Goal: Task Accomplishment & Management: Use online tool/utility

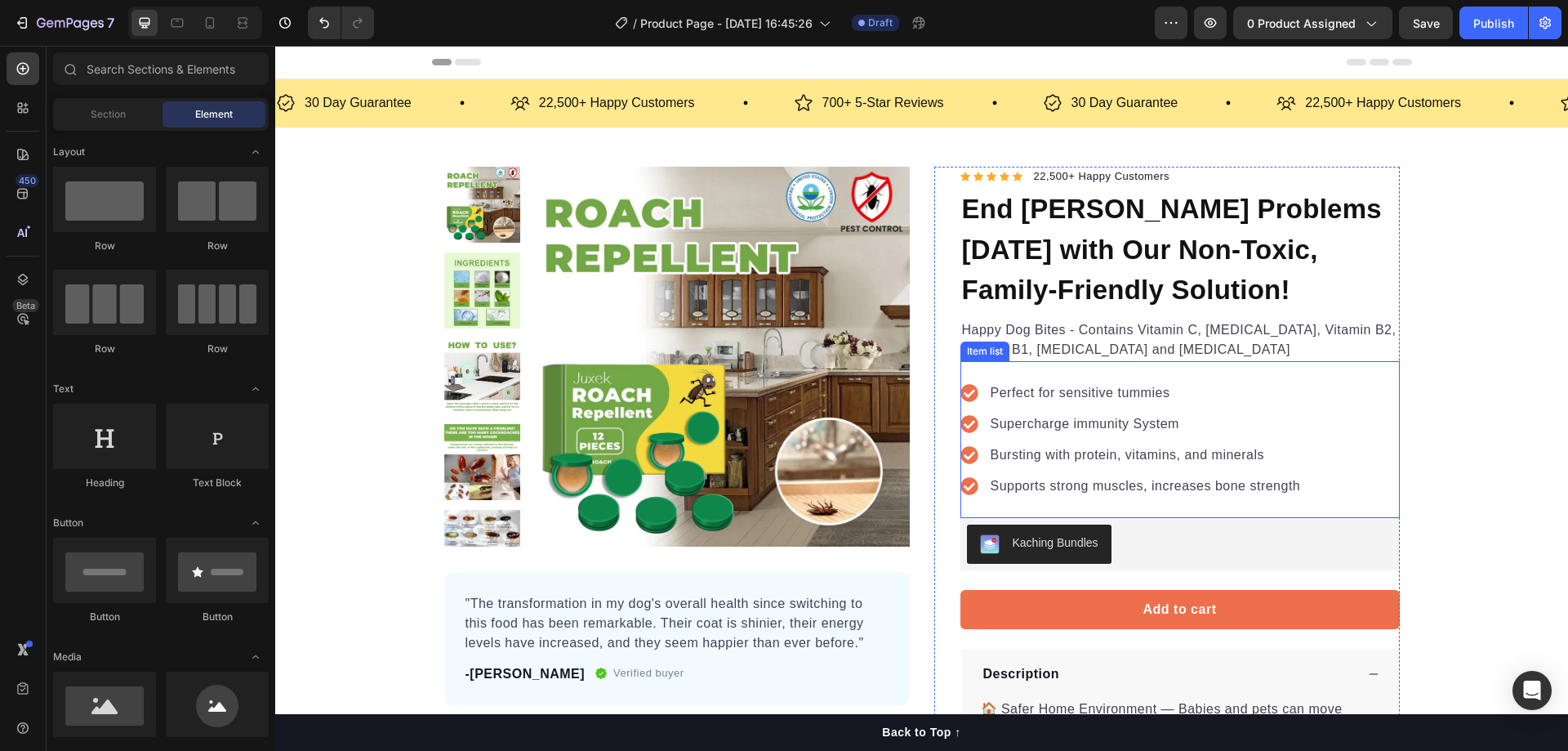
click at [1102, 393] on p "Perfect for sensitive tummies" at bounding box center [1146, 393] width 311 height 20
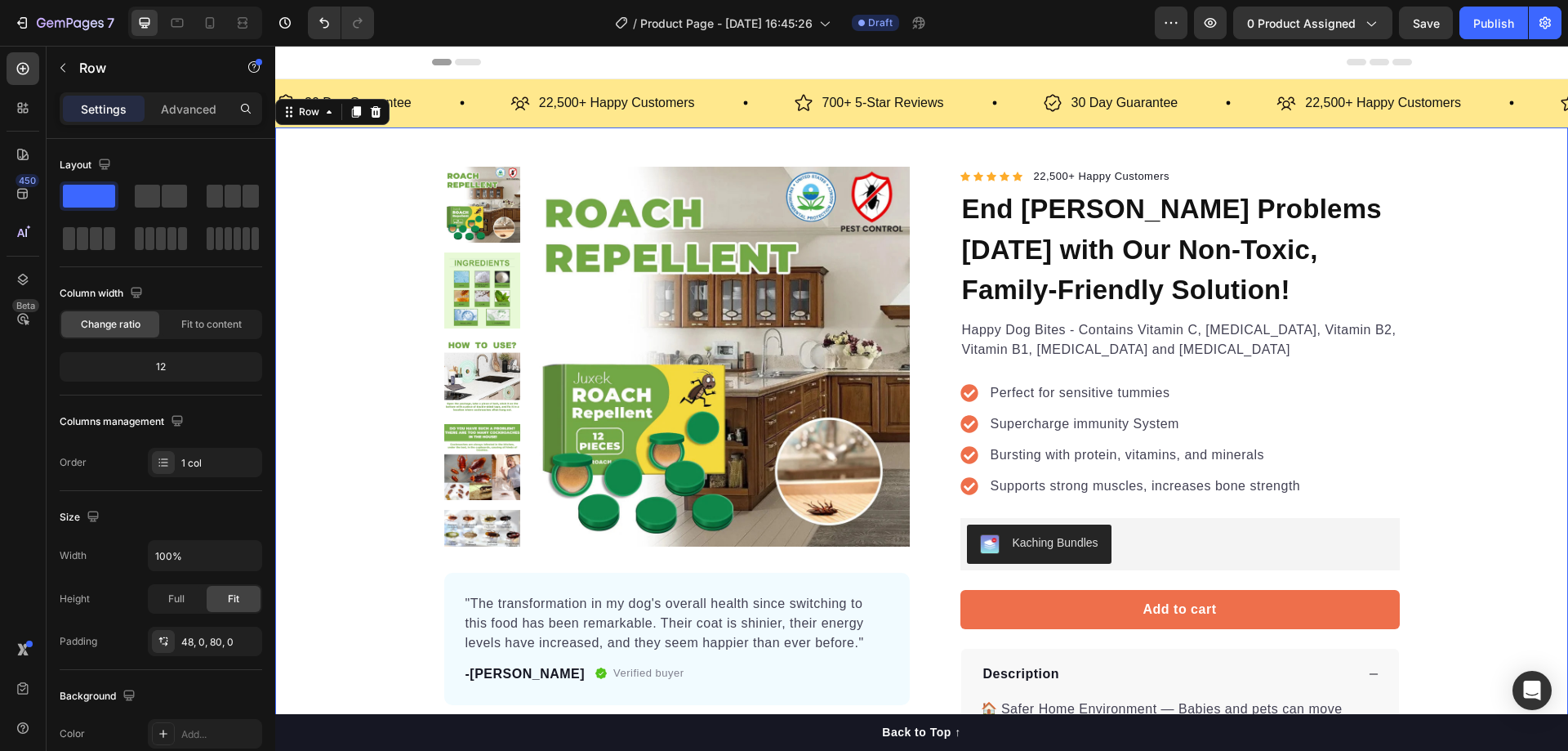
click at [1451, 395] on div "Product Images "The transformation in my dog's overall health since switching t…" at bounding box center [921, 569] width 1292 height 806
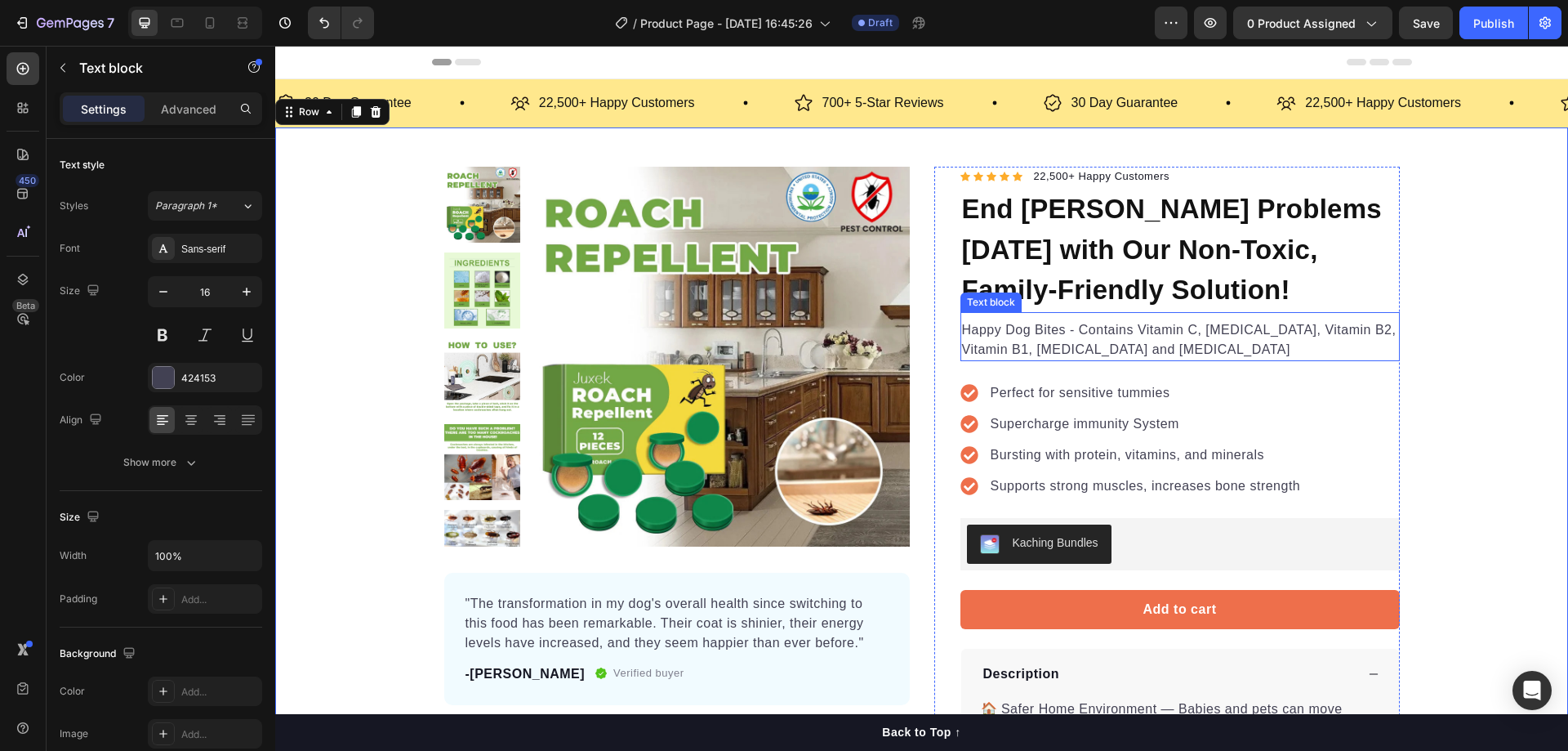
click at [1192, 333] on p "Happy Dog Bites - Contains Vitamin C, [MEDICAL_DATA], Vitamin B2, Vitamin B1, […" at bounding box center [1179, 340] width 436 height 39
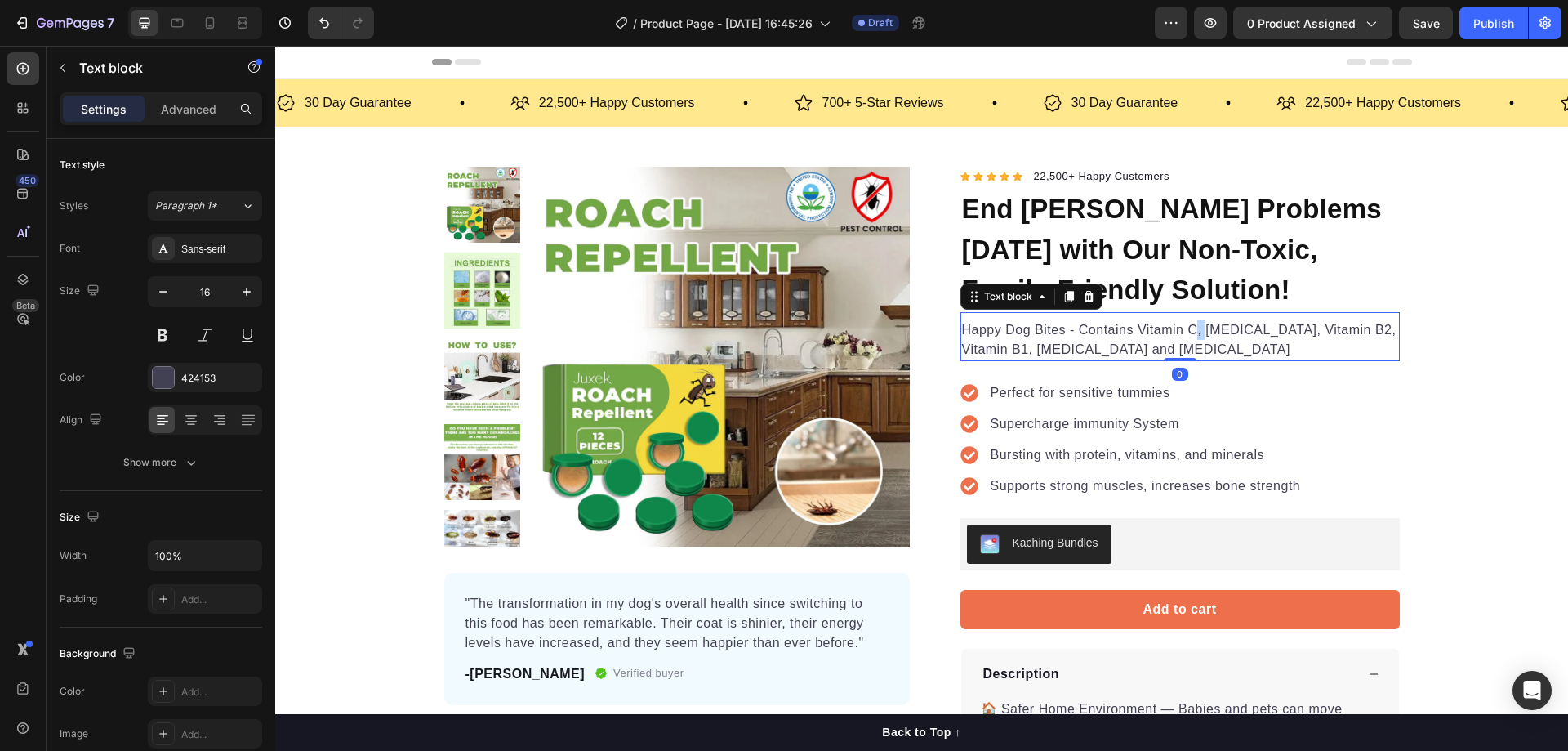
click at [1192, 333] on p "Happy Dog Bites - Contains Vitamin C, [MEDICAL_DATA], Vitamin B2, Vitamin B1, […" at bounding box center [1179, 340] width 436 height 39
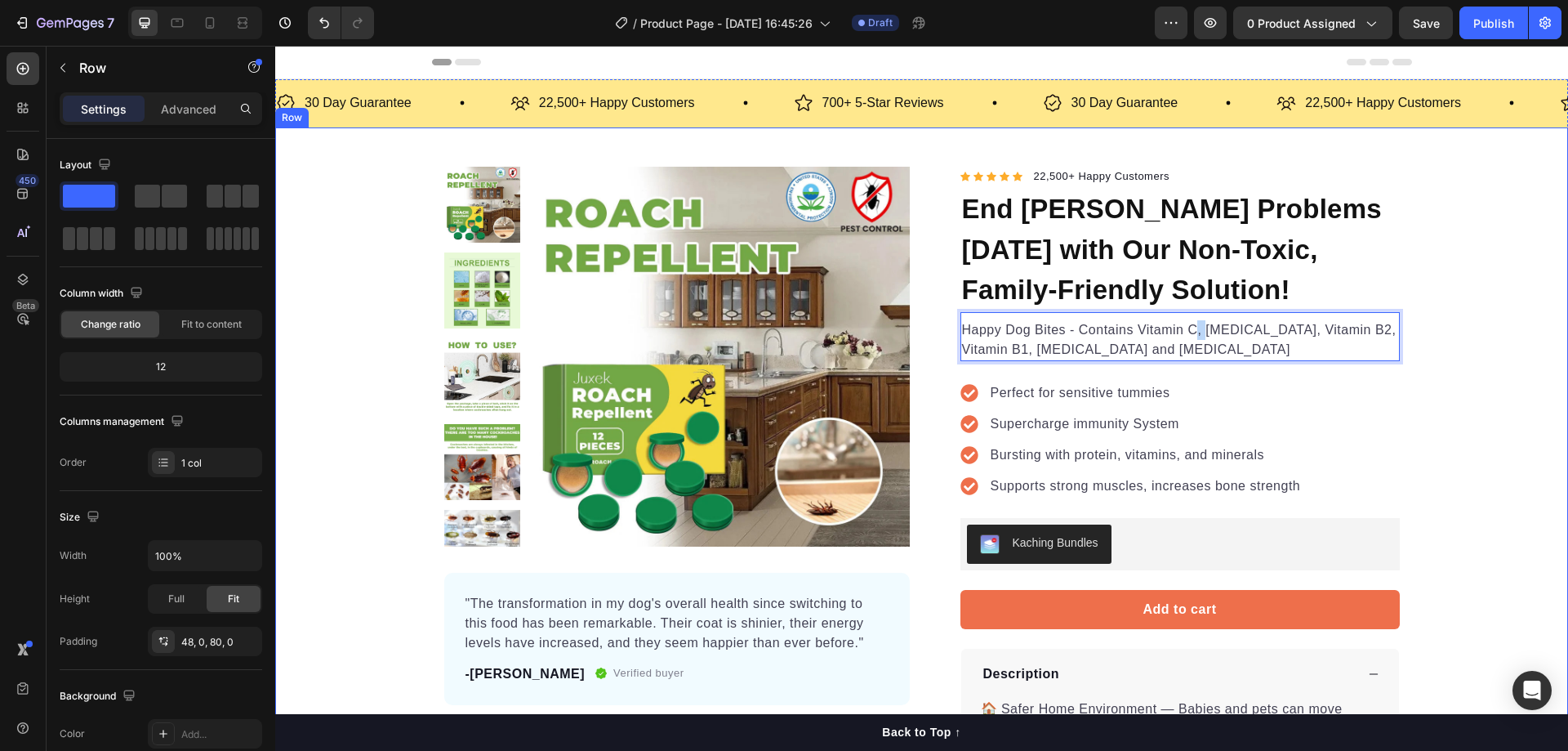
click at [1474, 371] on div "Product Images "The transformation in my dog's overall health since switching t…" at bounding box center [921, 569] width 1292 height 806
click at [1084, 341] on p "Happy Dog Bites - Contains Vitamin C, [MEDICAL_DATA], Vitamin B2, Vitamin B1, […" at bounding box center [1179, 340] width 436 height 39
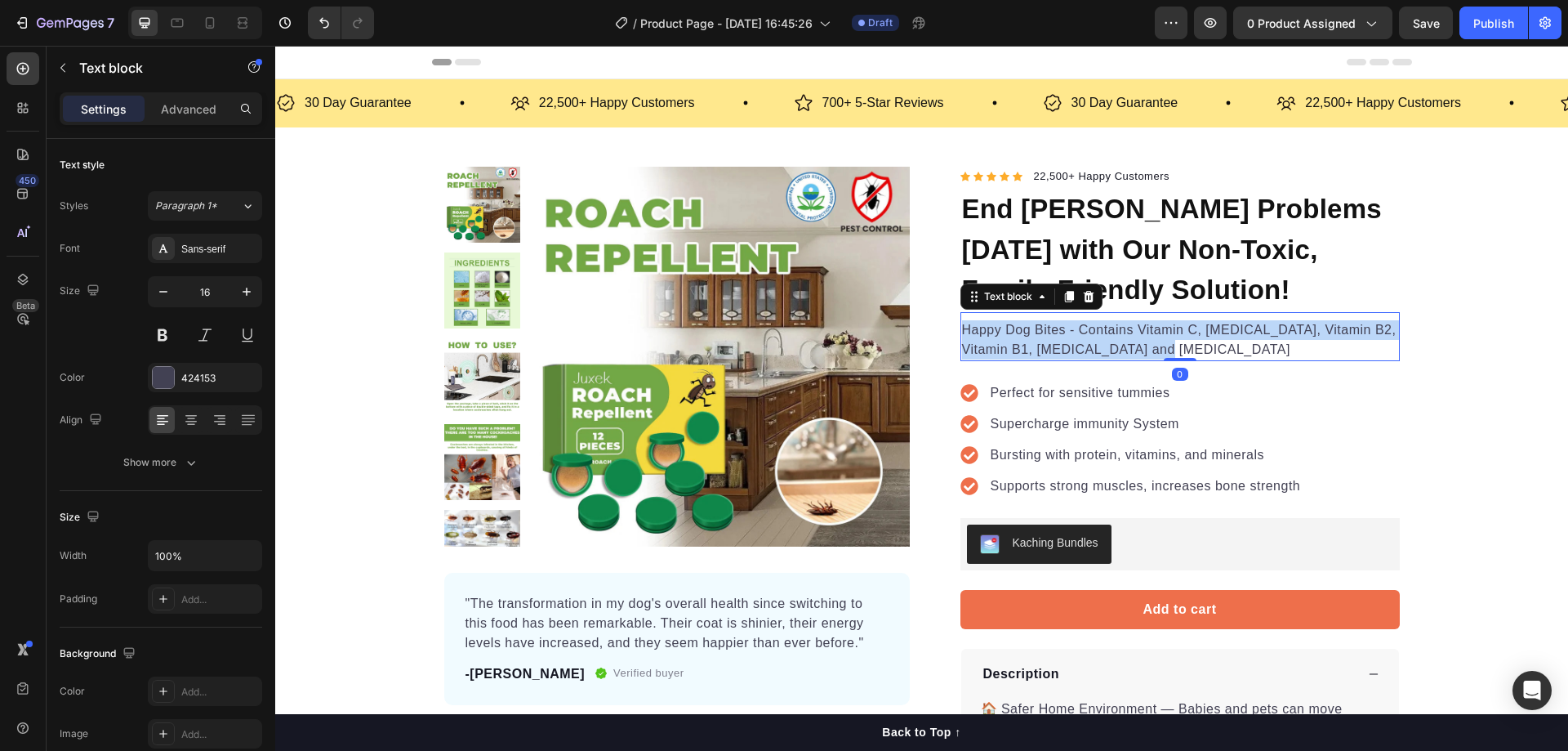
click at [1084, 341] on p "Happy Dog Bites - Contains Vitamin C, [MEDICAL_DATA], Vitamin B2, Vitamin B1, […" at bounding box center [1179, 340] width 436 height 39
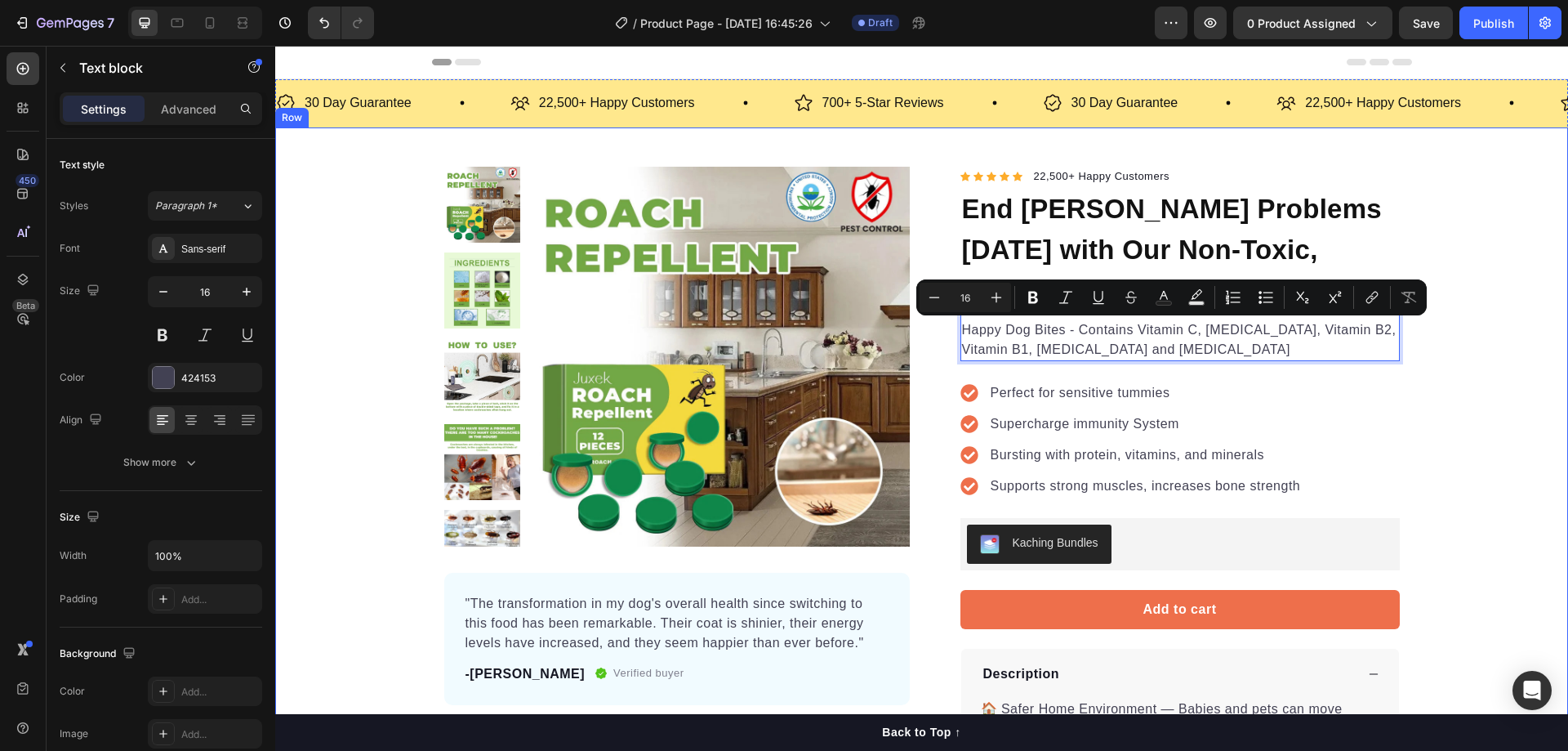
click at [1492, 365] on div "Product Images "The transformation in my dog's overall health since switching t…" at bounding box center [921, 569] width 1292 height 806
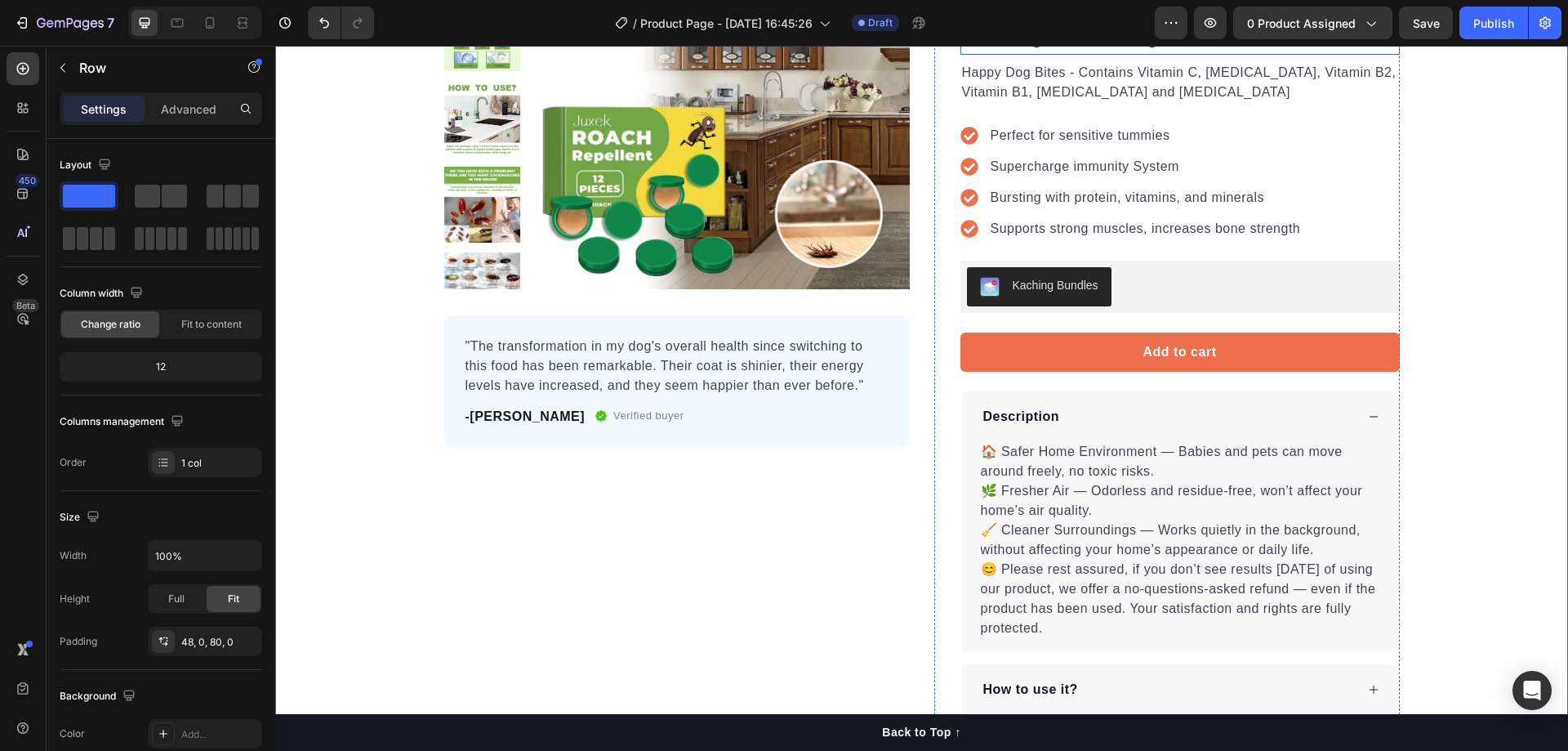
scroll to position [272, 0]
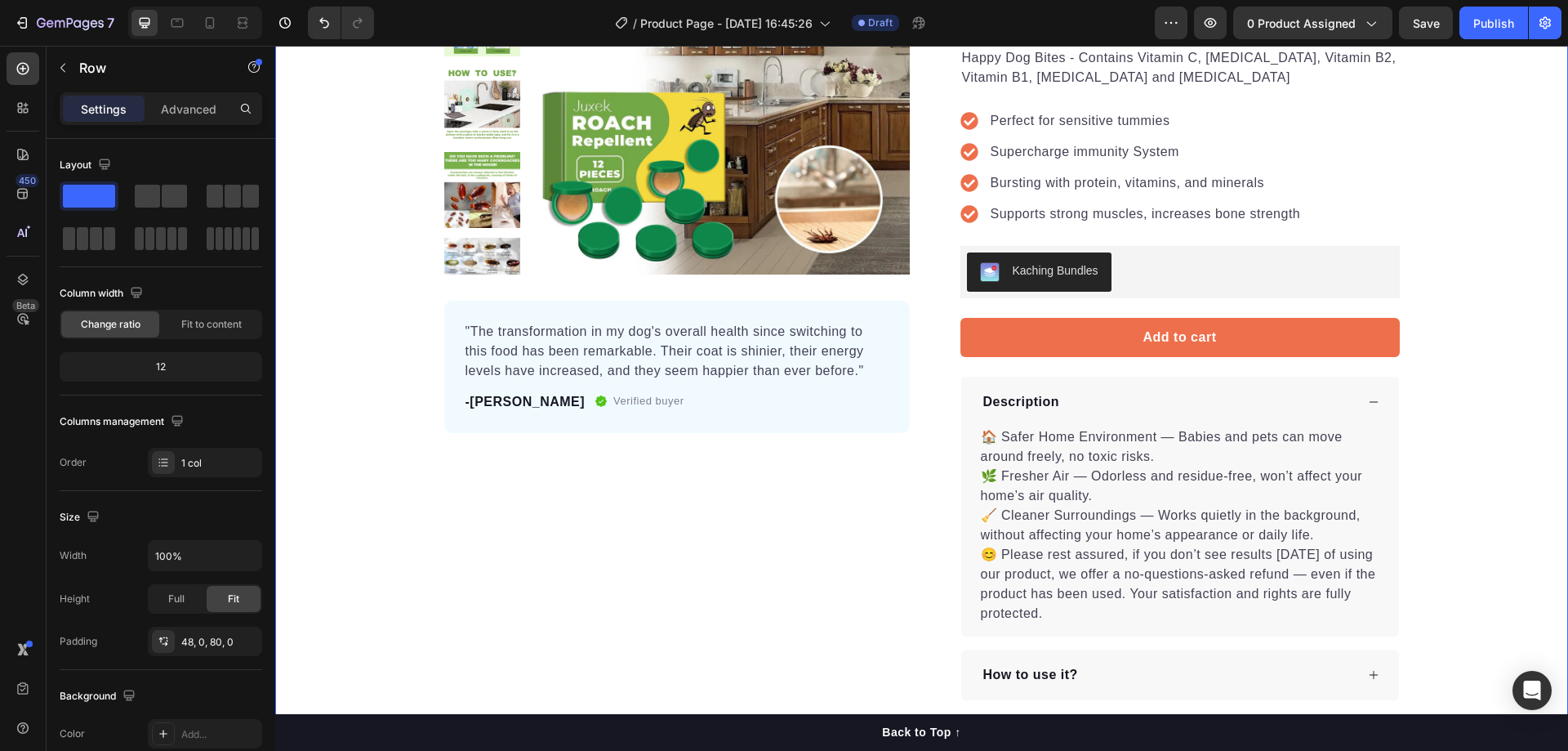
click at [1492, 371] on div "Product Images "The transformation in my dog's overall health since switching t…" at bounding box center [921, 298] width 1292 height 806
click at [1118, 267] on div "Kaching Bundles" at bounding box center [1180, 272] width 427 height 39
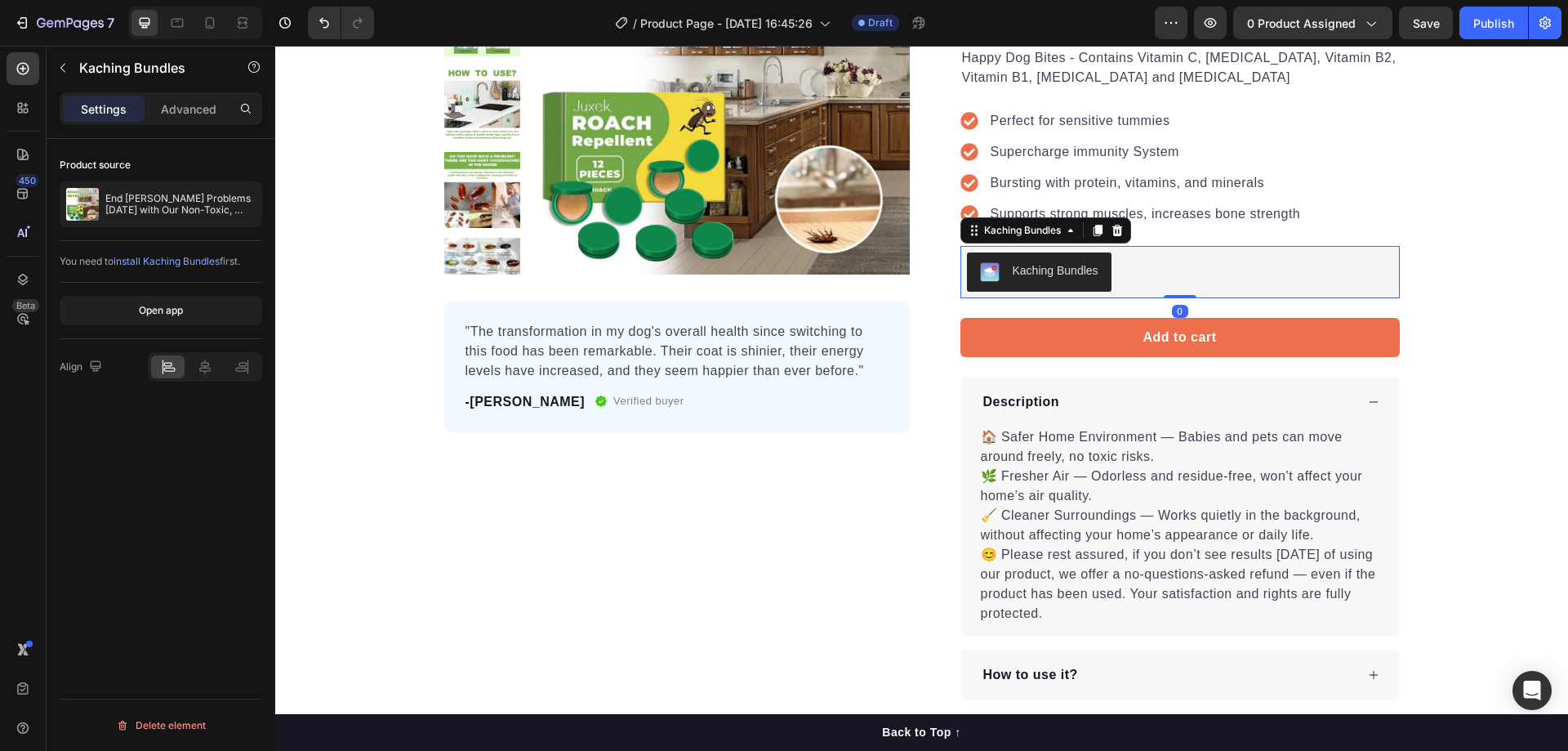
click at [1056, 276] on div "Kaching Bundles" at bounding box center [1055, 271] width 85 height 17
click at [1501, 244] on div "Product Images "The transformation in my dog's overall health since switching t…" at bounding box center [921, 298] width 1292 height 806
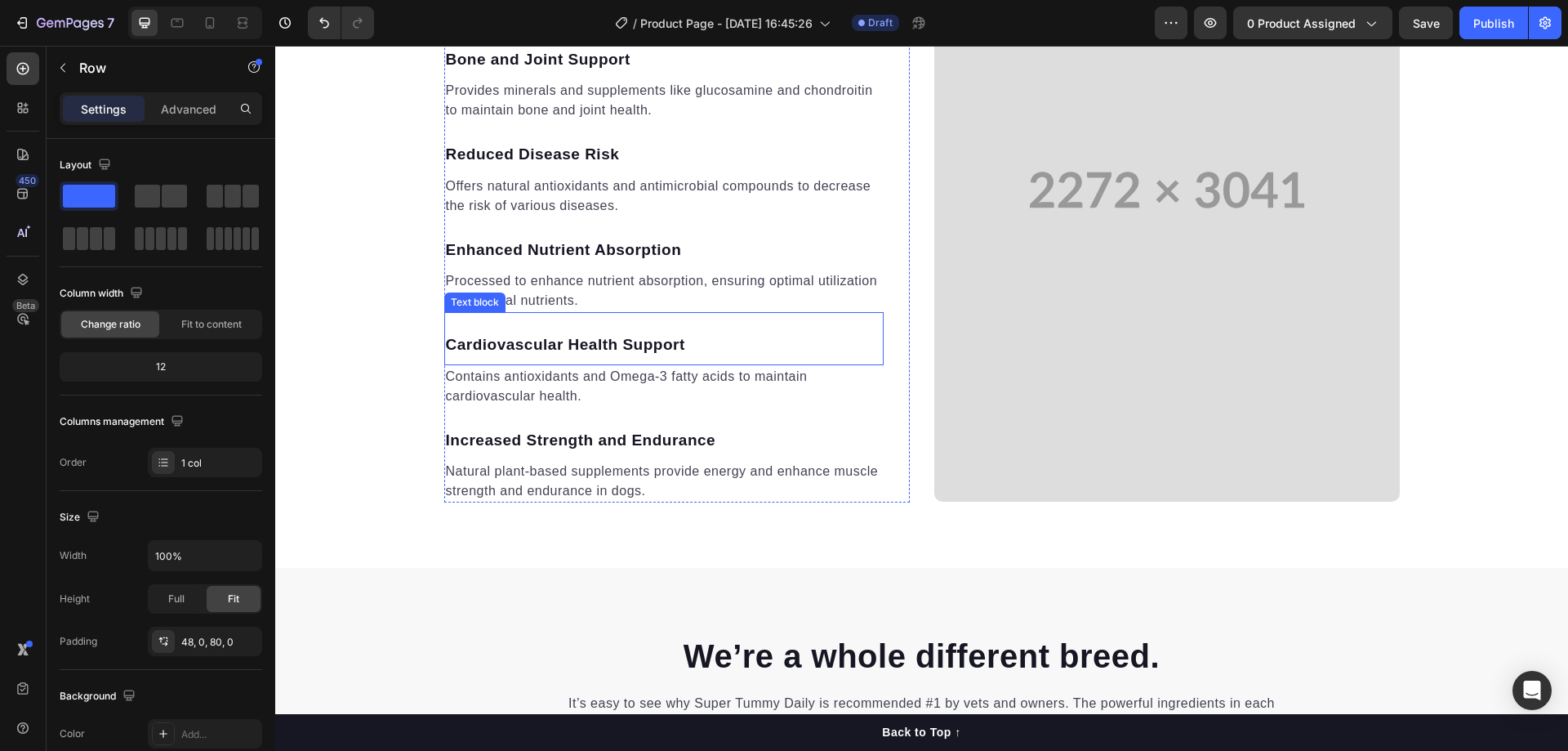
scroll to position [1729, 0]
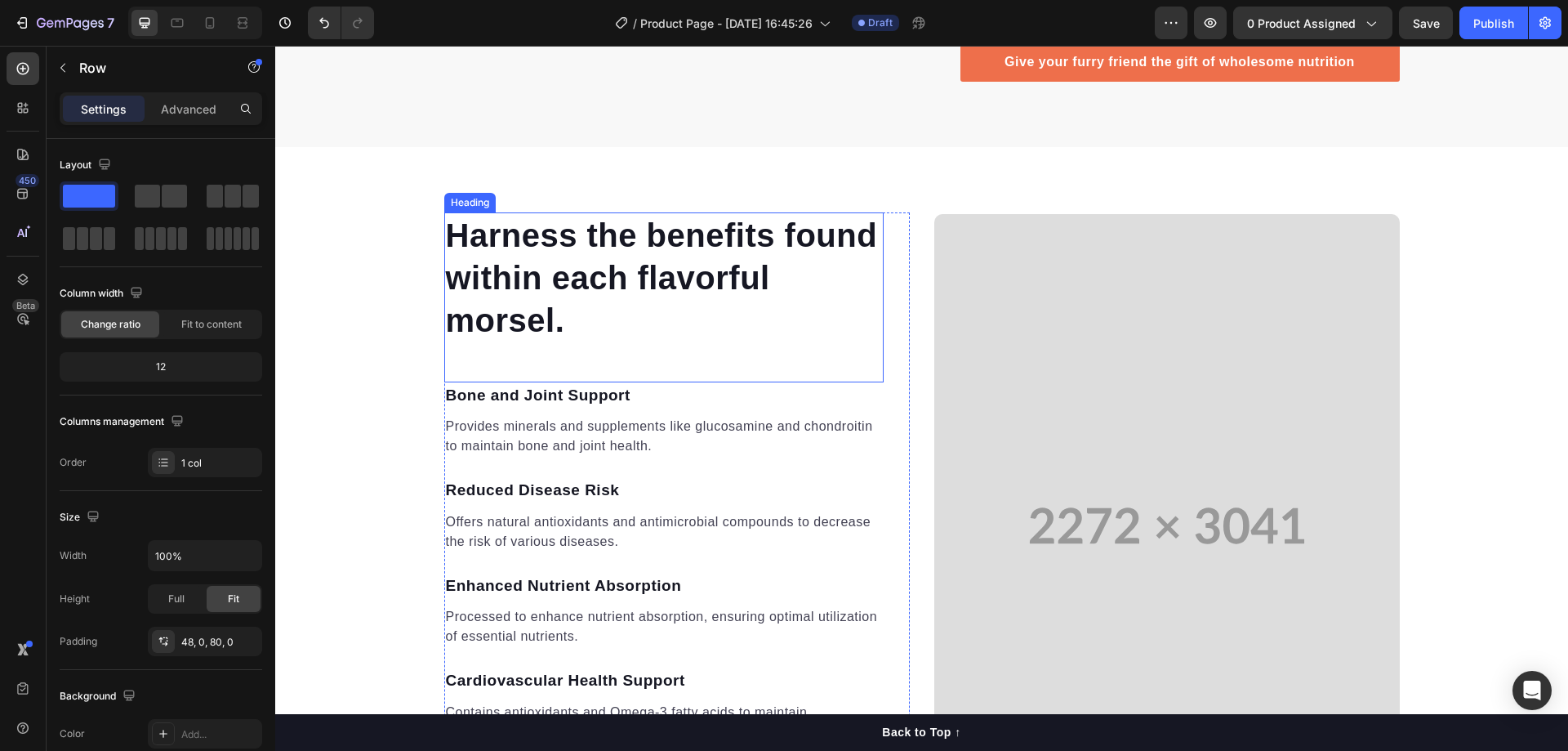
click at [738, 323] on p "Harness the benefits found within each flavorful morsel." at bounding box center [664, 277] width 436 height 127
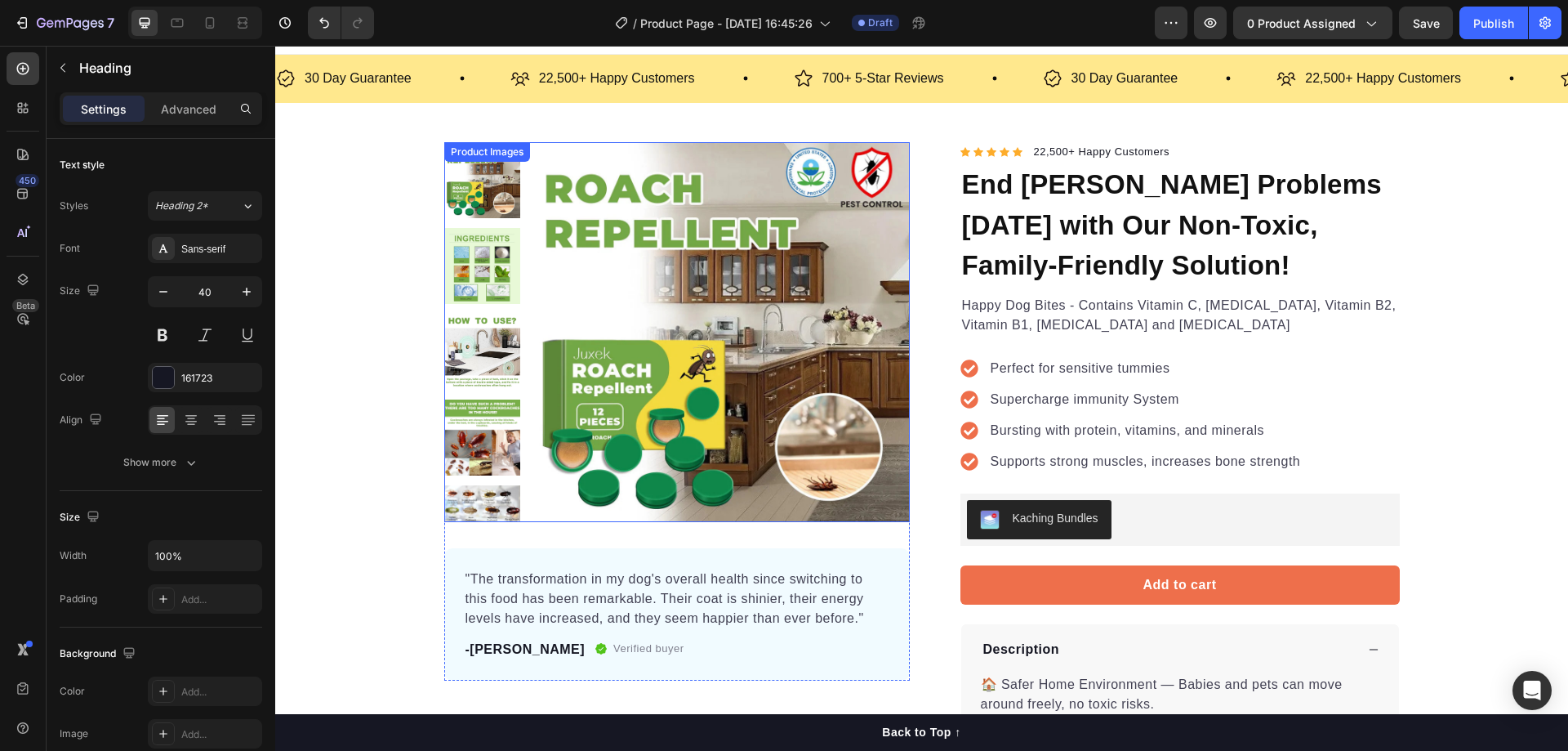
scroll to position [0, 0]
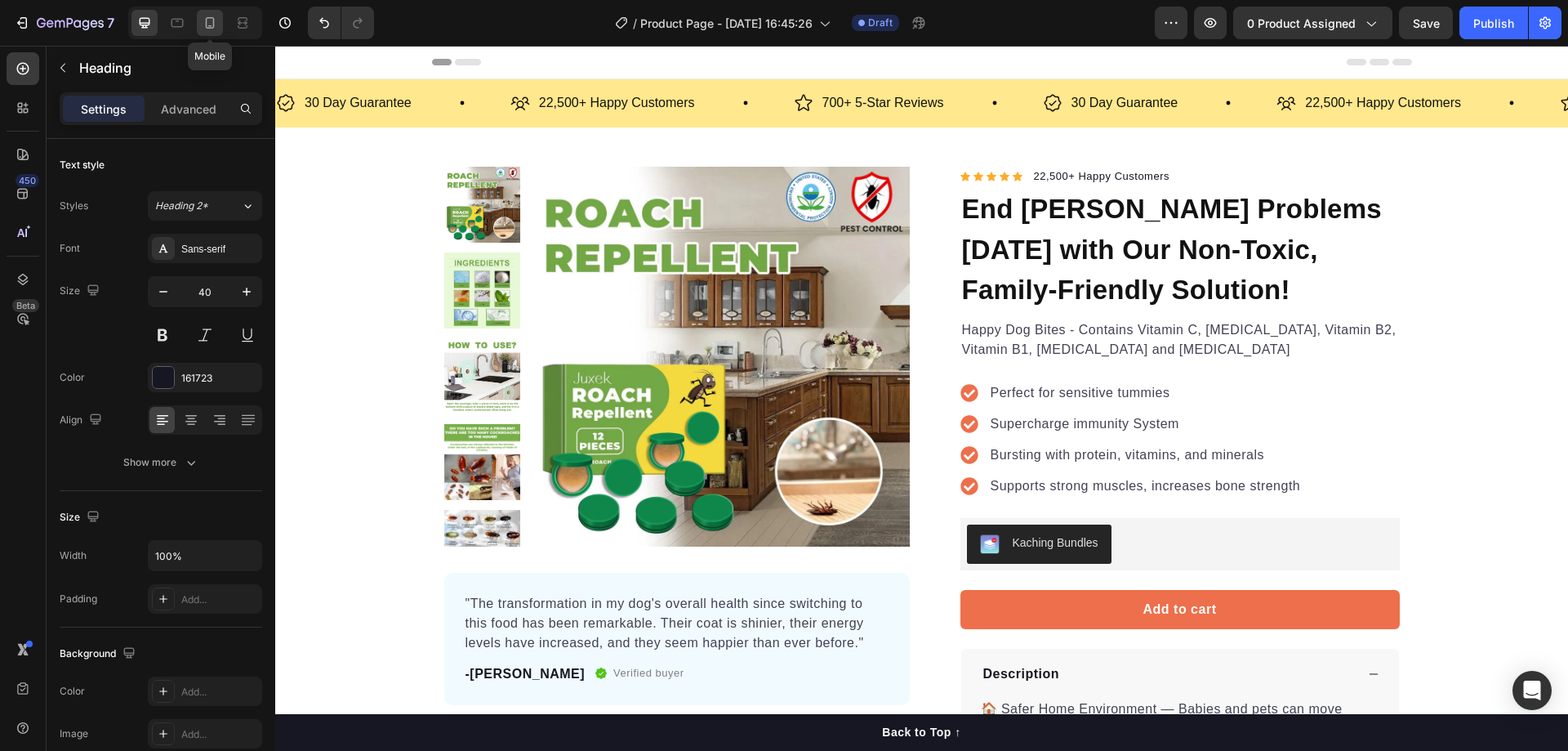
click at [200, 10] on div at bounding box center [210, 22] width 26 height 26
type input "35"
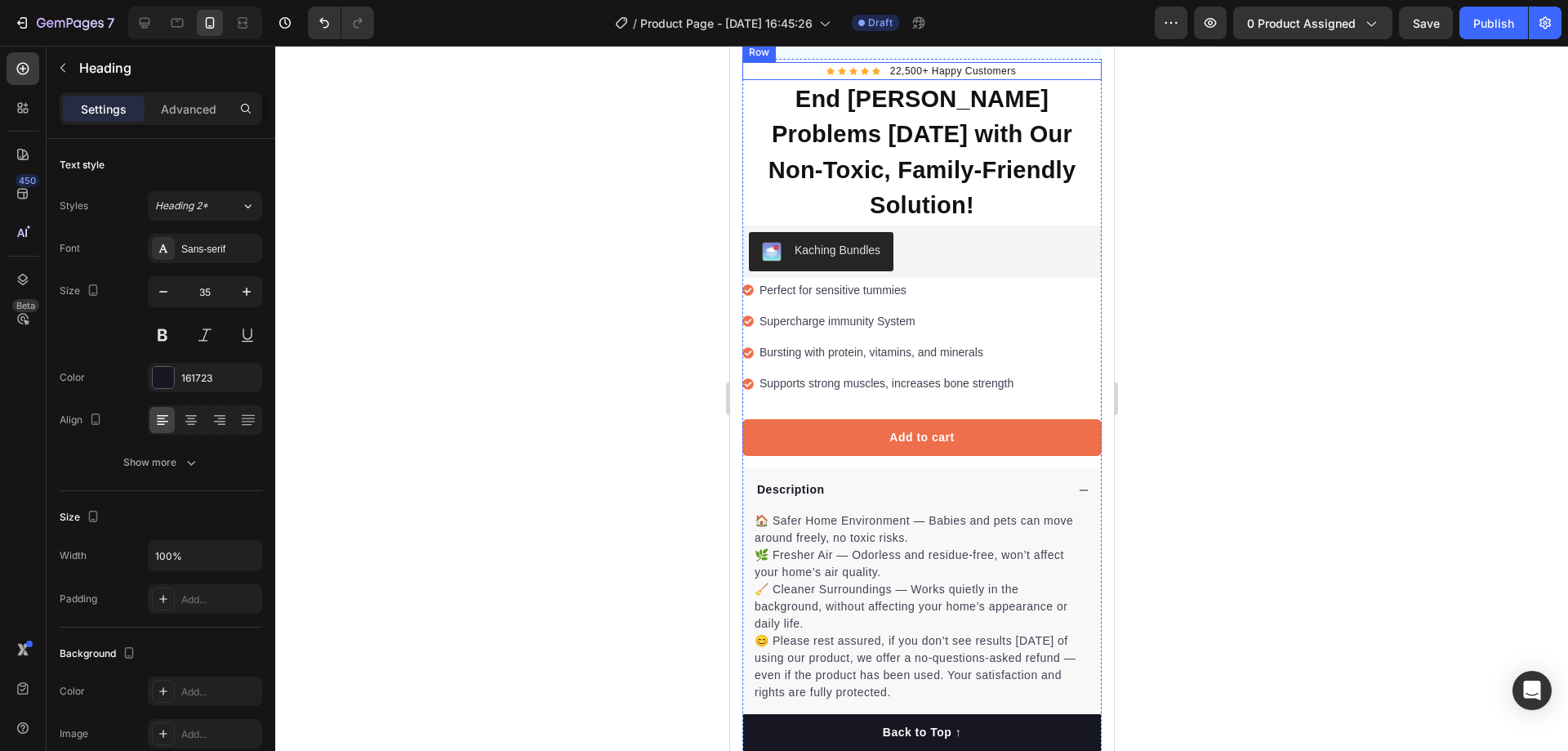
scroll to position [544, 0]
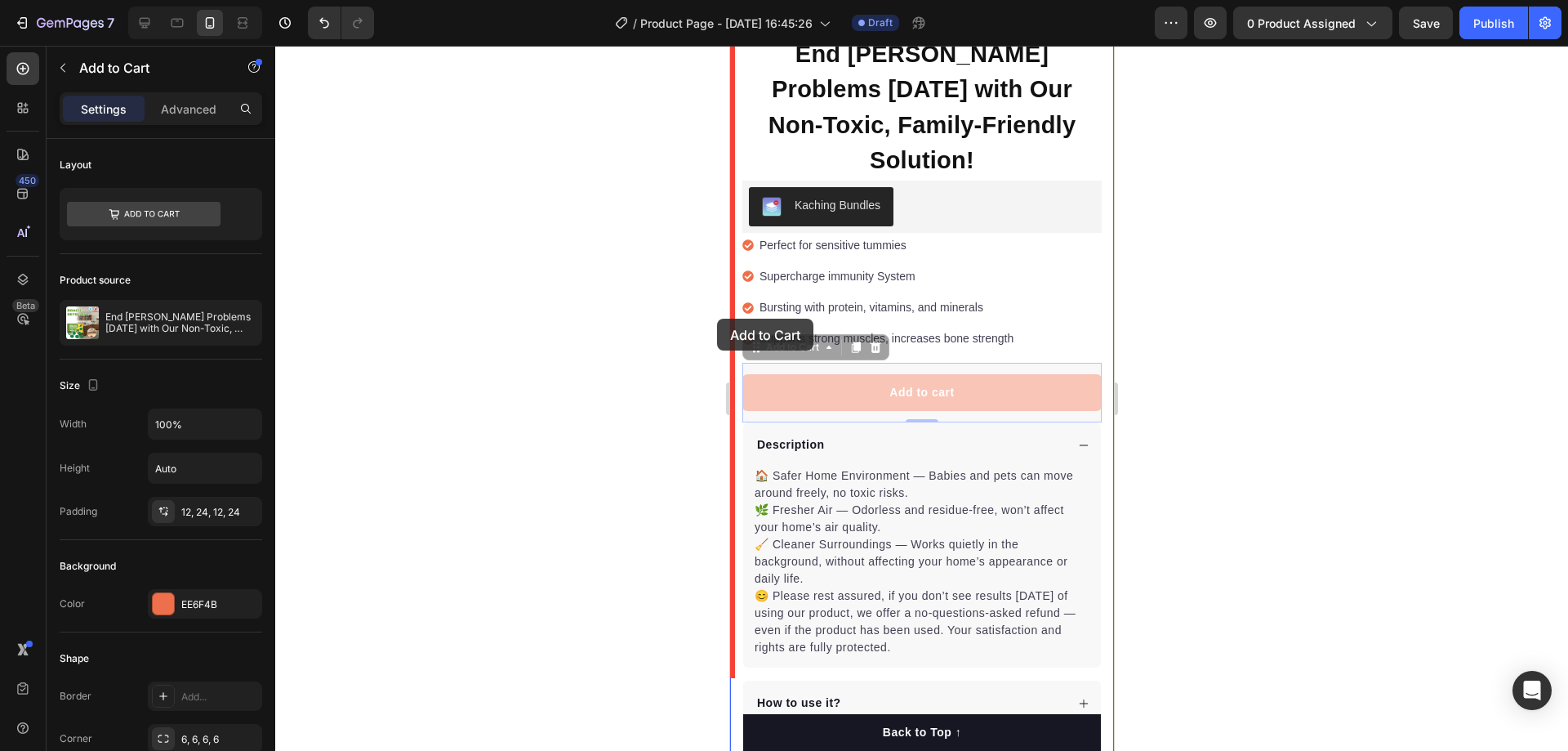
drag, startPoint x: 858, startPoint y: 327, endPoint x: 1450, endPoint y: 364, distance: 593.2
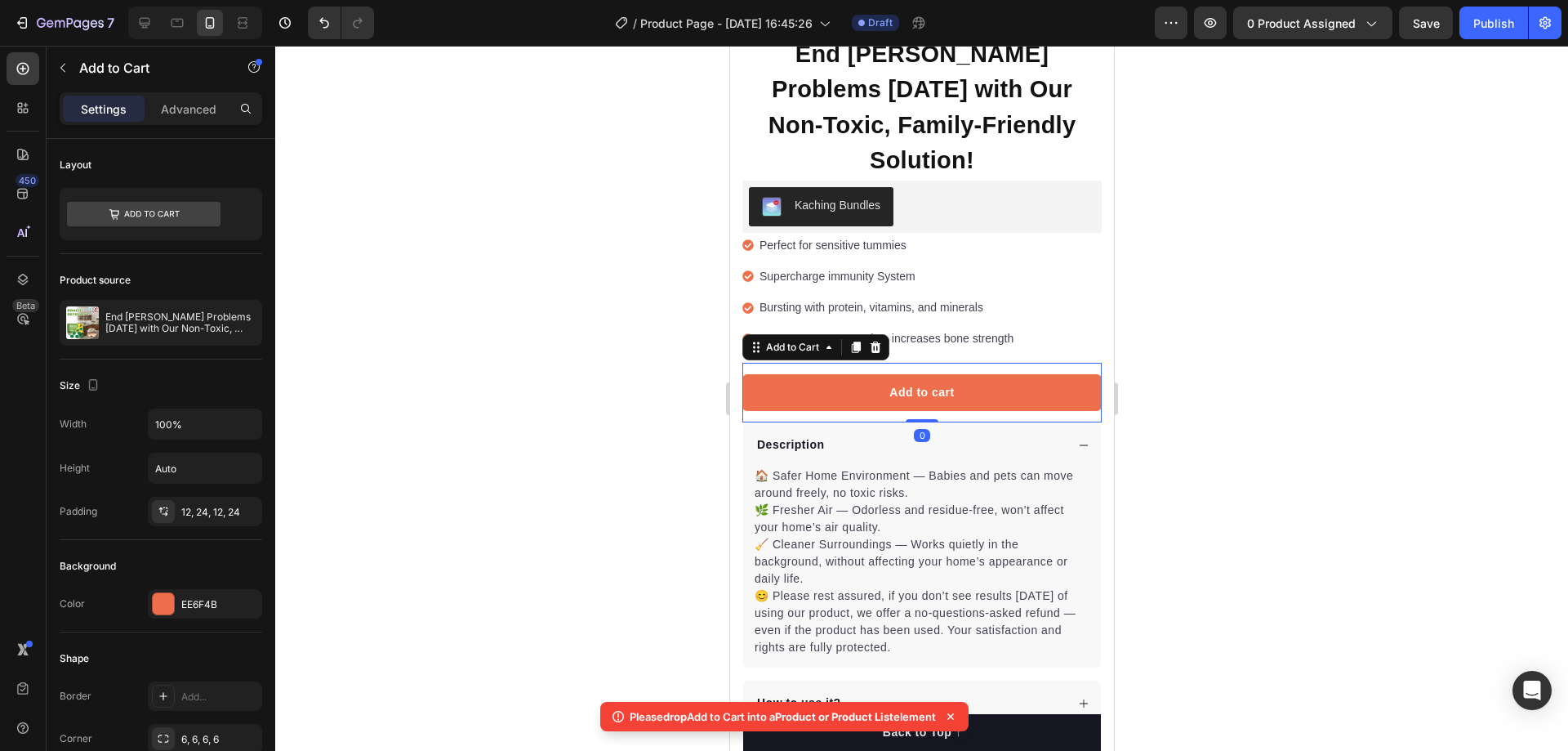
click at [1203, 313] on div at bounding box center [921, 399] width 1292 height 705
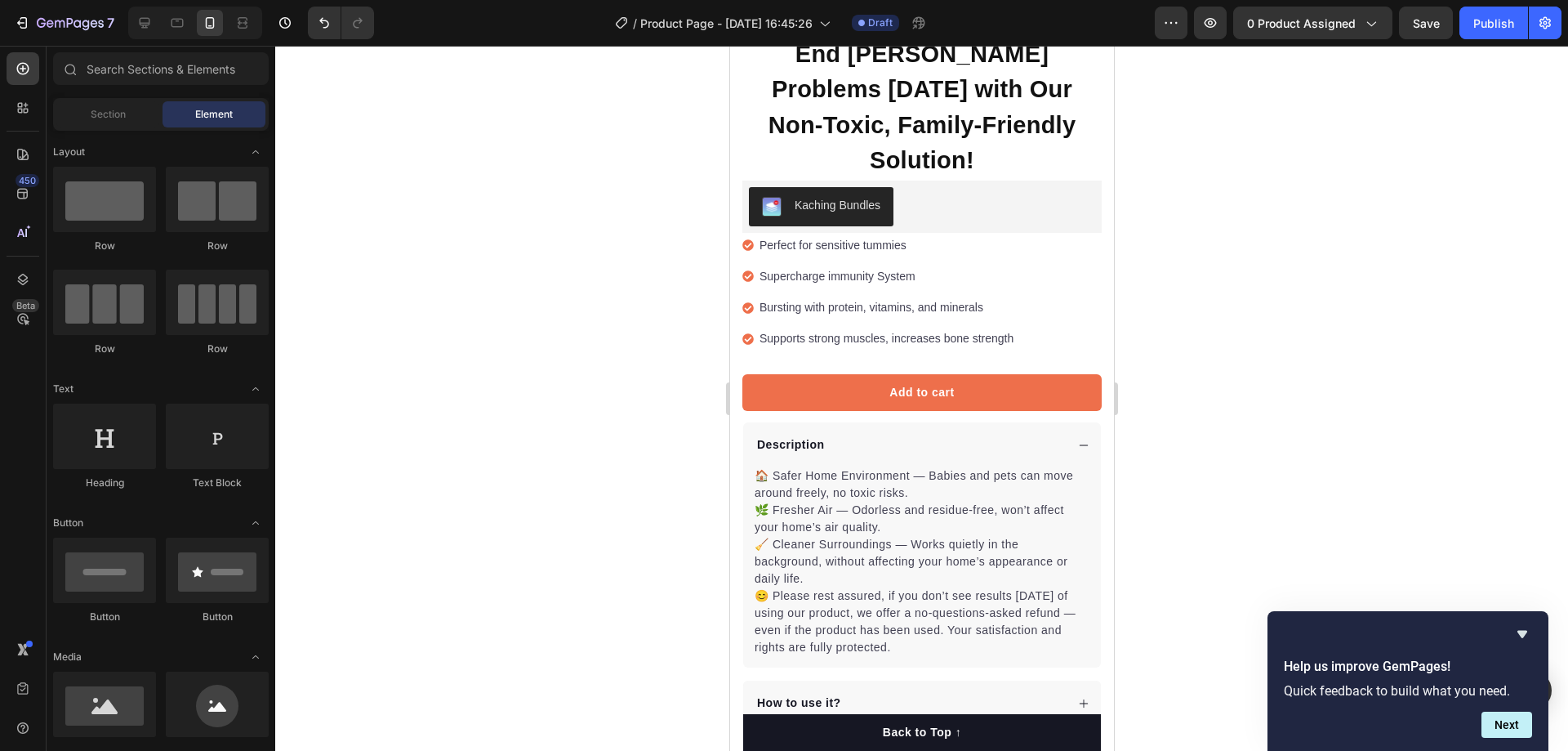
scroll to position [1089, 0]
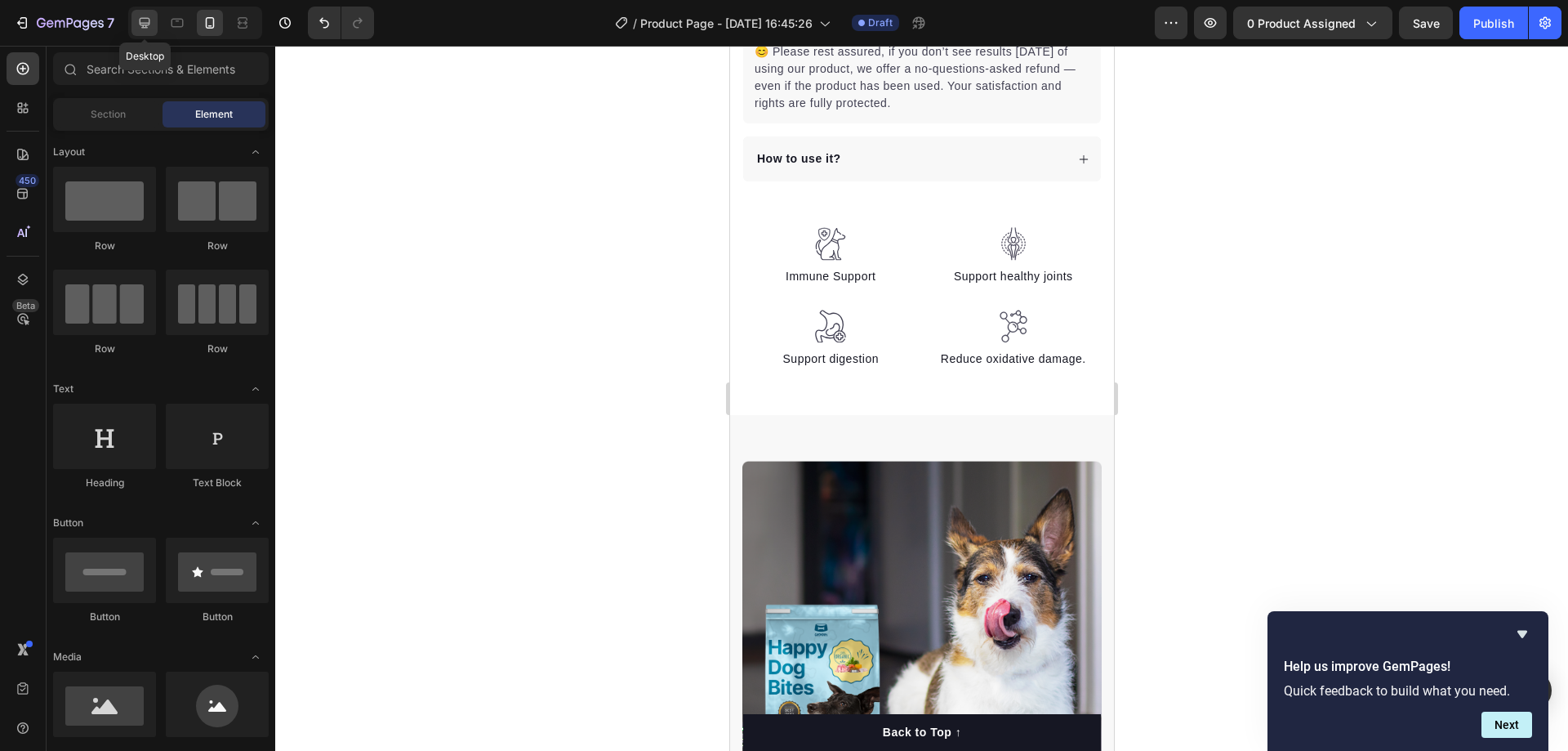
click at [151, 25] on icon at bounding box center [144, 22] width 16 height 16
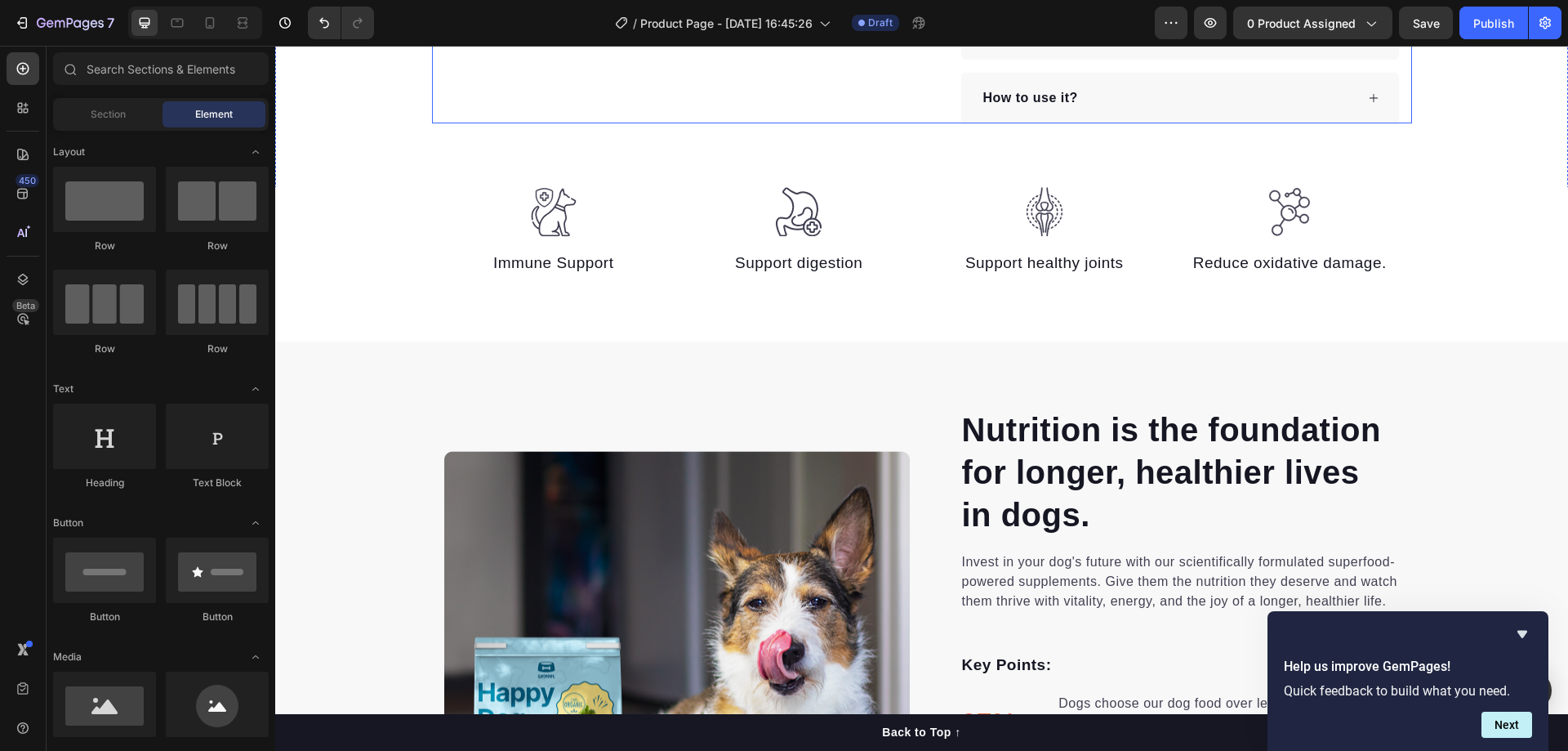
scroll to position [946, 0]
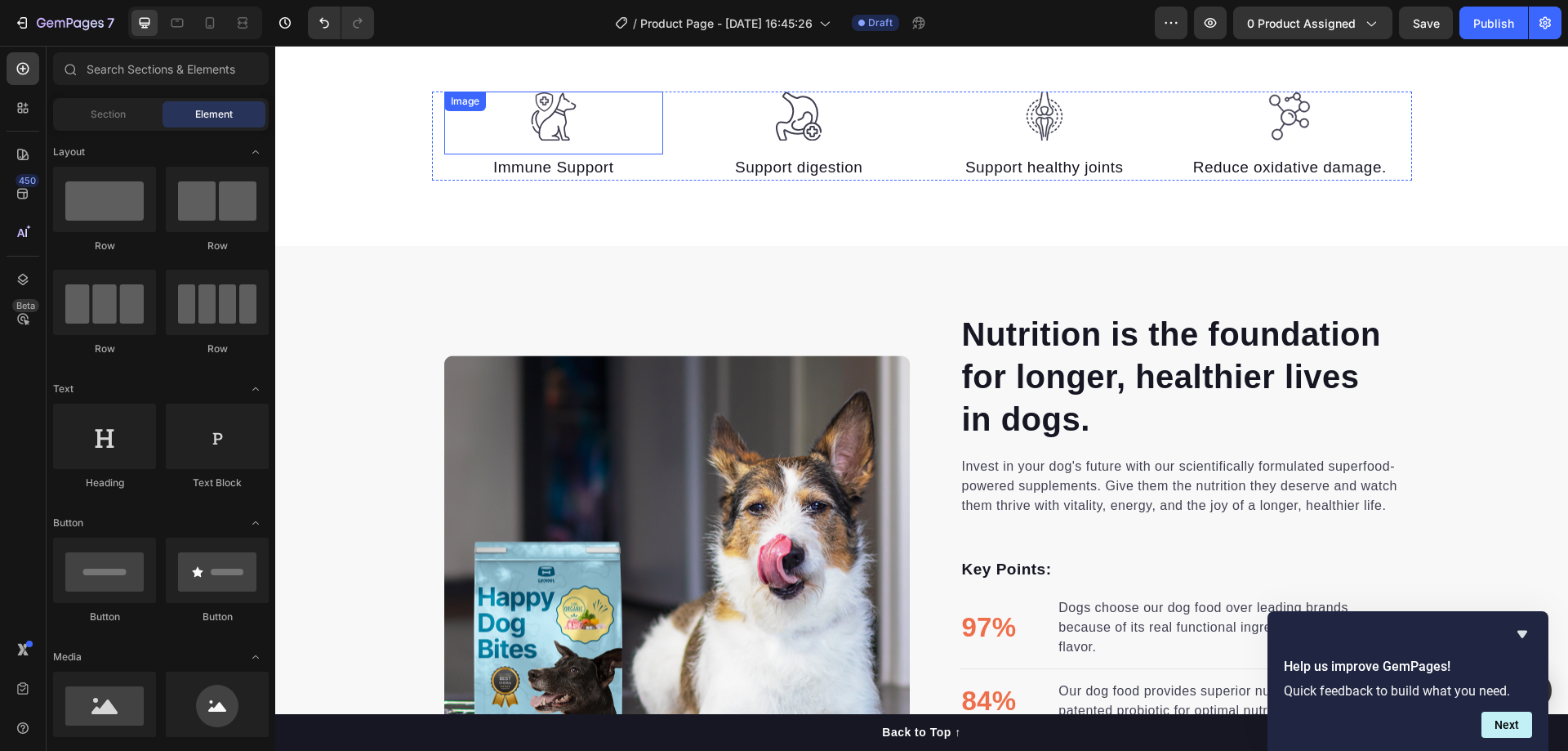
click at [545, 121] on img at bounding box center [553, 116] width 49 height 49
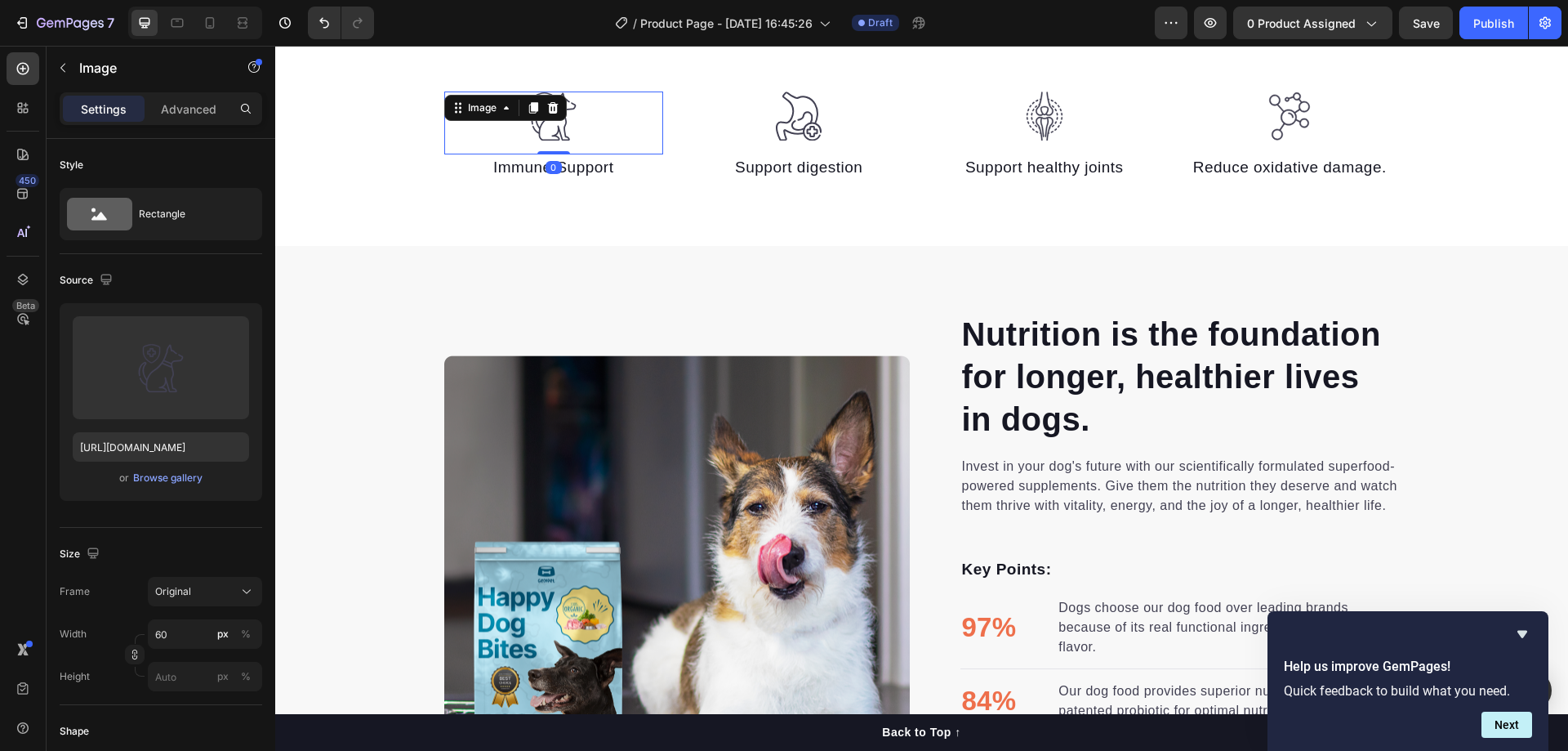
click at [558, 125] on img at bounding box center [553, 116] width 49 height 49
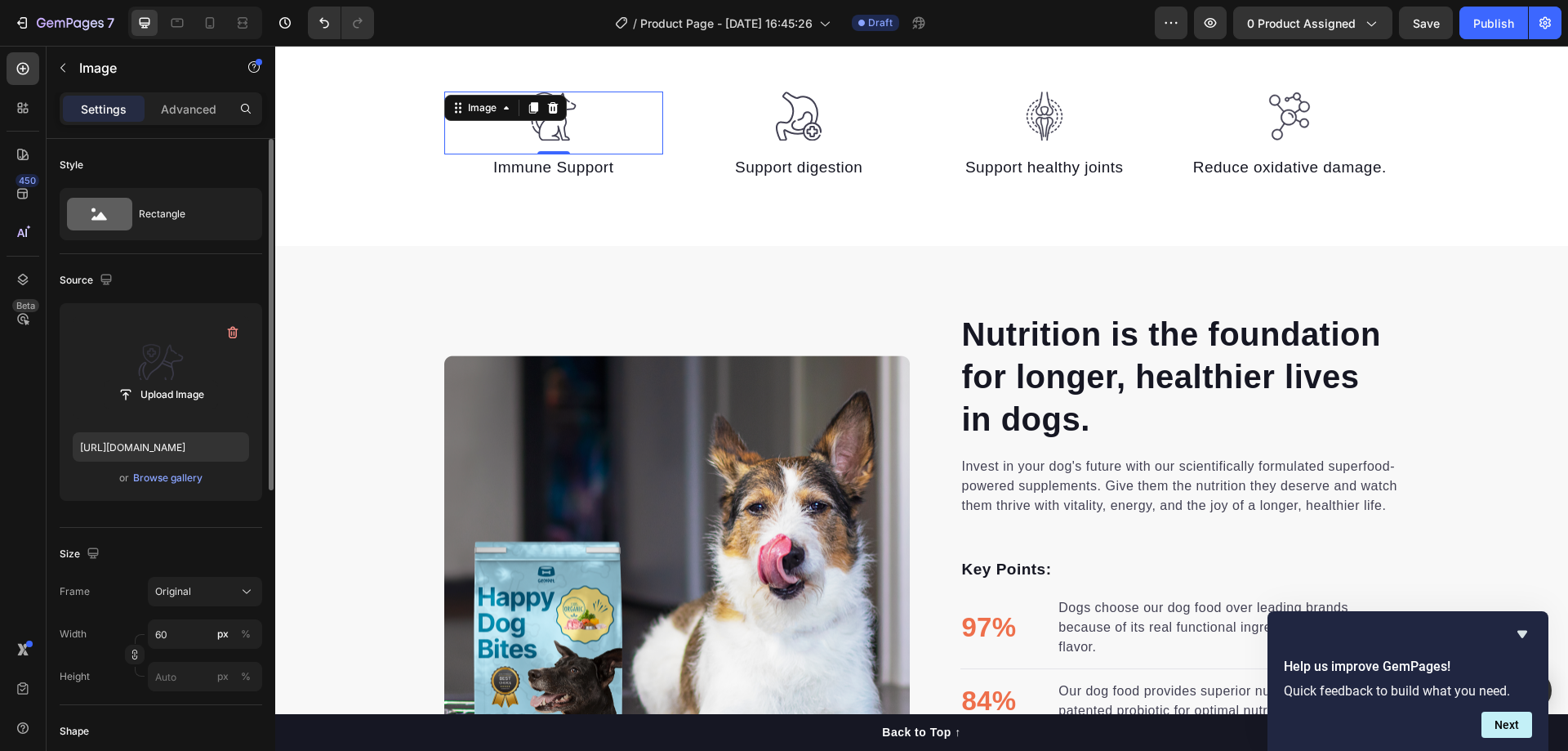
click at [177, 357] on label at bounding box center [160, 367] width 177 height 103
click at [177, 381] on input "file" at bounding box center [161, 394] width 113 height 28
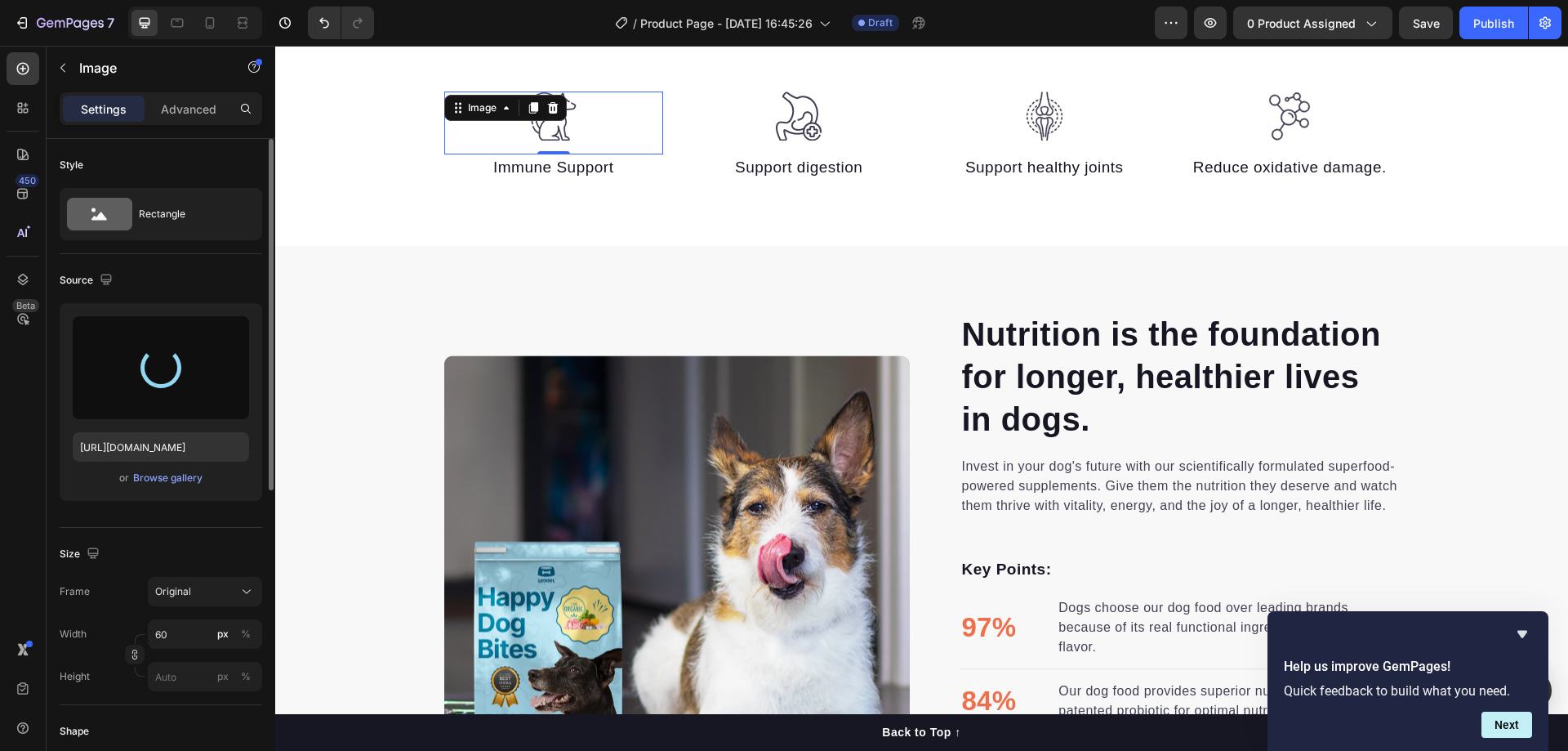
type input "[URL][DOMAIN_NAME]"
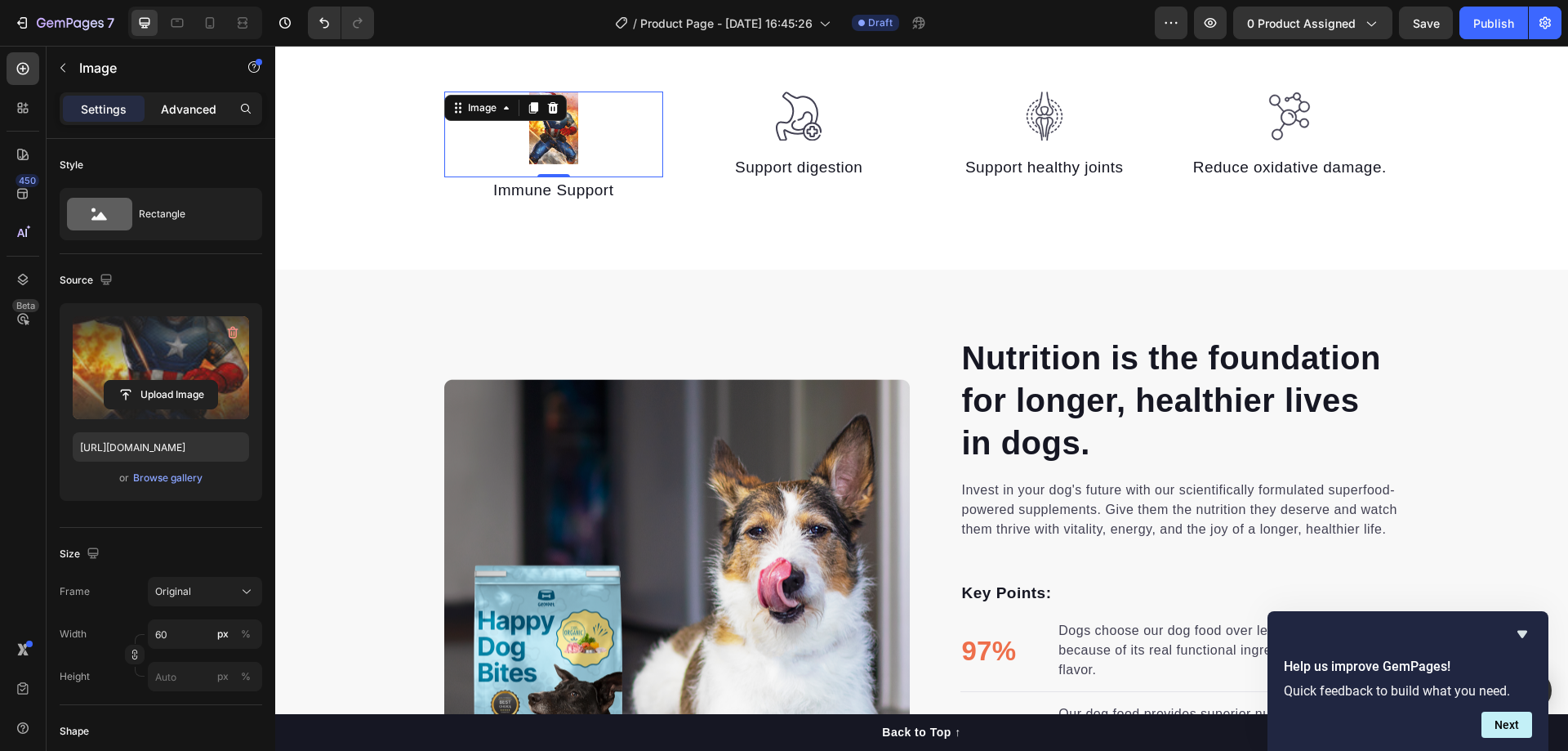
click at [188, 120] on div "Advanced" at bounding box center [189, 108] width 82 height 26
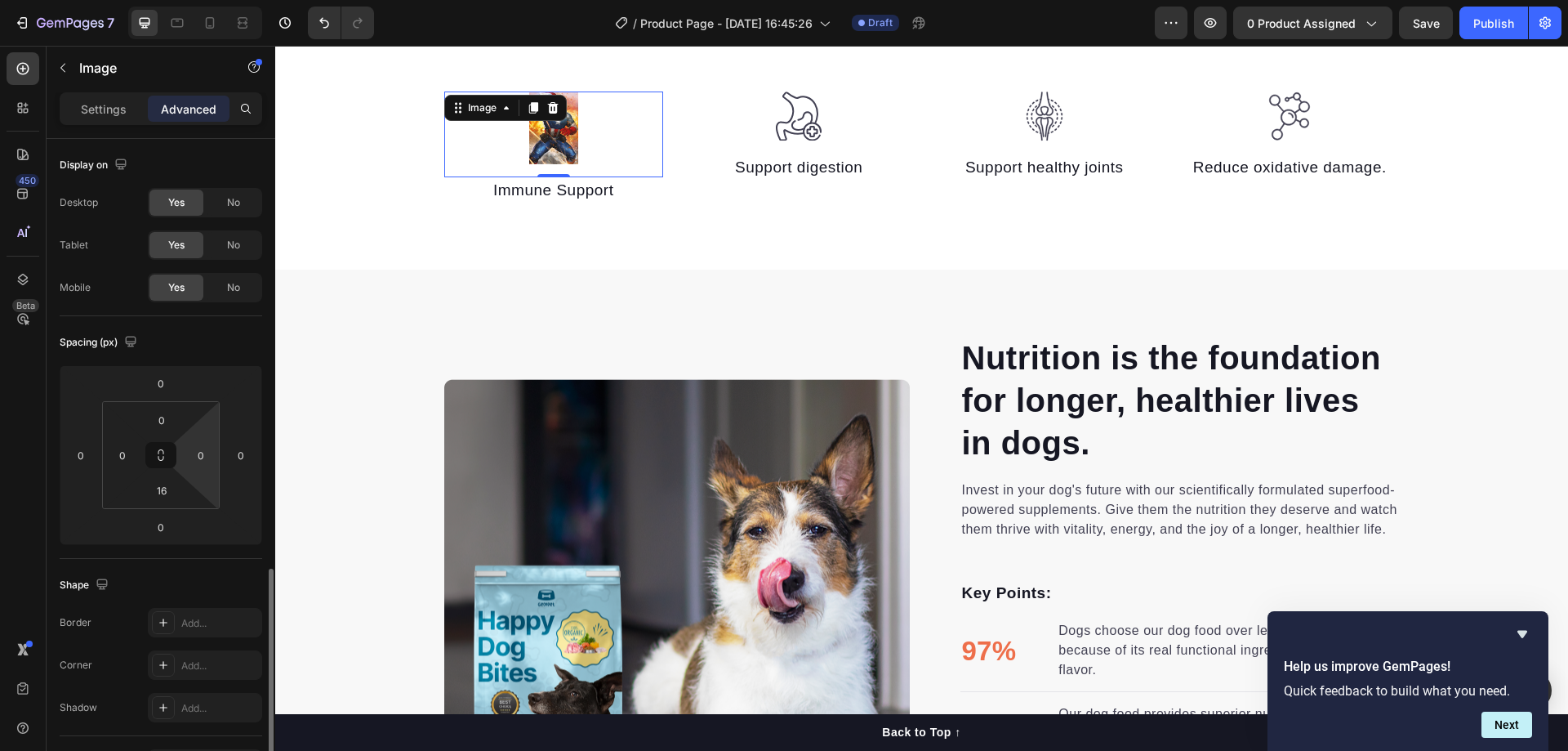
scroll to position [272, 0]
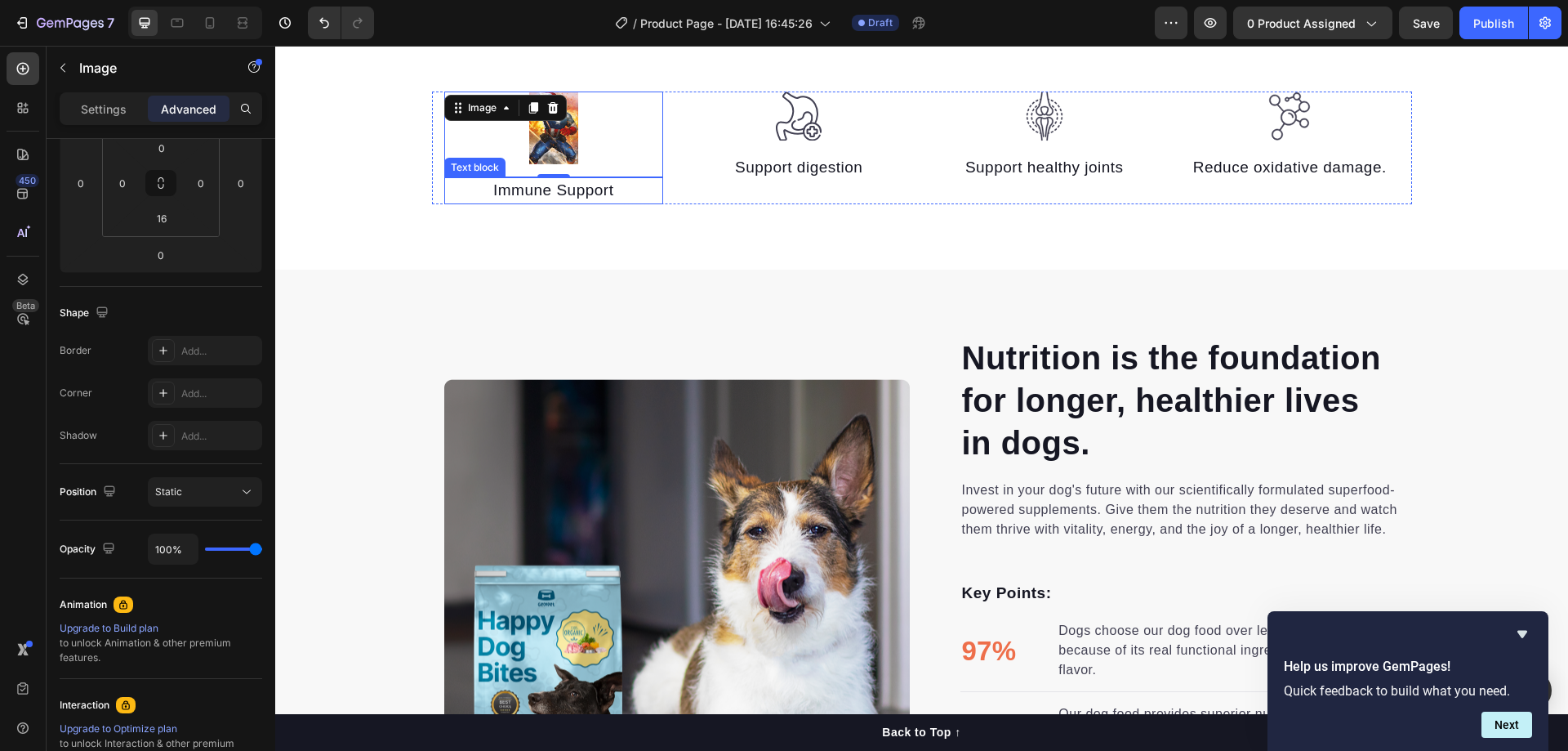
click at [557, 191] on p "Immune Support" at bounding box center [555, 191] width 217 height 24
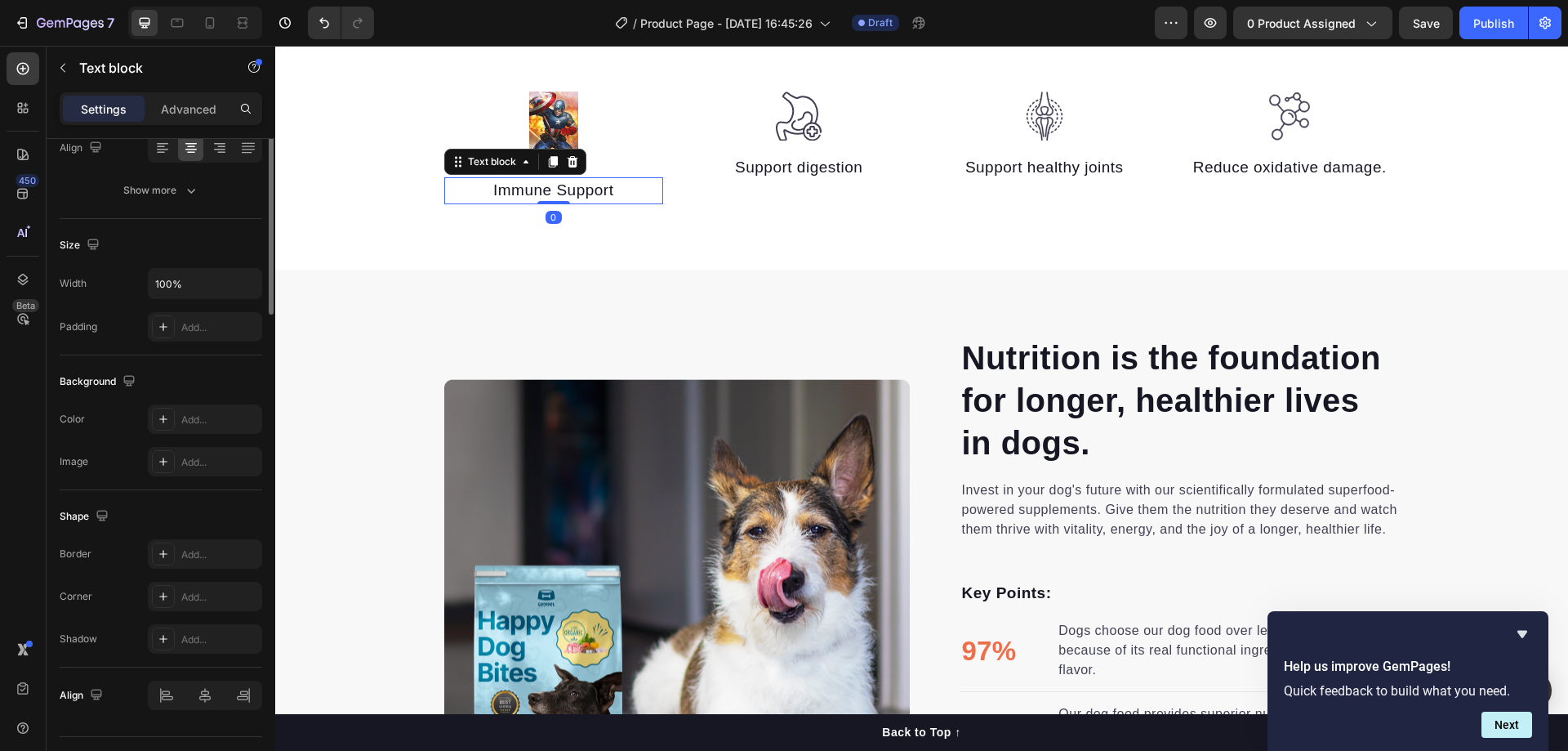
scroll to position [0, 0]
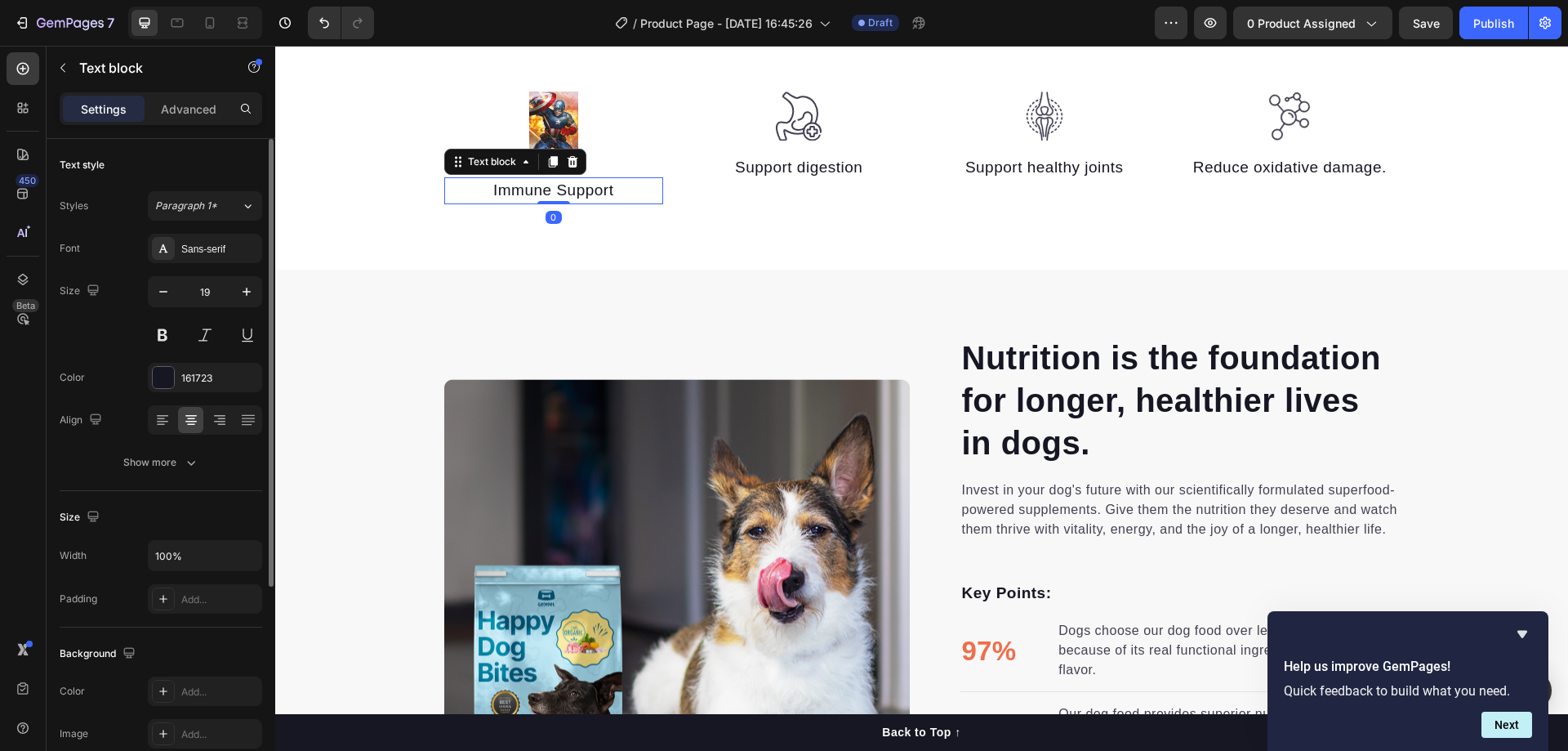
click at [557, 191] on p "Immune Support" at bounding box center [555, 191] width 217 height 24
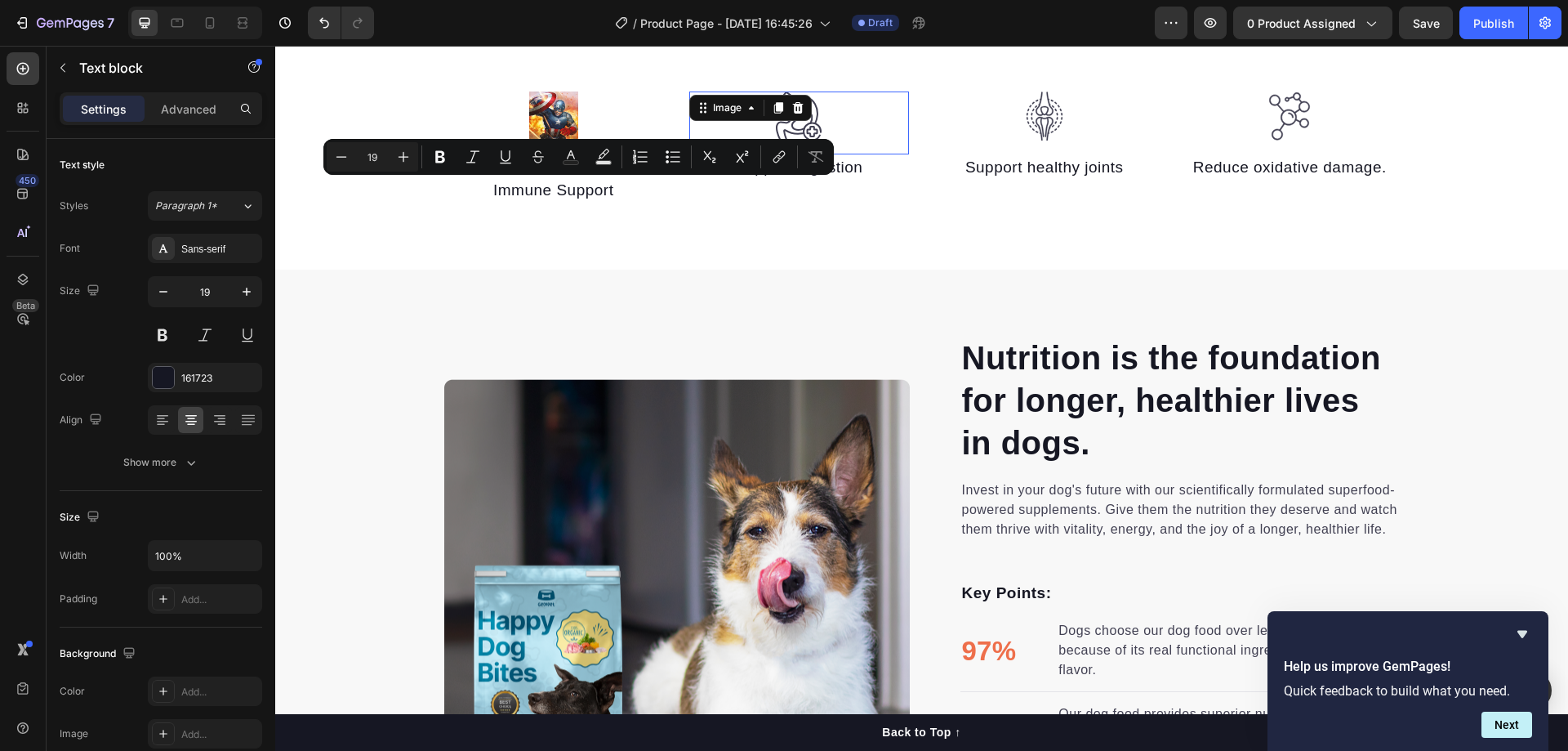
click at [806, 104] on img at bounding box center [798, 116] width 49 height 49
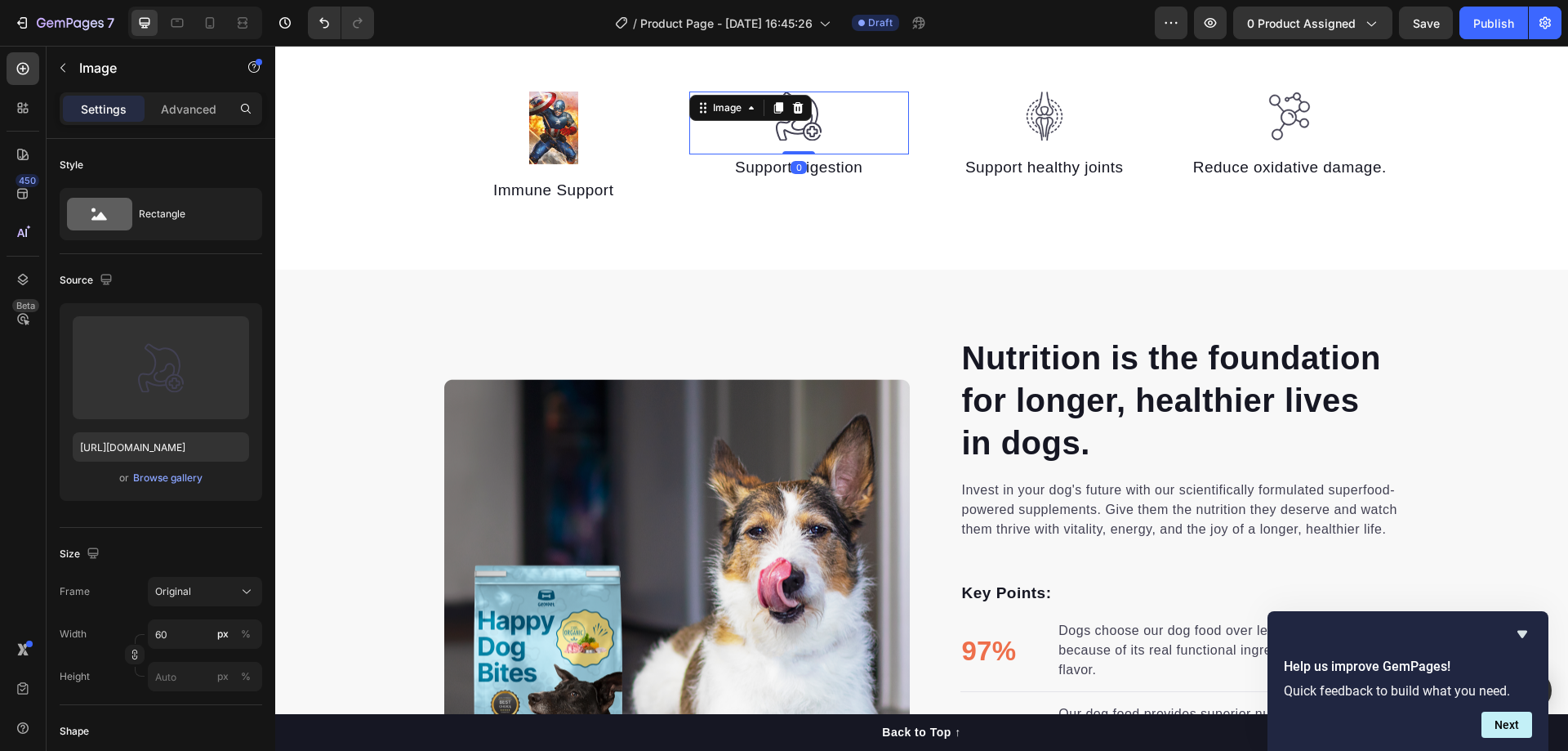
click at [806, 104] on img at bounding box center [798, 116] width 49 height 49
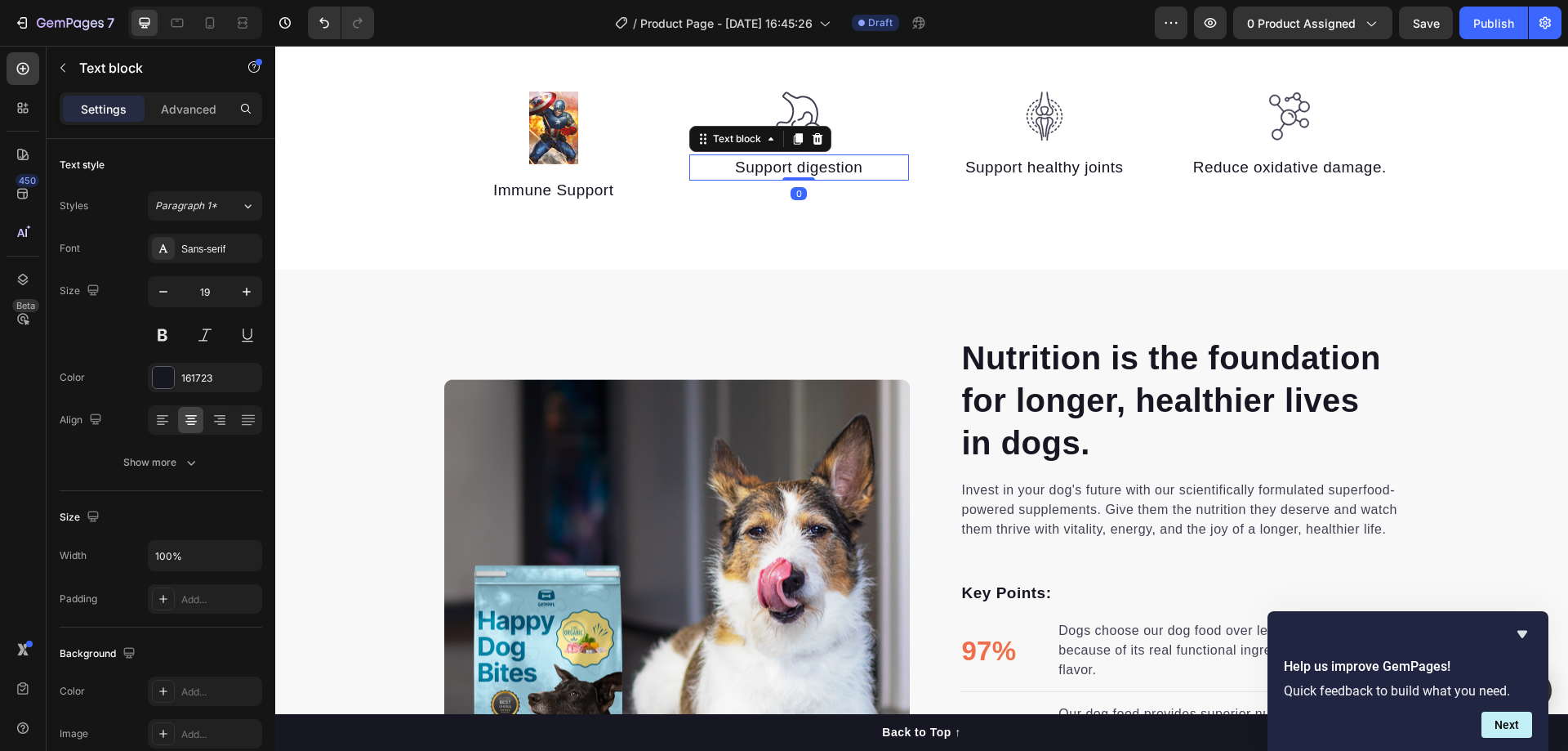
click at [830, 172] on p "Support digestion" at bounding box center [799, 168] width 217 height 24
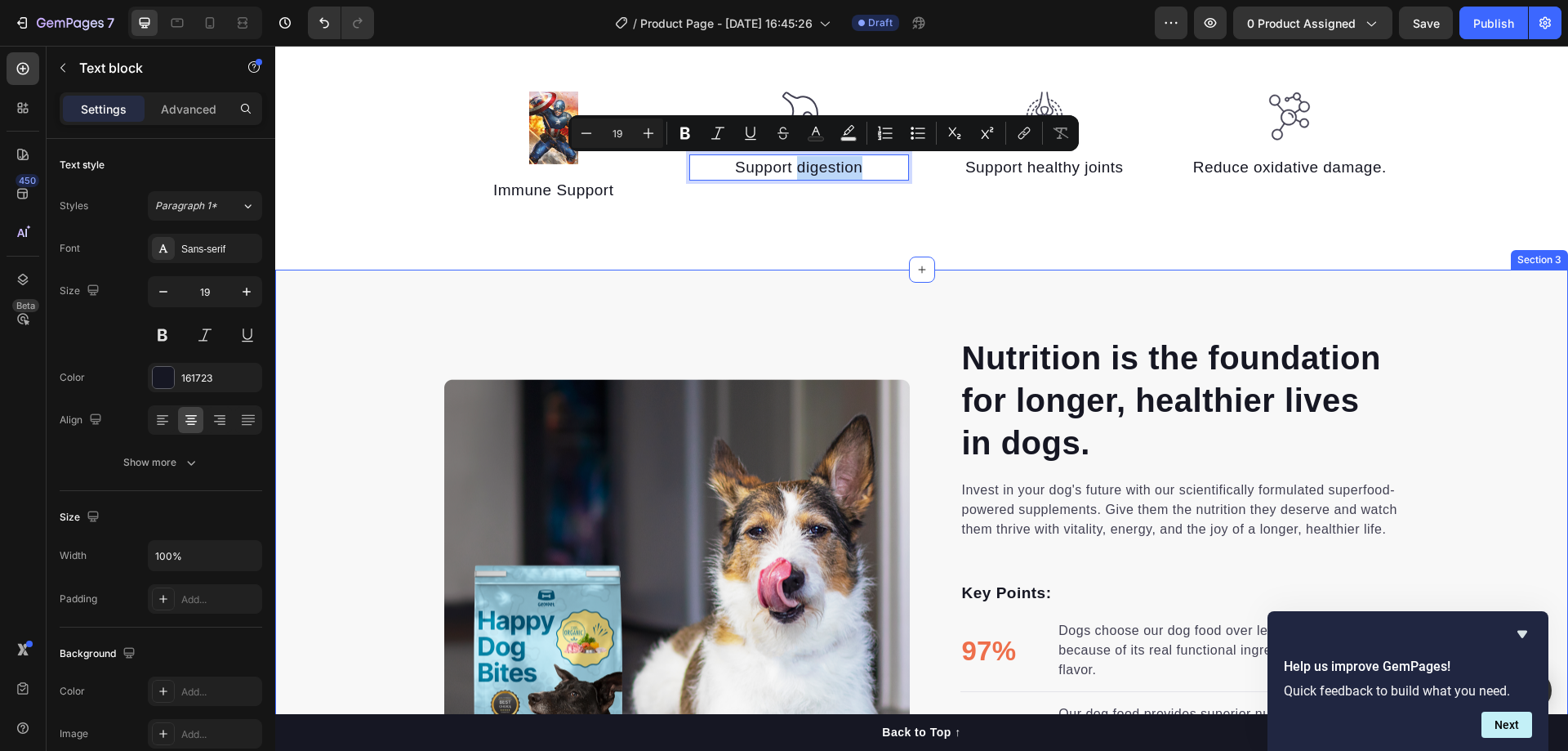
click at [510, 335] on div "Image Image" at bounding box center [677, 611] width 466 height 554
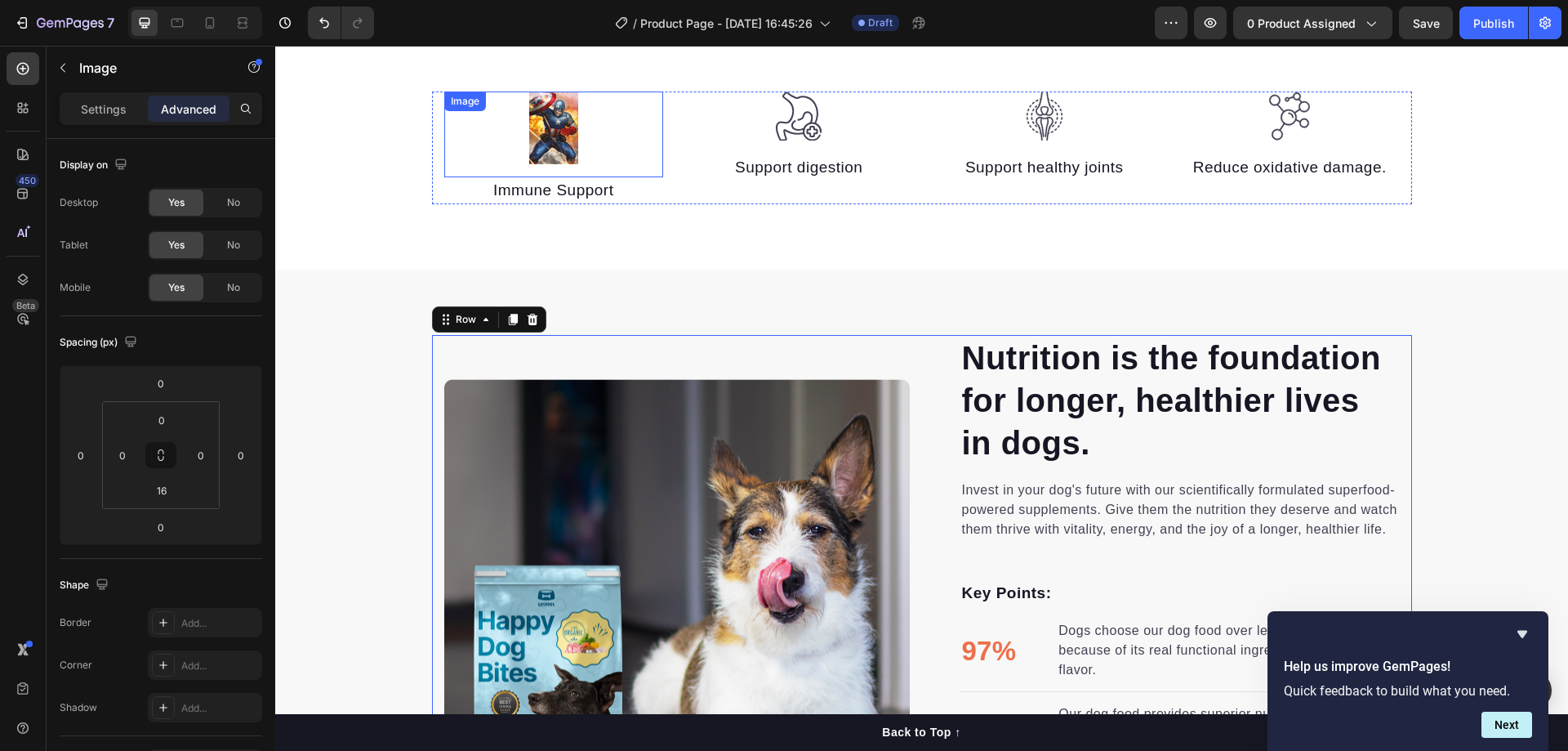
click at [571, 121] on img at bounding box center [553, 128] width 49 height 73
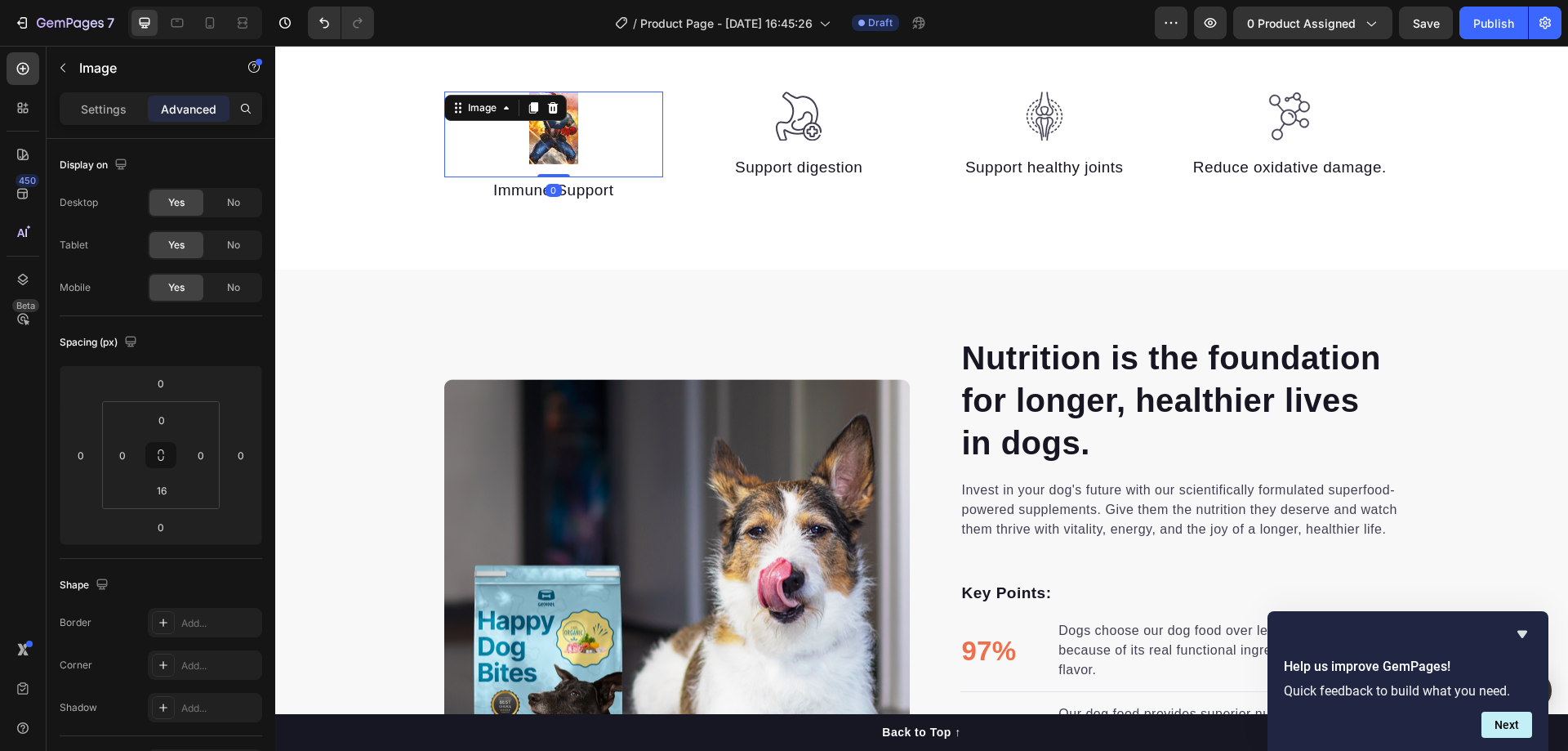
click at [537, 129] on img at bounding box center [553, 128] width 49 height 73
click at [546, 143] on img at bounding box center [553, 128] width 49 height 73
click at [109, 101] on p "Settings" at bounding box center [104, 109] width 46 height 17
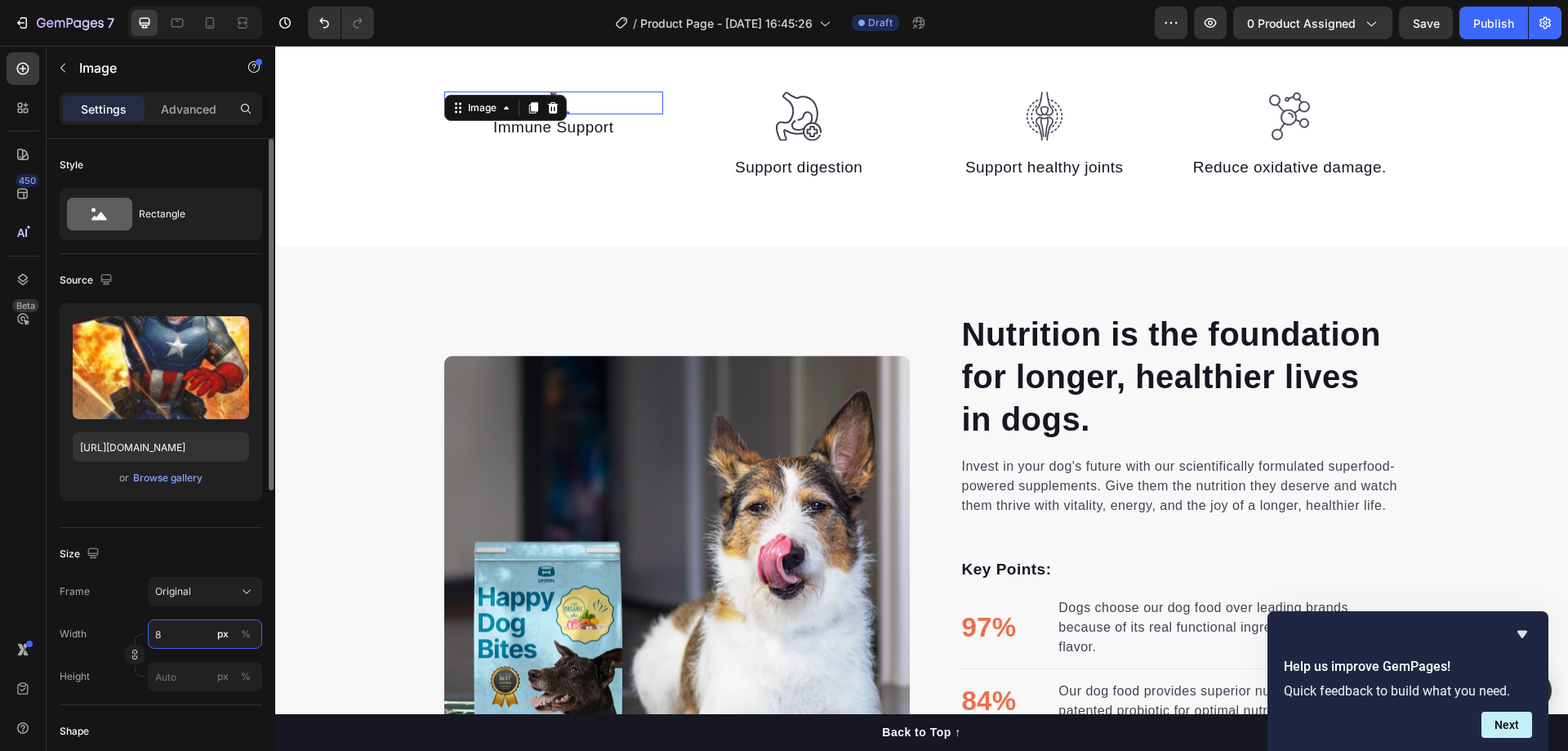
type input "80"
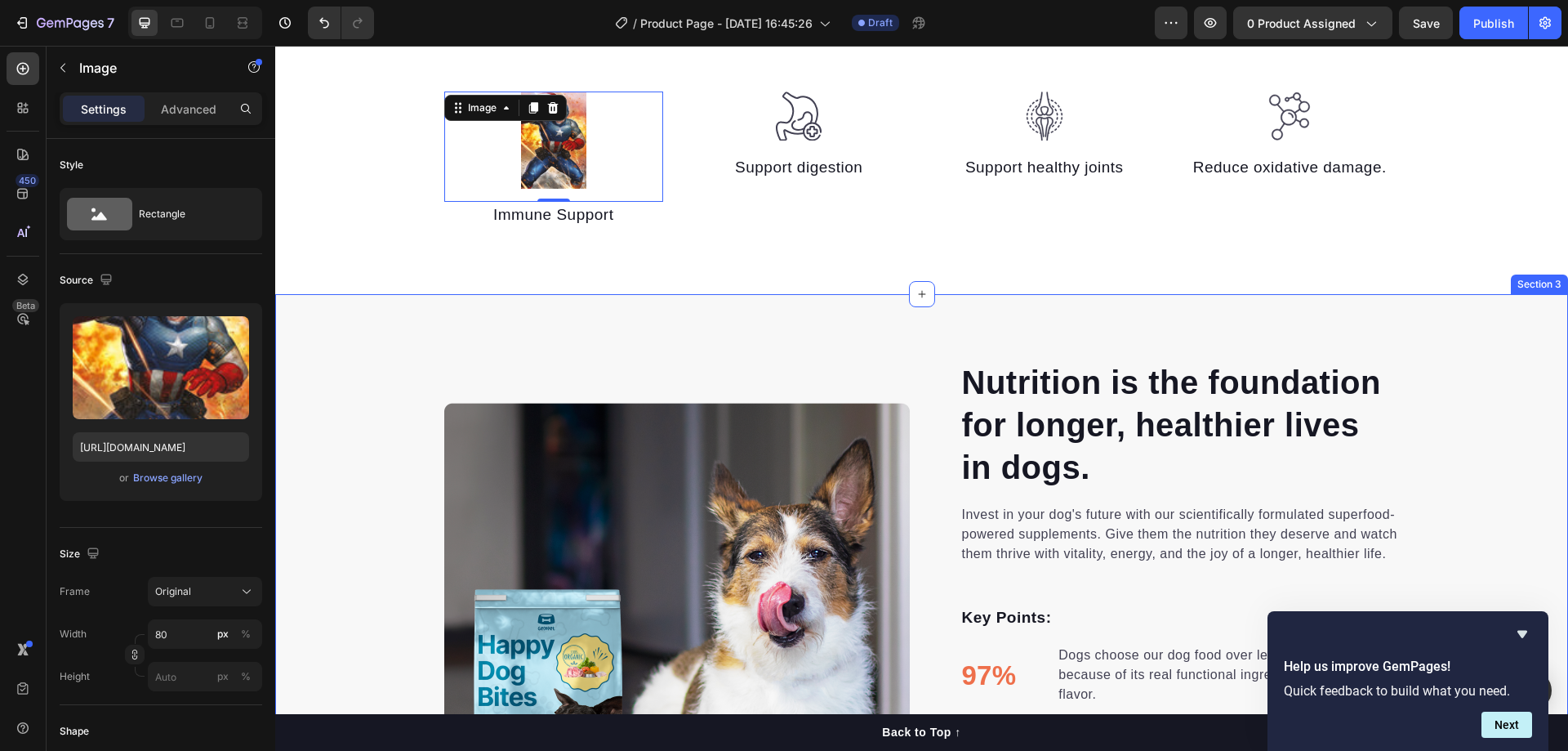
click at [365, 339] on div "Nutrition is the foundation for longer, healthier lives in dogs. Heading Invest…" at bounding box center [921, 637] width 1292 height 684
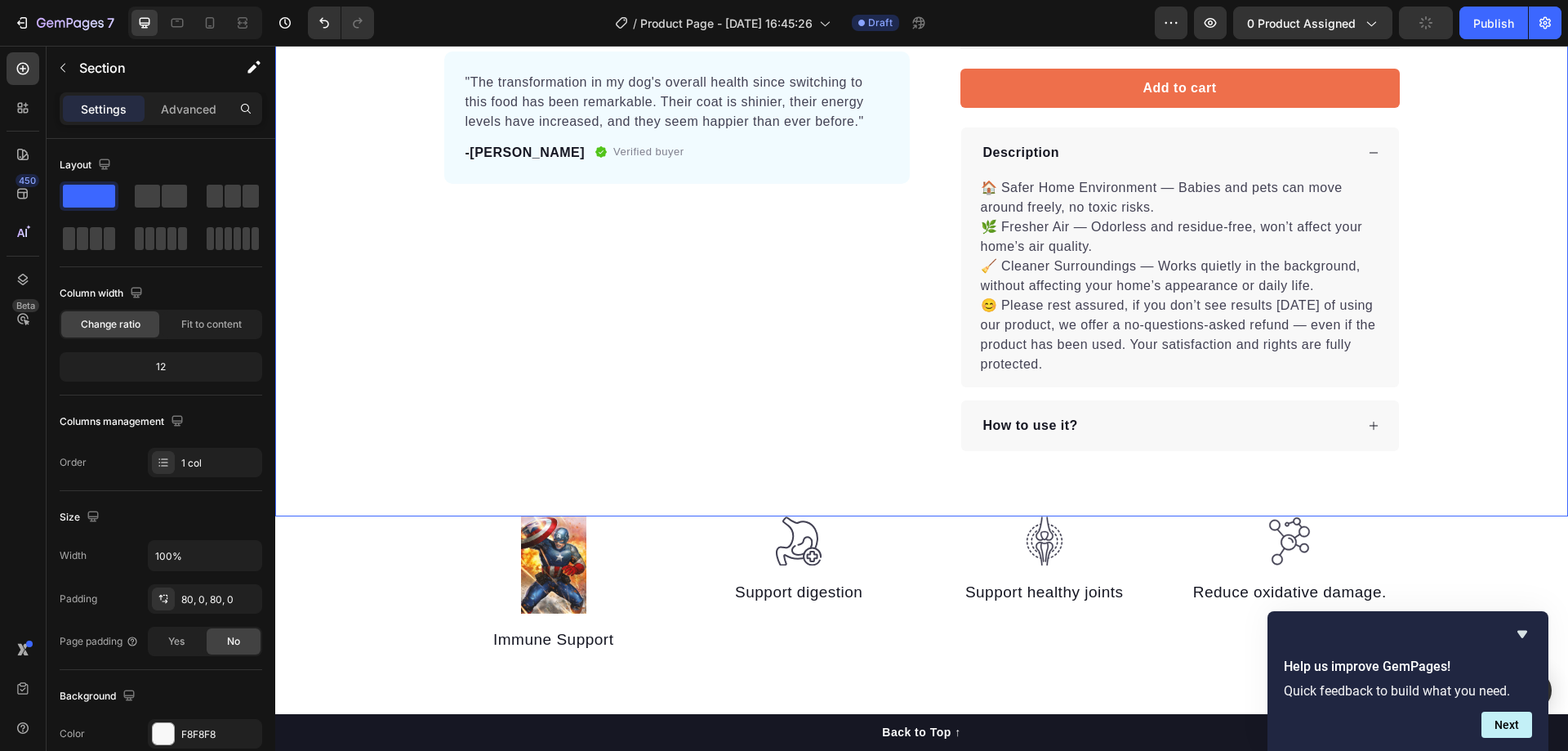
scroll to position [129, 0]
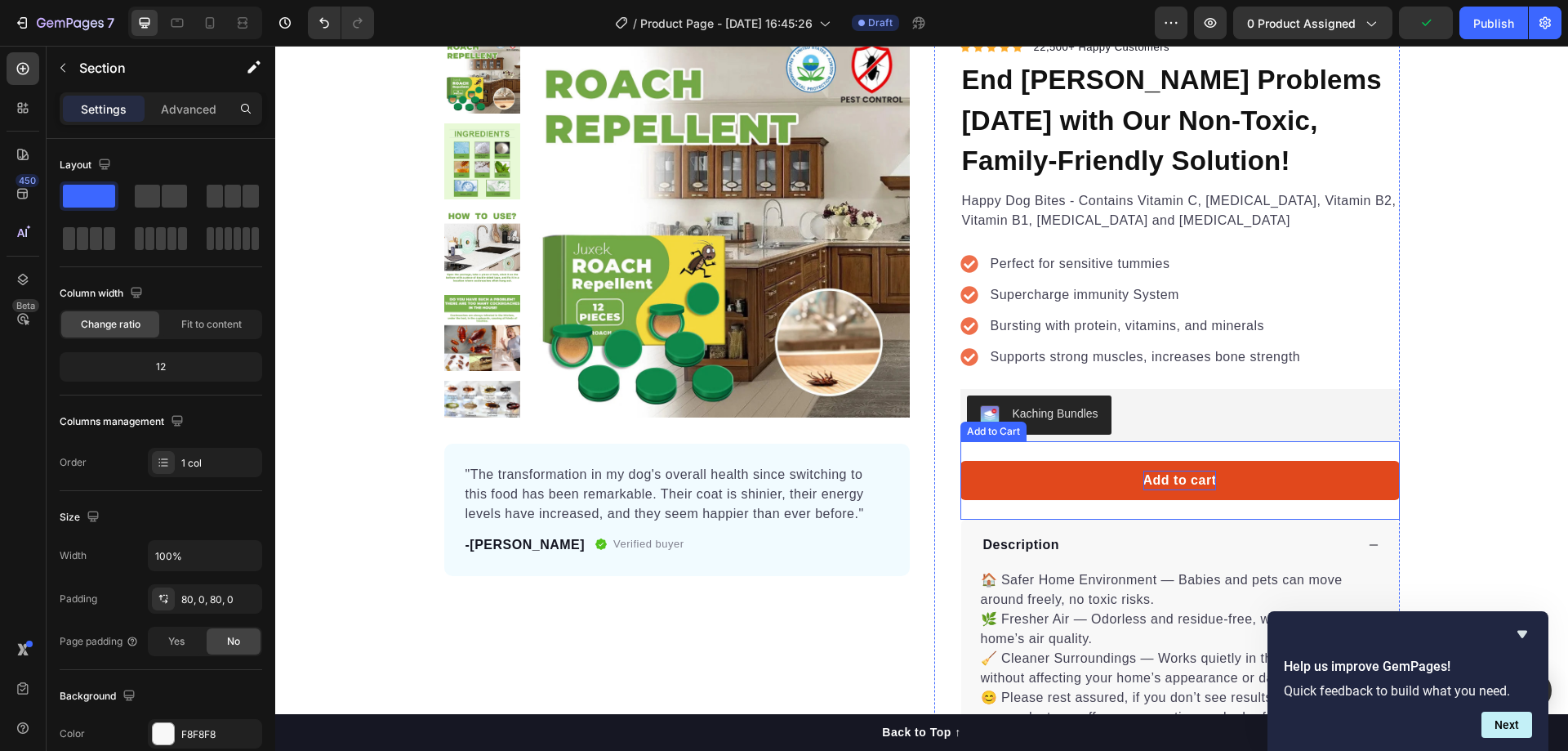
click at [1170, 478] on div "Add to cart" at bounding box center [1180, 480] width 73 height 20
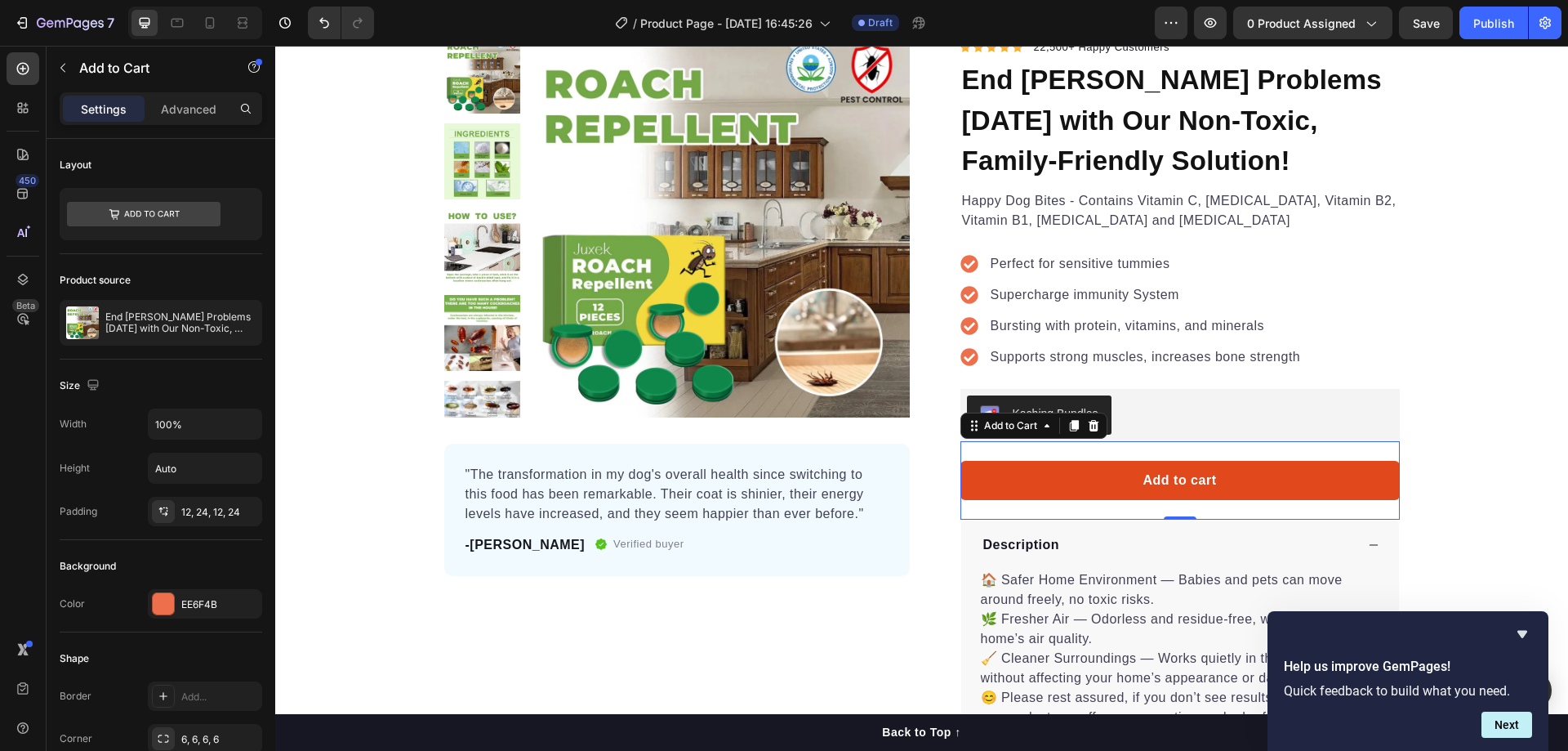
click at [1094, 482] on button "Add to cart" at bounding box center [1180, 480] width 439 height 39
click at [1181, 483] on div "Add to cart" at bounding box center [1180, 480] width 73 height 20
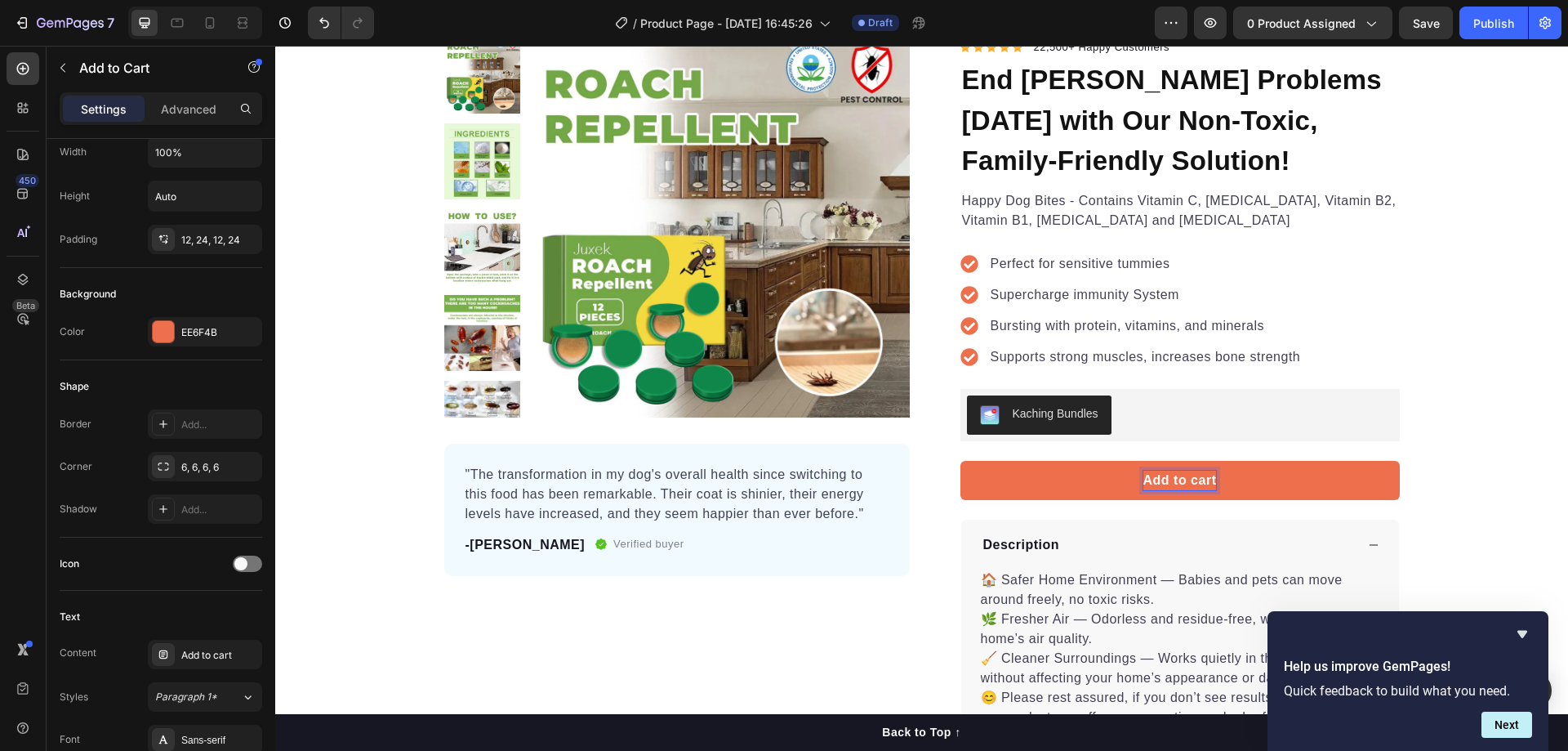
scroll to position [0, 0]
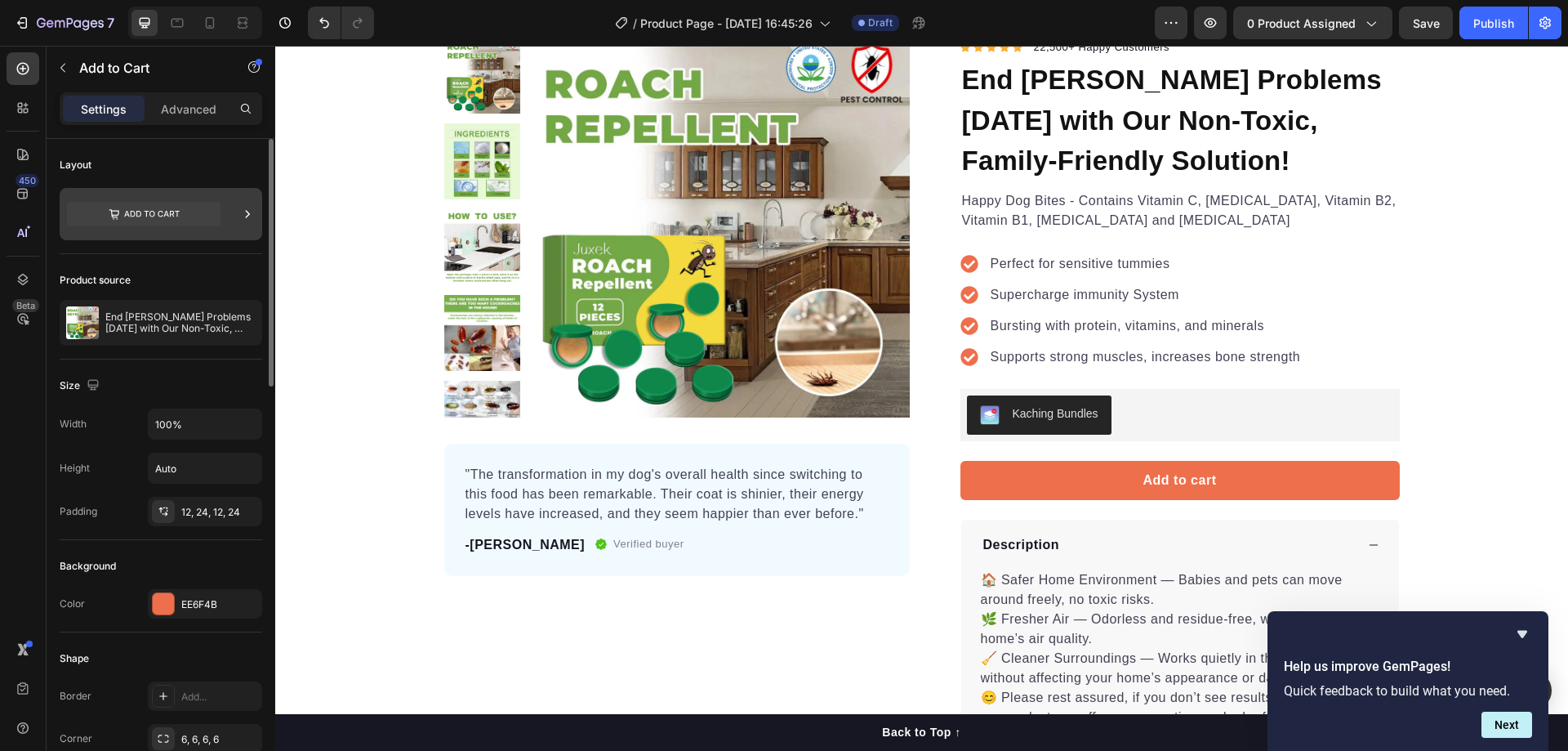
click at [148, 216] on icon at bounding box center [143, 213] width 154 height 25
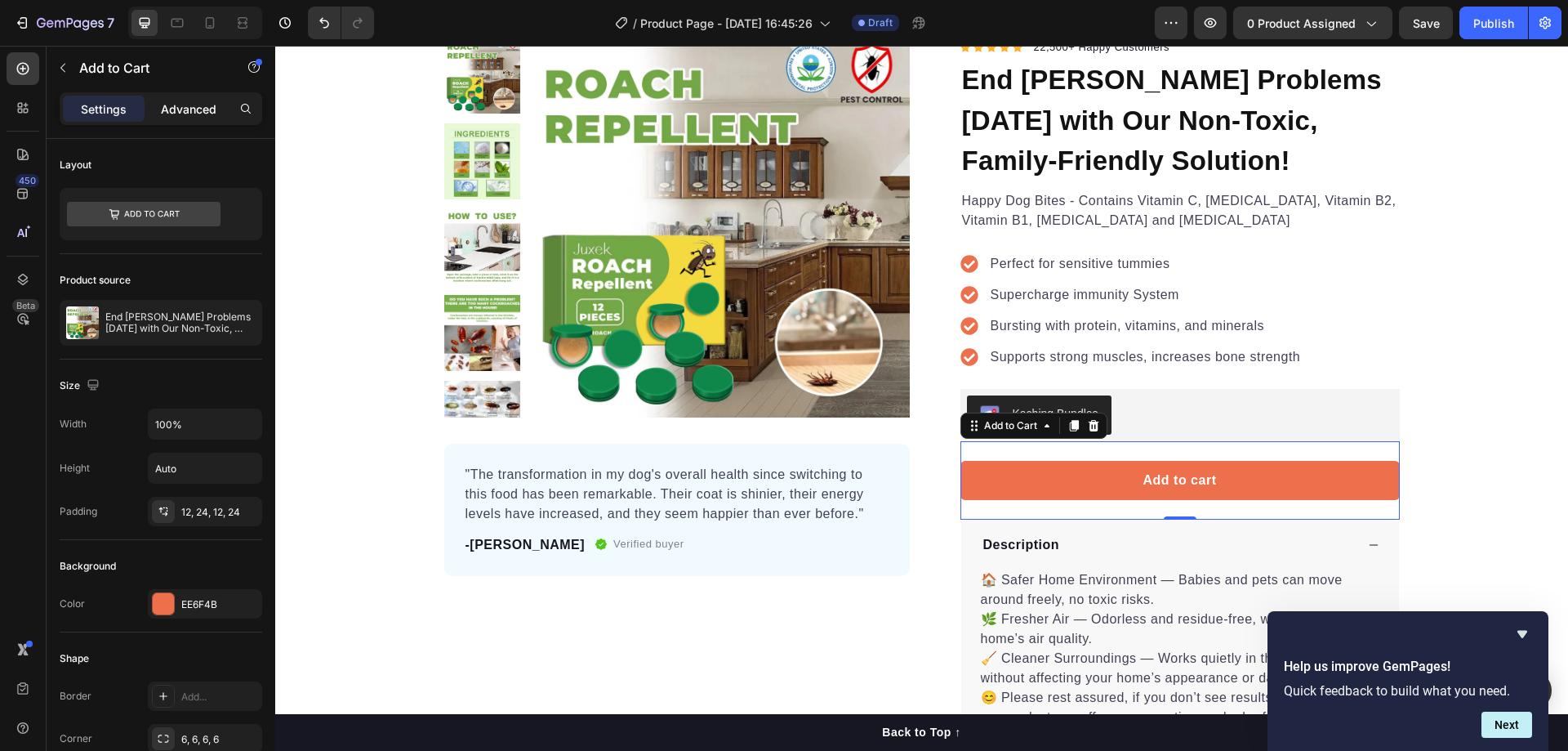
click at [186, 116] on p "Advanced" at bounding box center [189, 109] width 55 height 17
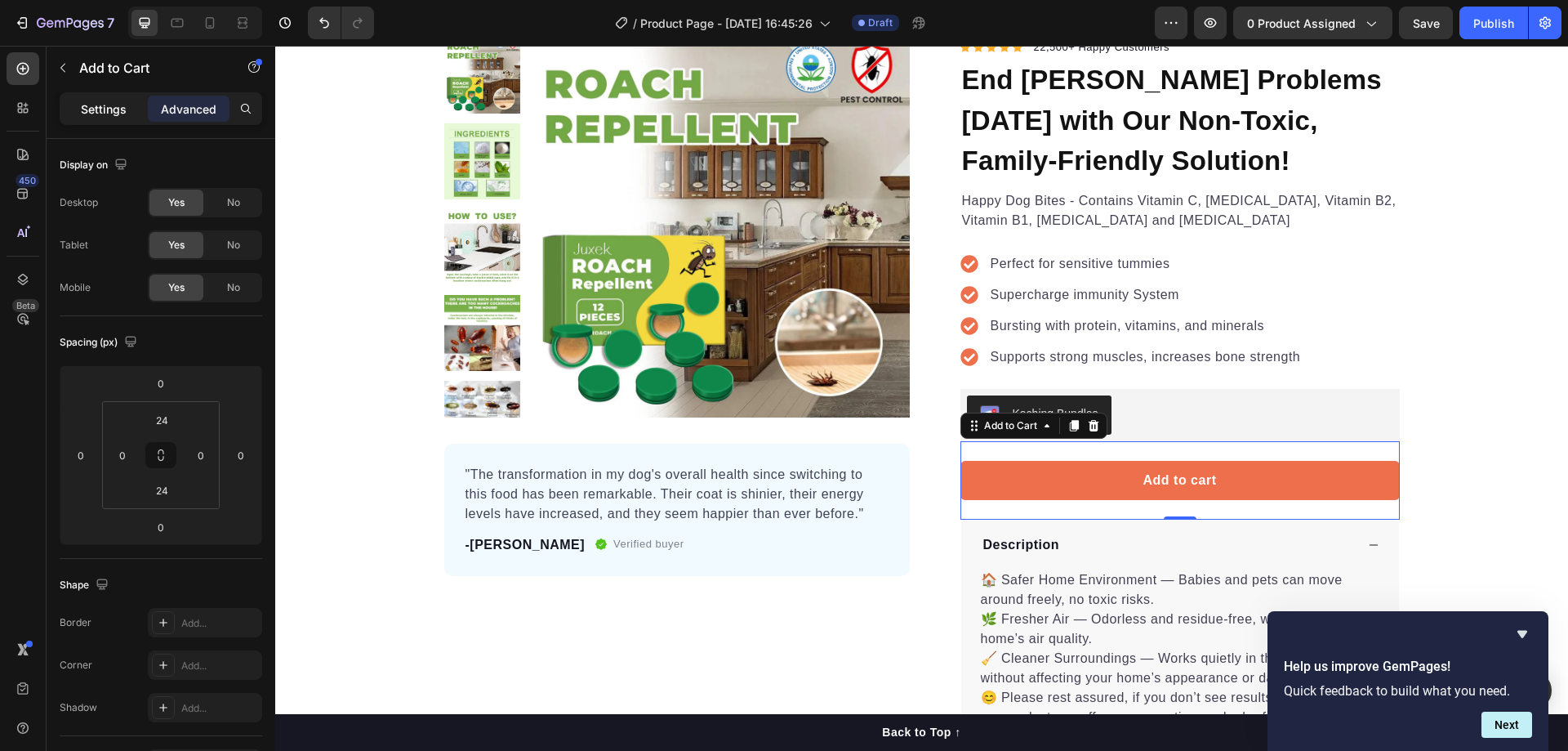
click at [116, 104] on p "Settings" at bounding box center [104, 109] width 46 height 17
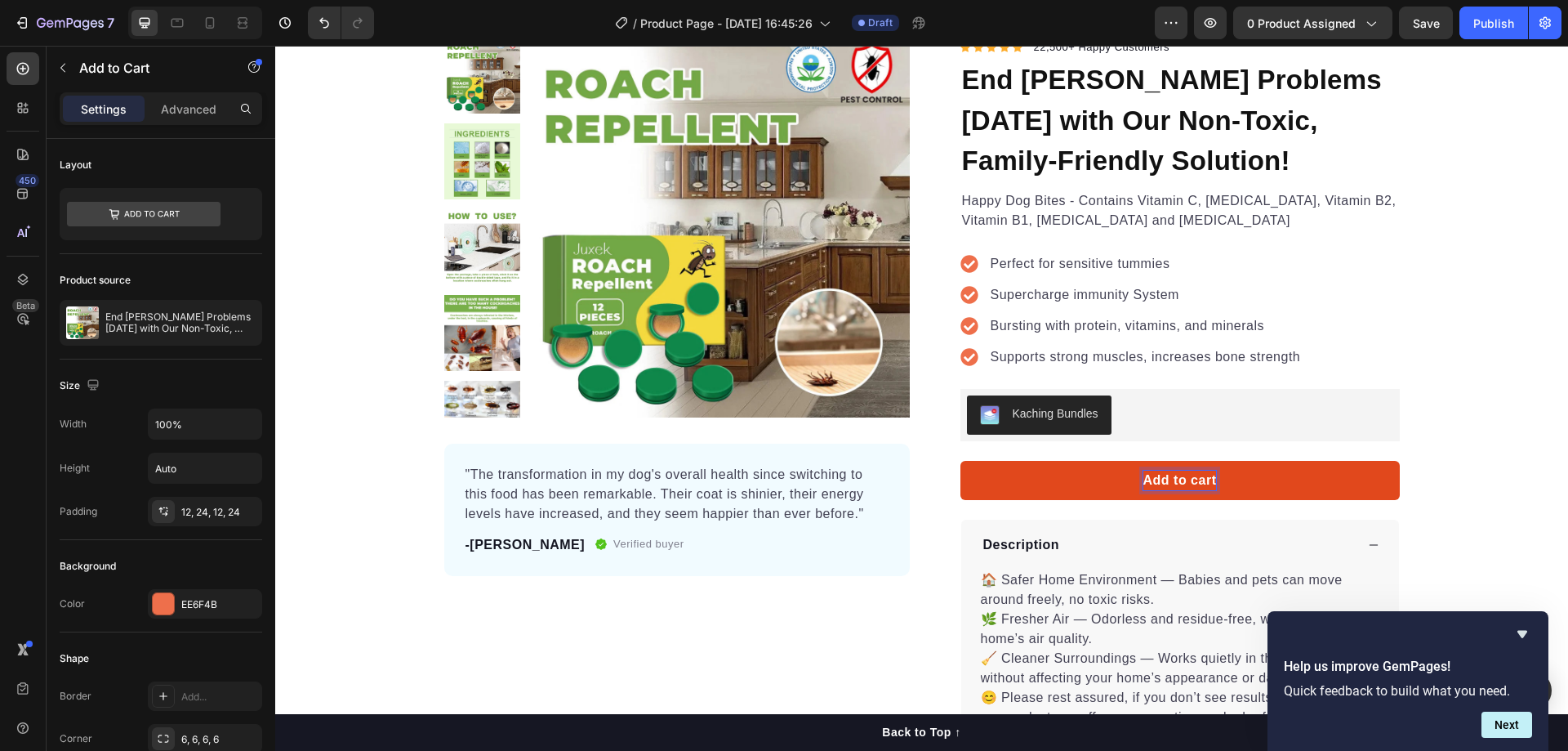
click at [1153, 476] on p "Add to cart" at bounding box center [1180, 480] width 73 height 20
click at [961, 461] on button "BUY" at bounding box center [1180, 480] width 439 height 39
click at [1484, 314] on div "Product Images "The transformation in my dog's overall health since switching t…" at bounding box center [921, 440] width 1292 height 806
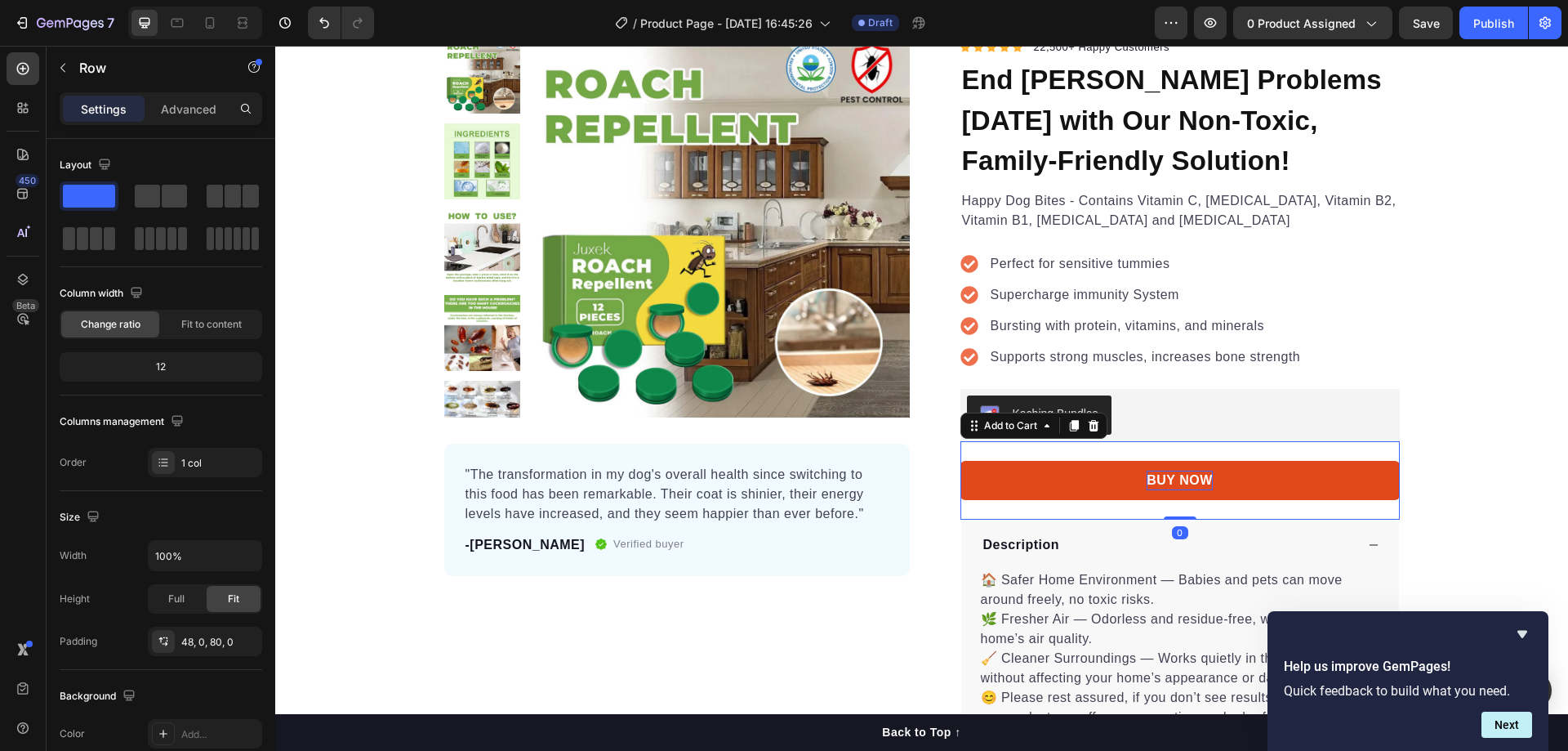
click at [1172, 485] on p "BUY NOW" at bounding box center [1180, 480] width 67 height 20
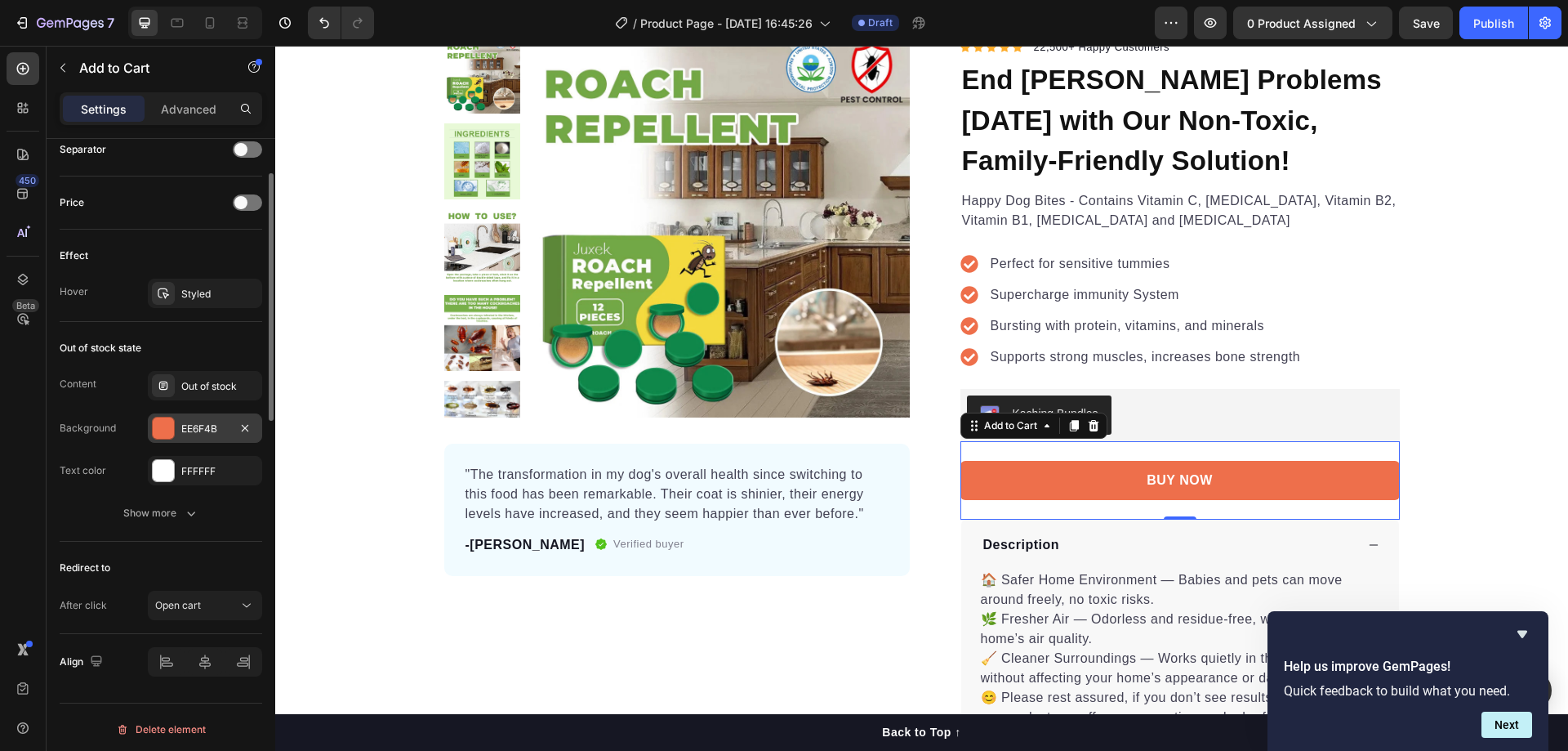
scroll to position [816, 0]
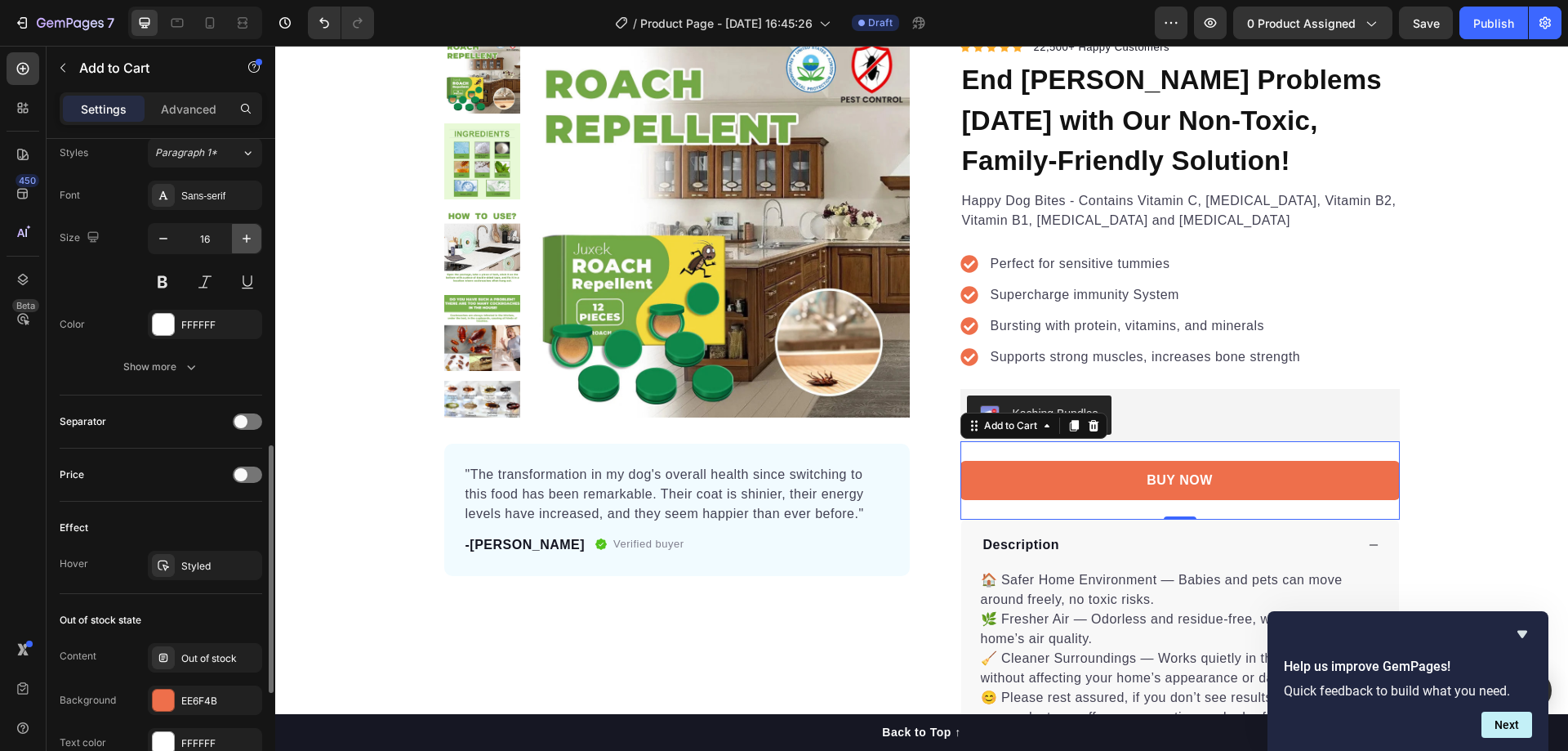
click at [238, 240] on icon "button" at bounding box center [246, 238] width 16 height 16
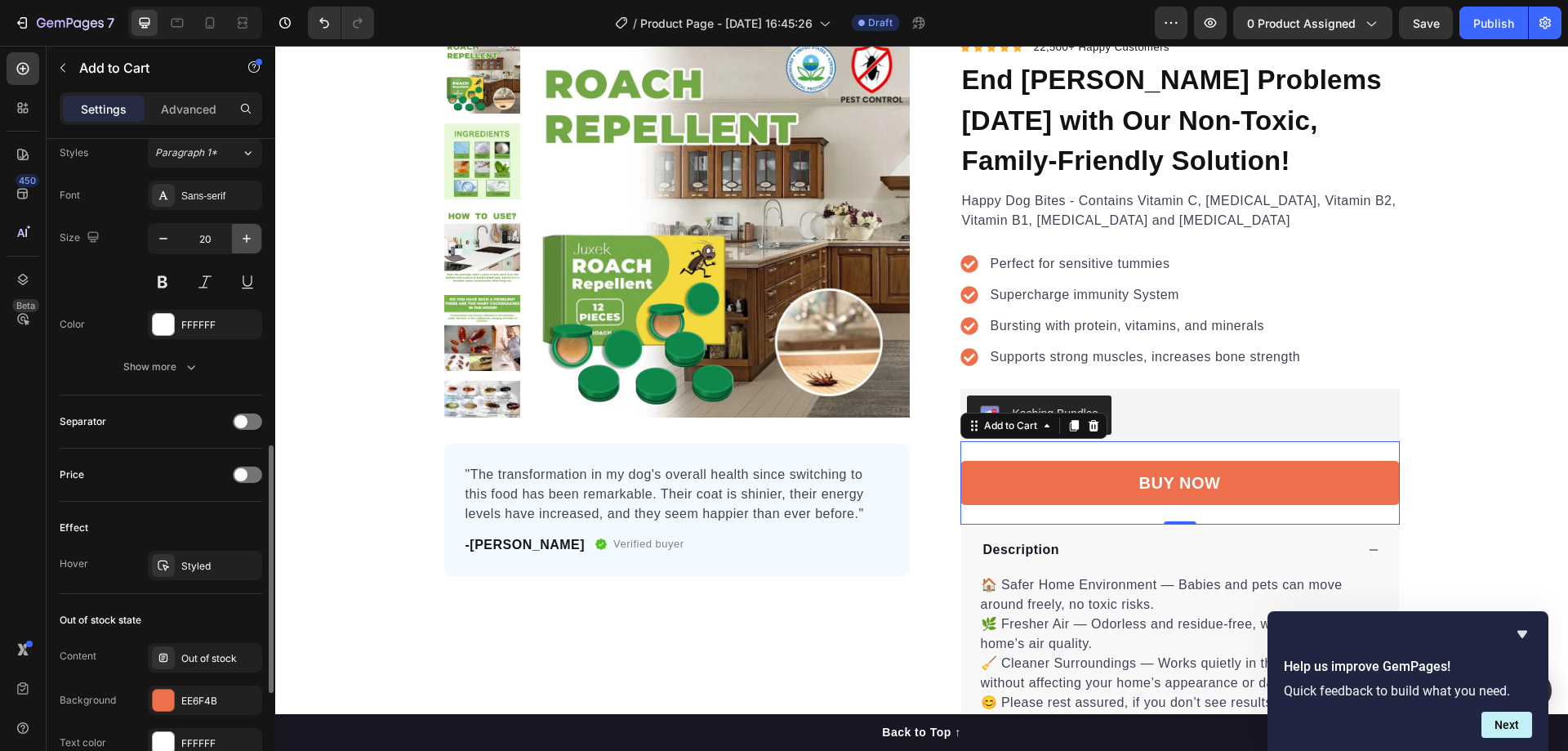
click at [238, 240] on icon "button" at bounding box center [246, 238] width 16 height 16
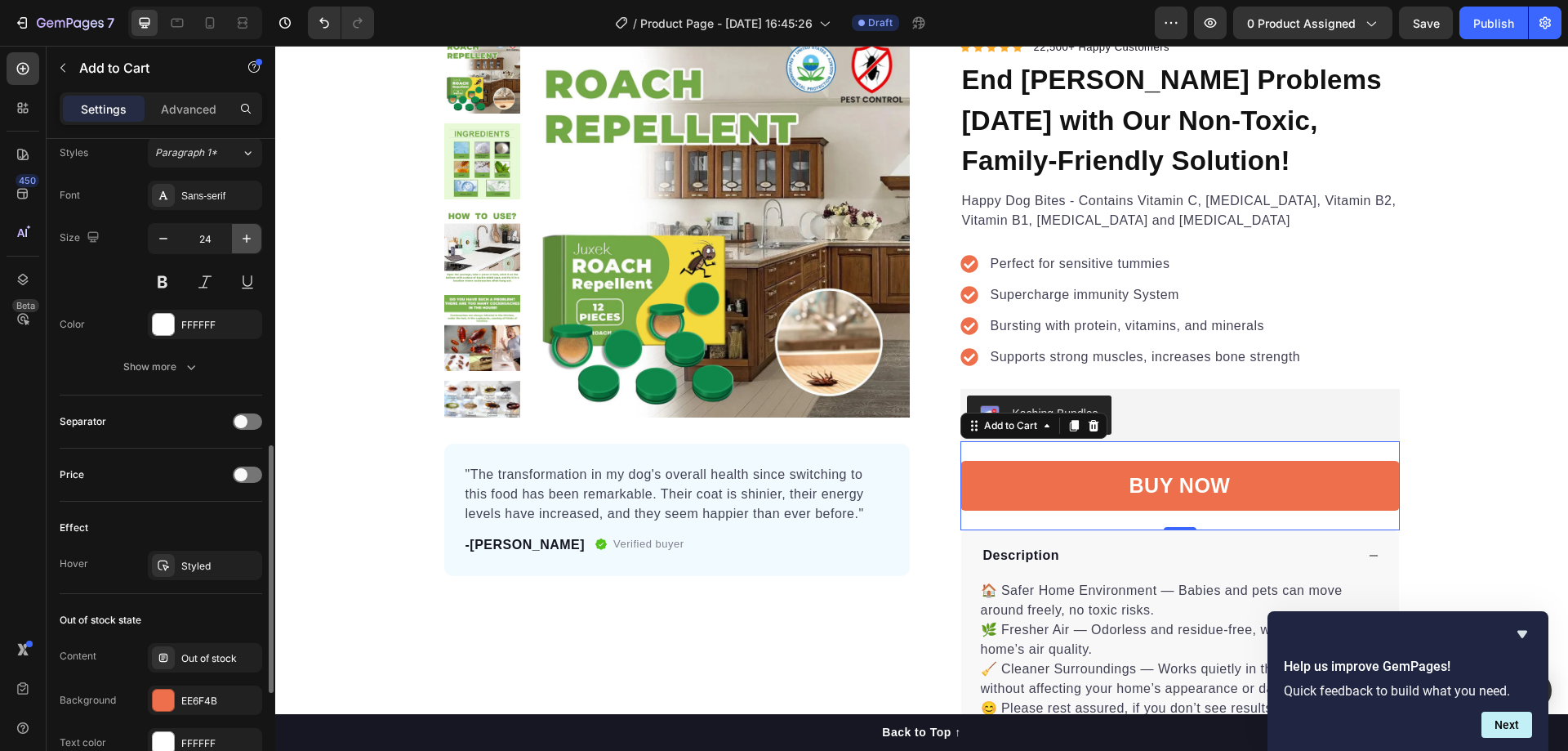
type input "25"
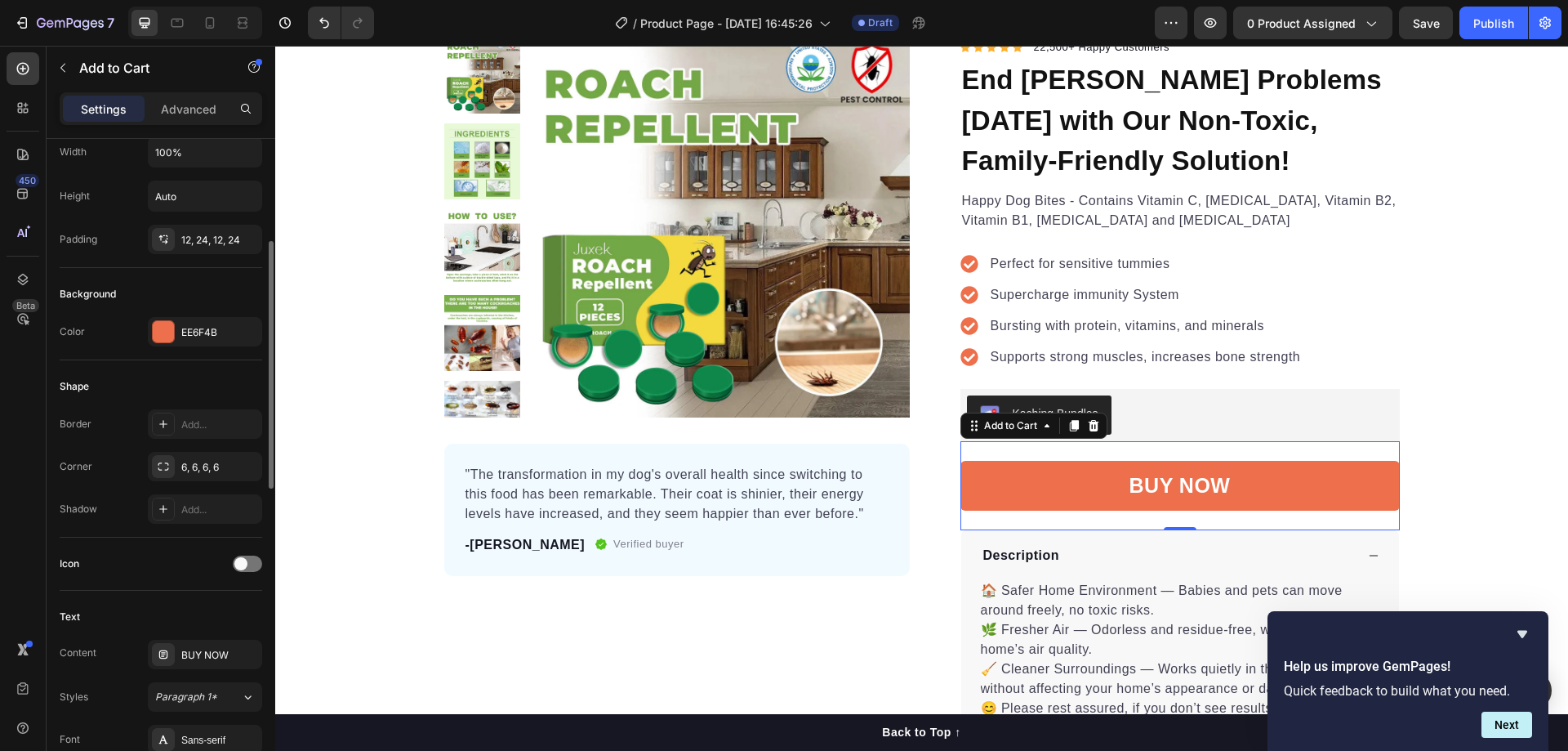
scroll to position [0, 0]
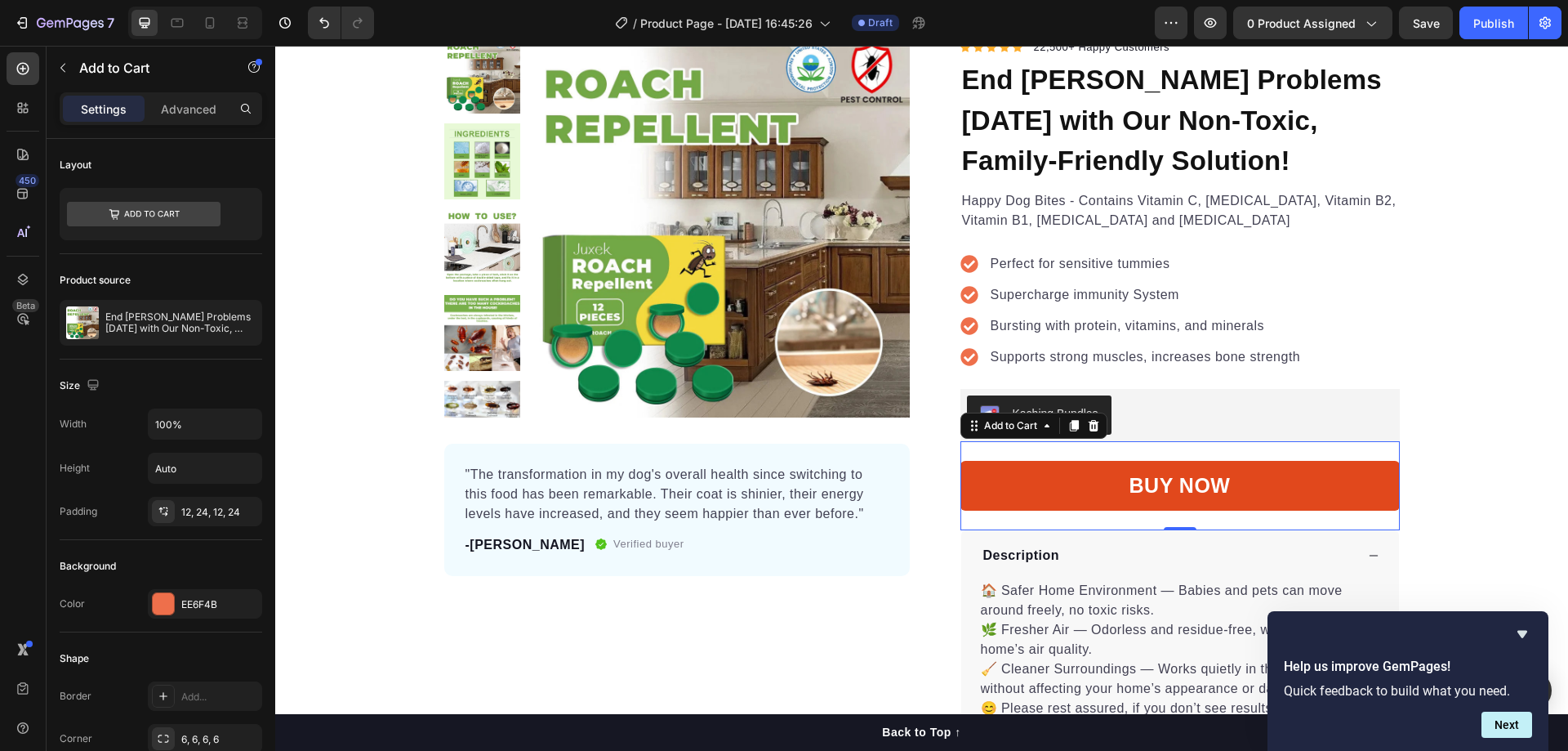
click at [1015, 480] on button "BUY NOW" at bounding box center [1180, 486] width 439 height 50
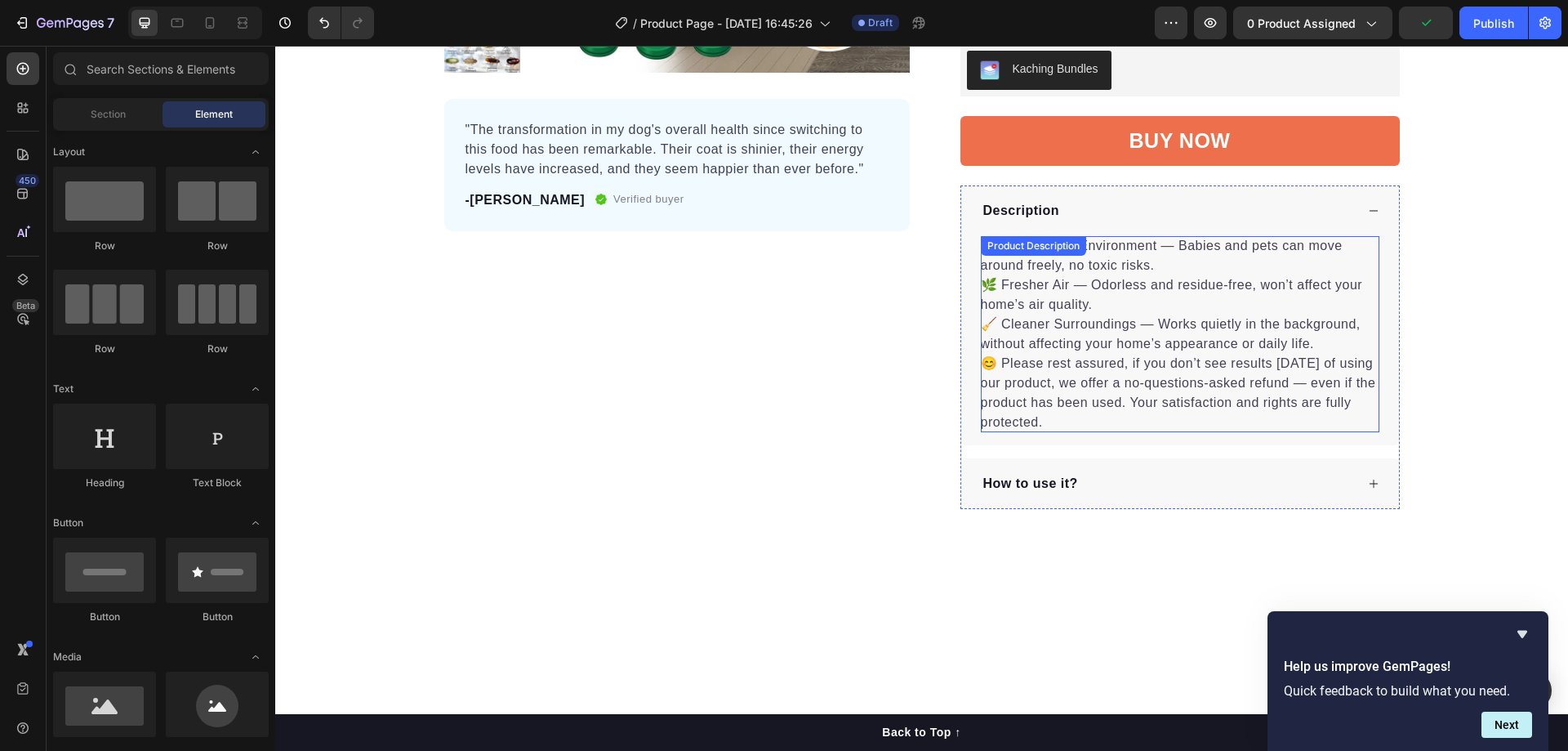
scroll to position [201, 0]
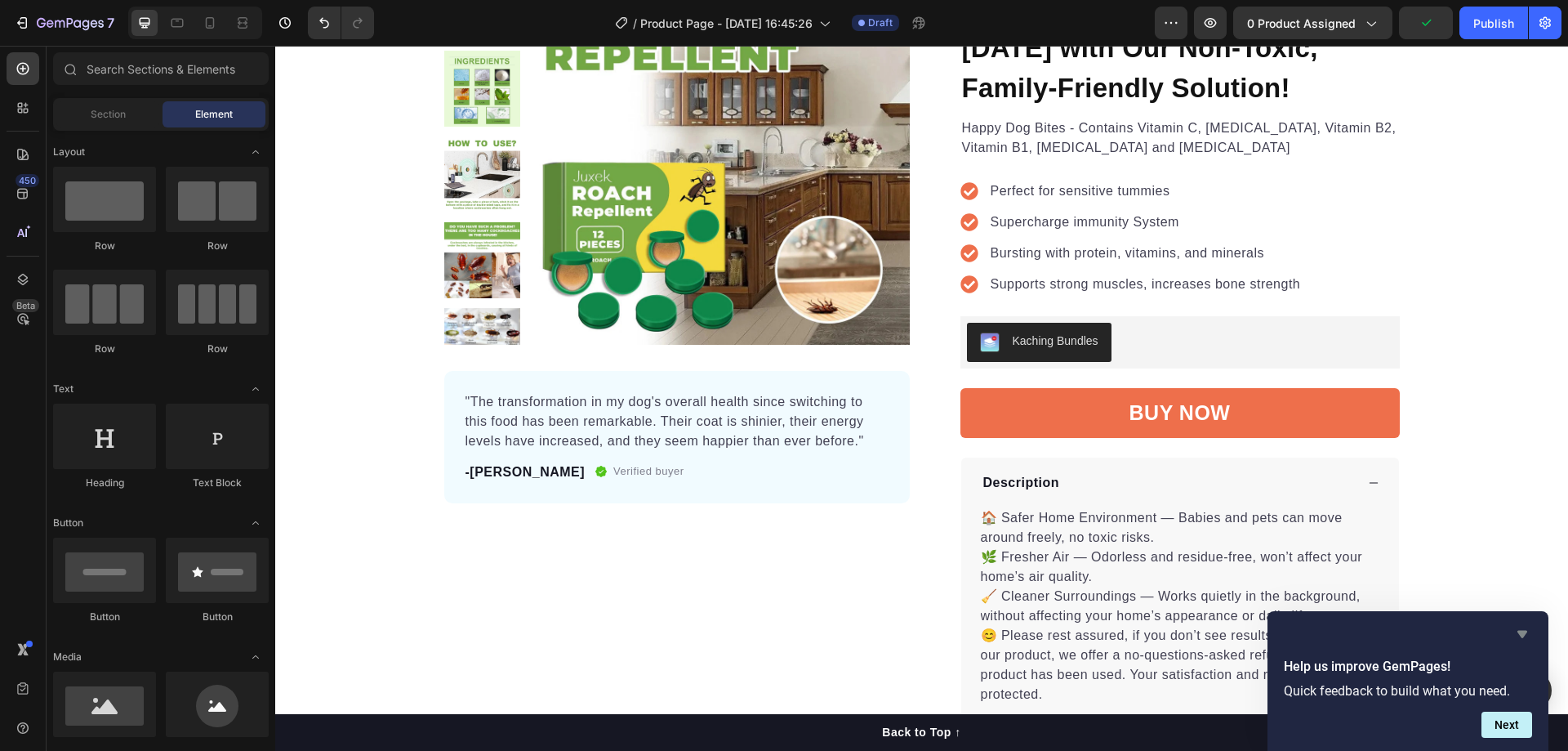
click at [1524, 630] on icon "Hide survey" at bounding box center [1522, 633] width 20 height 20
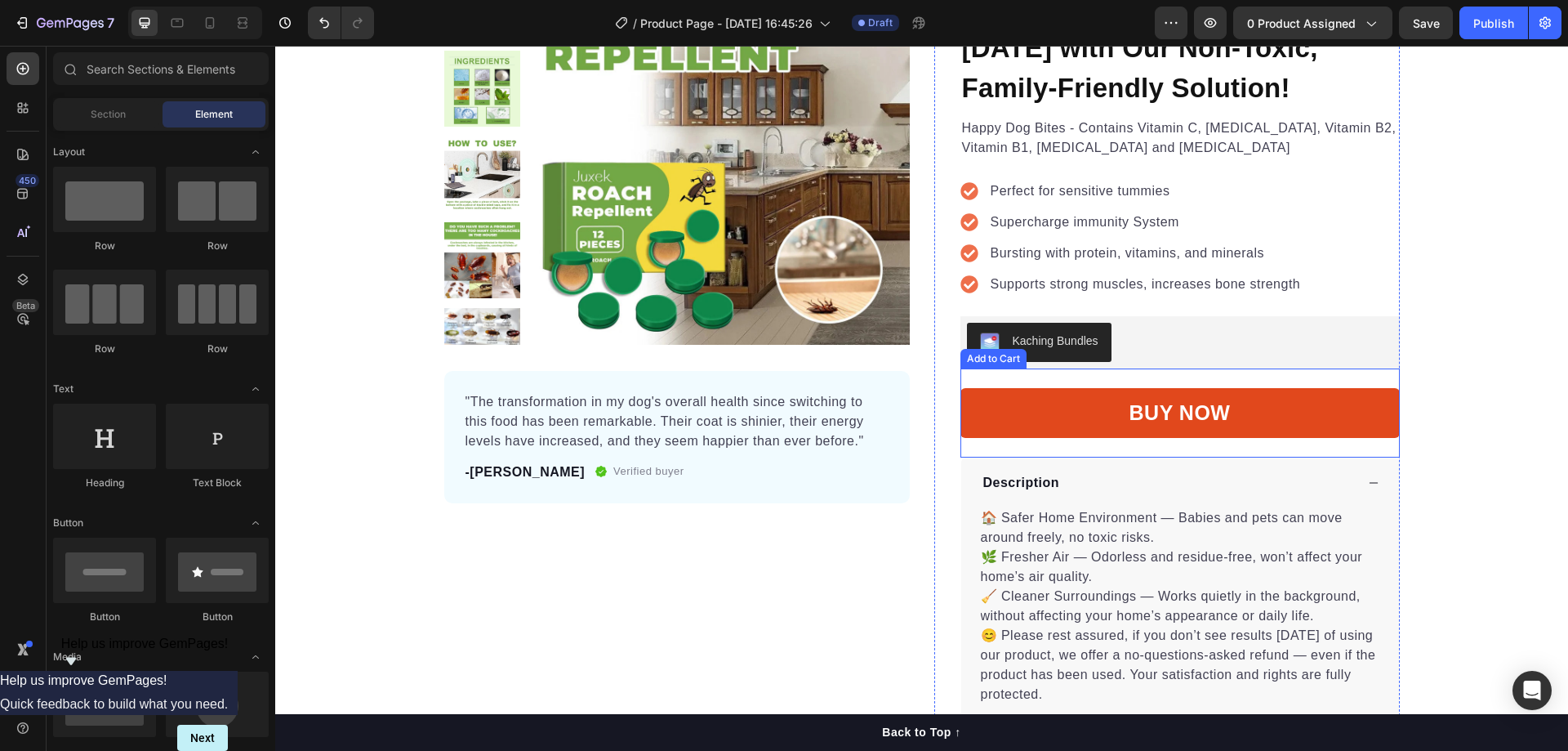
click at [1309, 411] on button "BUY NOW" at bounding box center [1180, 413] width 439 height 50
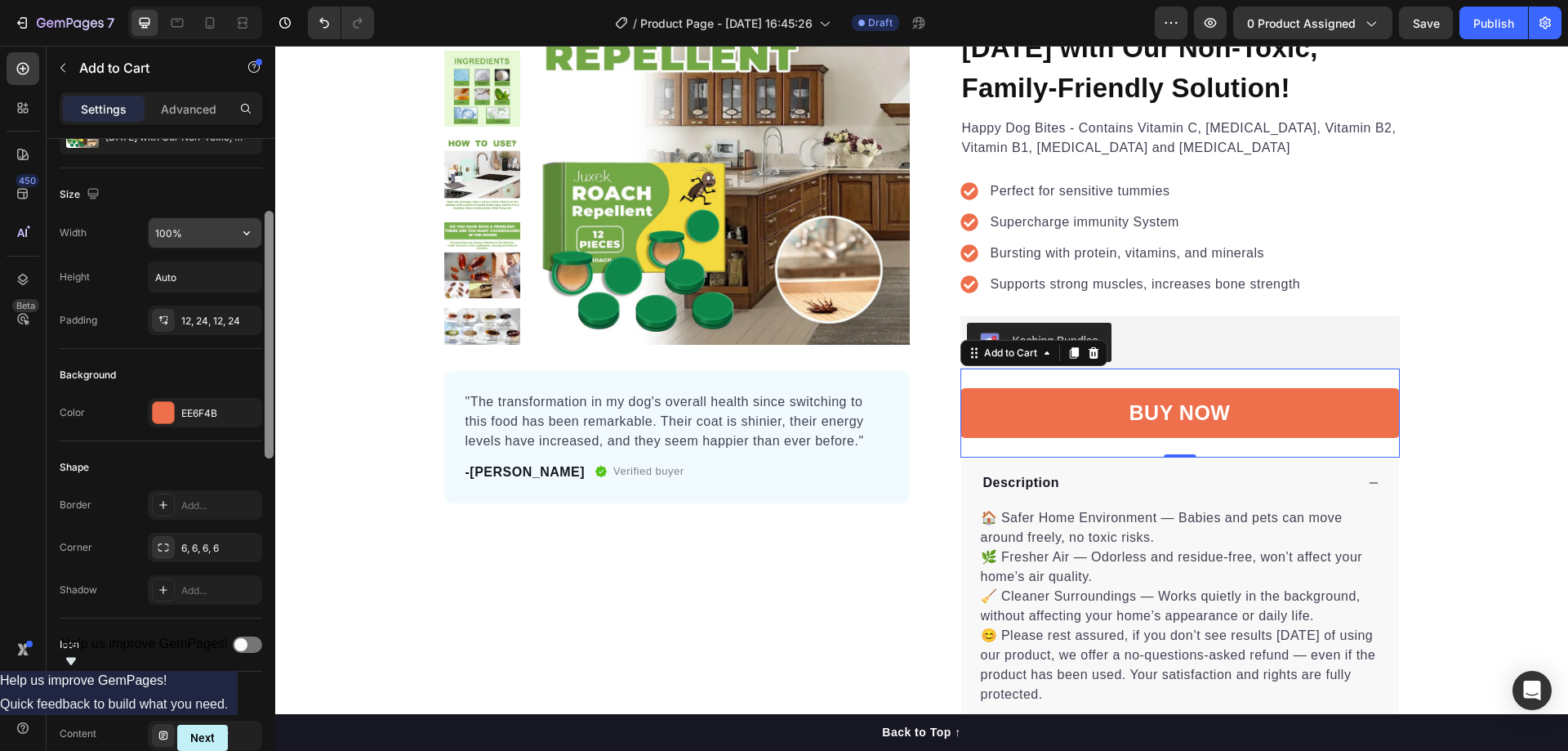
scroll to position [194, 0]
drag, startPoint x: 270, startPoint y: 560, endPoint x: 259, endPoint y: 222, distance: 338.2
click at [260, 221] on div "Layout Product source End [PERSON_NAME] Problems [DATE] with Our Non-Toxic, Fam…" at bounding box center [161, 468] width 229 height 658
click at [167, 316] on icon at bounding box center [163, 317] width 13 height 13
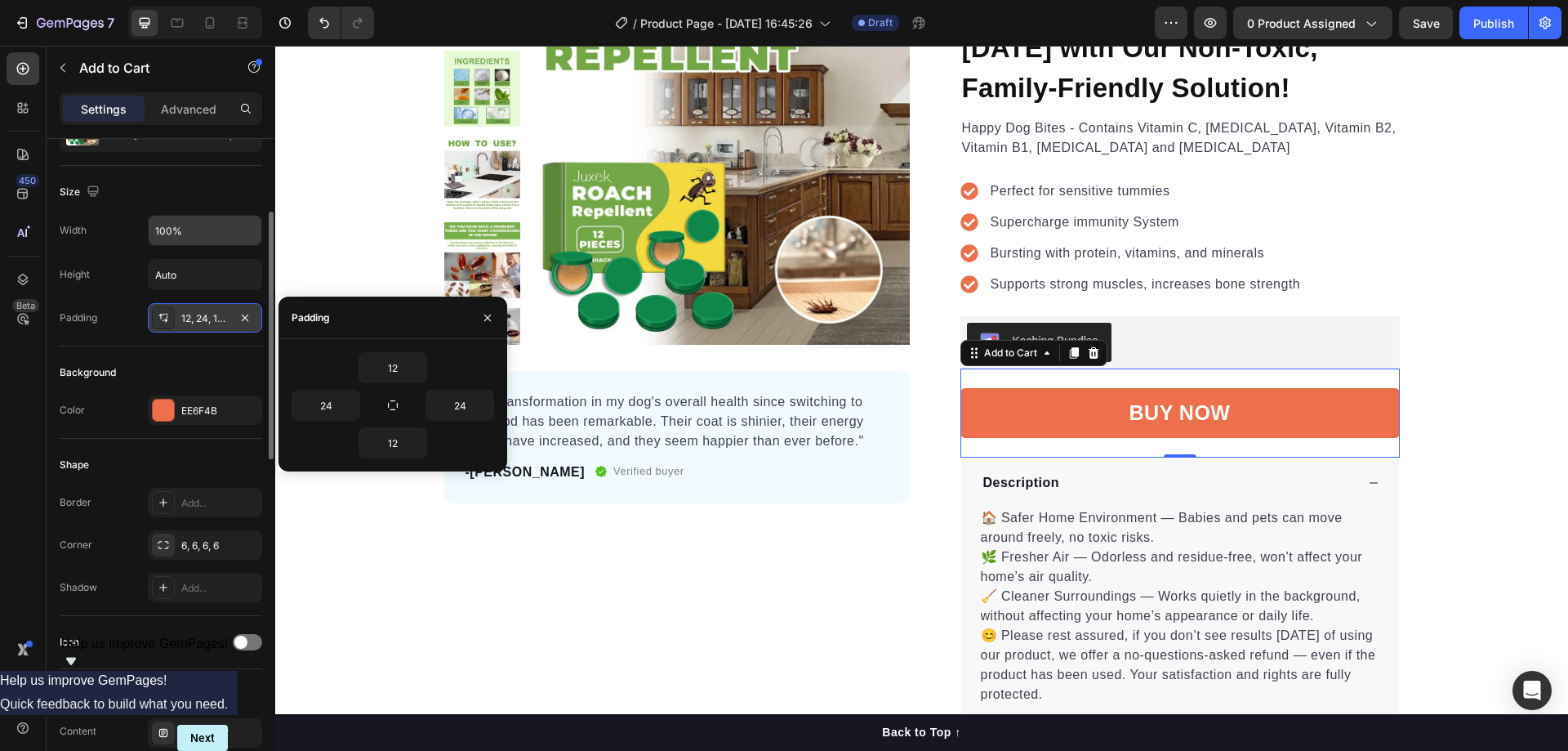
click at [167, 316] on icon at bounding box center [163, 317] width 13 height 13
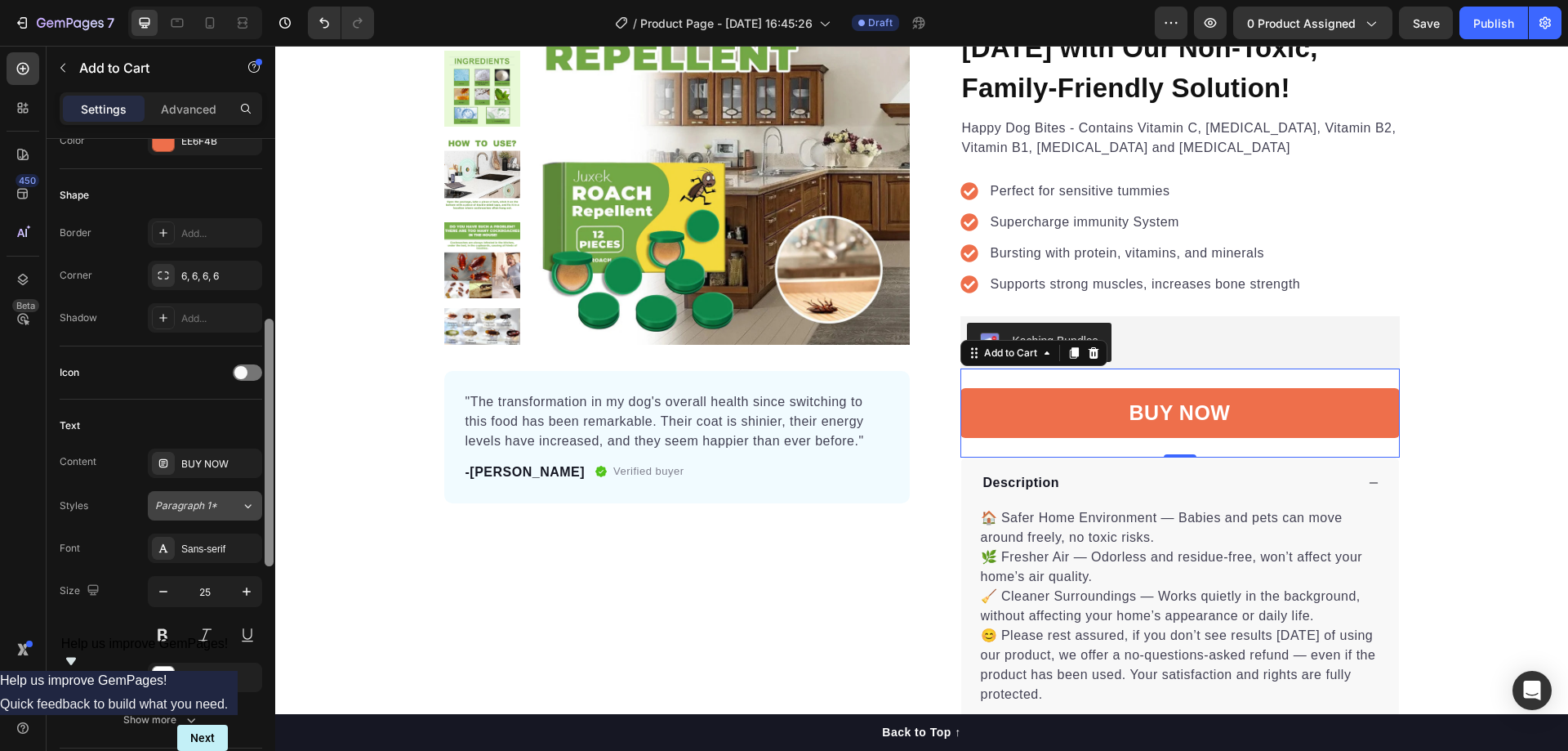
scroll to position [467, 0]
drag, startPoint x: 271, startPoint y: 404, endPoint x: 261, endPoint y: 506, distance: 102.5
click at [261, 506] on div "Layout Product source End [PERSON_NAME] Problems [DATE] with Our Non-Toxic, Fam…" at bounding box center [161, 468] width 229 height 658
click at [224, 452] on div "BUY NOW" at bounding box center [219, 459] width 77 height 15
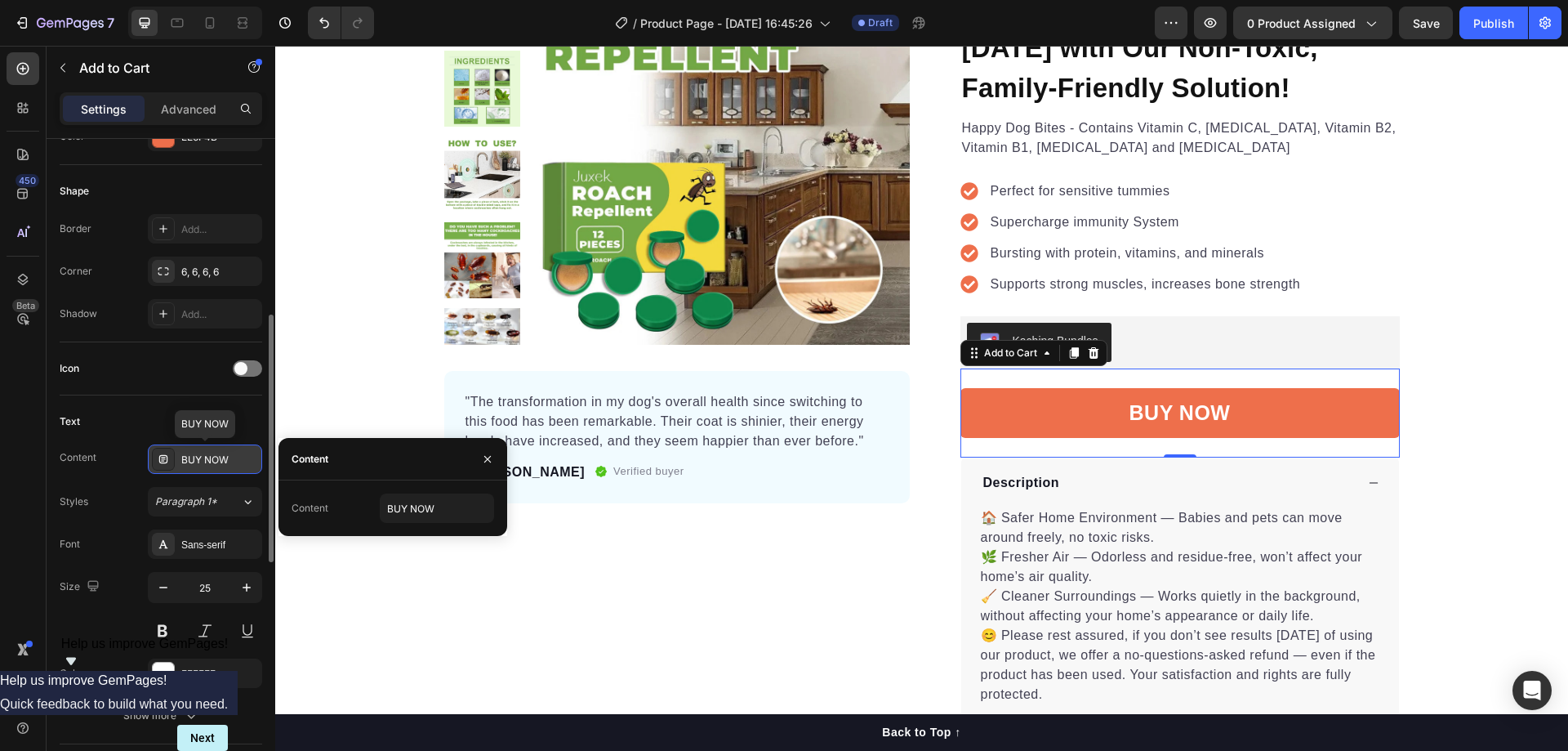
click at [224, 452] on div "BUY NOW" at bounding box center [219, 459] width 77 height 15
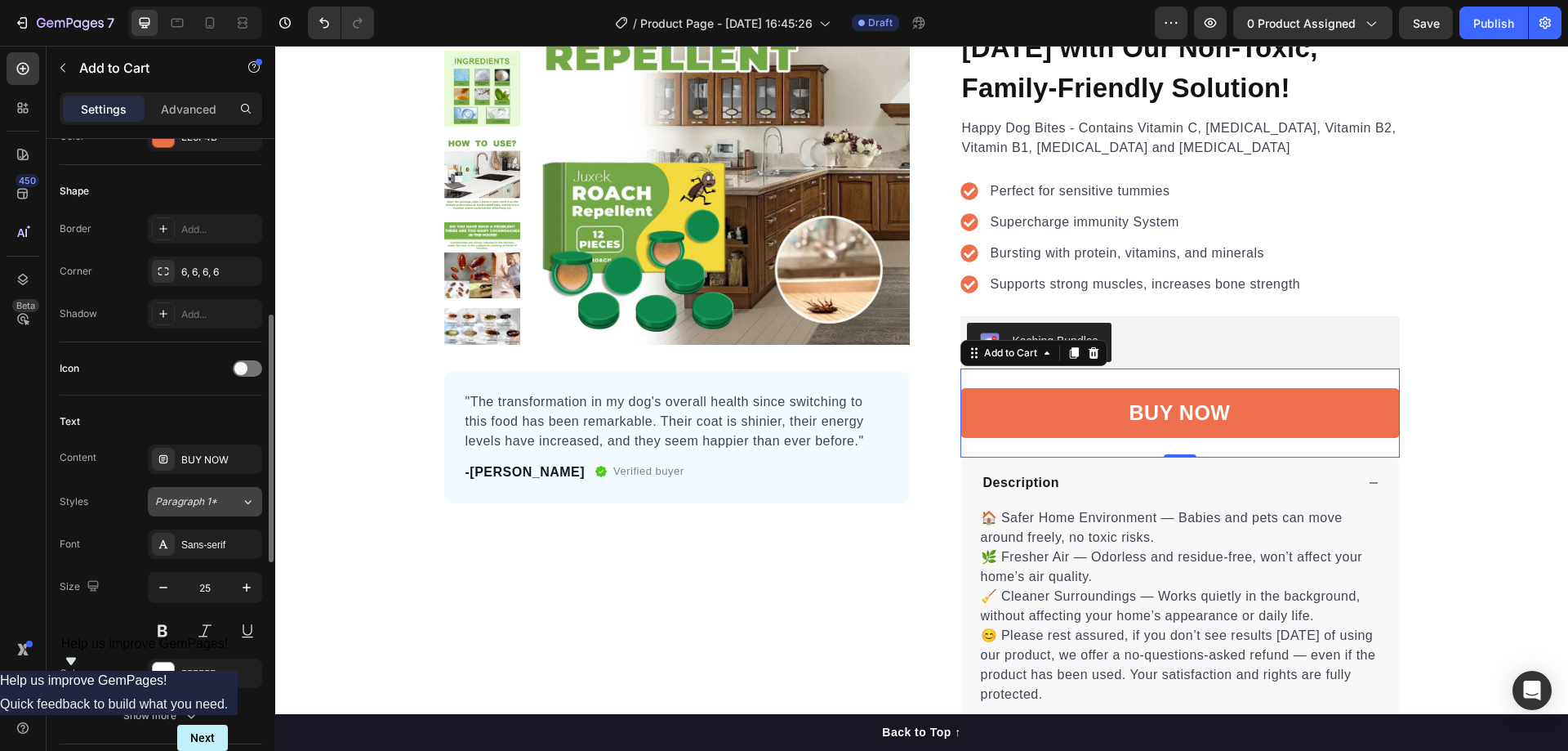
click at [222, 500] on div "Paragraph 1*" at bounding box center [198, 501] width 85 height 15
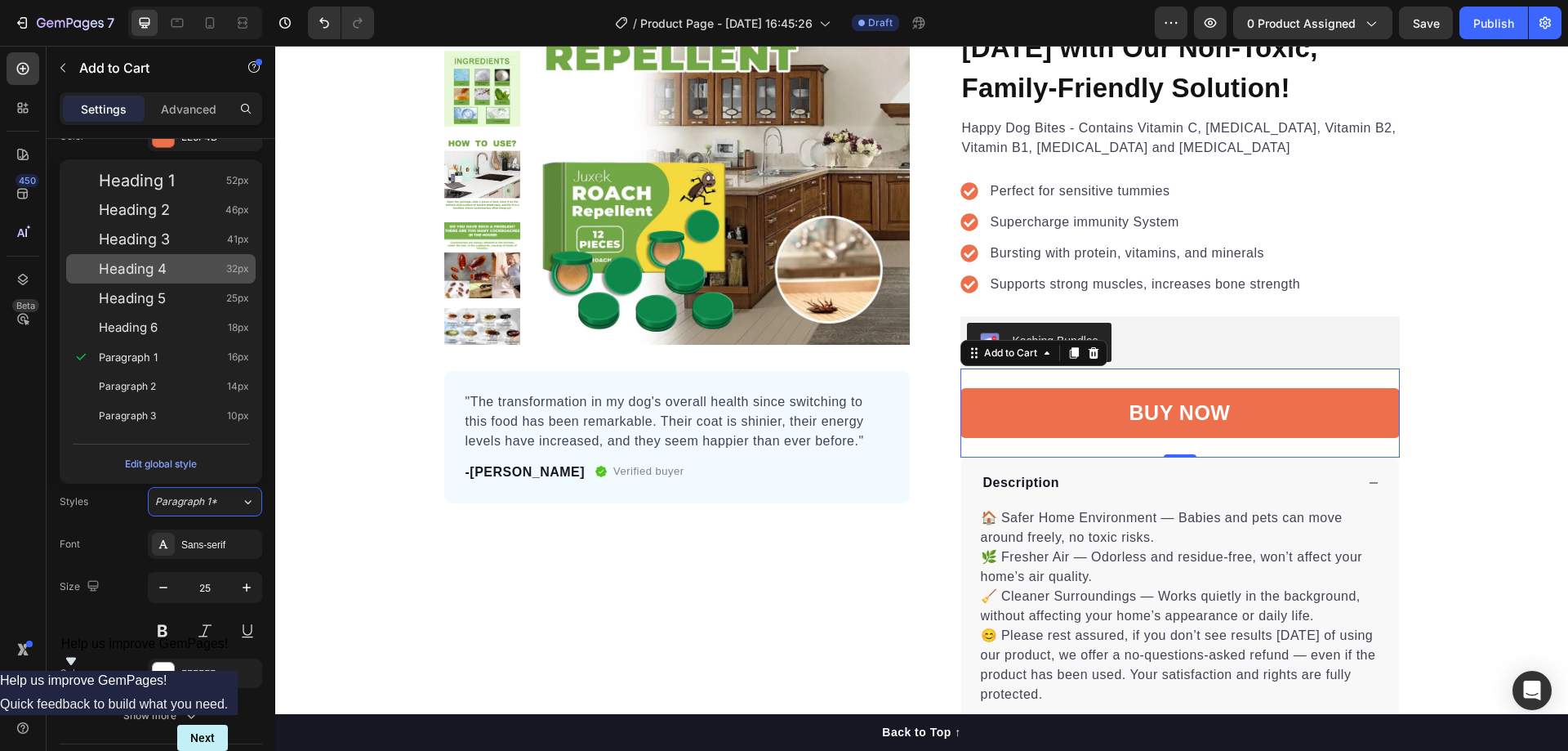
click at [171, 268] on div "Heading 4 32px" at bounding box center [174, 268] width 150 height 16
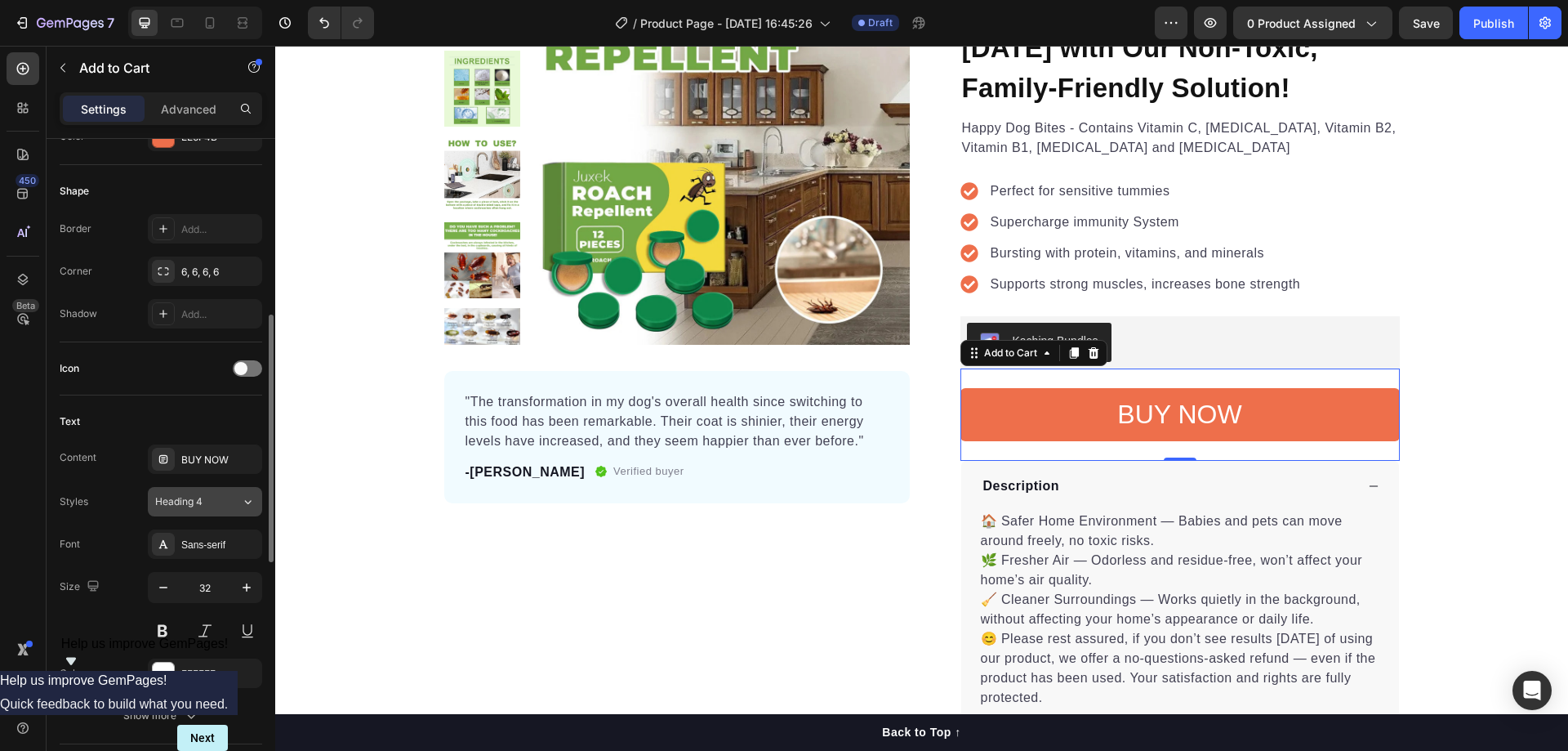
click at [182, 497] on span "Heading 4" at bounding box center [179, 501] width 48 height 15
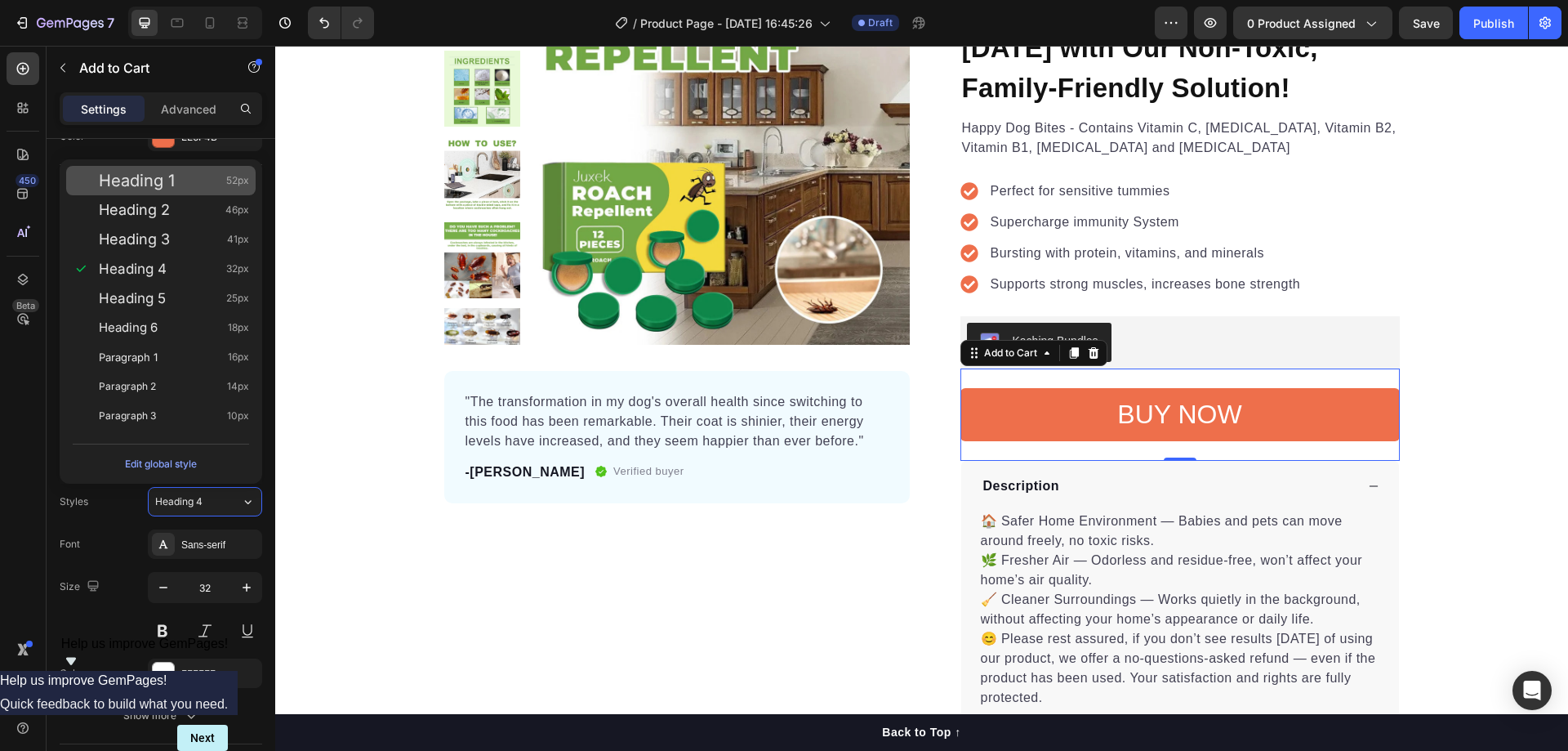
click at [170, 186] on span "Heading 1" at bounding box center [136, 180] width 76 height 16
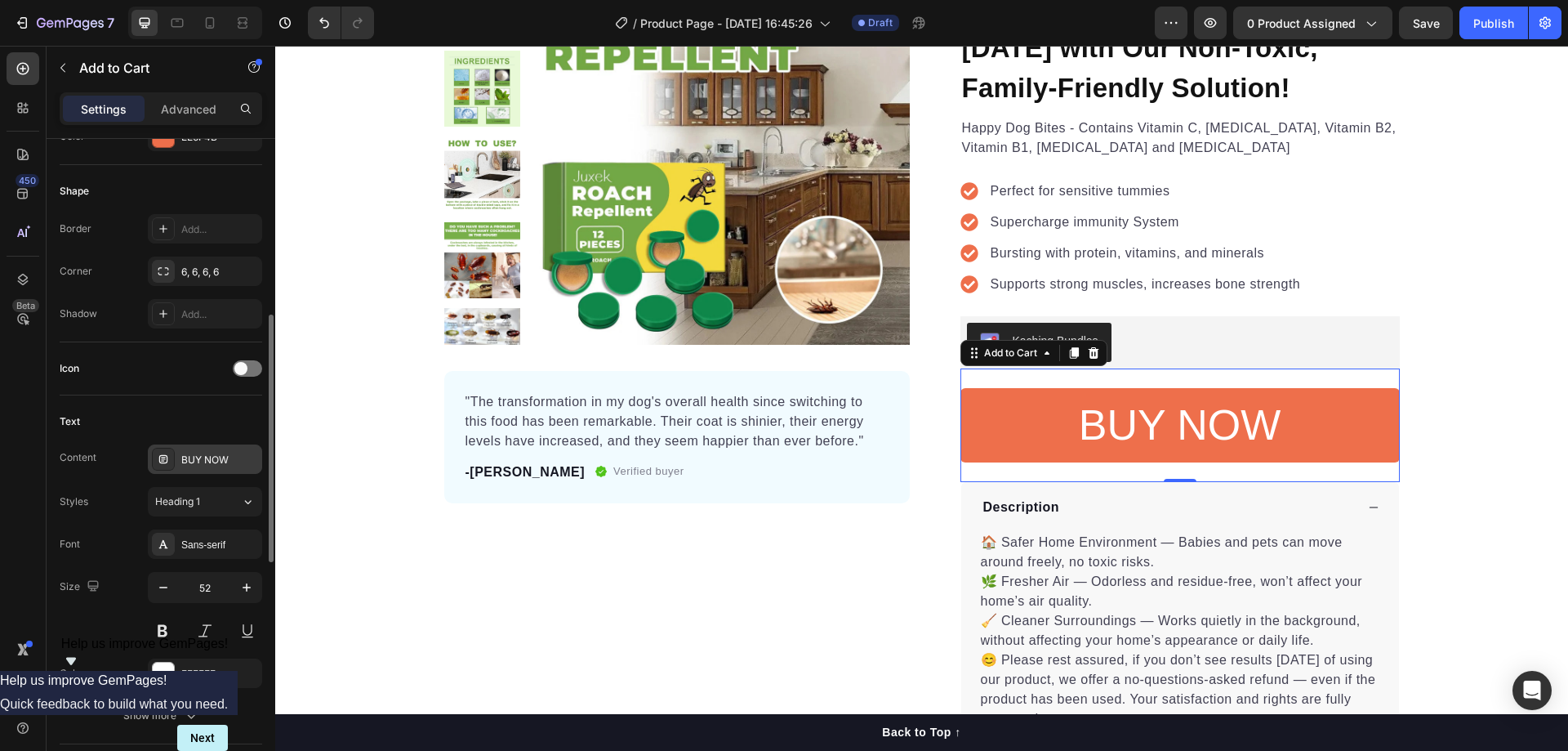
click at [183, 465] on div "BUY NOW" at bounding box center [219, 459] width 77 height 15
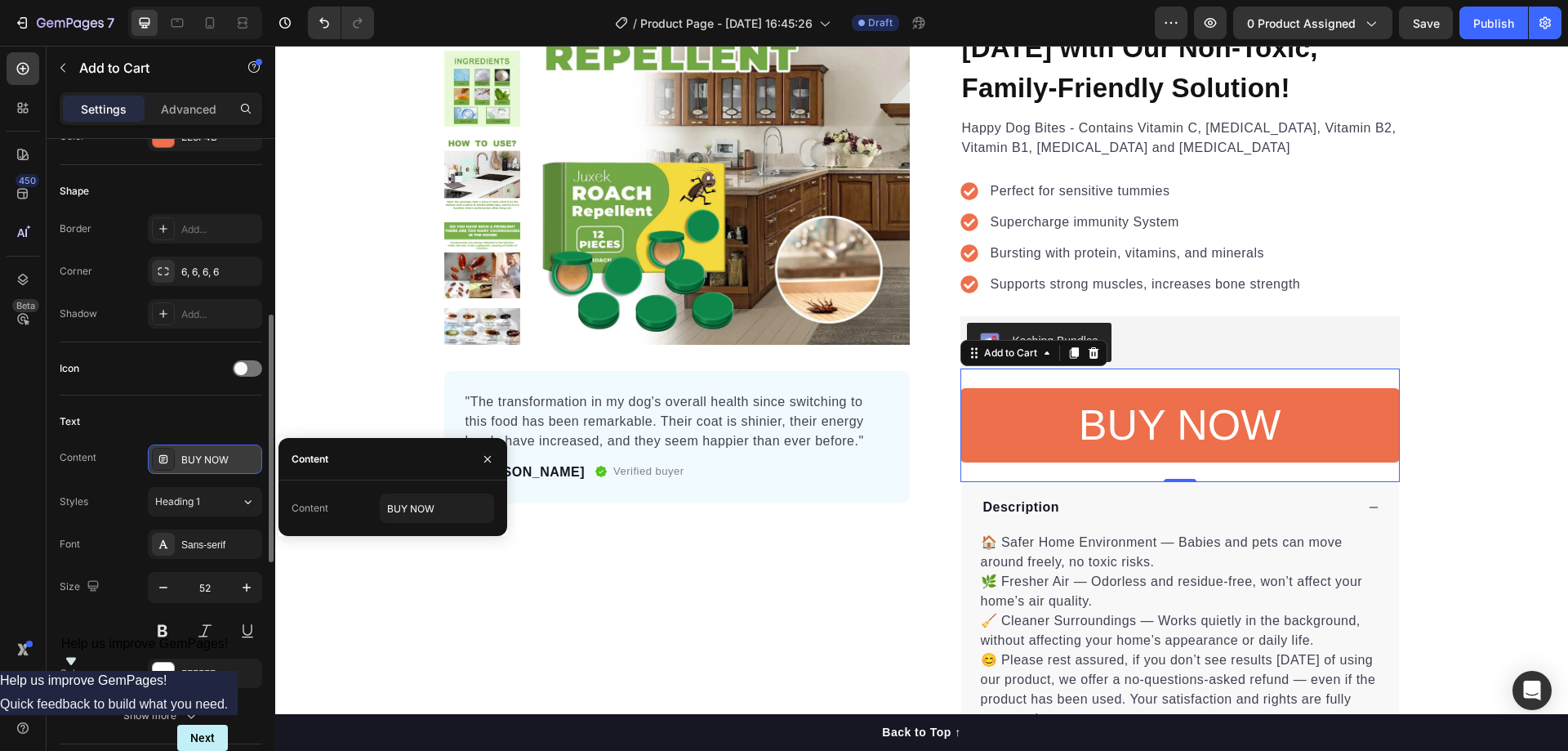
click at [191, 457] on div "BUY NOW" at bounding box center [219, 459] width 77 height 15
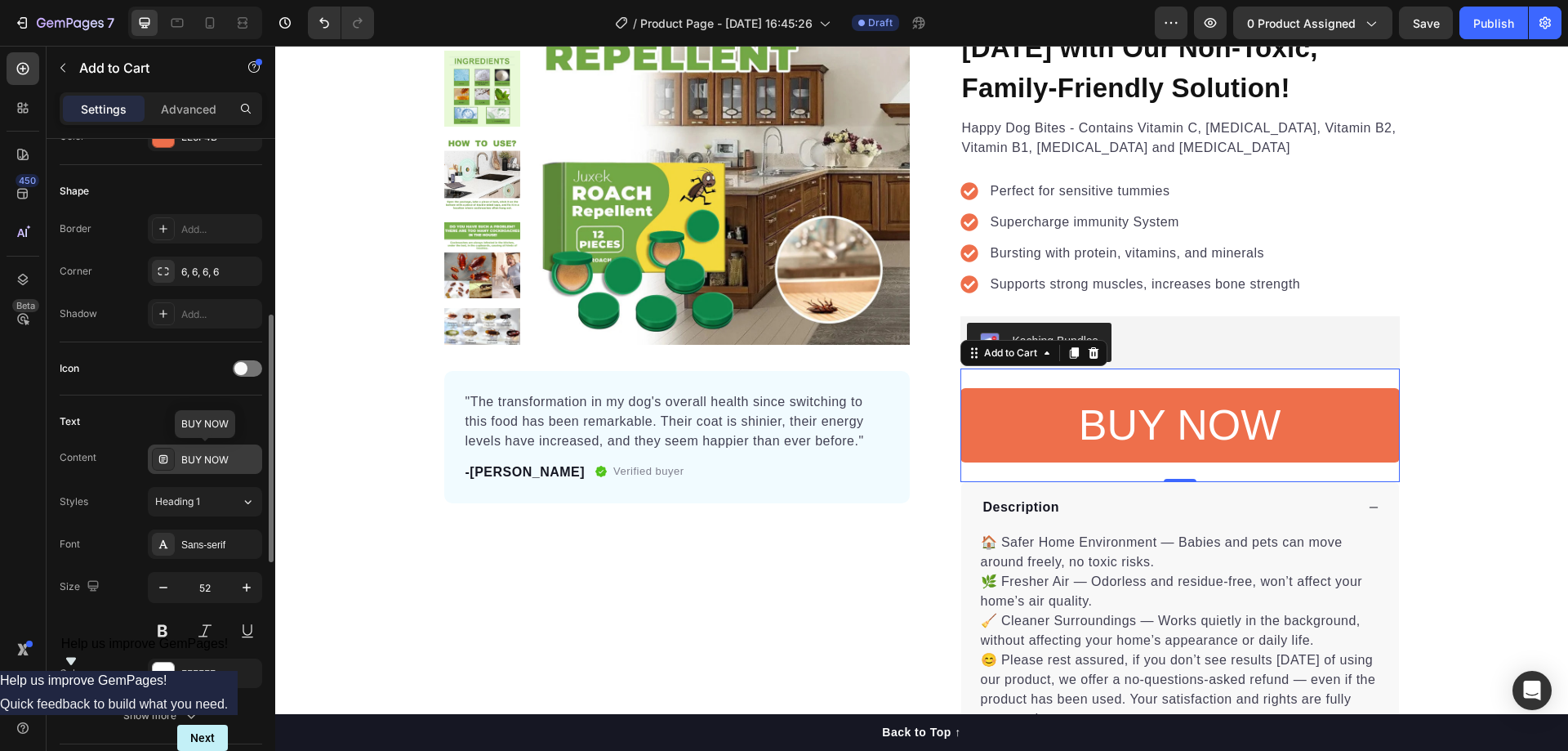
click at [191, 457] on div "BUY NOW" at bounding box center [219, 459] width 77 height 15
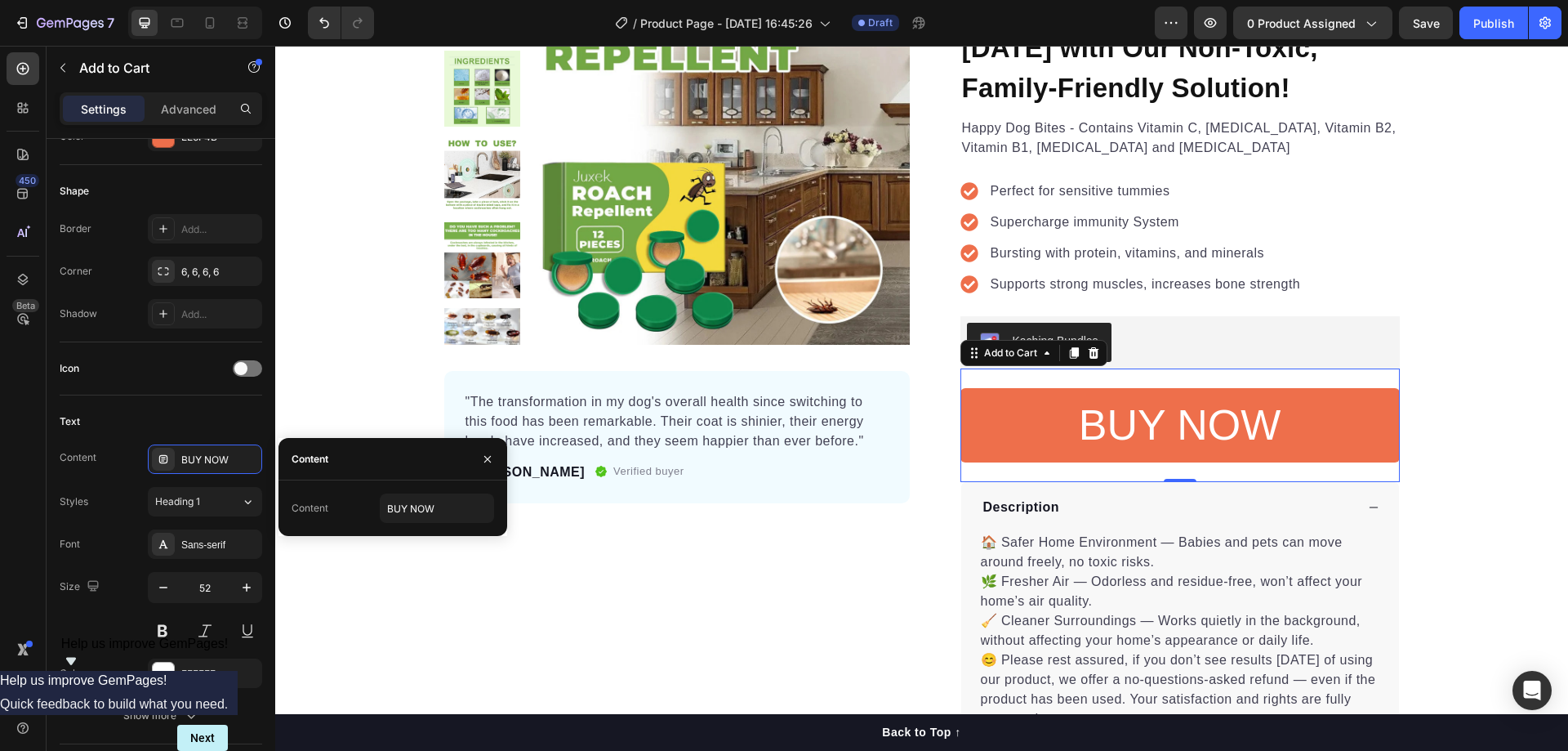
click at [311, 508] on div "Content" at bounding box center [310, 508] width 37 height 15
click at [415, 513] on input "BUY NOW" at bounding box center [437, 508] width 114 height 29
click at [191, 452] on div "BUY NOW" at bounding box center [219, 459] width 77 height 15
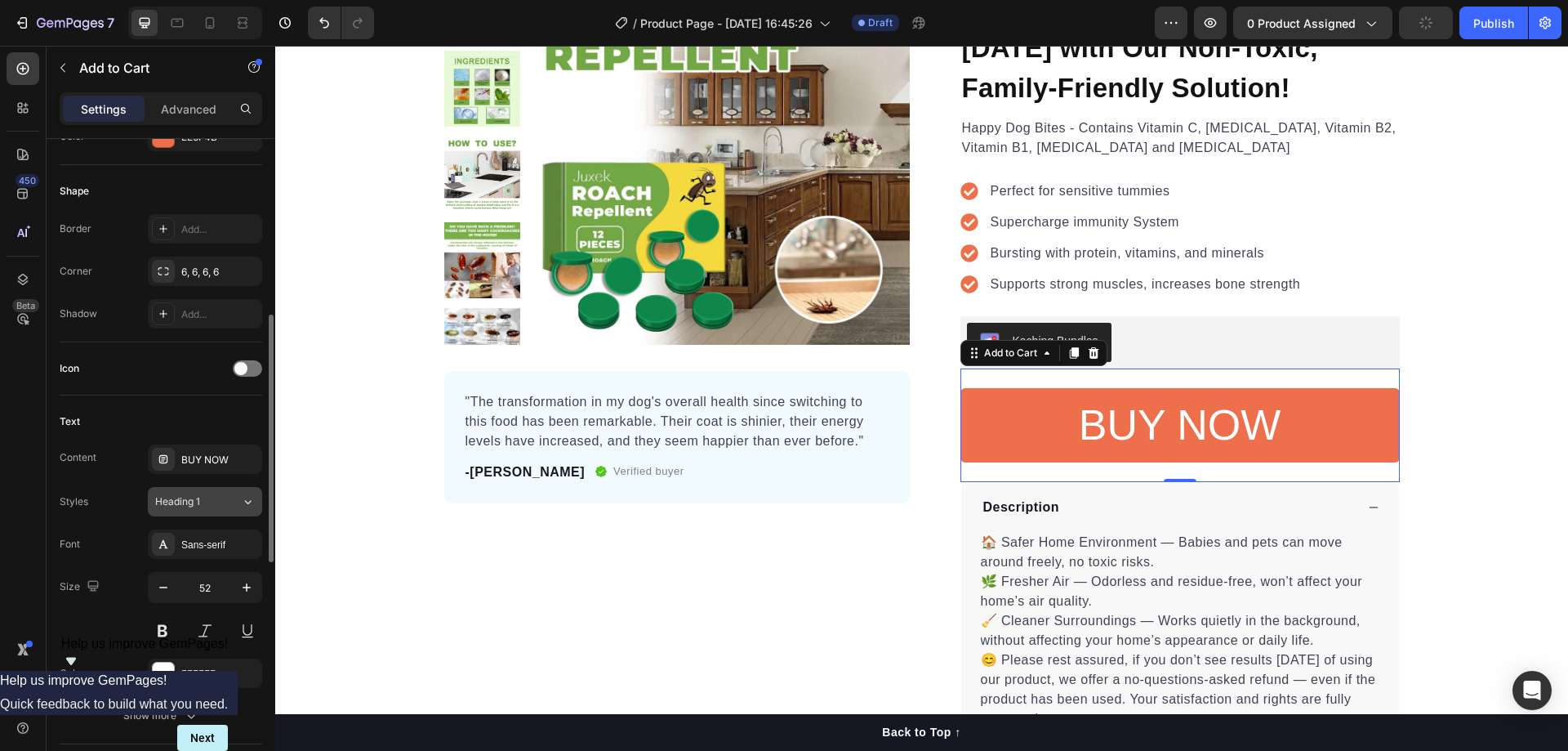
click at [177, 493] on button "Heading 1" at bounding box center [205, 501] width 114 height 29
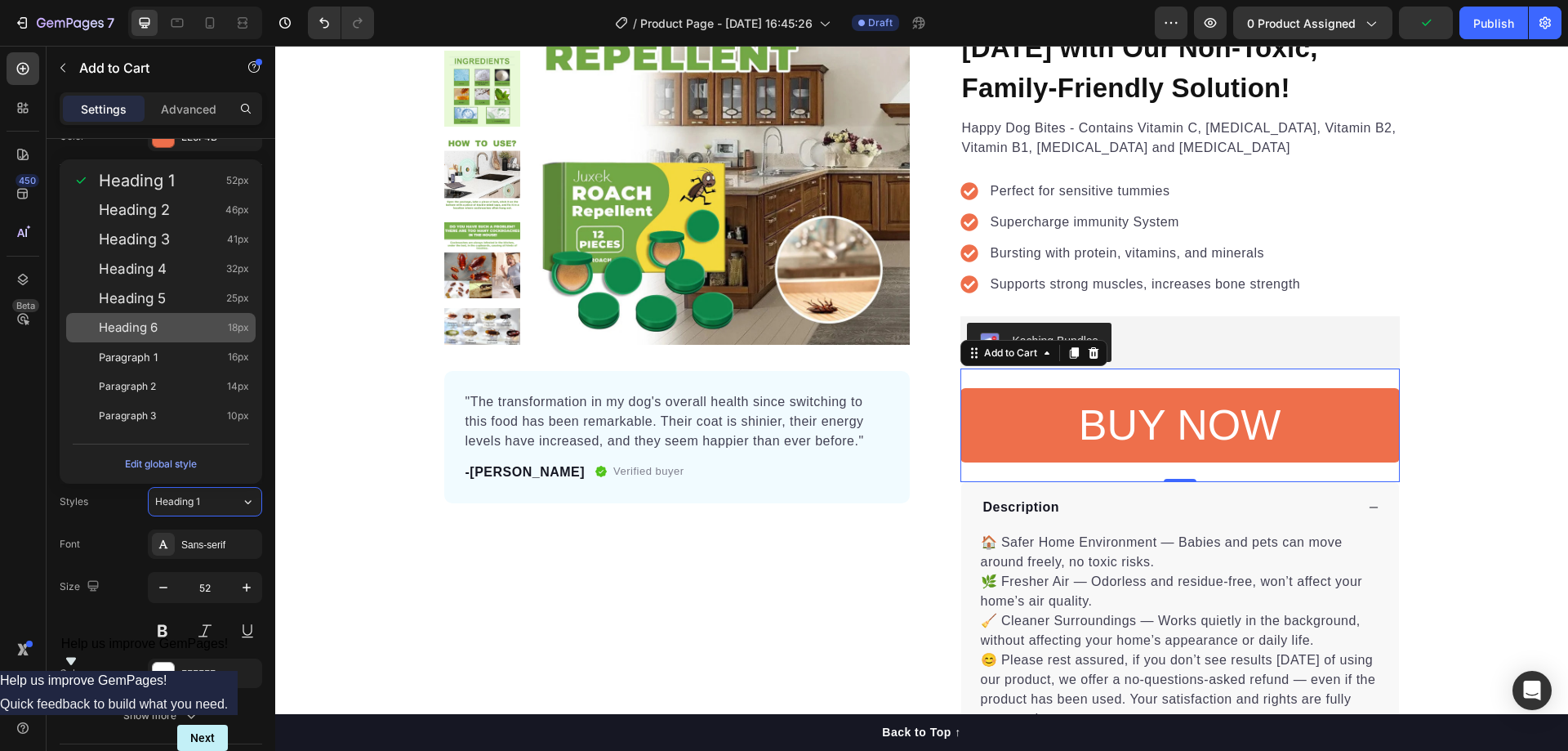
click at [178, 331] on div "Heading 6 18px" at bounding box center [174, 327] width 150 height 16
type input "18"
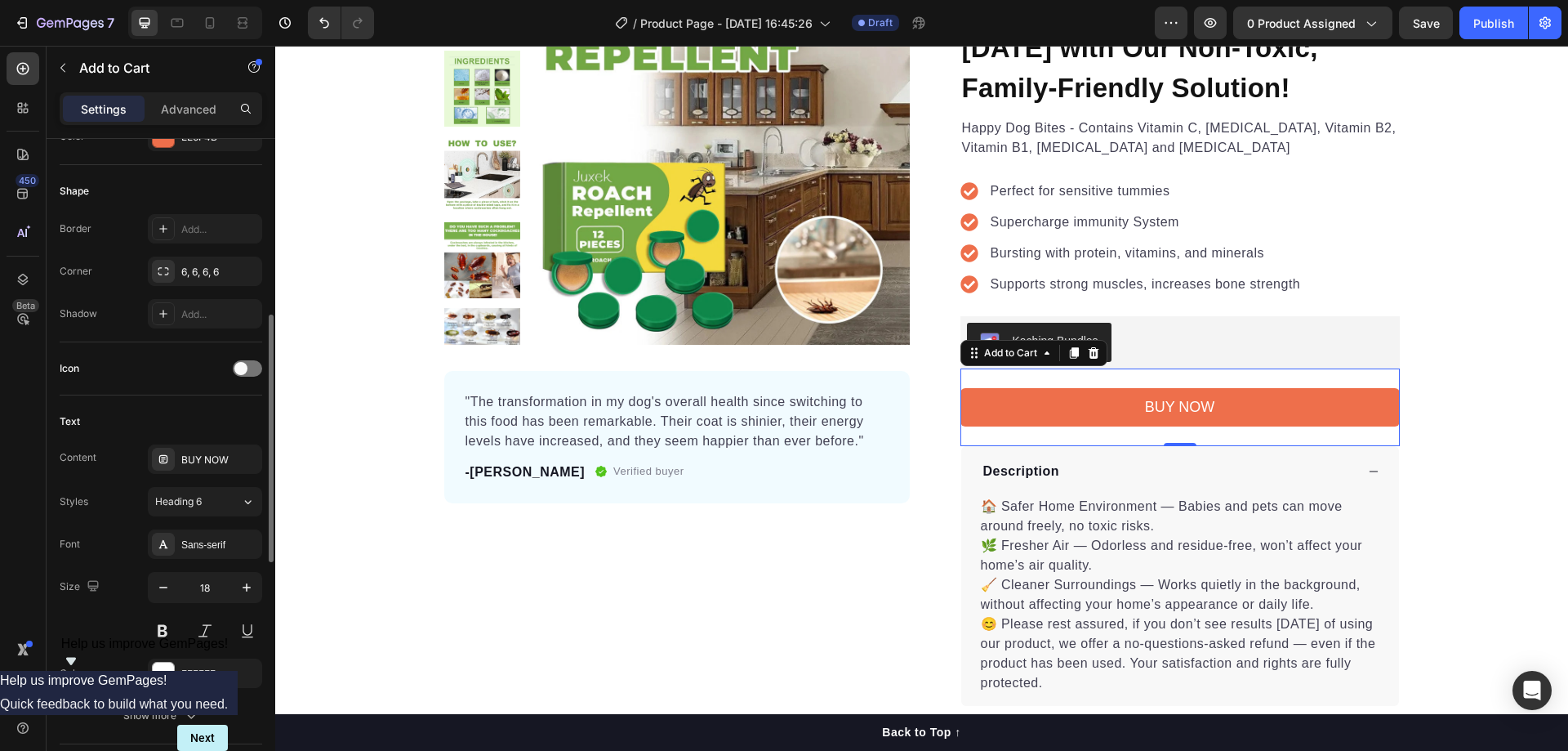
scroll to position [739, 0]
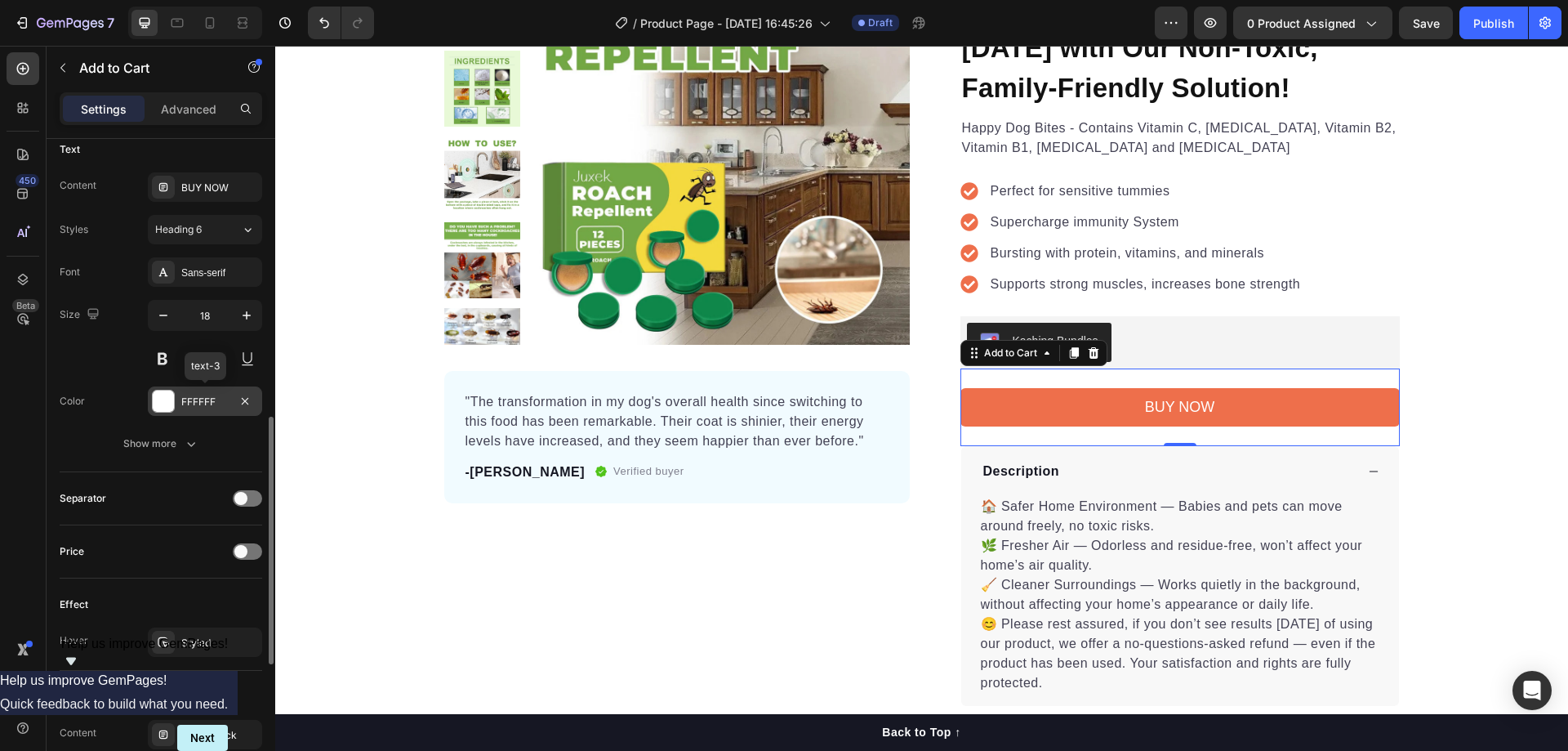
click at [187, 406] on div "FFFFFF" at bounding box center [205, 401] width 48 height 15
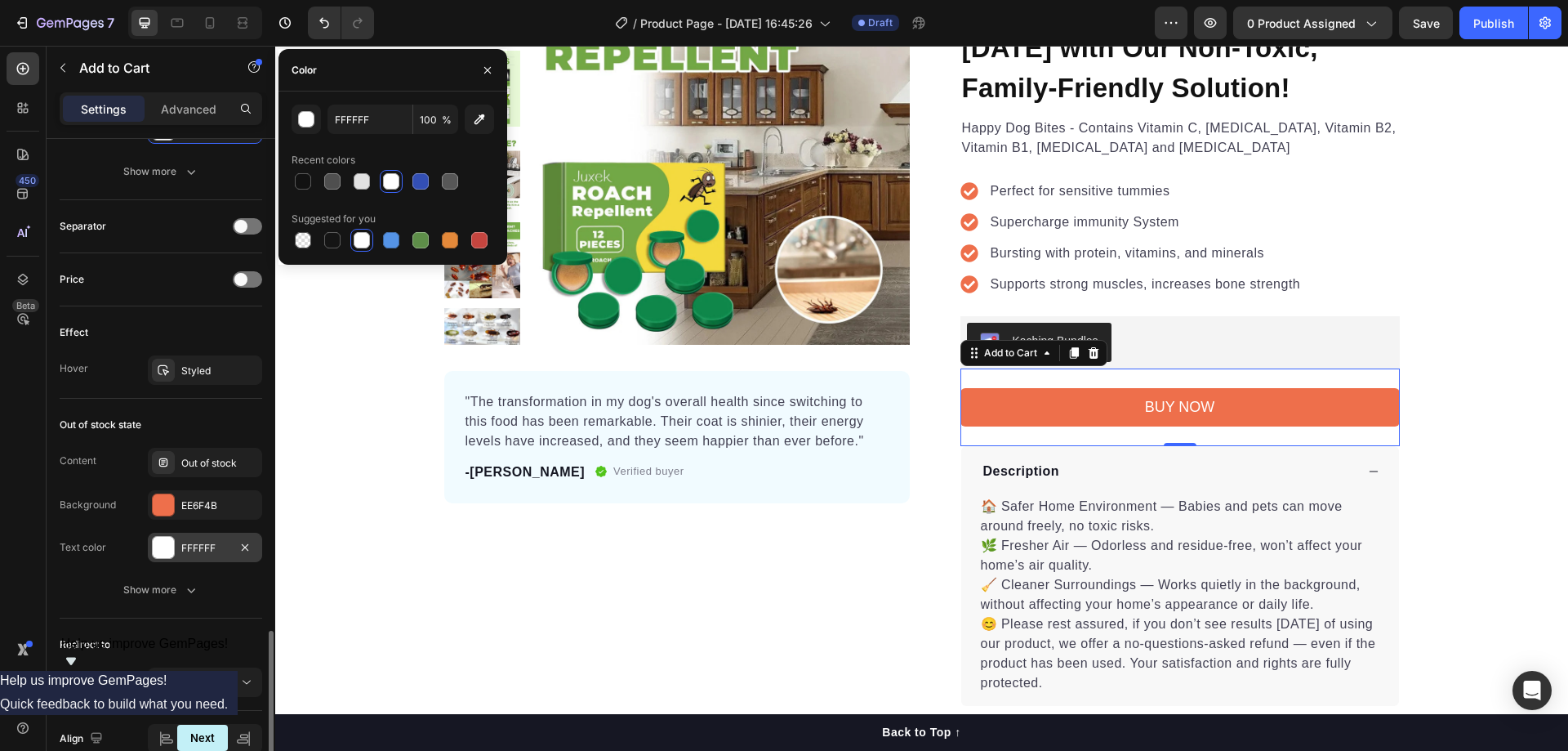
scroll to position [1092, 0]
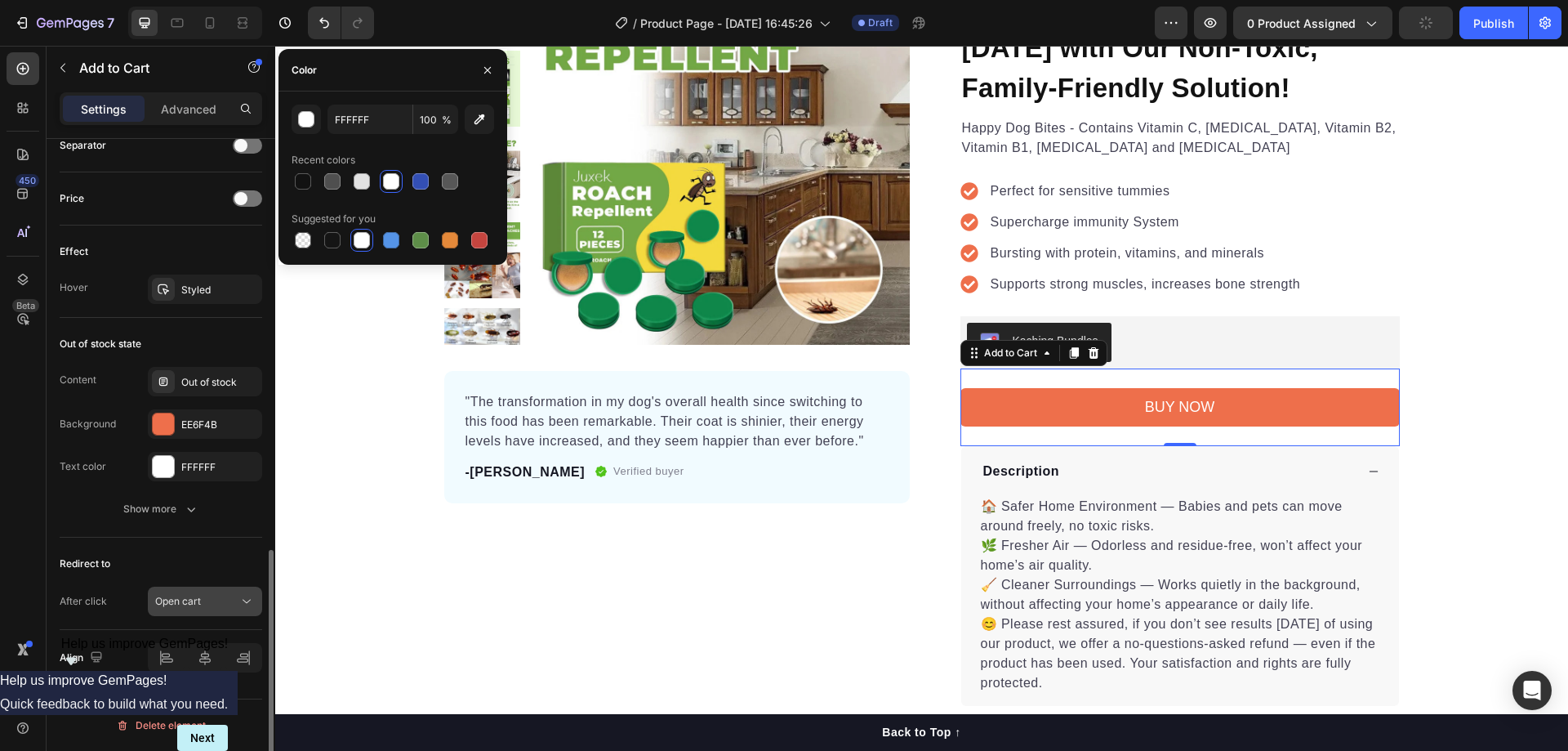
click at [206, 606] on div "Open cart" at bounding box center [197, 601] width 84 height 15
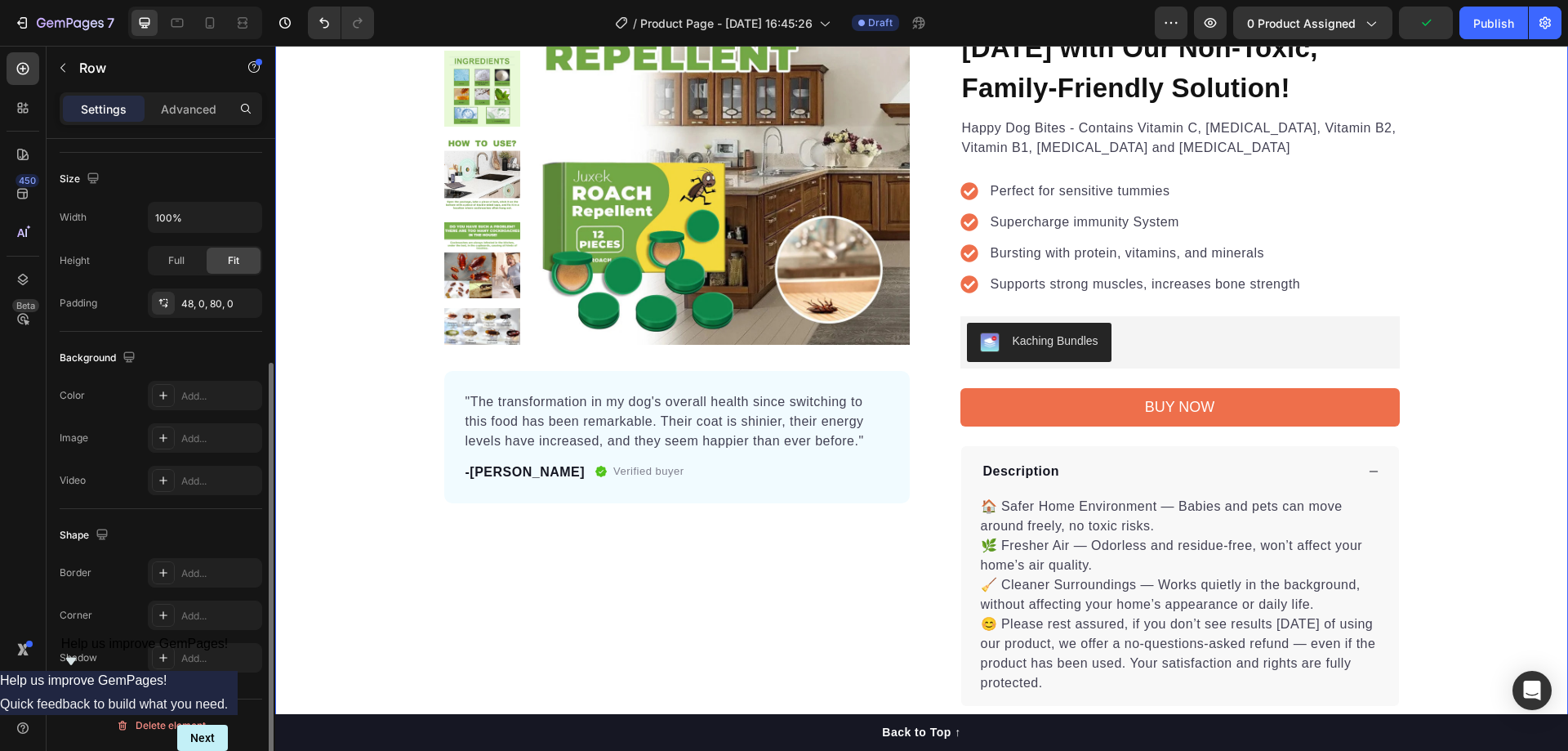
click at [352, 577] on div "Product Images "The transformation in my dog's overall health since switching t…" at bounding box center [921, 367] width 1292 height 805
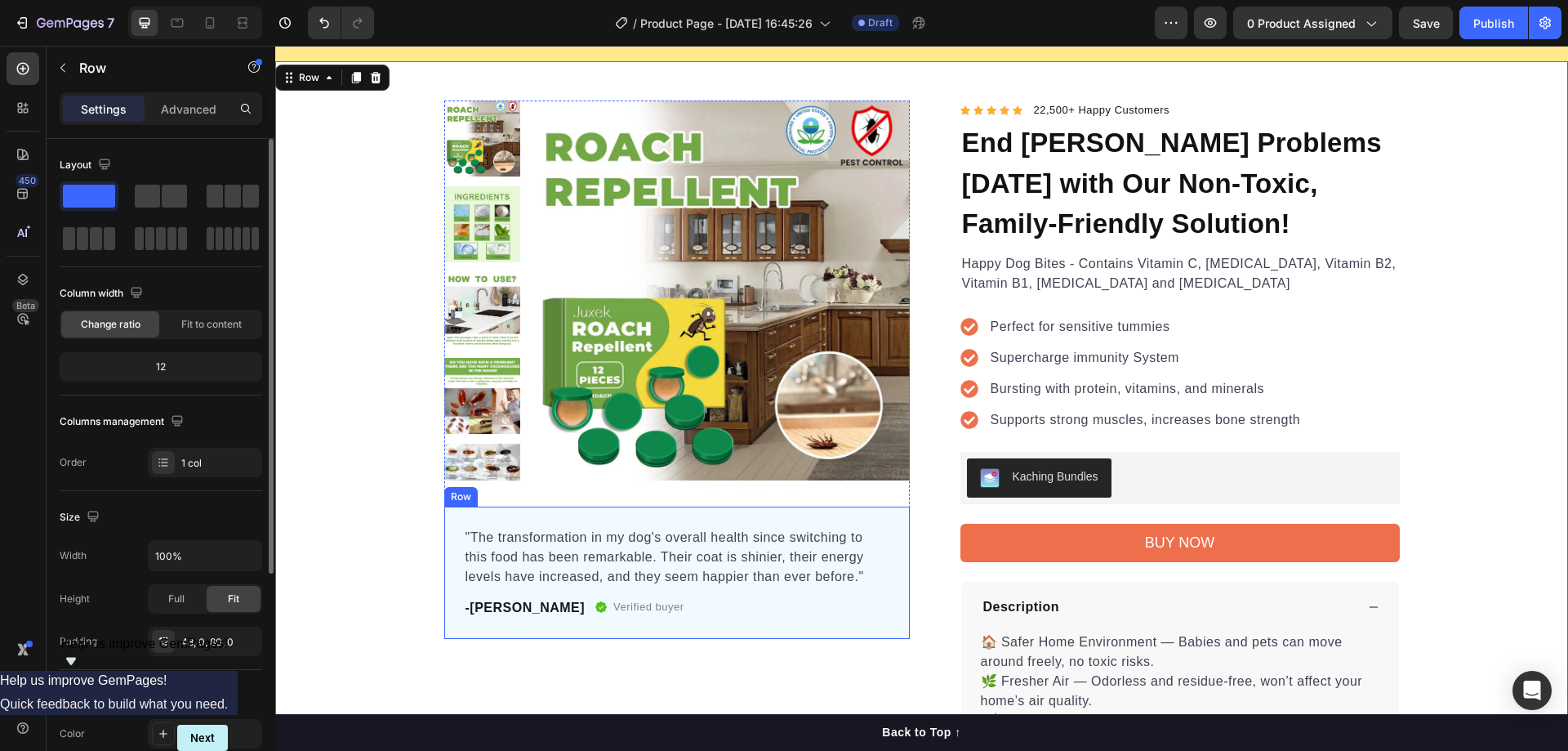
scroll to position [0, 0]
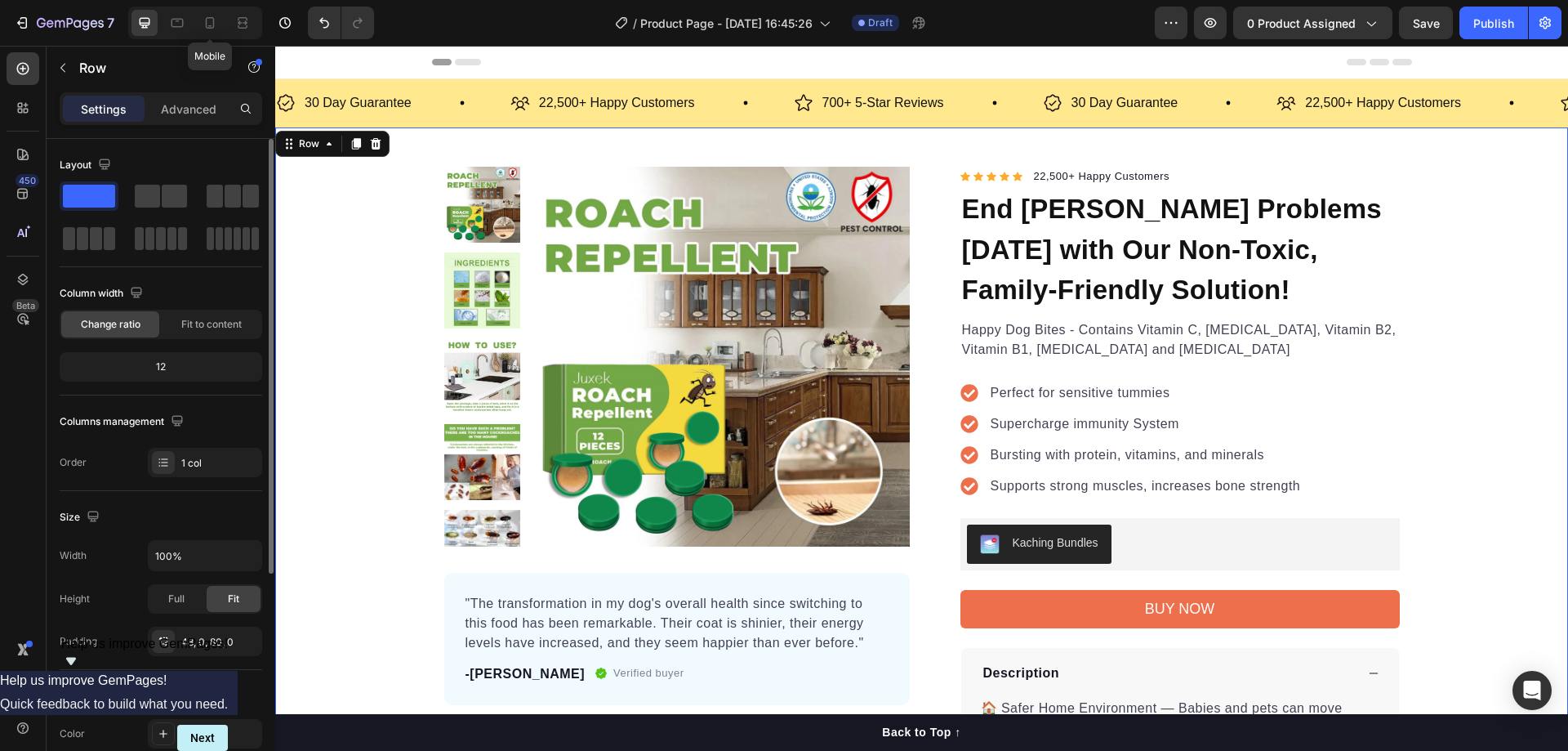
drag, startPoint x: 210, startPoint y: 22, endPoint x: 543, endPoint y: 140, distance: 353.3
click at [211, 22] on icon at bounding box center [209, 22] width 16 height 16
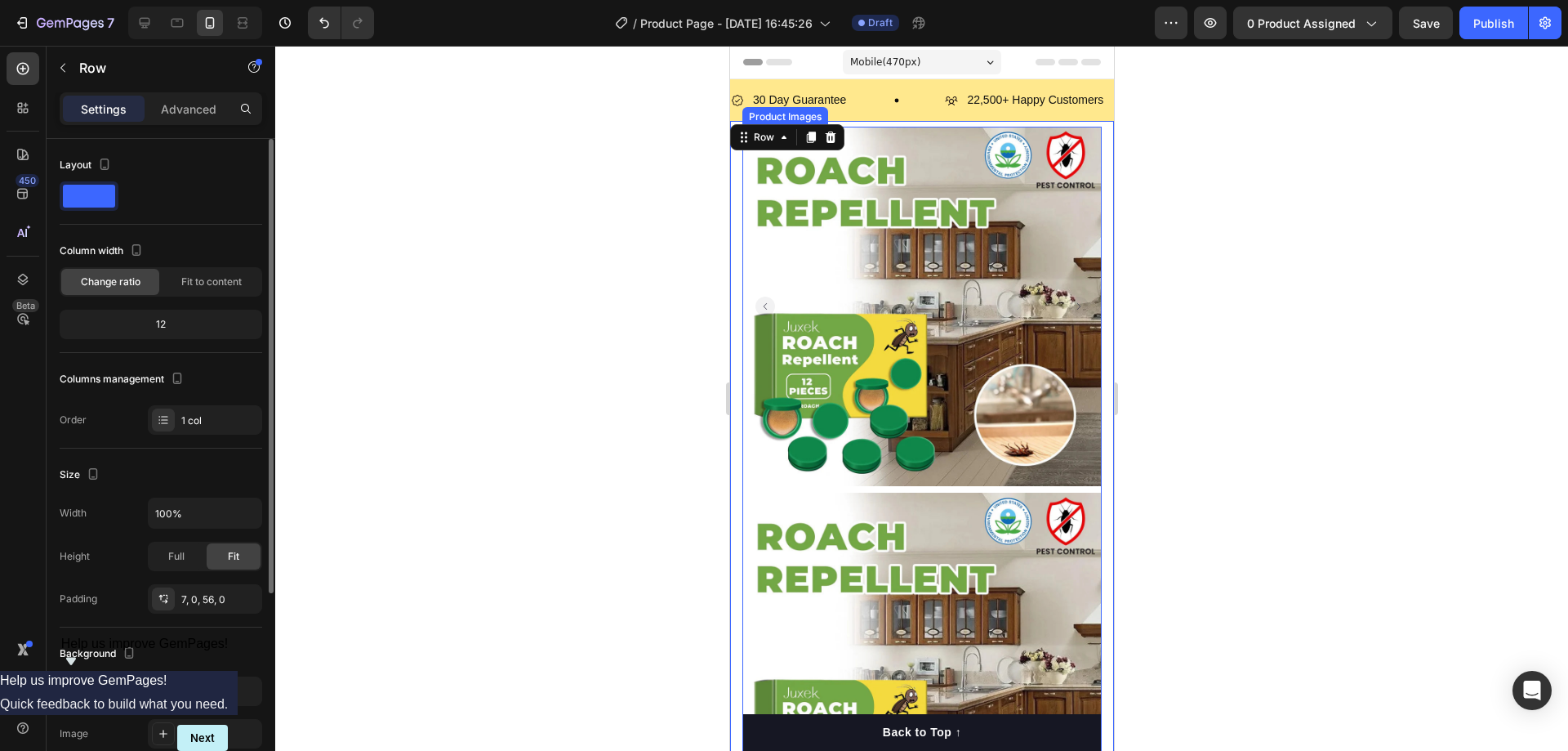
scroll to position [18, 0]
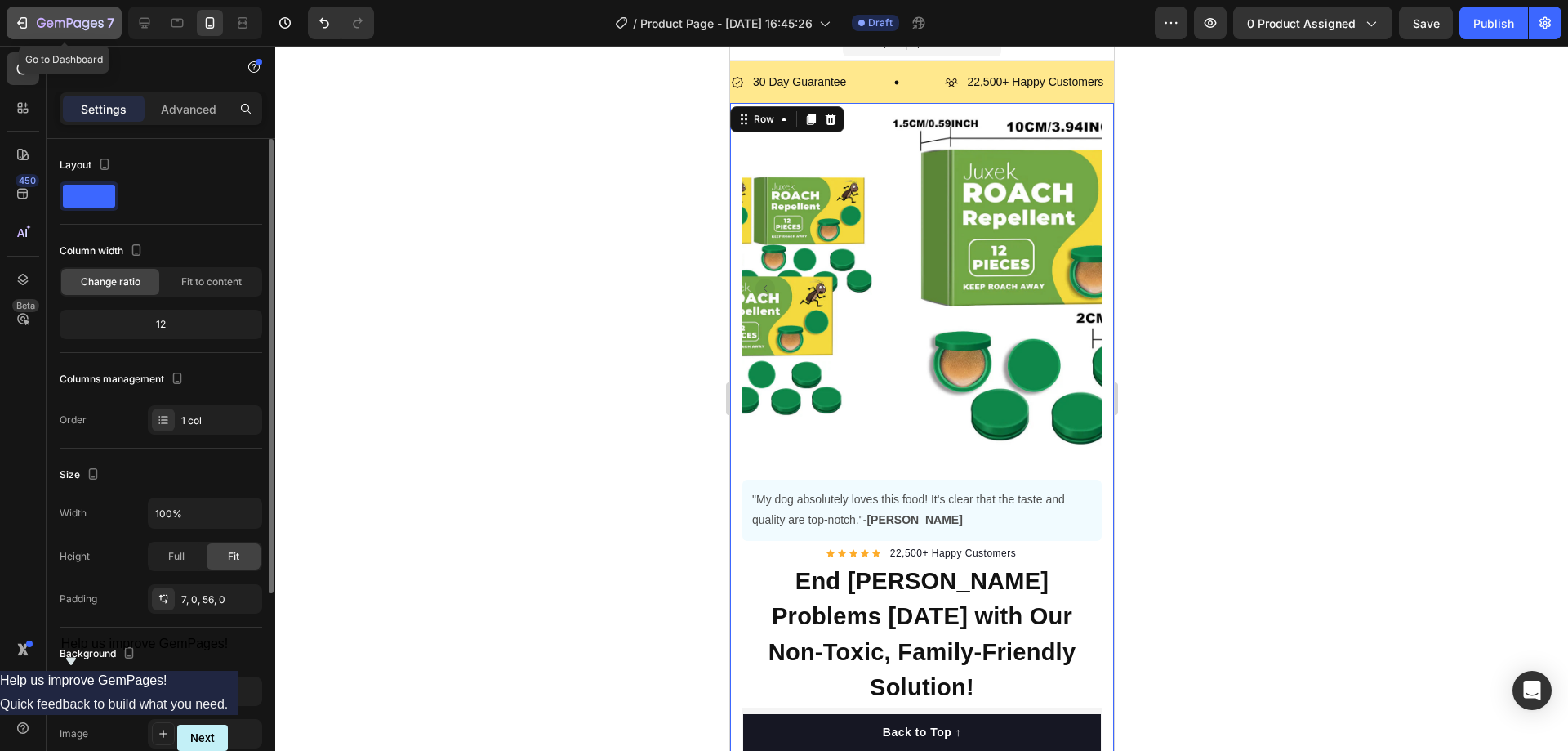
click at [18, 23] on icon "button" at bounding box center [20, 23] width 8 height 5
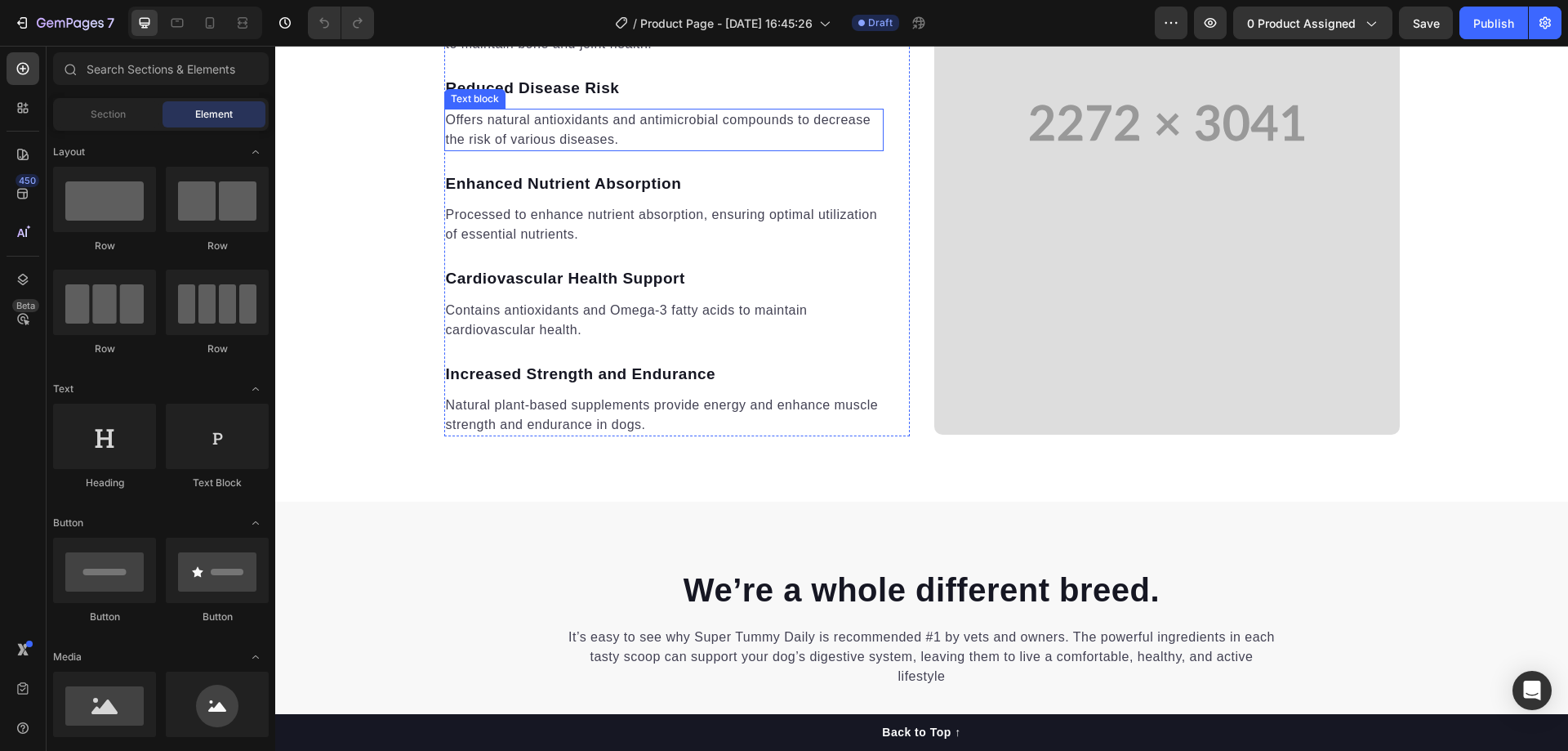
scroll to position [2450, 0]
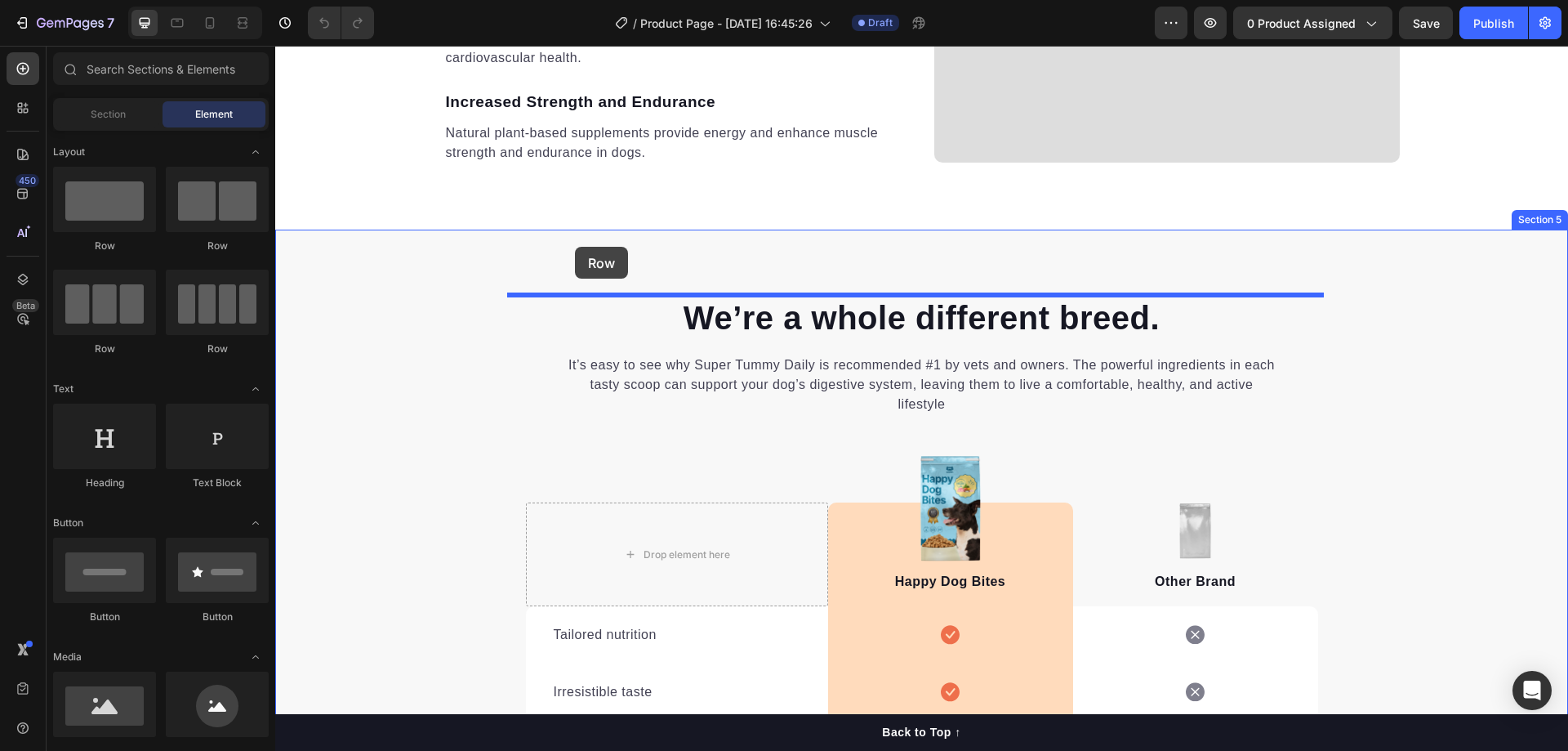
drag, startPoint x: 500, startPoint y: 243, endPoint x: 575, endPoint y: 247, distance: 75.1
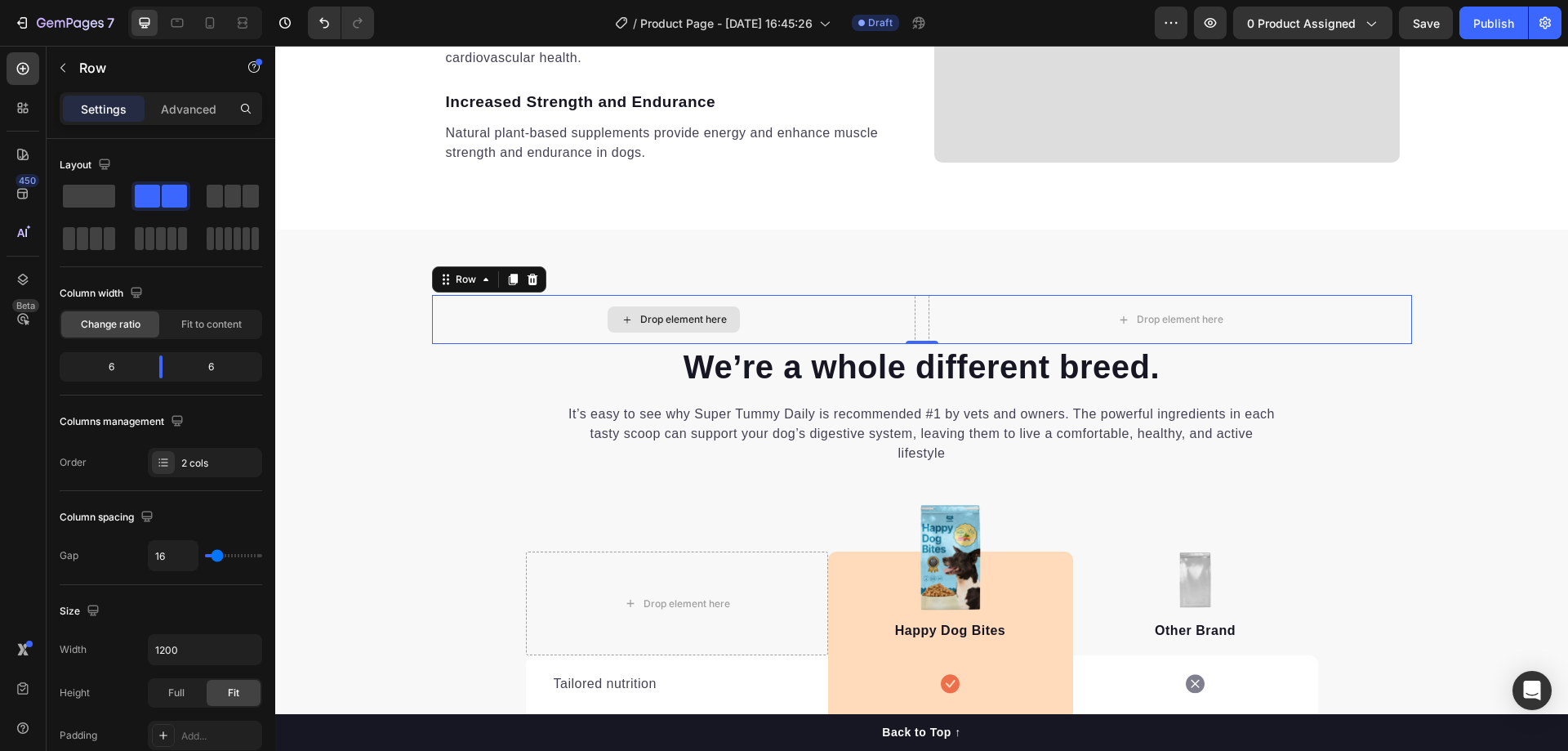
click at [644, 319] on div "Drop element here" at bounding box center [682, 319] width 86 height 13
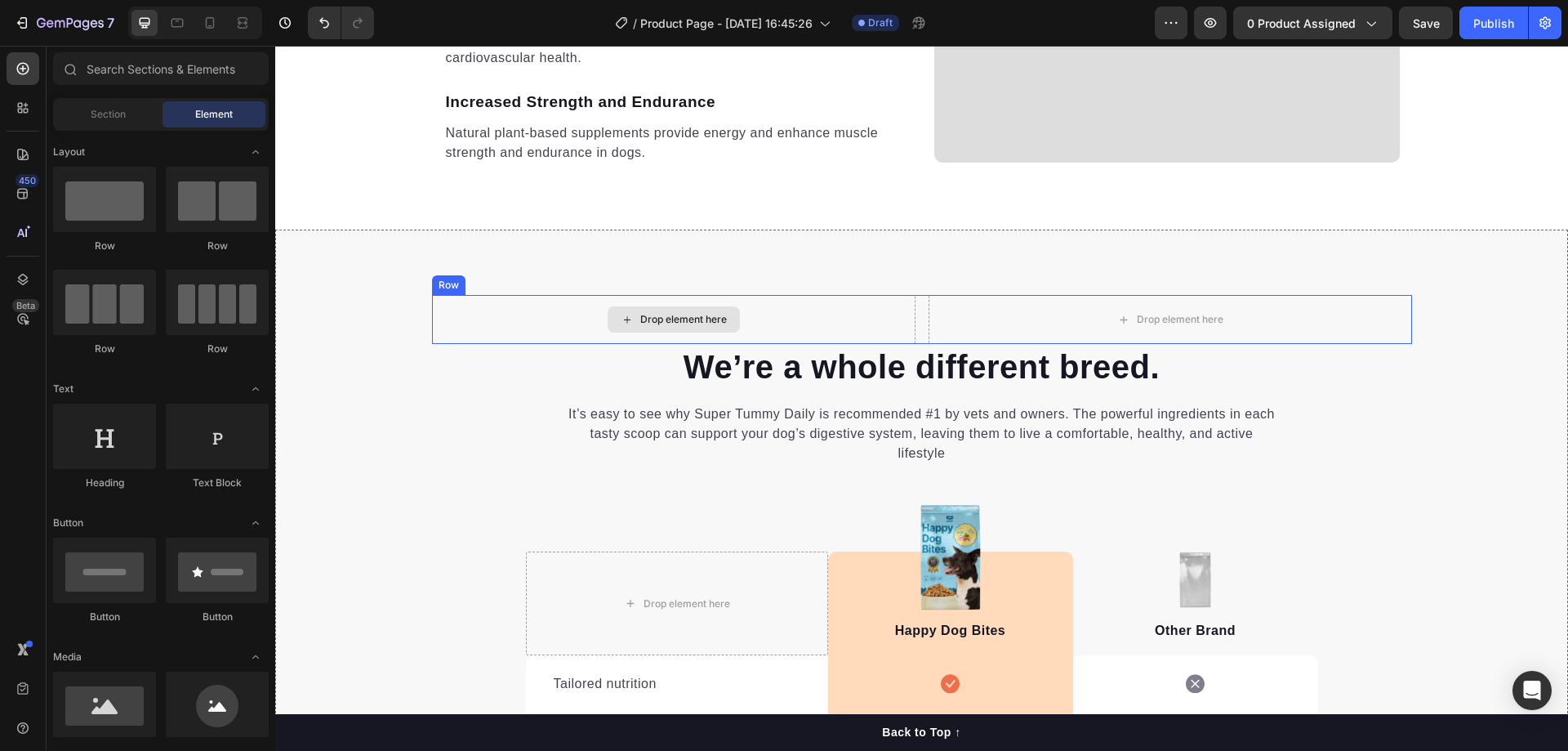
click at [645, 318] on div "Drop element here" at bounding box center [682, 319] width 86 height 13
click at [655, 319] on div "Drop element here" at bounding box center [682, 319] width 86 height 13
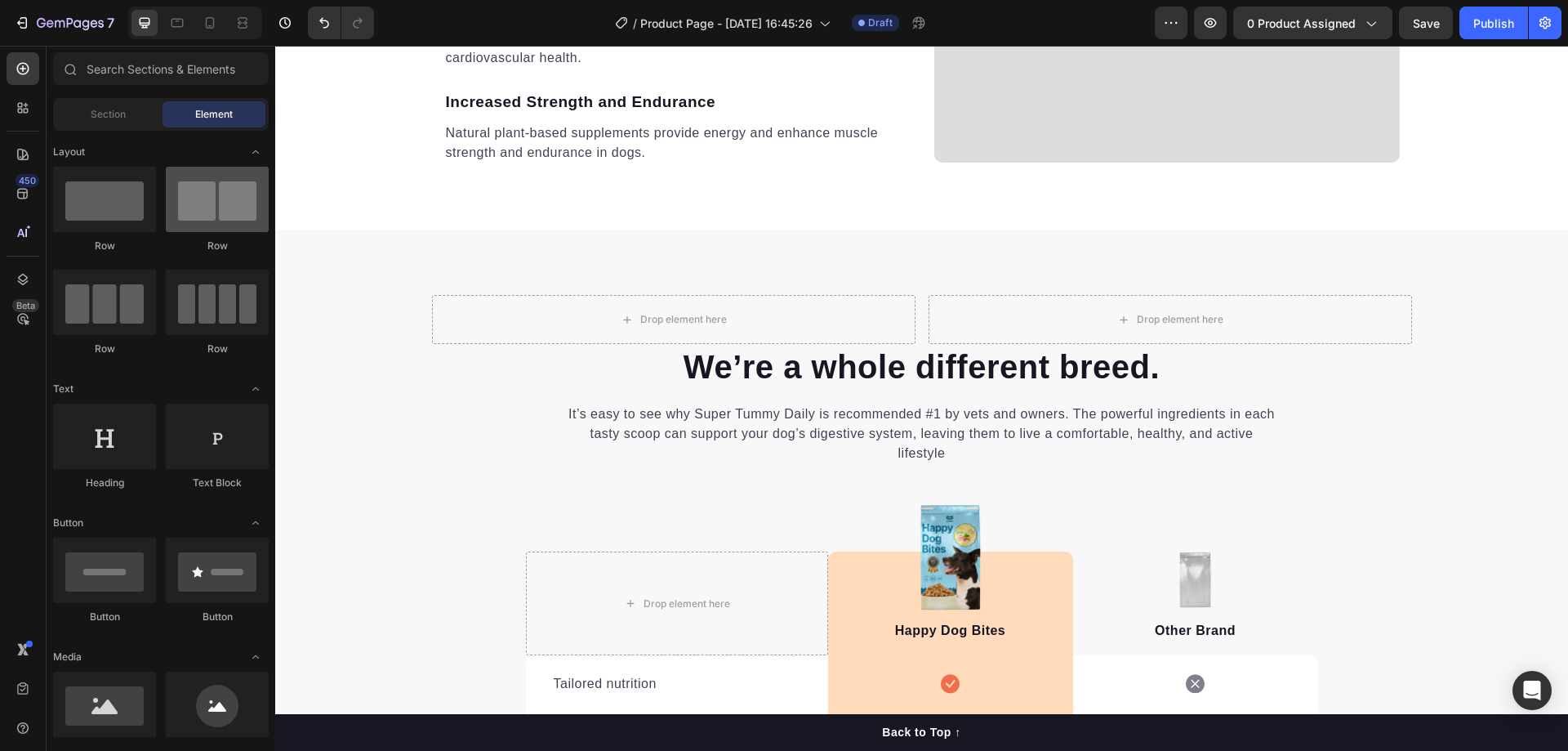
click at [239, 216] on div at bounding box center [217, 199] width 103 height 66
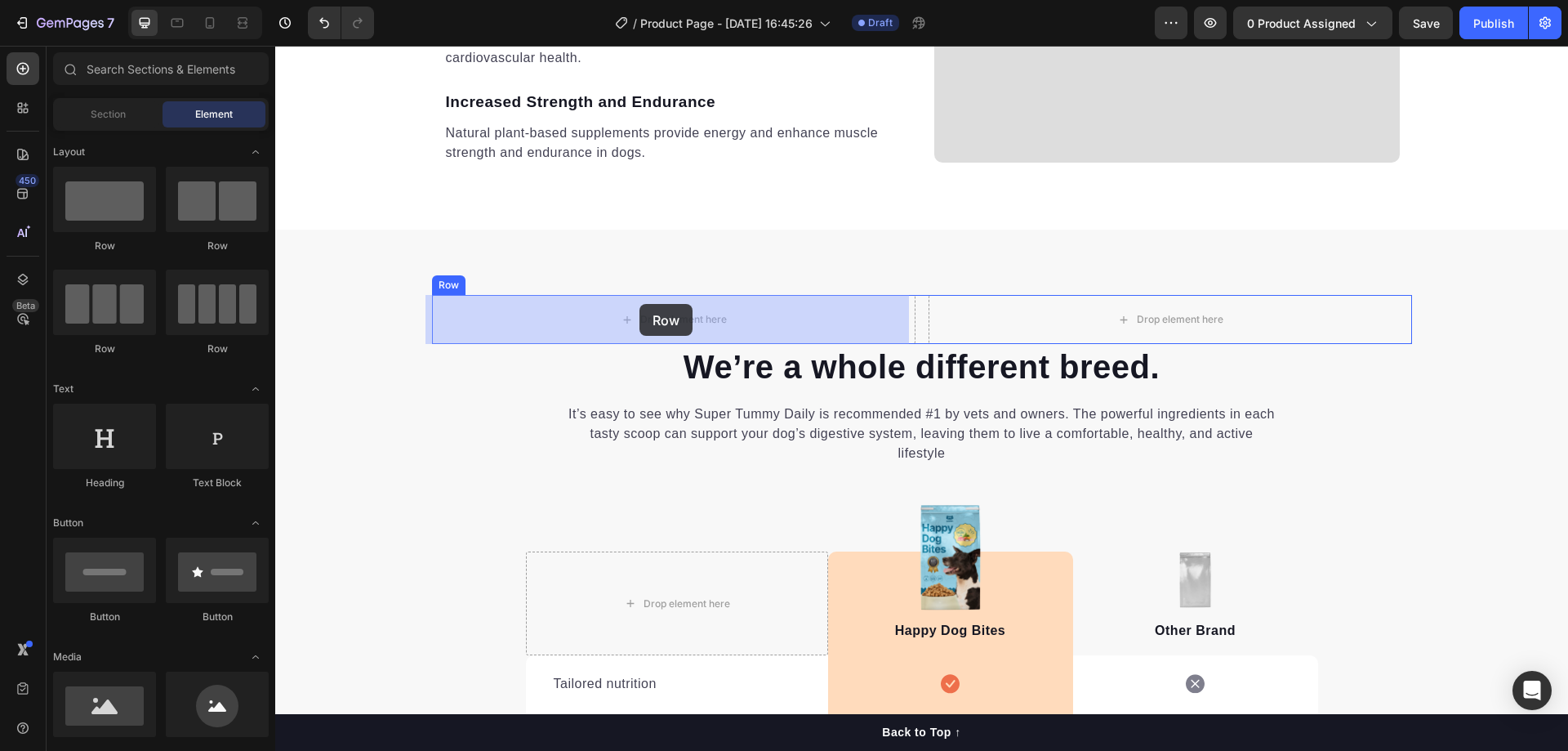
drag, startPoint x: 514, startPoint y: 256, endPoint x: 639, endPoint y: 310, distance: 136.2
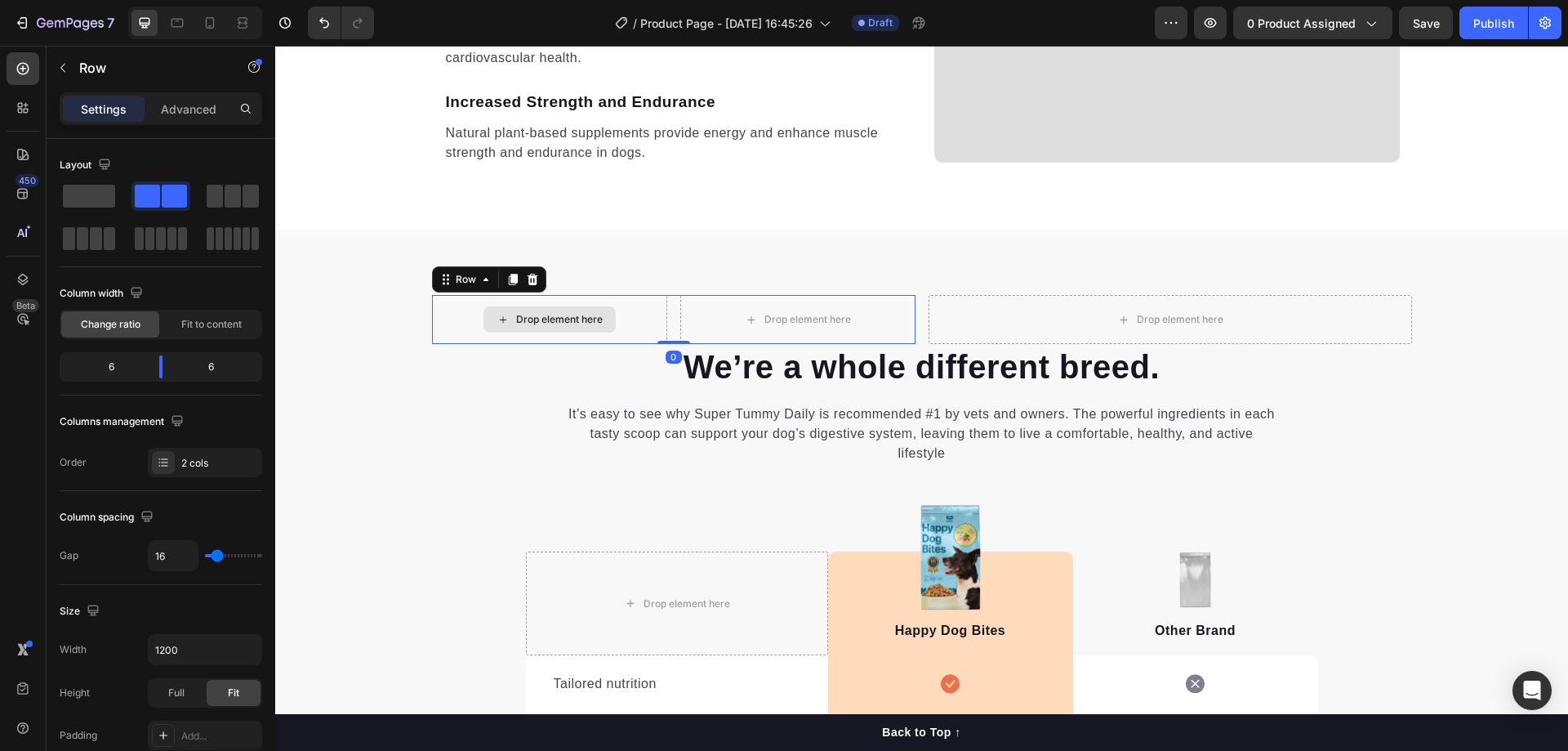
click at [530, 319] on div "Drop element here" at bounding box center [559, 319] width 86 height 13
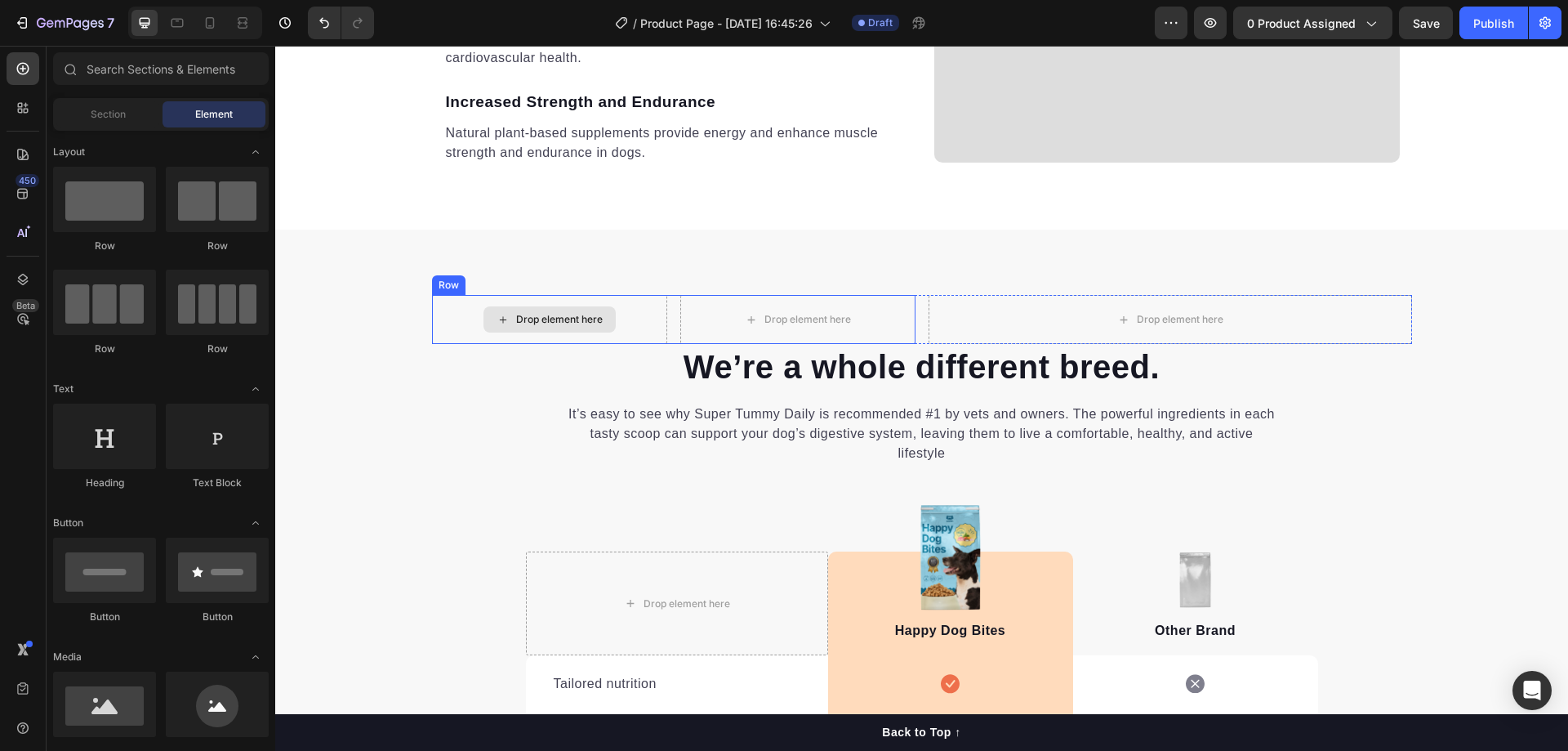
click at [522, 312] on div "Drop element here" at bounding box center [549, 319] width 132 height 26
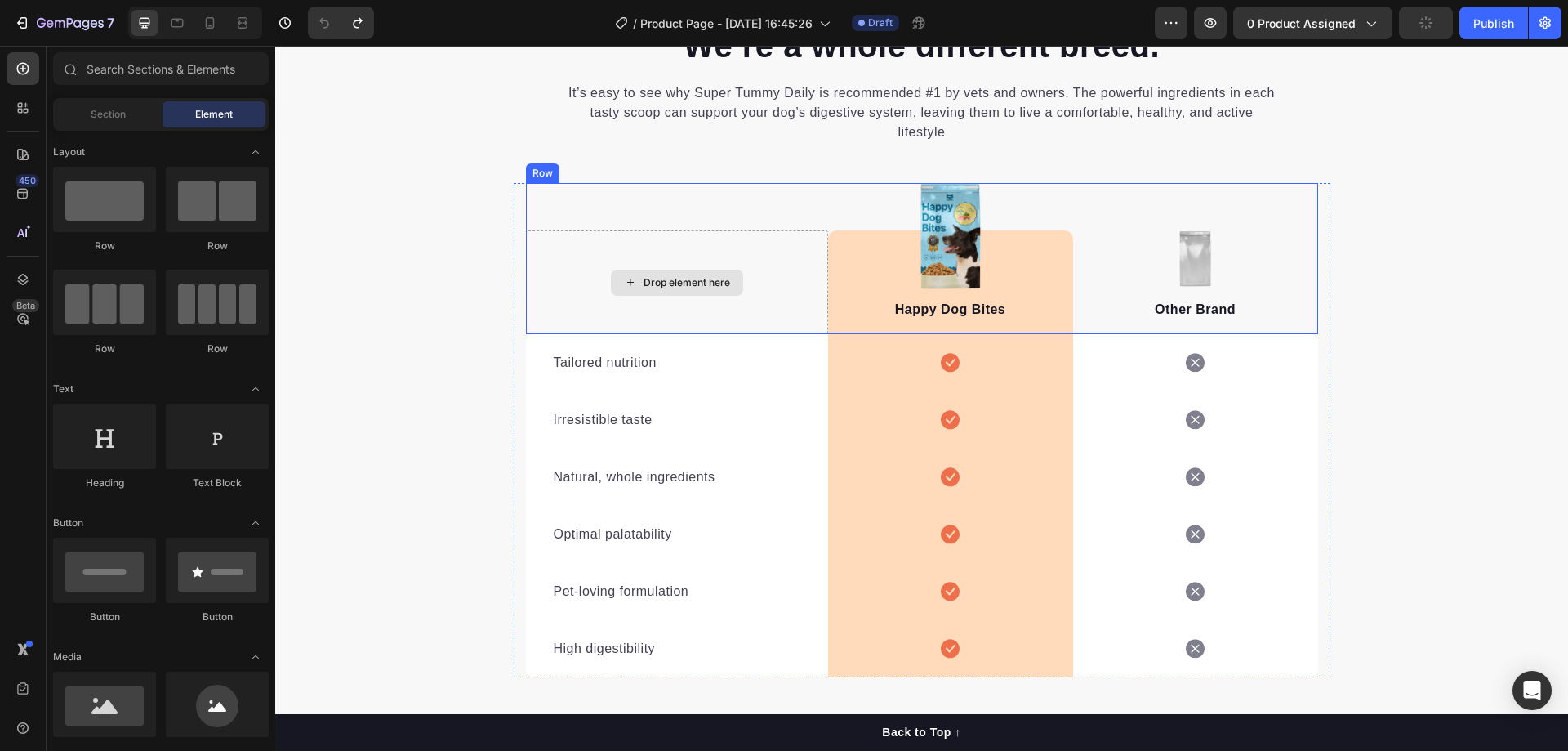
scroll to position [2995, 0]
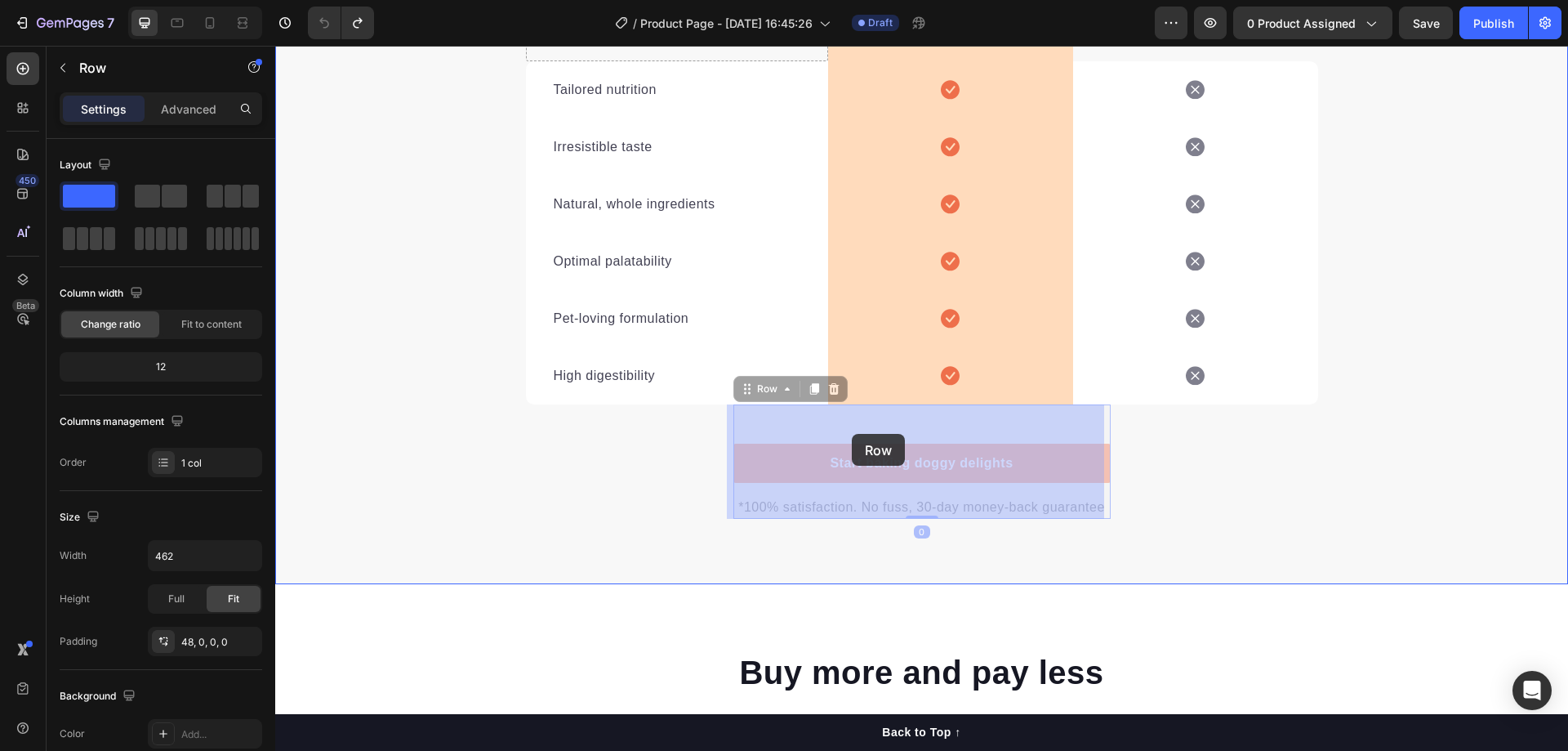
drag, startPoint x: 846, startPoint y: 412, endPoint x: 851, endPoint y: 434, distance: 22.6
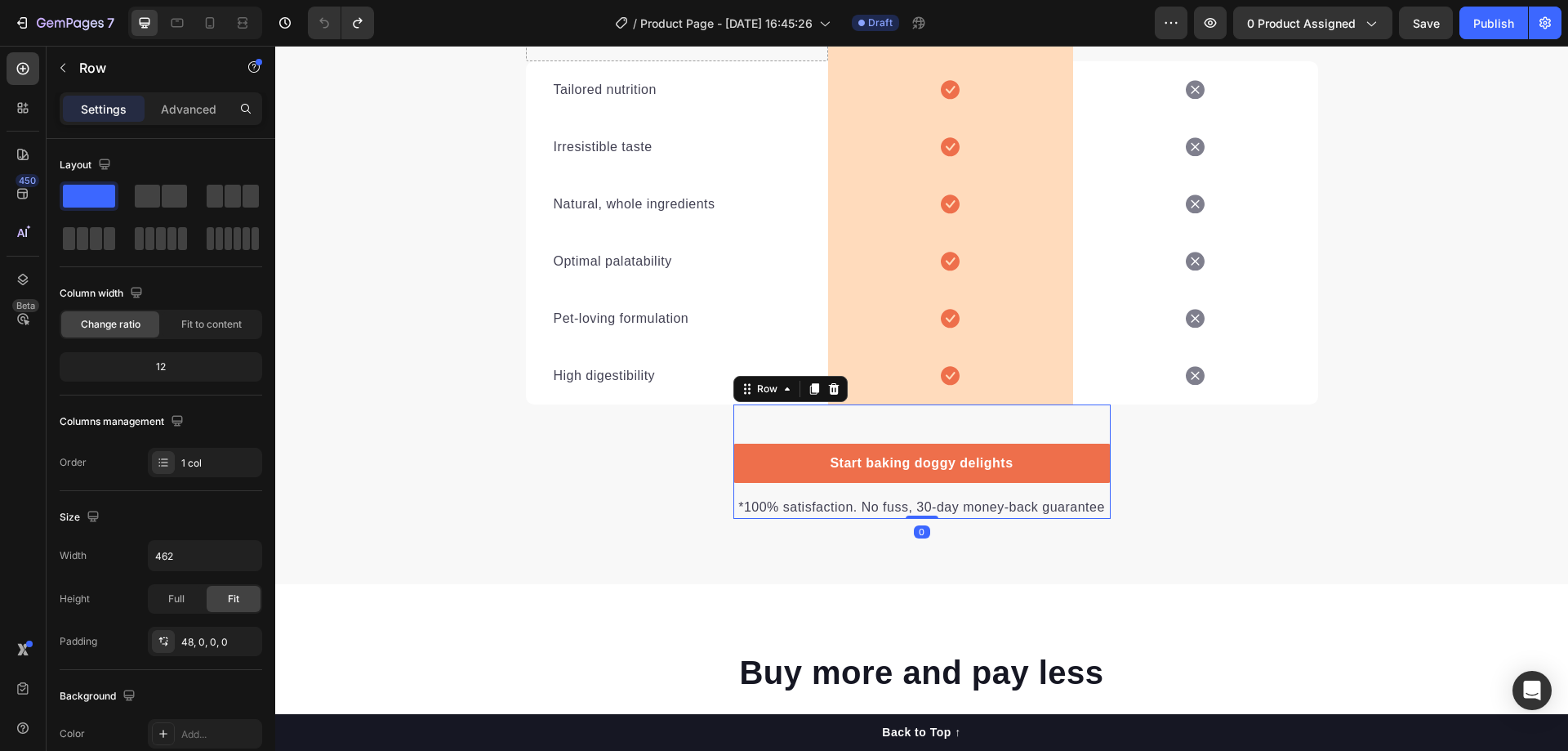
click at [851, 425] on div "Start baking doggy delights Button *100% satisfaction. No fuss, 30-day money-ba…" at bounding box center [921, 462] width 377 height 114
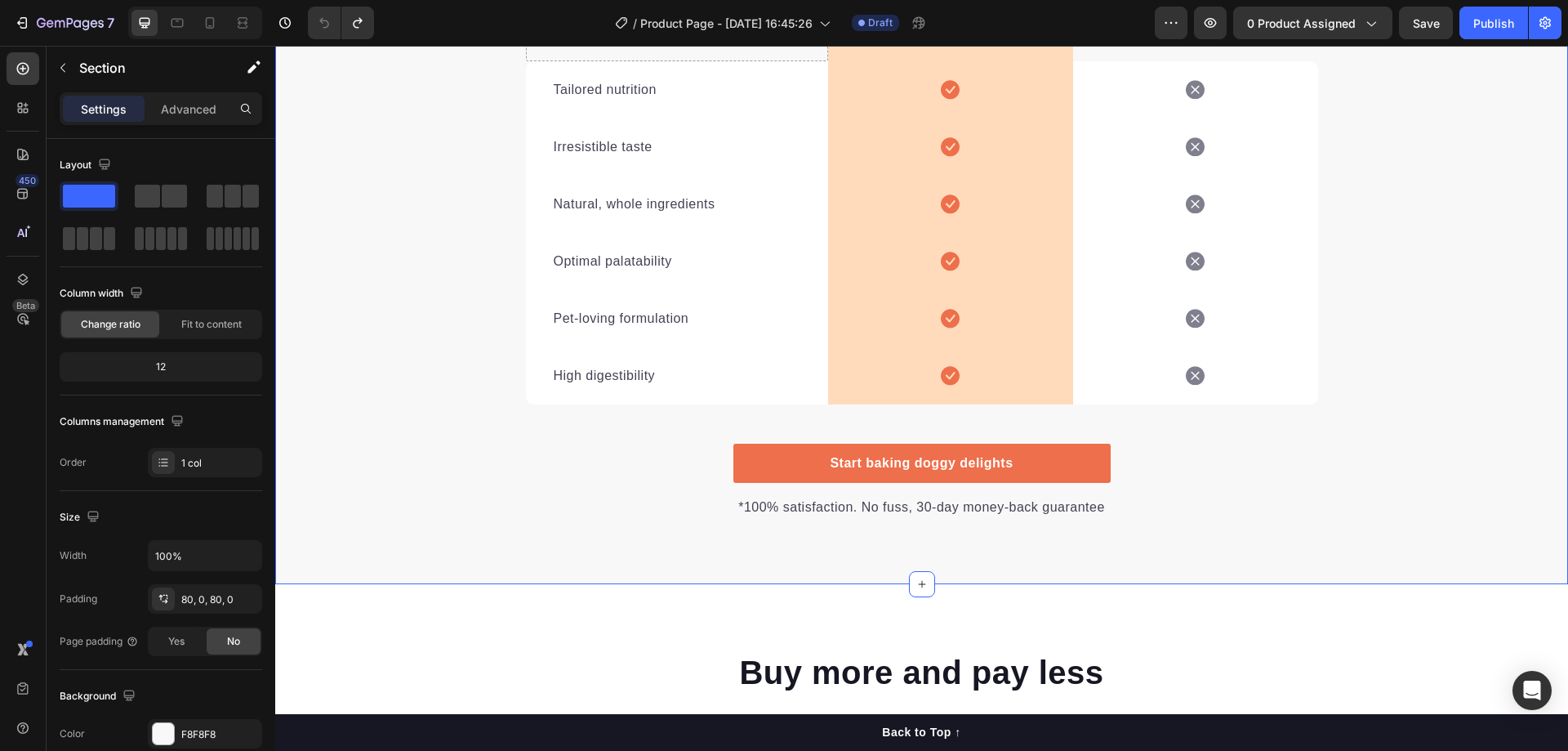
click at [584, 463] on div "We’re a whole different breed. Heading It’s easy to see why Super Tummy Daily i…" at bounding box center [921, 134] width 1292 height 769
click at [22, 110] on icon at bounding box center [20, 111] width 5 height 5
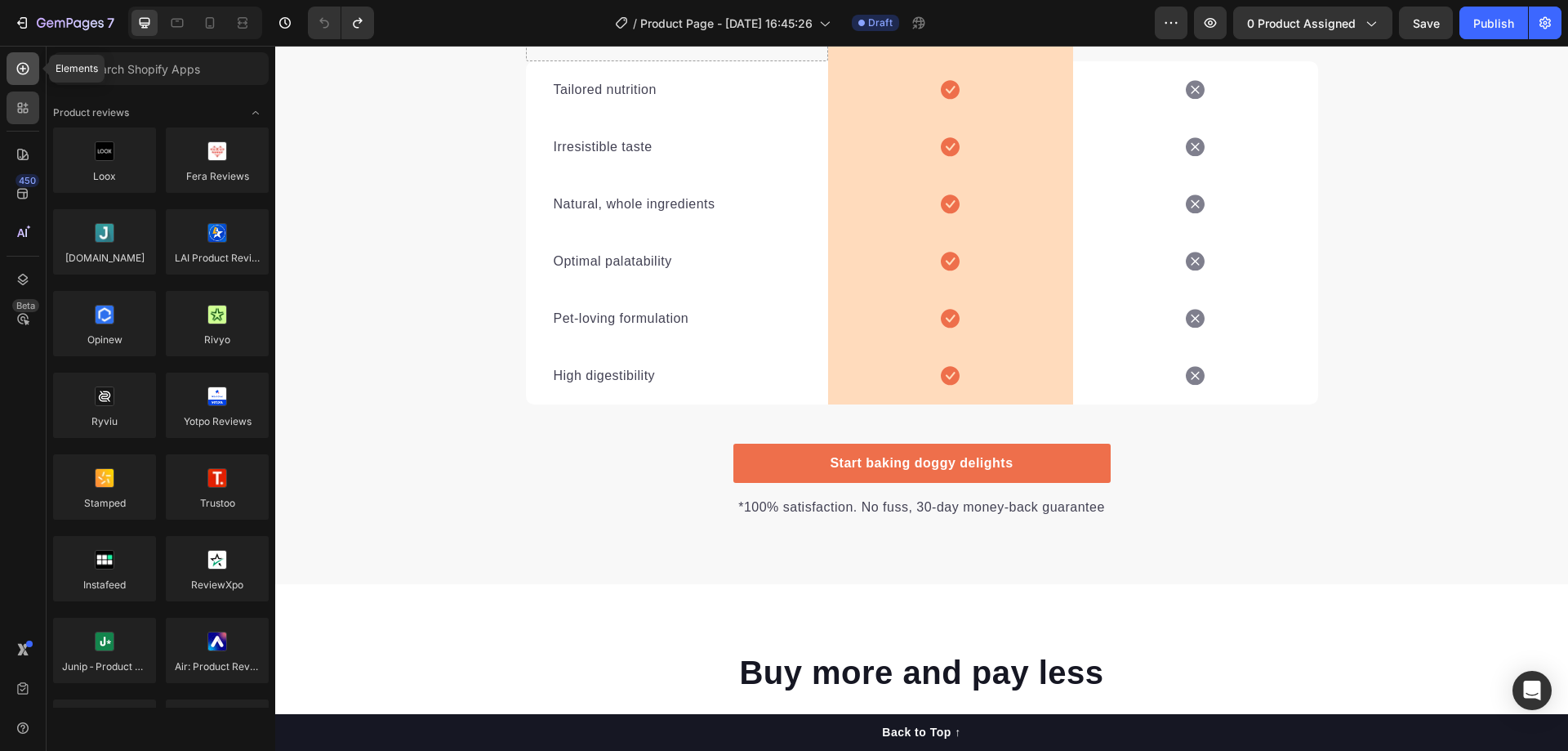
click at [26, 74] on icon at bounding box center [22, 68] width 16 height 16
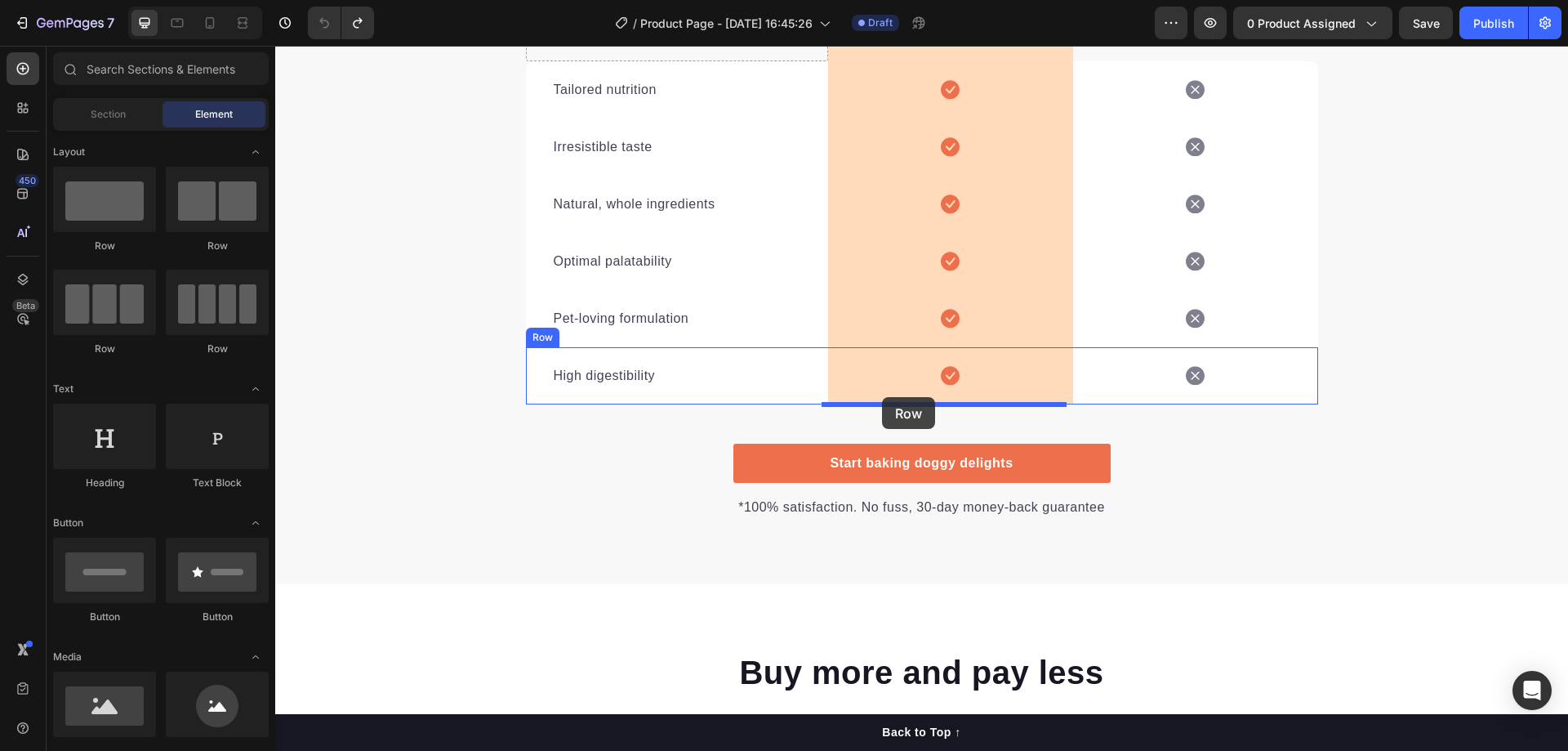
drag, startPoint x: 478, startPoint y: 262, endPoint x: 882, endPoint y: 397, distance: 426.0
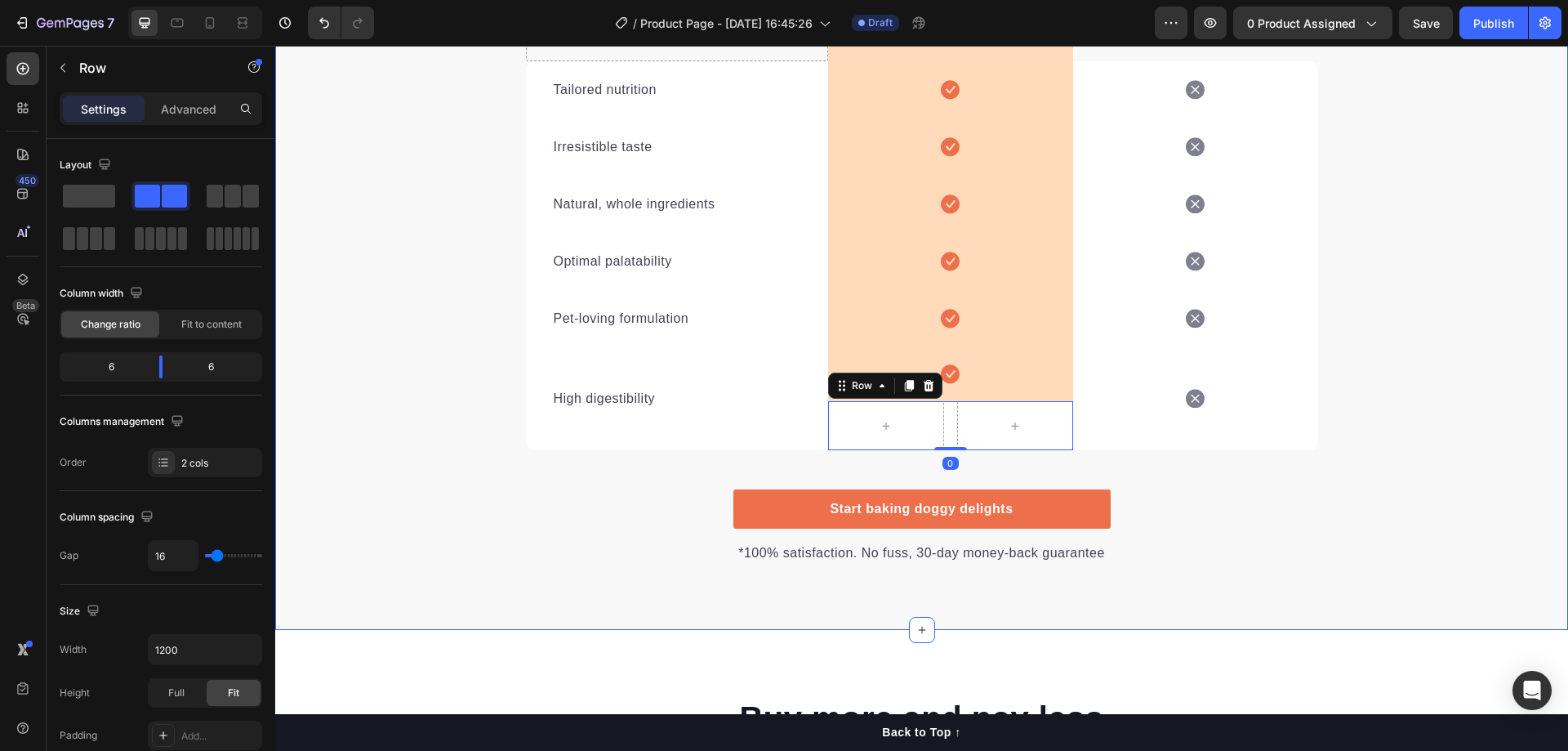
click at [536, 502] on div "We’re a whole different breed. Heading It’s easy to see why Super Tummy Daily i…" at bounding box center [921, 157] width 1292 height 814
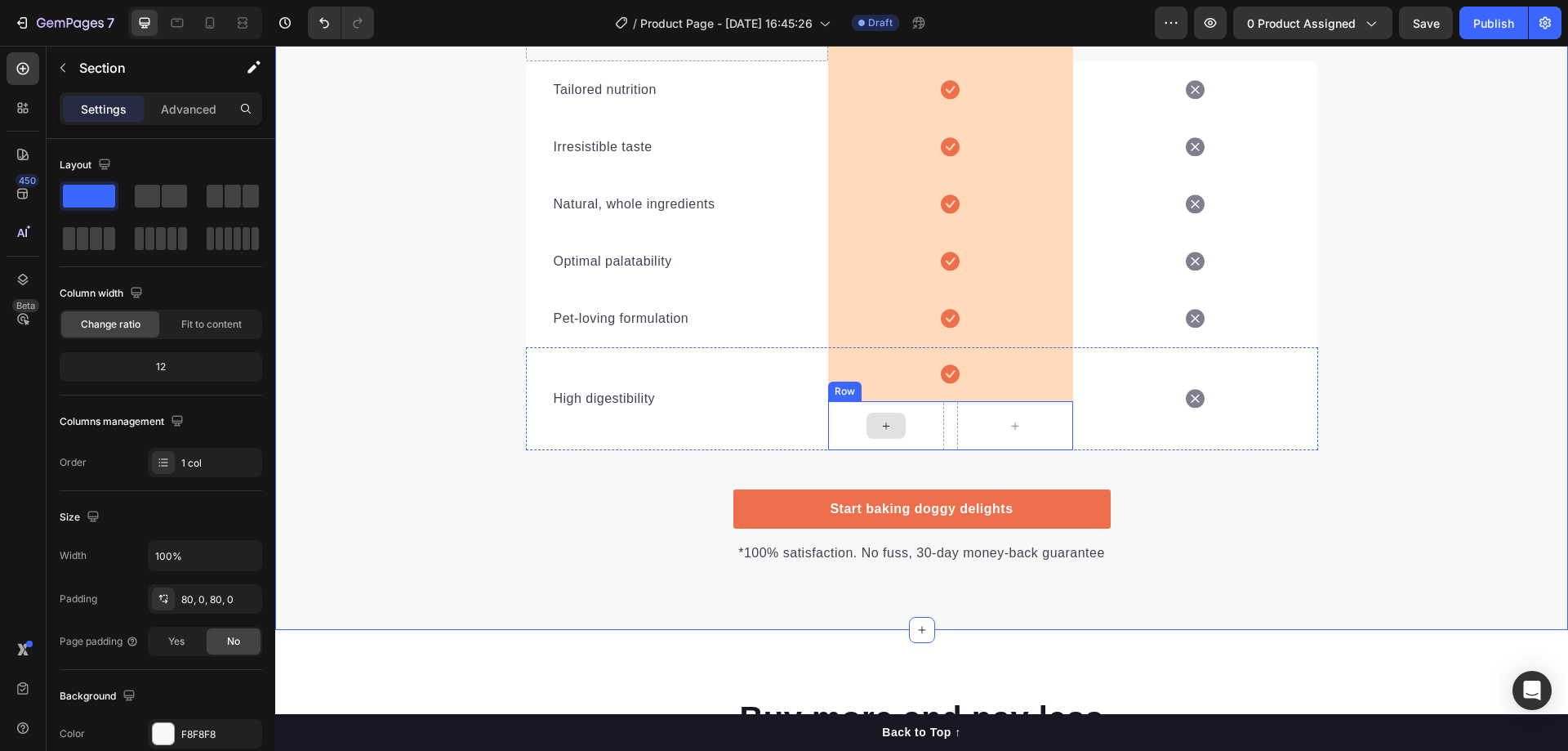
click at [886, 428] on div at bounding box center [886, 425] width 39 height 26
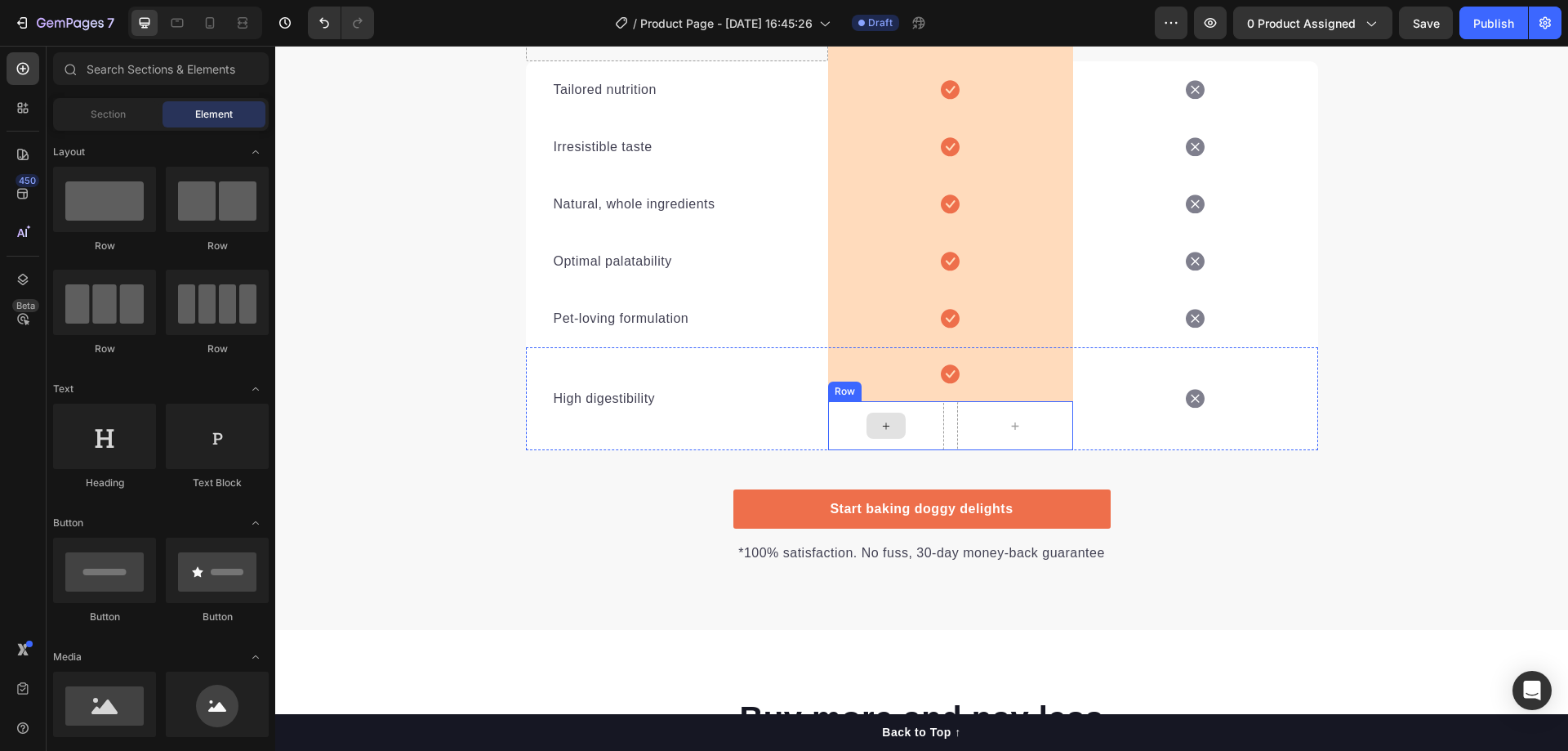
click at [881, 424] on icon at bounding box center [886, 426] width 13 height 14
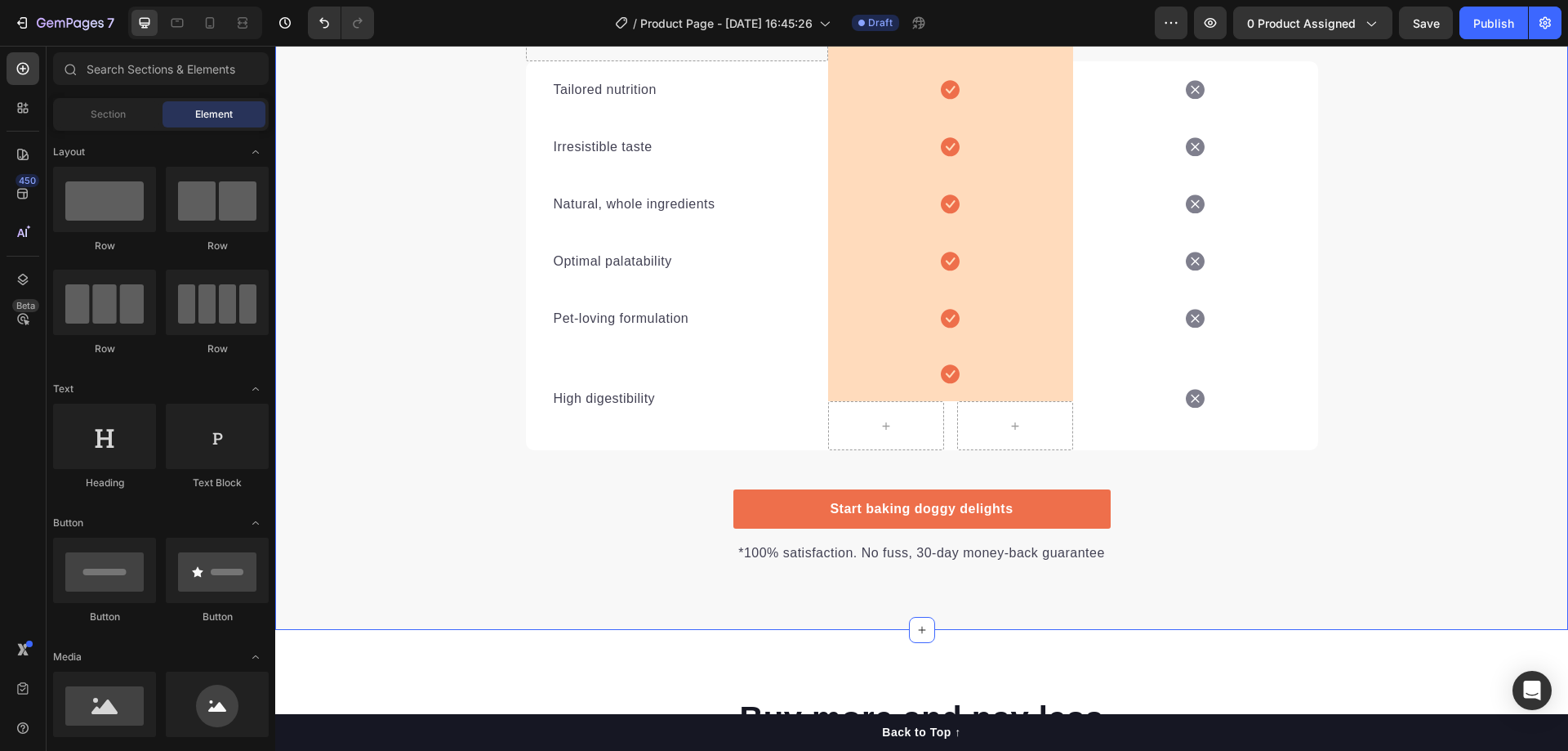
click at [1314, 493] on div "We’re a whole different breed. Heading It’s easy to see why Super Tummy Daily i…" at bounding box center [921, 157] width 1292 height 814
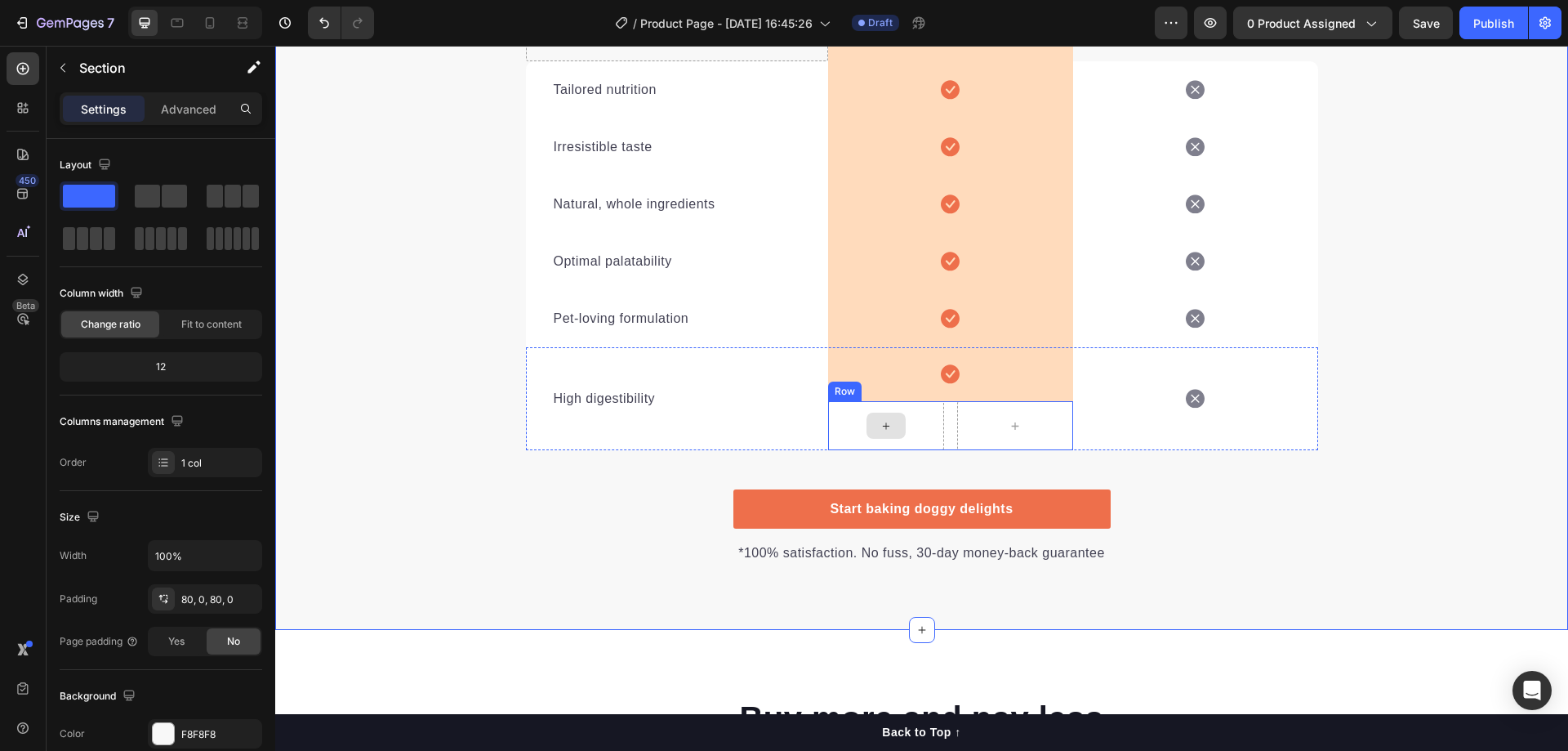
click at [888, 422] on div at bounding box center [886, 425] width 39 height 26
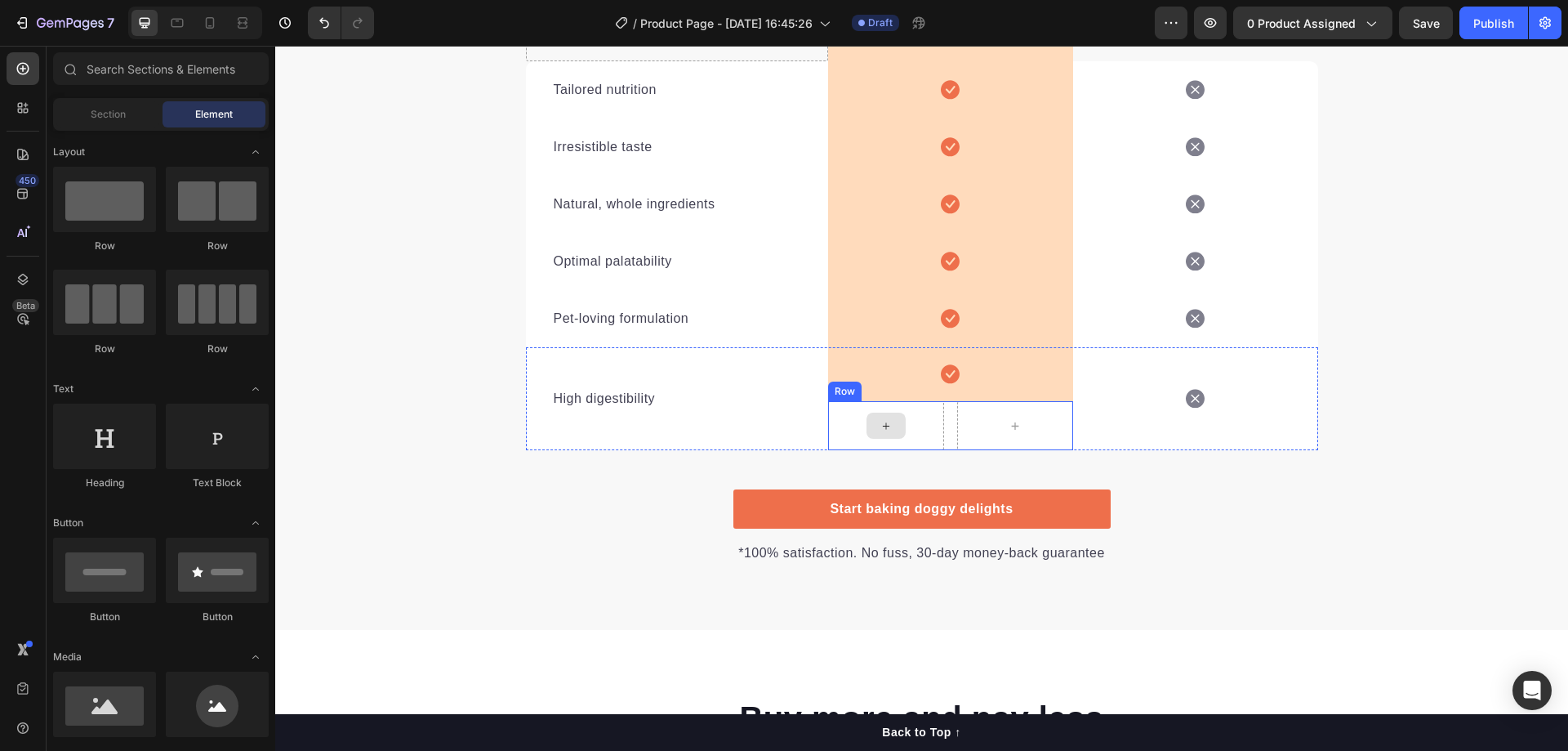
click at [914, 421] on div at bounding box center [886, 425] width 116 height 49
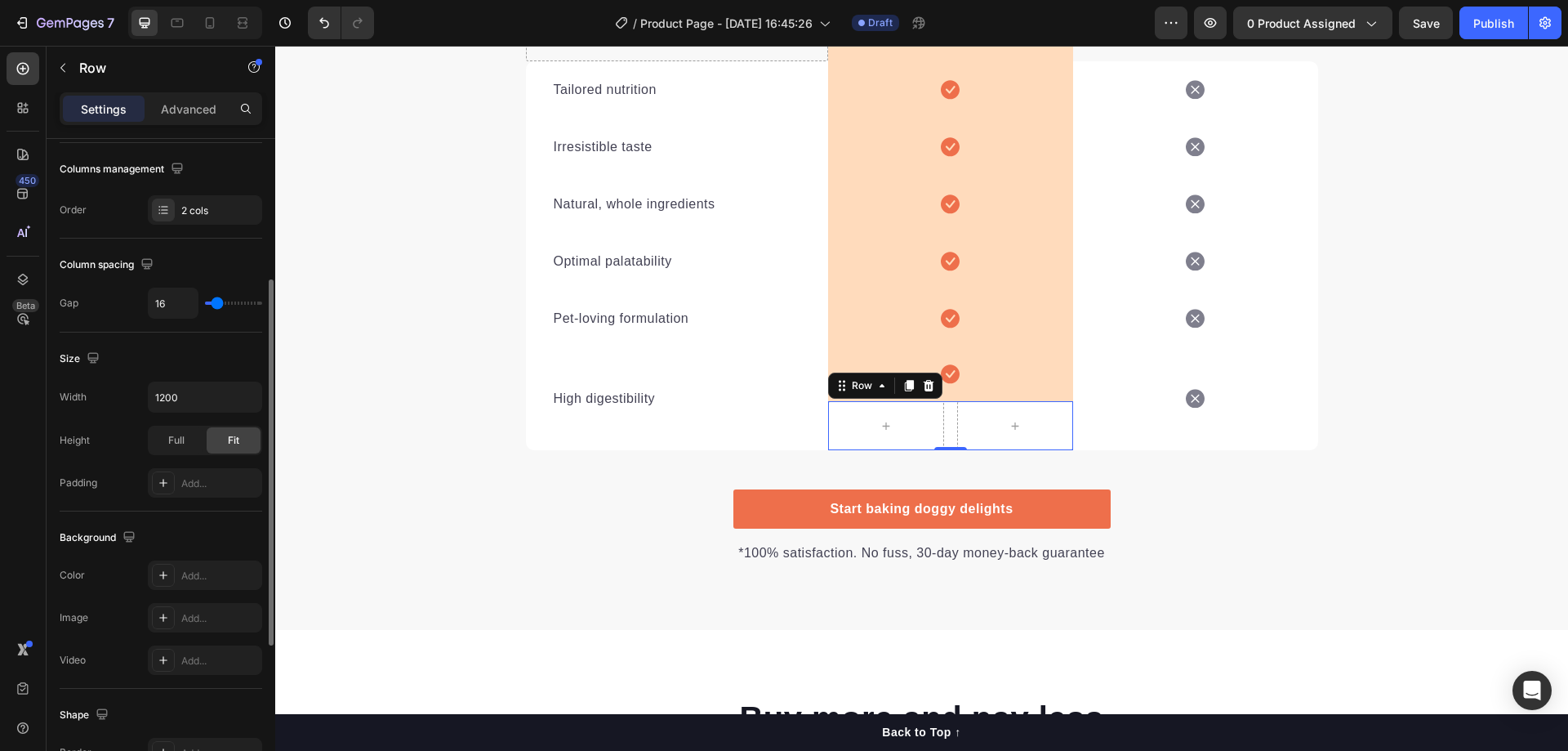
scroll to position [0, 0]
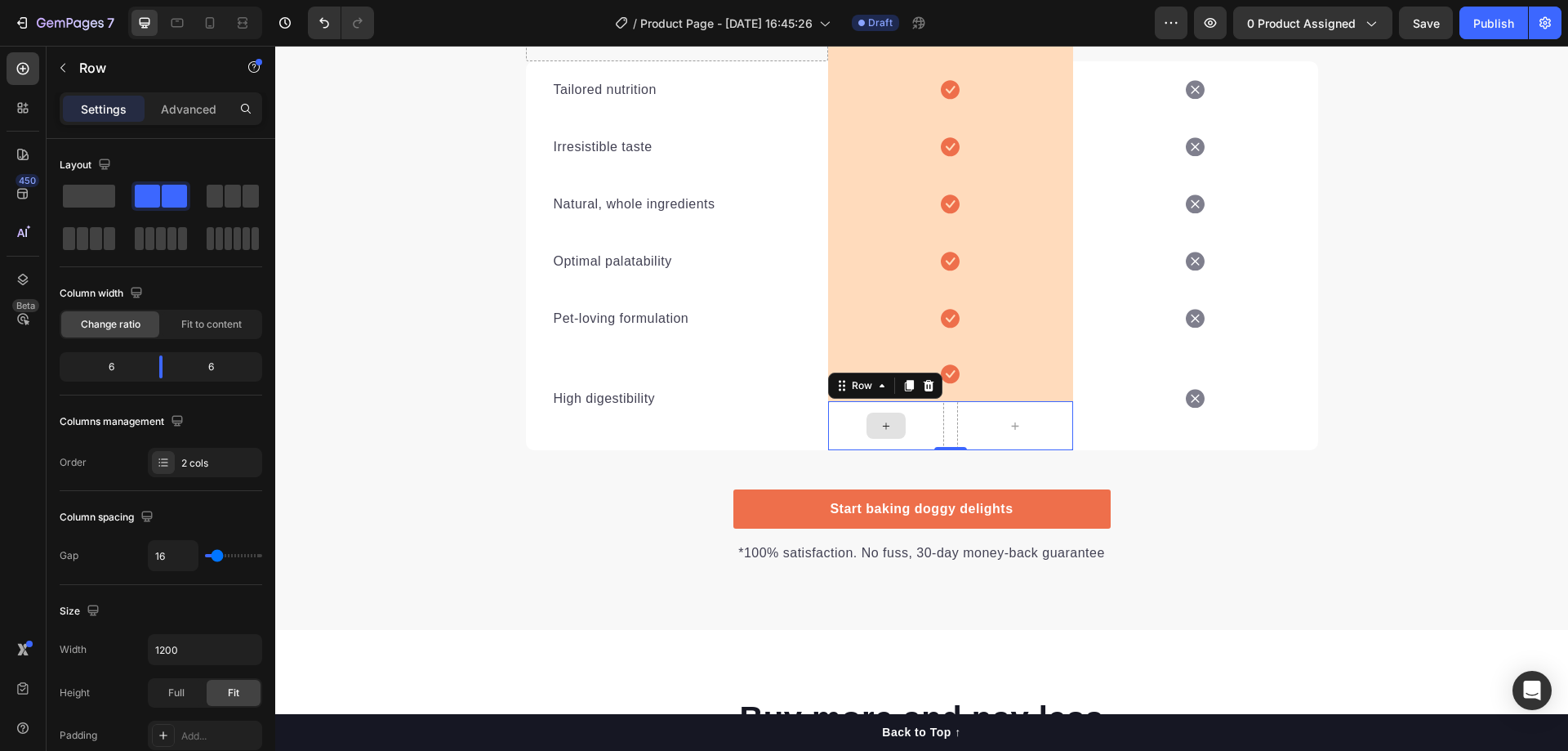
click at [919, 416] on div at bounding box center [886, 425] width 116 height 49
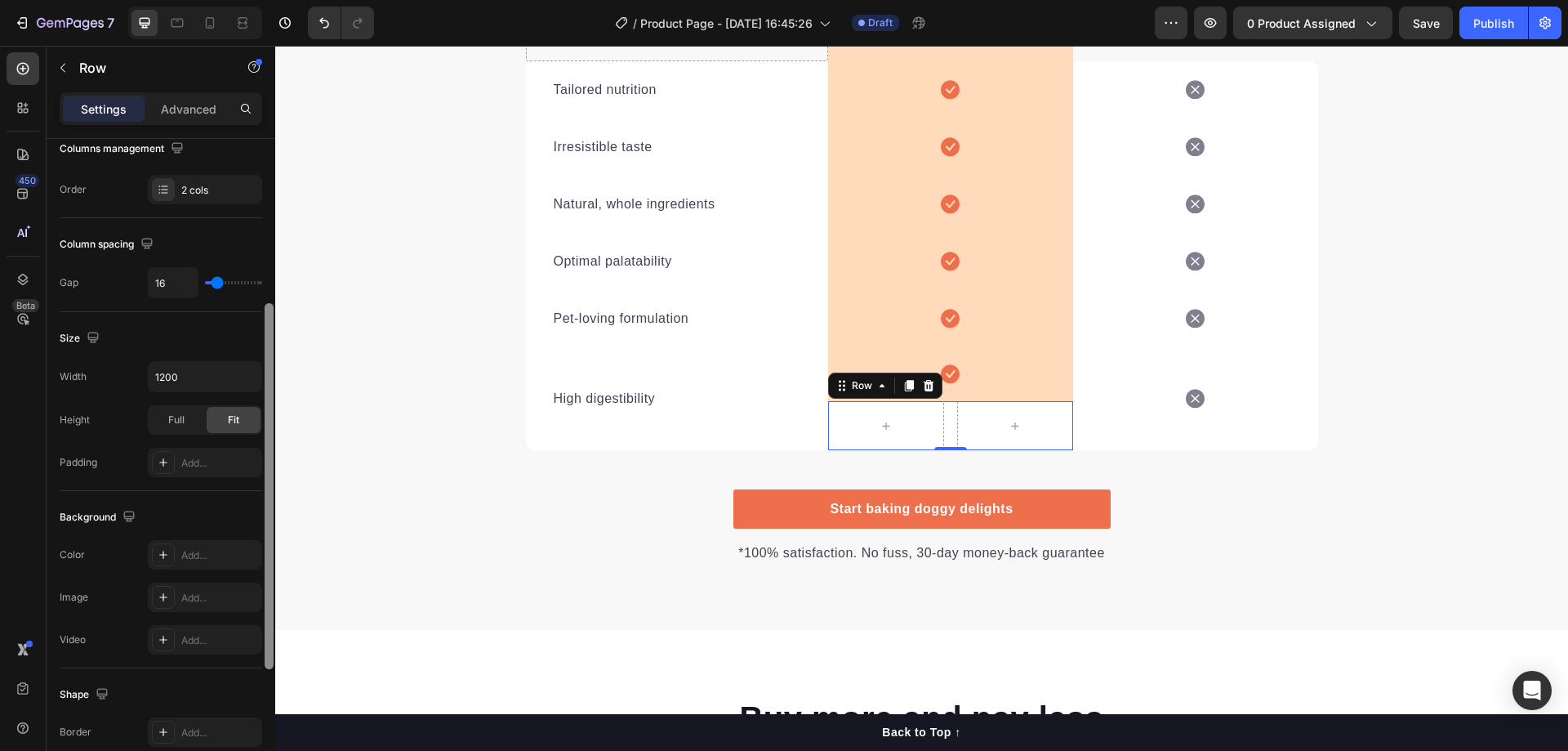
scroll to position [281, 0]
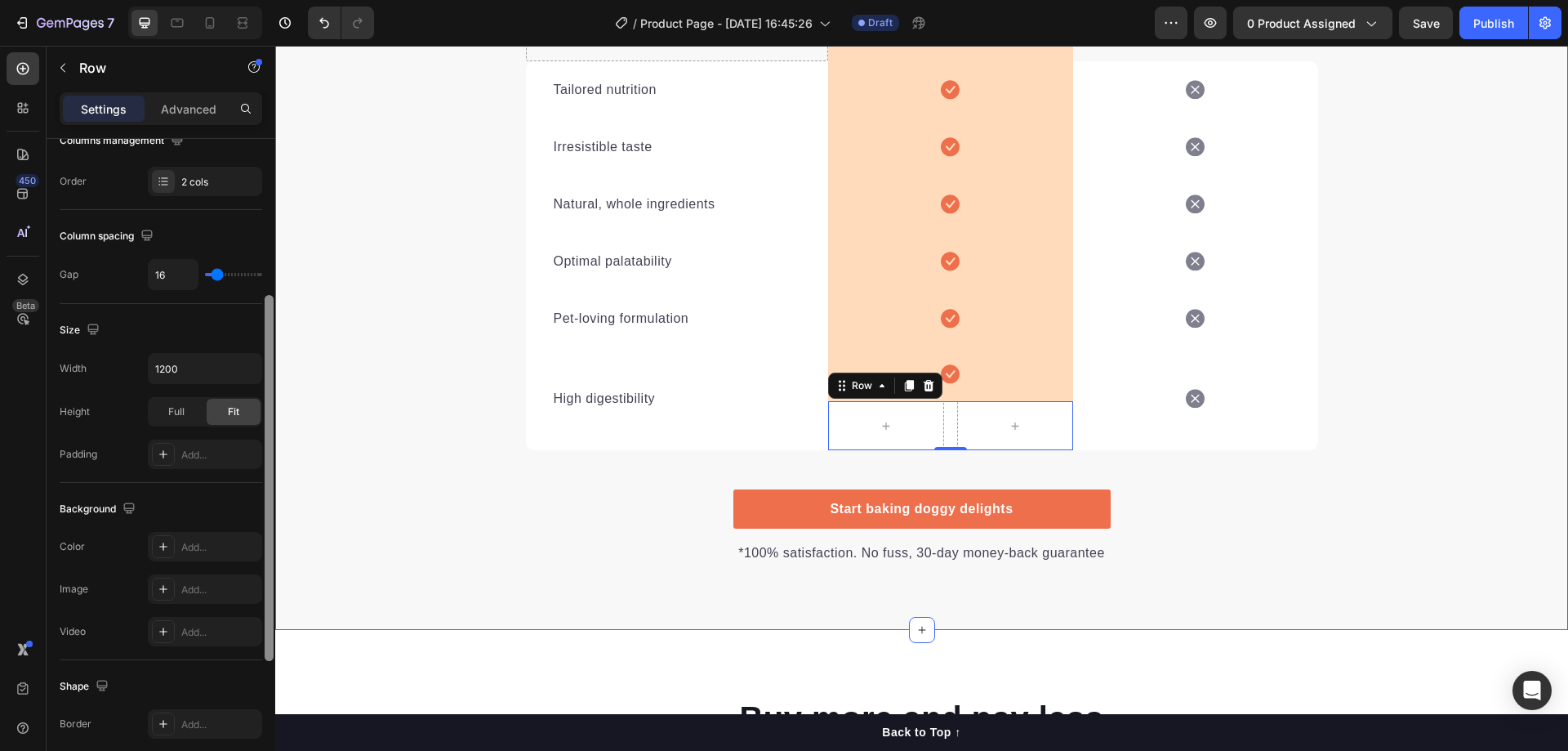
drag, startPoint x: 543, startPoint y: 454, endPoint x: 280, endPoint y: 629, distance: 315.9
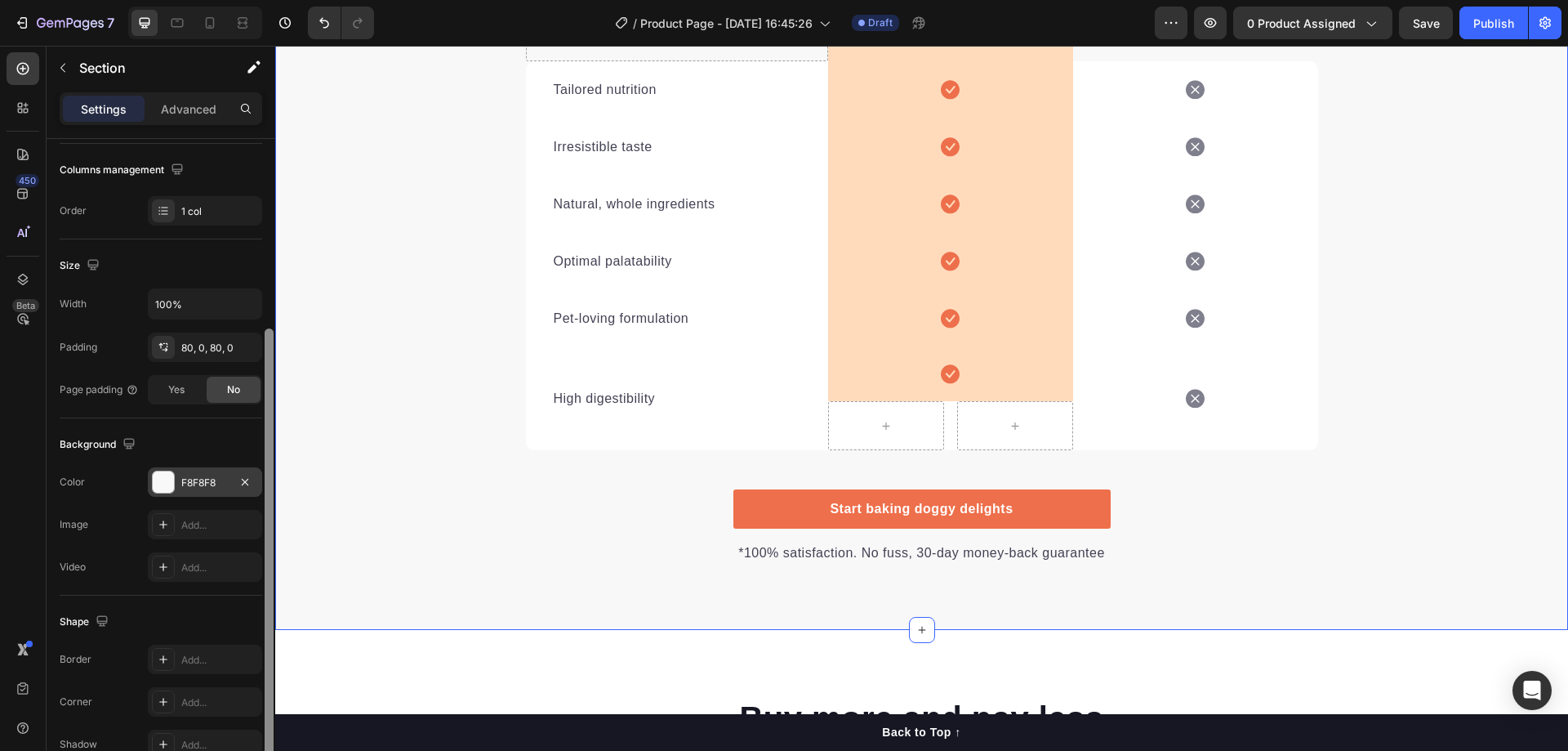
scroll to position [211, 0]
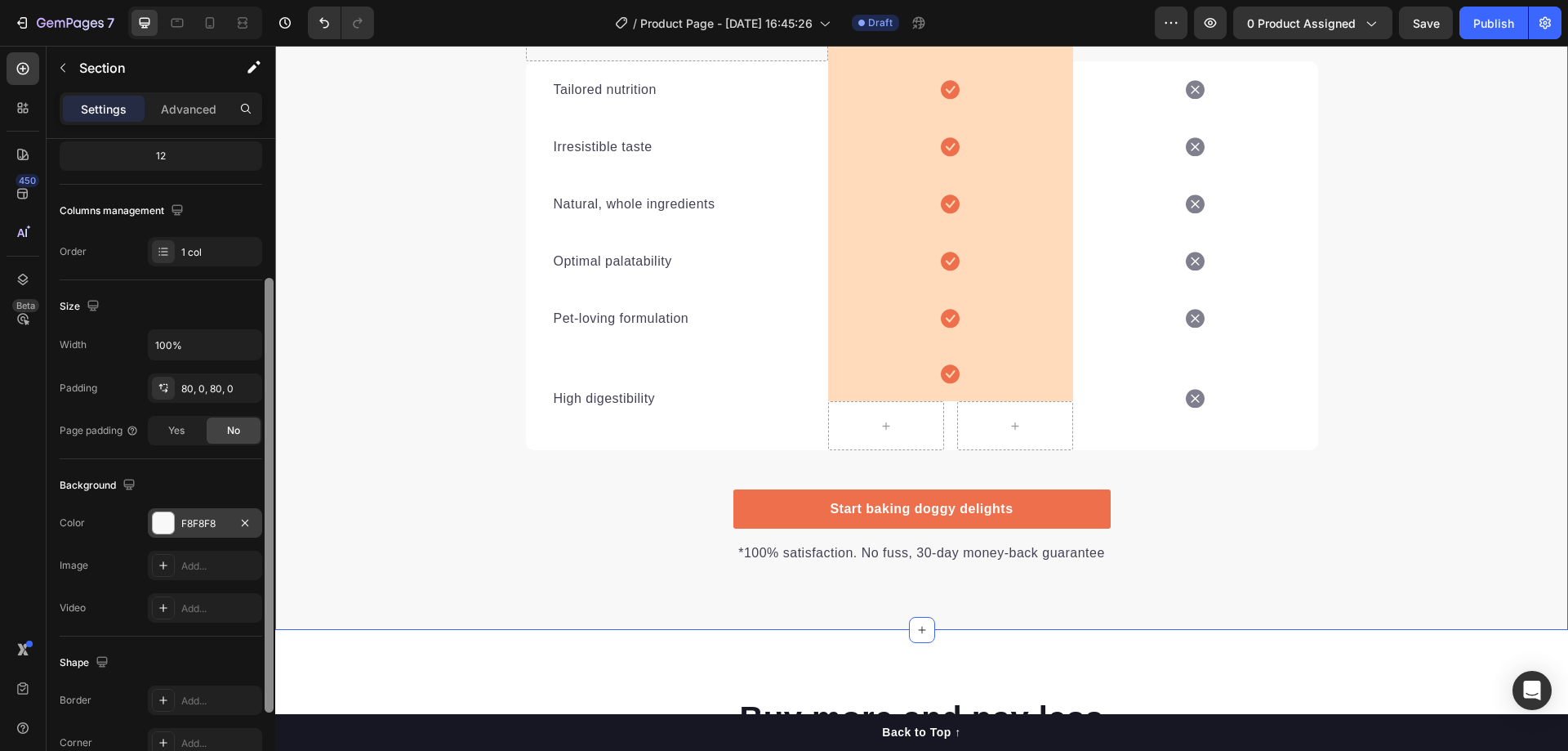
click at [198, 526] on div "F8F8F8" at bounding box center [205, 523] width 48 height 15
click at [190, 562] on div "Add..." at bounding box center [219, 566] width 77 height 15
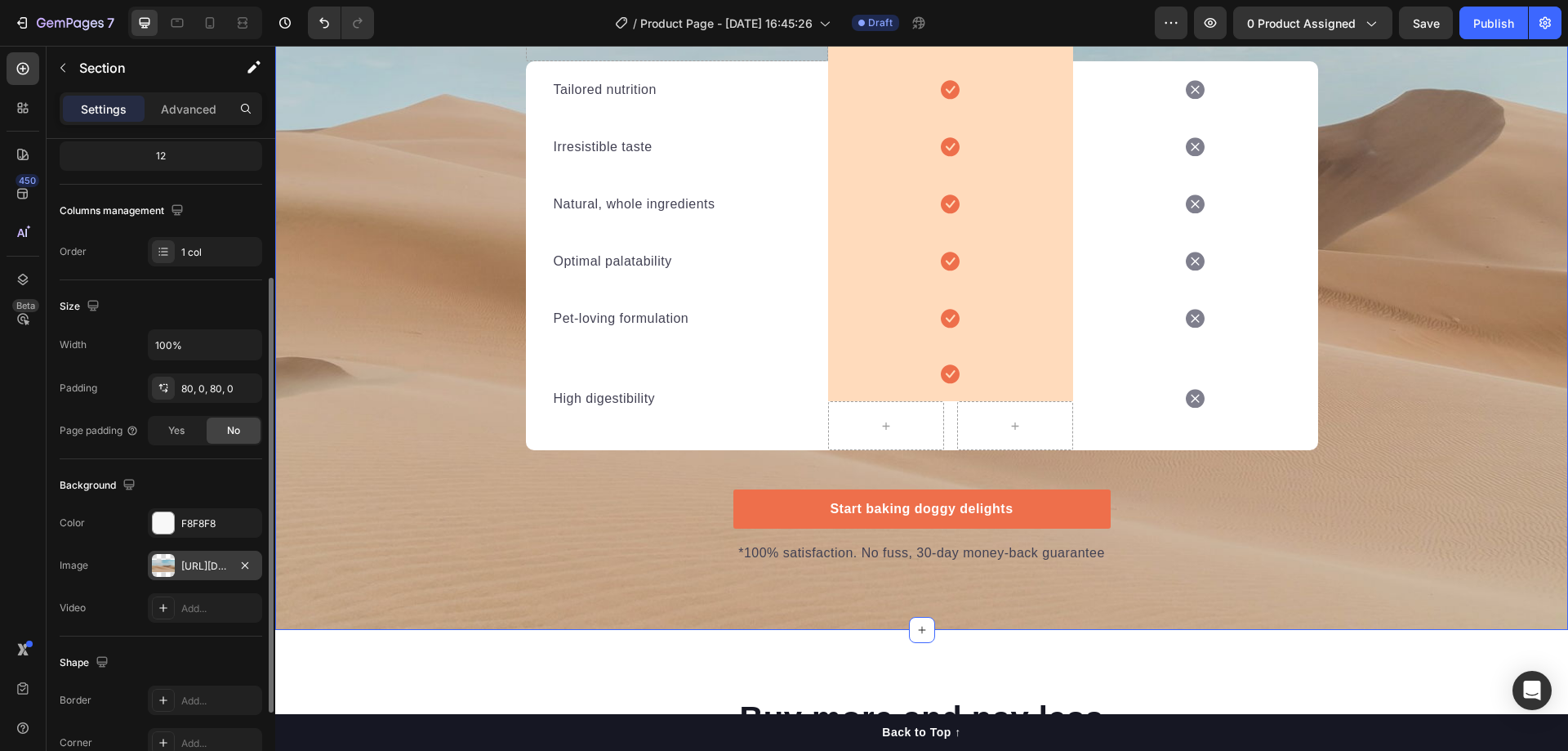
click at [631, 492] on div "We’re a whole different breed. Heading It’s easy to see why Super Tummy Daily i…" at bounding box center [921, 157] width 1292 height 814
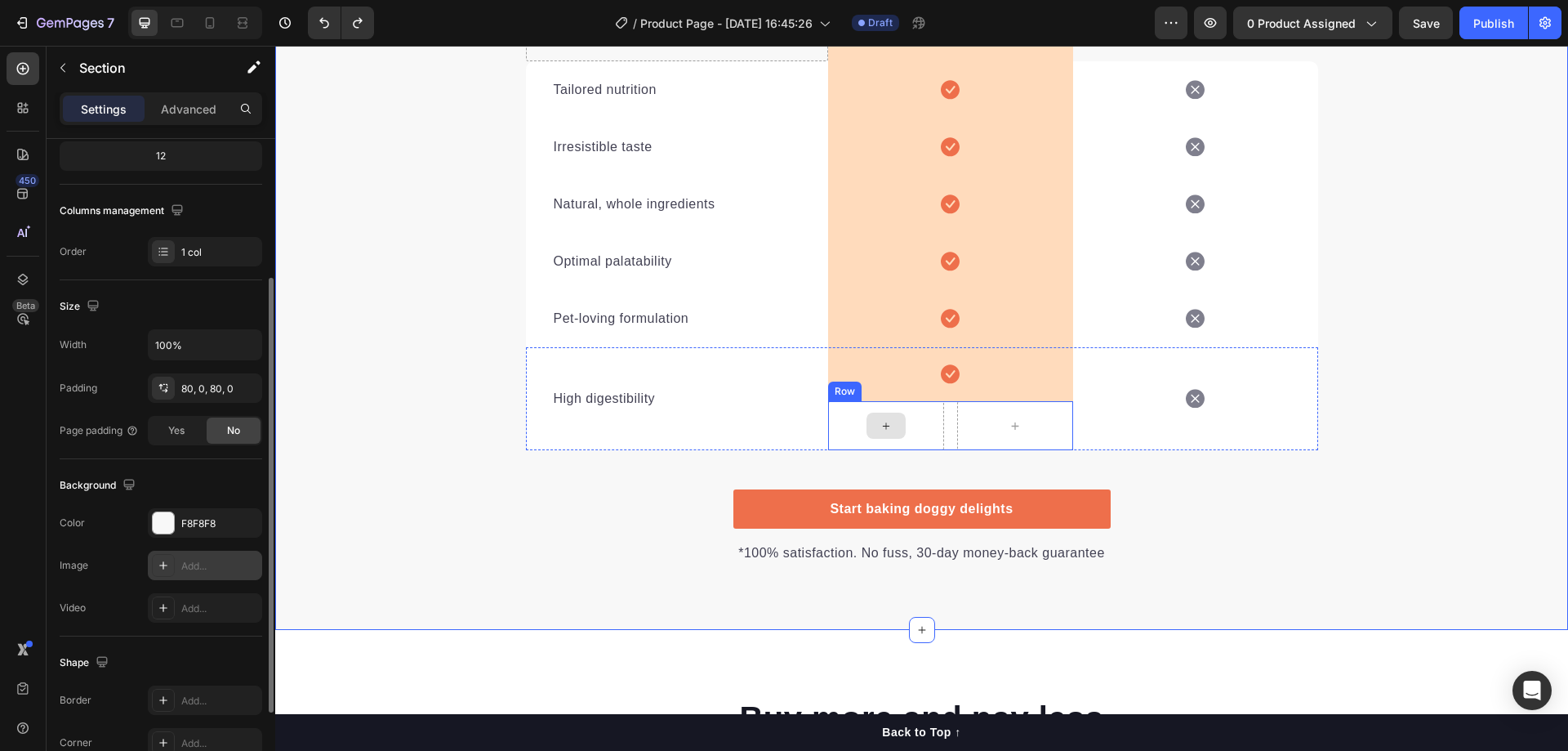
click at [903, 426] on div at bounding box center [886, 425] width 116 height 49
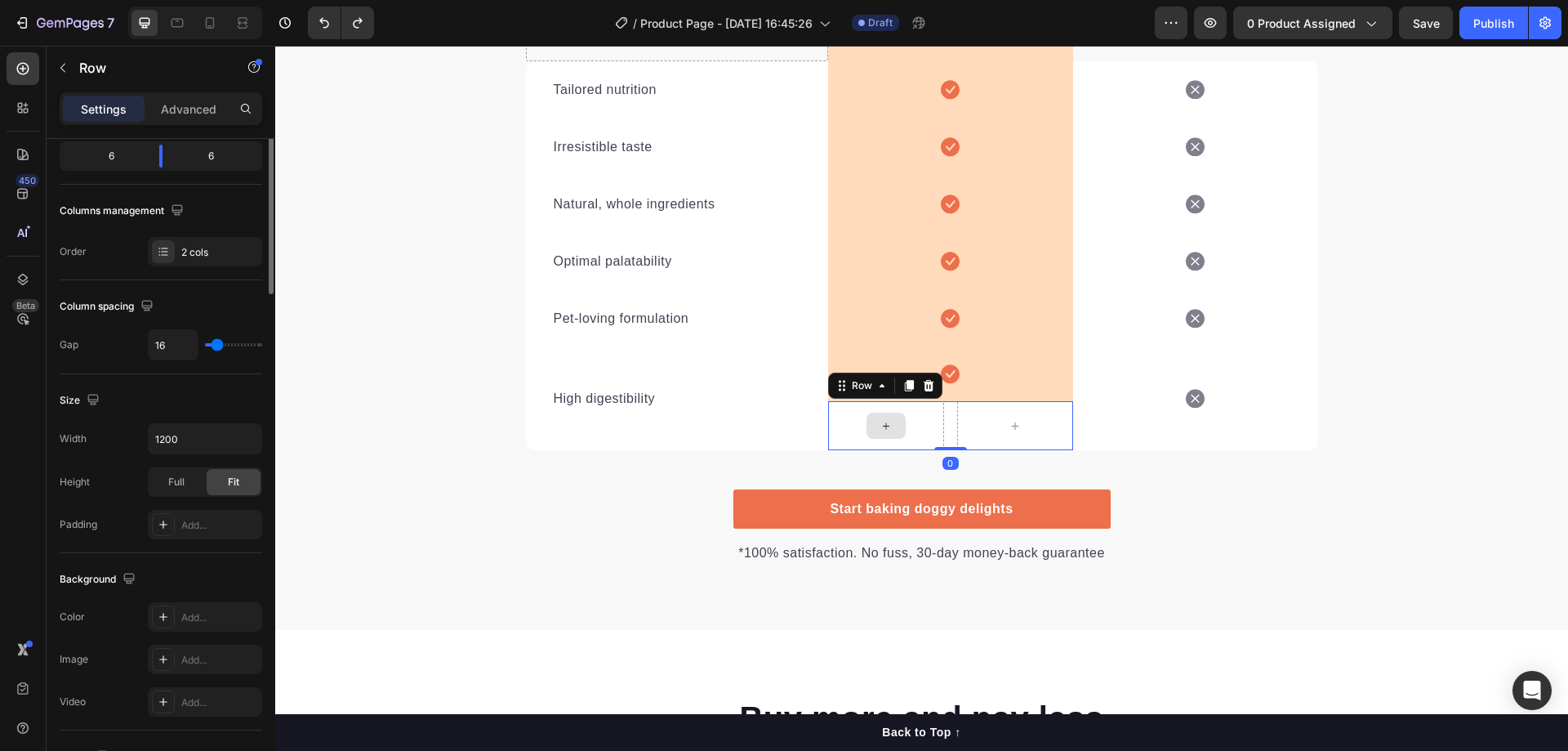
scroll to position [0, 0]
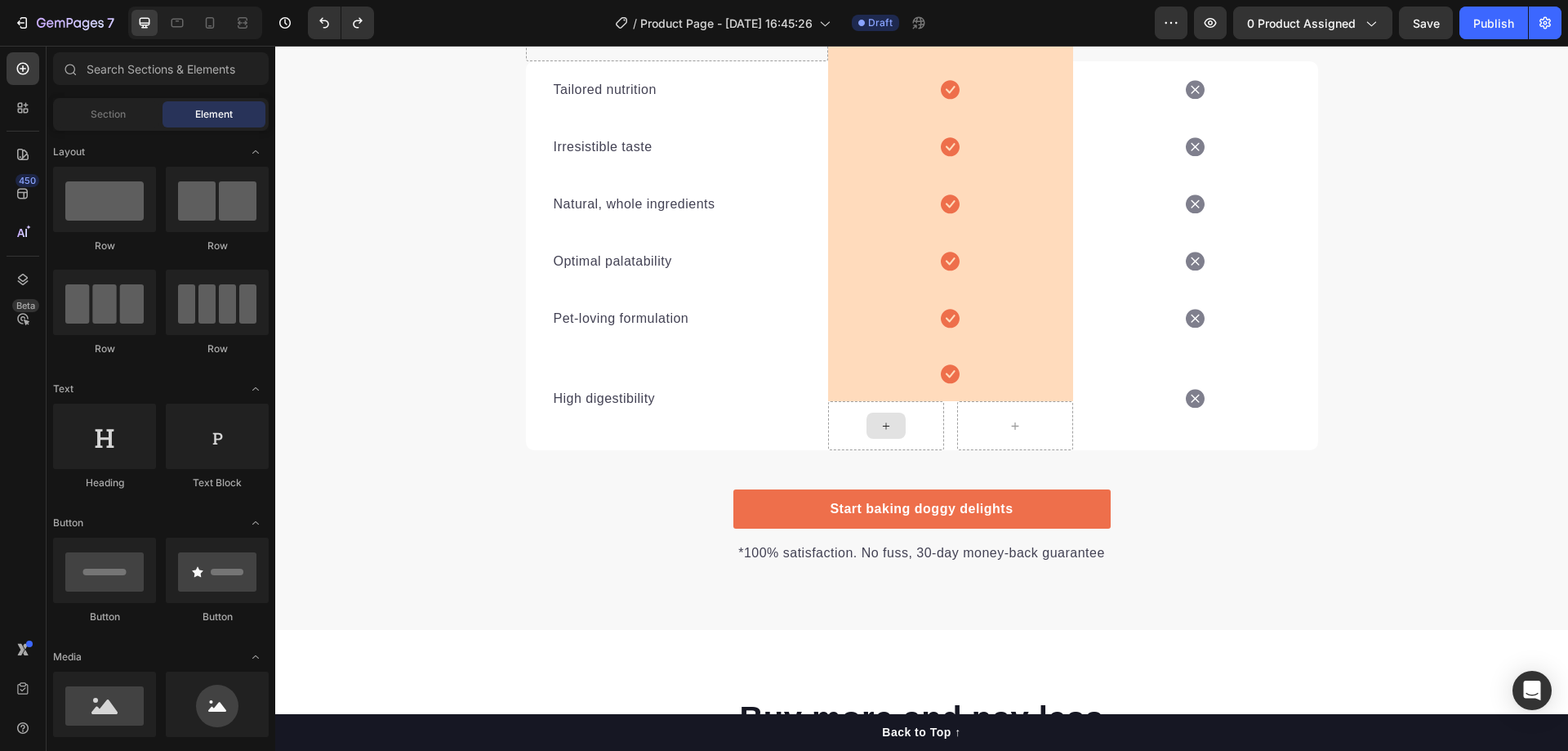
click at [886, 426] on div at bounding box center [886, 425] width 39 height 26
click at [908, 424] on div at bounding box center [886, 425] width 116 height 49
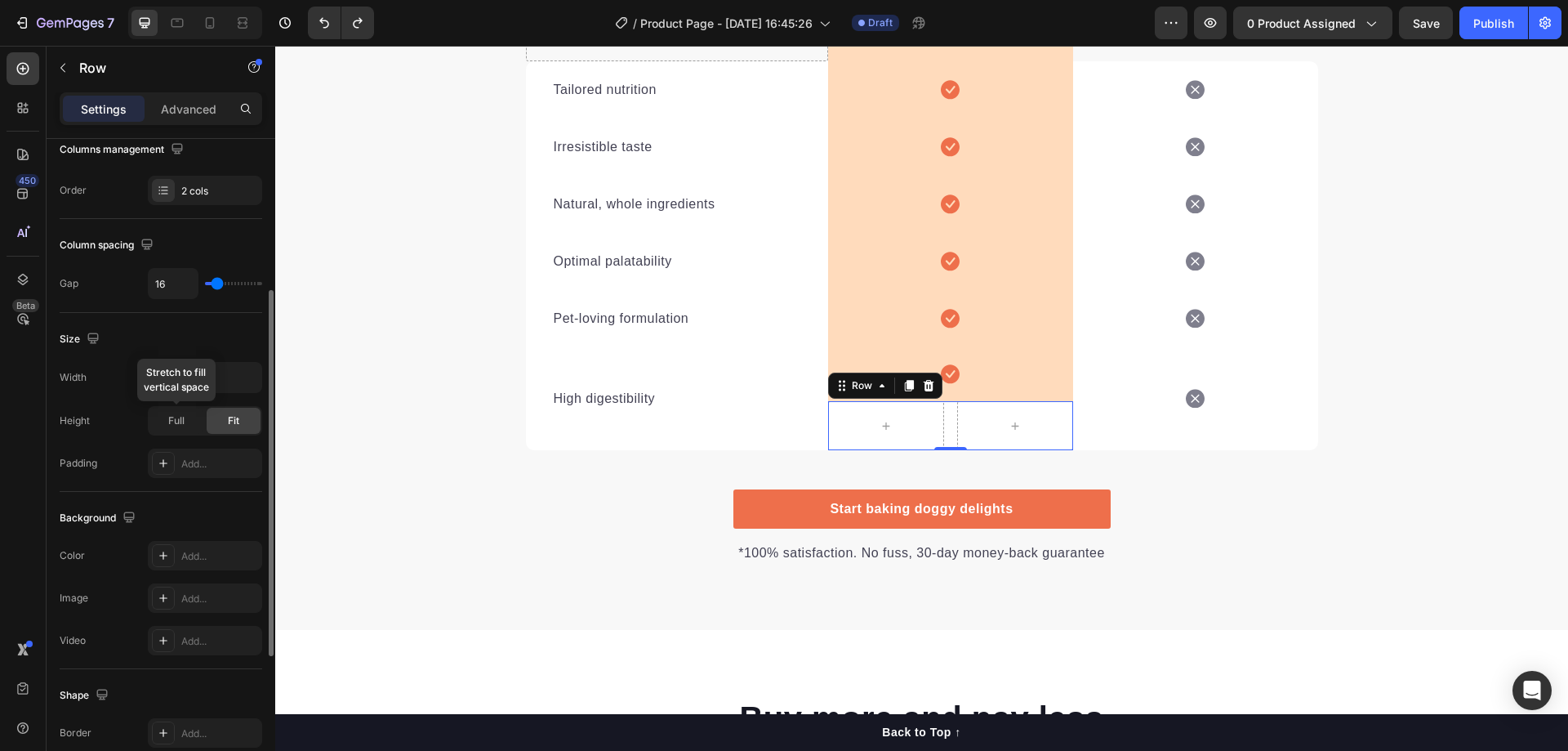
scroll to position [524, 0]
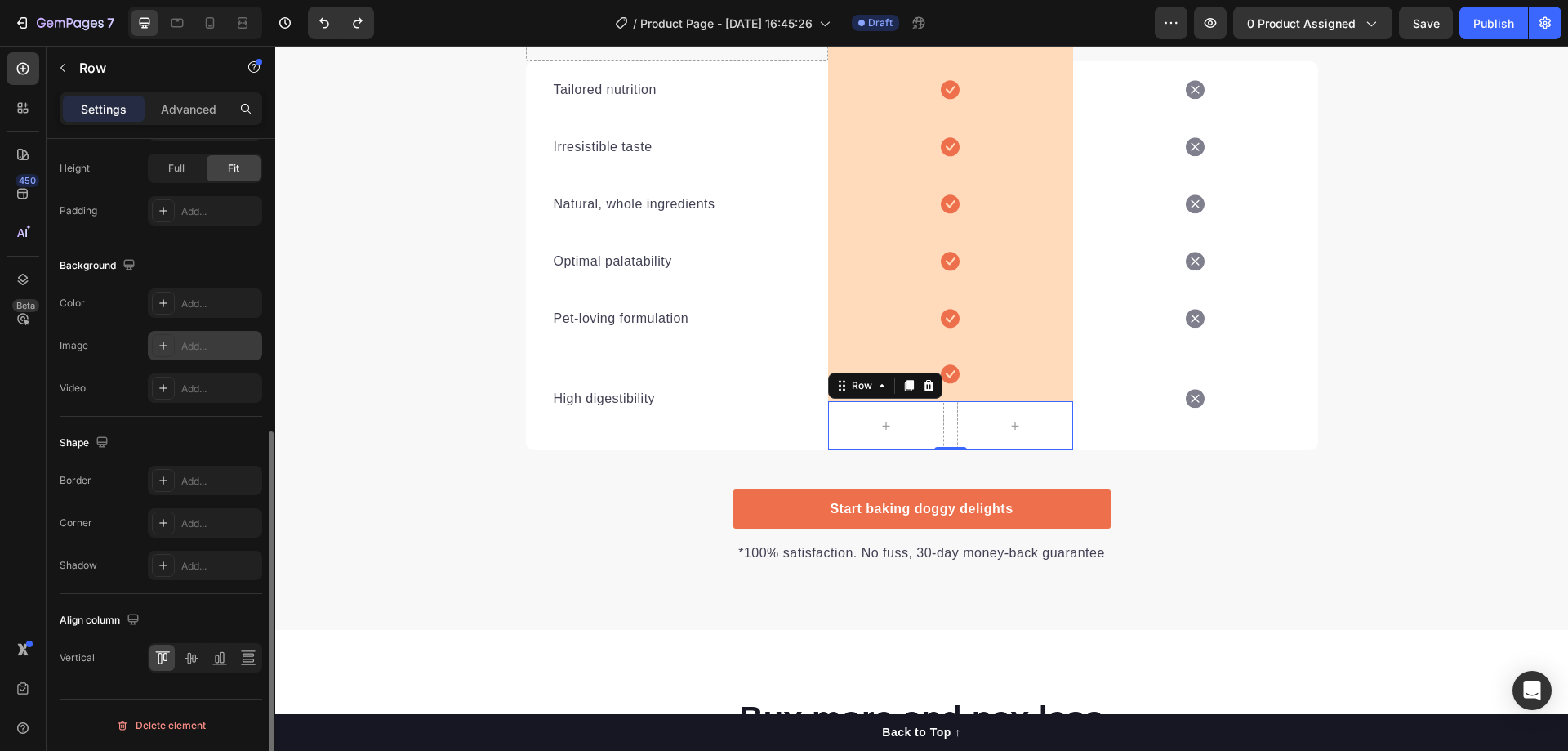
click at [155, 348] on div at bounding box center [163, 345] width 23 height 23
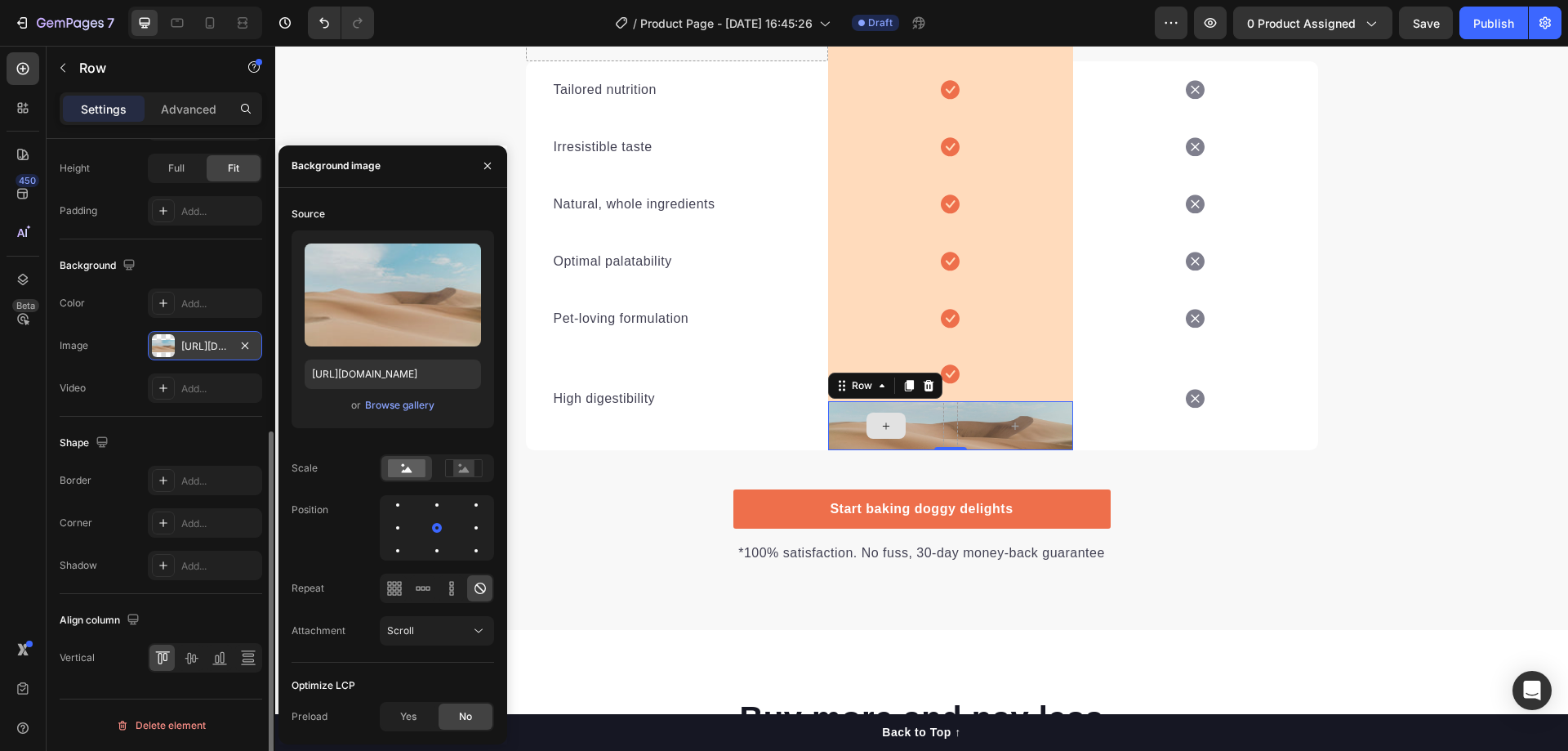
click at [894, 420] on div at bounding box center [886, 425] width 39 height 26
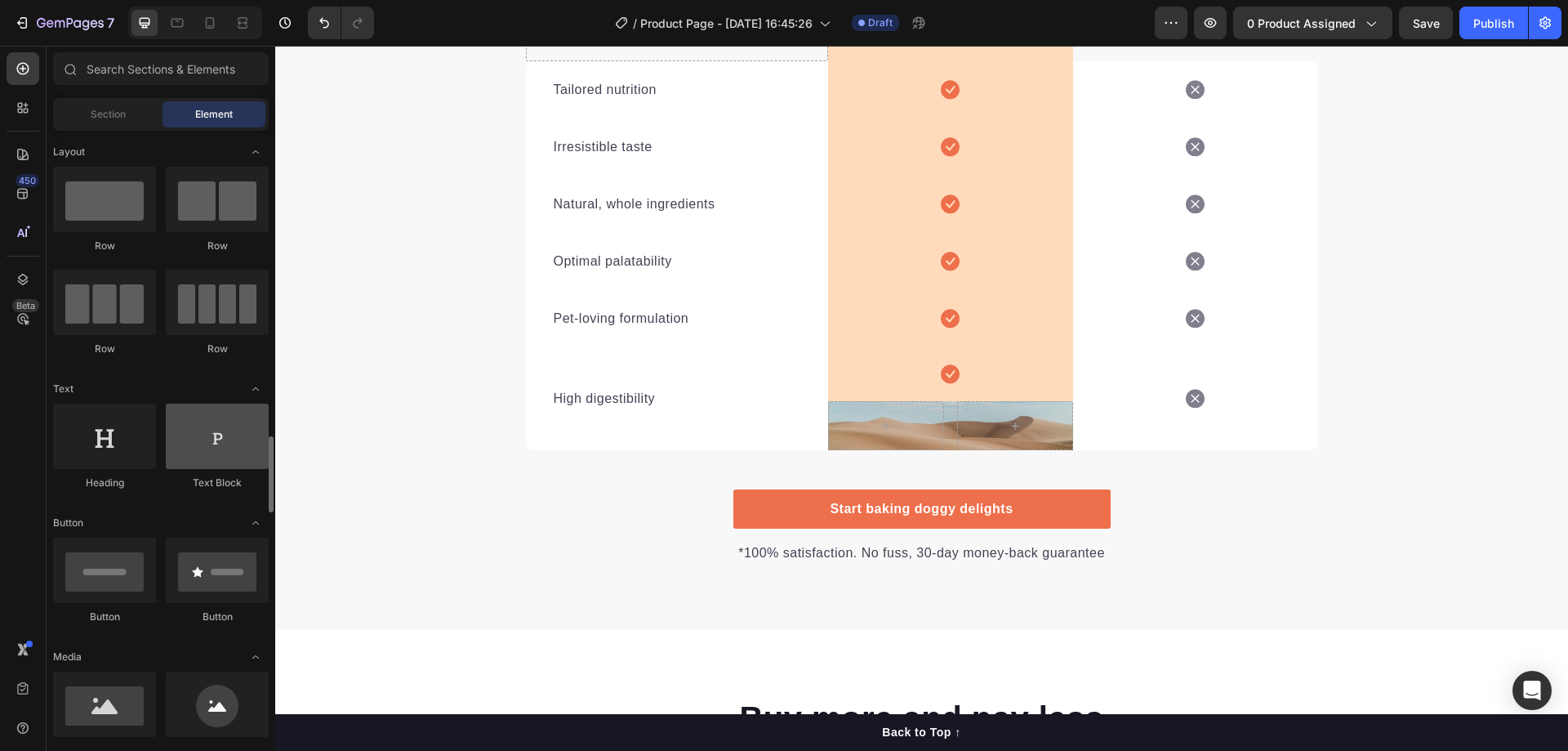
scroll to position [272, 0]
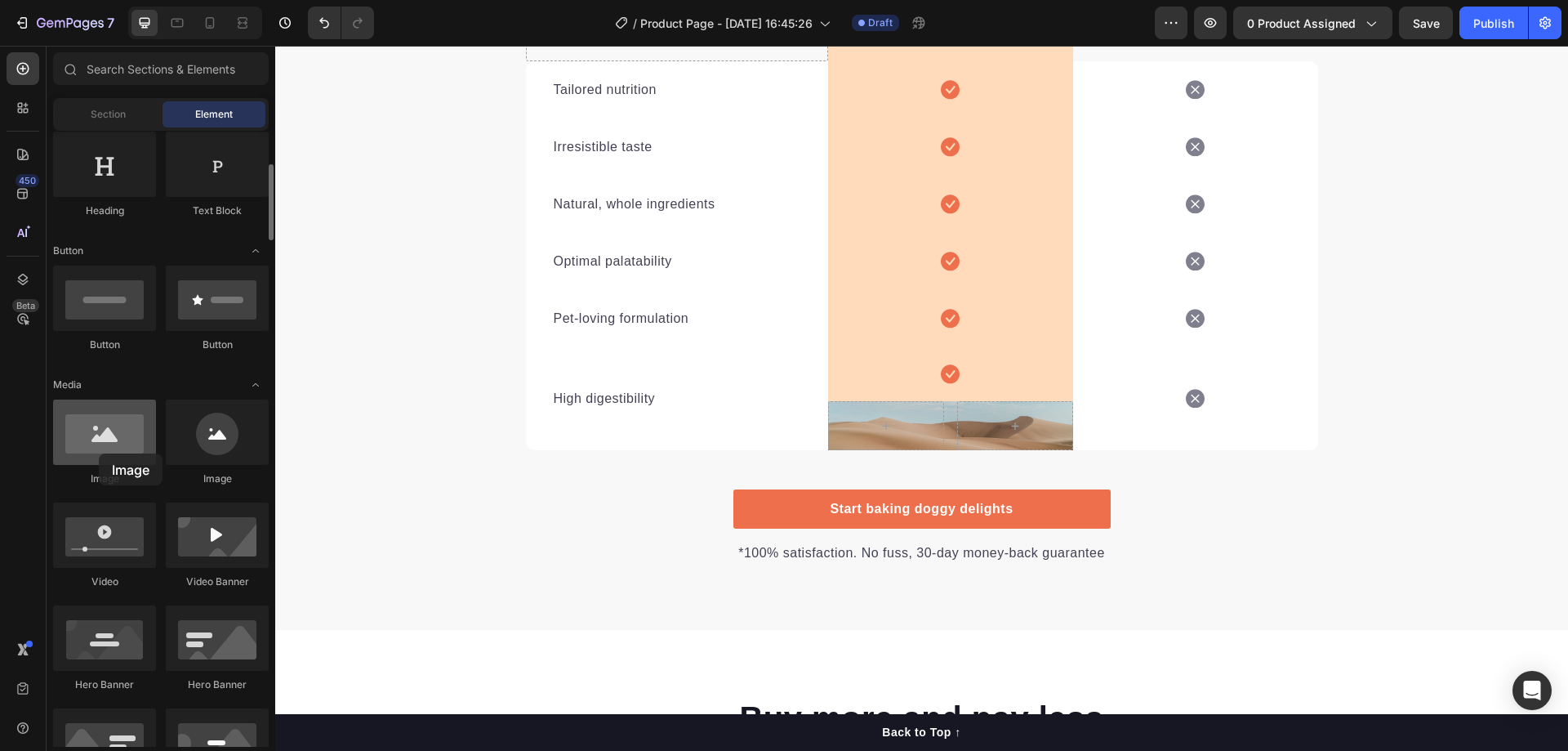
click at [99, 453] on div at bounding box center [104, 432] width 103 height 66
click at [98, 443] on div at bounding box center [104, 432] width 103 height 66
click at [103, 439] on div at bounding box center [104, 432] width 103 height 66
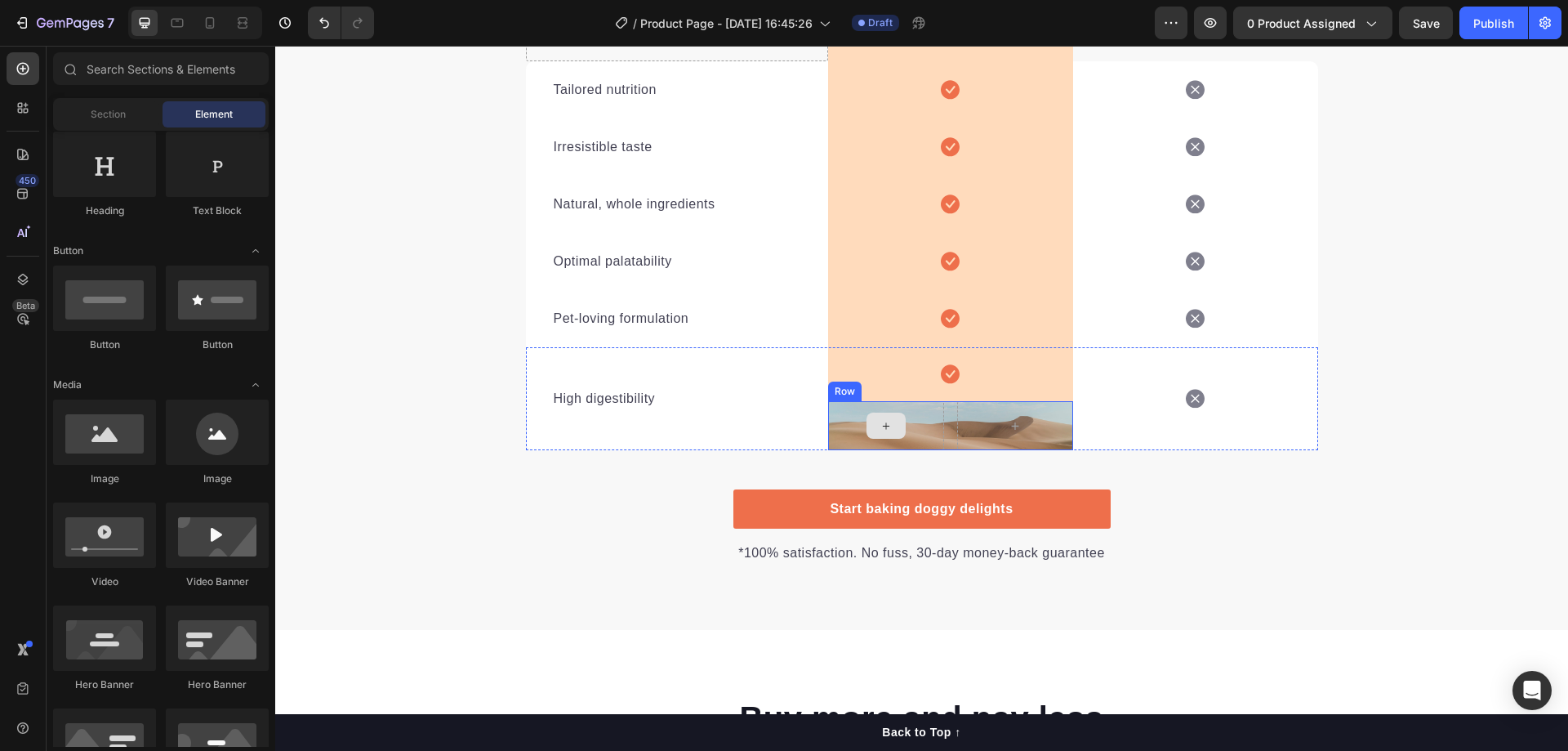
click at [885, 422] on icon at bounding box center [886, 426] width 13 height 14
click at [1037, 422] on div at bounding box center [1015, 425] width 116 height 49
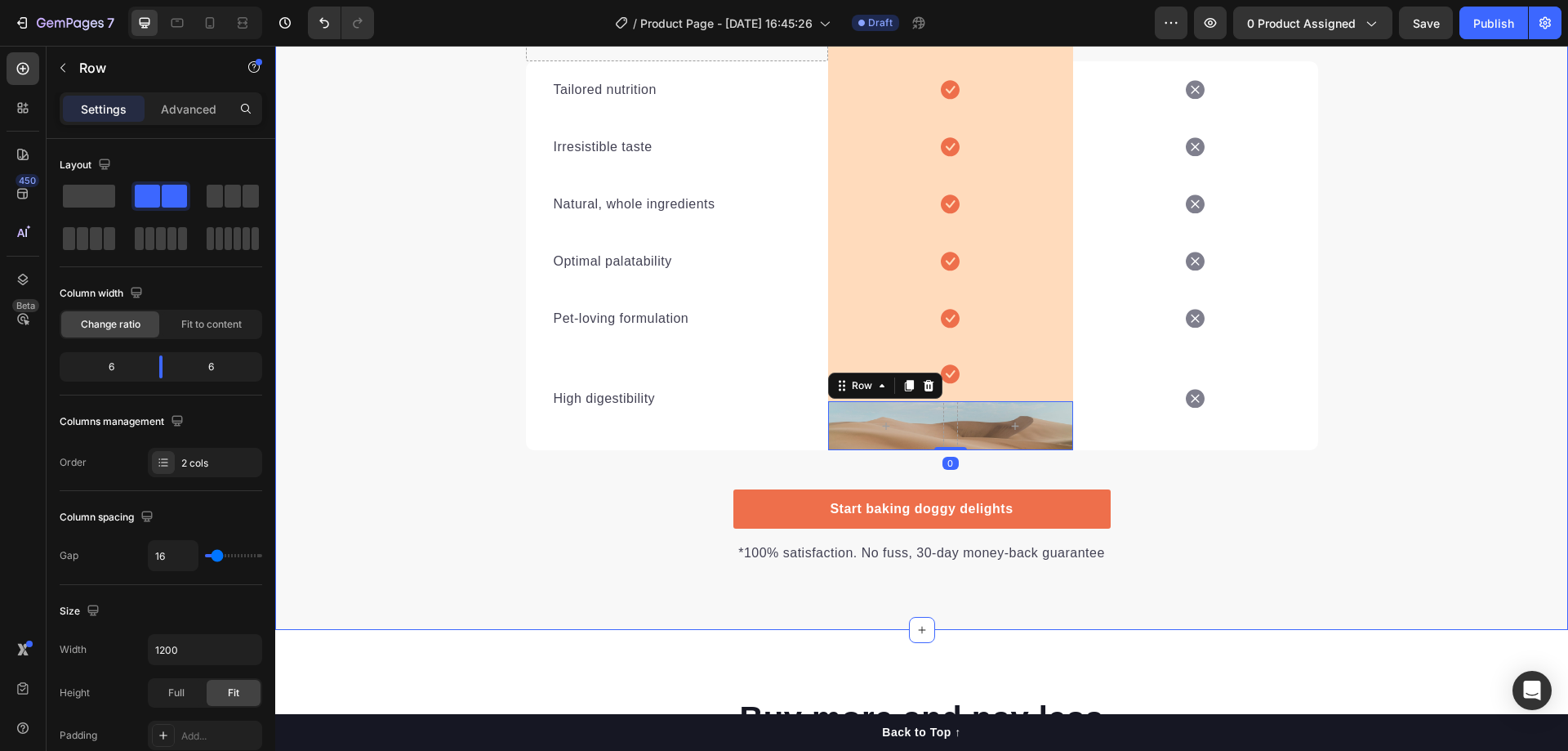
click at [1167, 492] on div "We’re a whole different breed. Heading It’s easy to see why Super Tummy Daily i…" at bounding box center [921, 157] width 1292 height 814
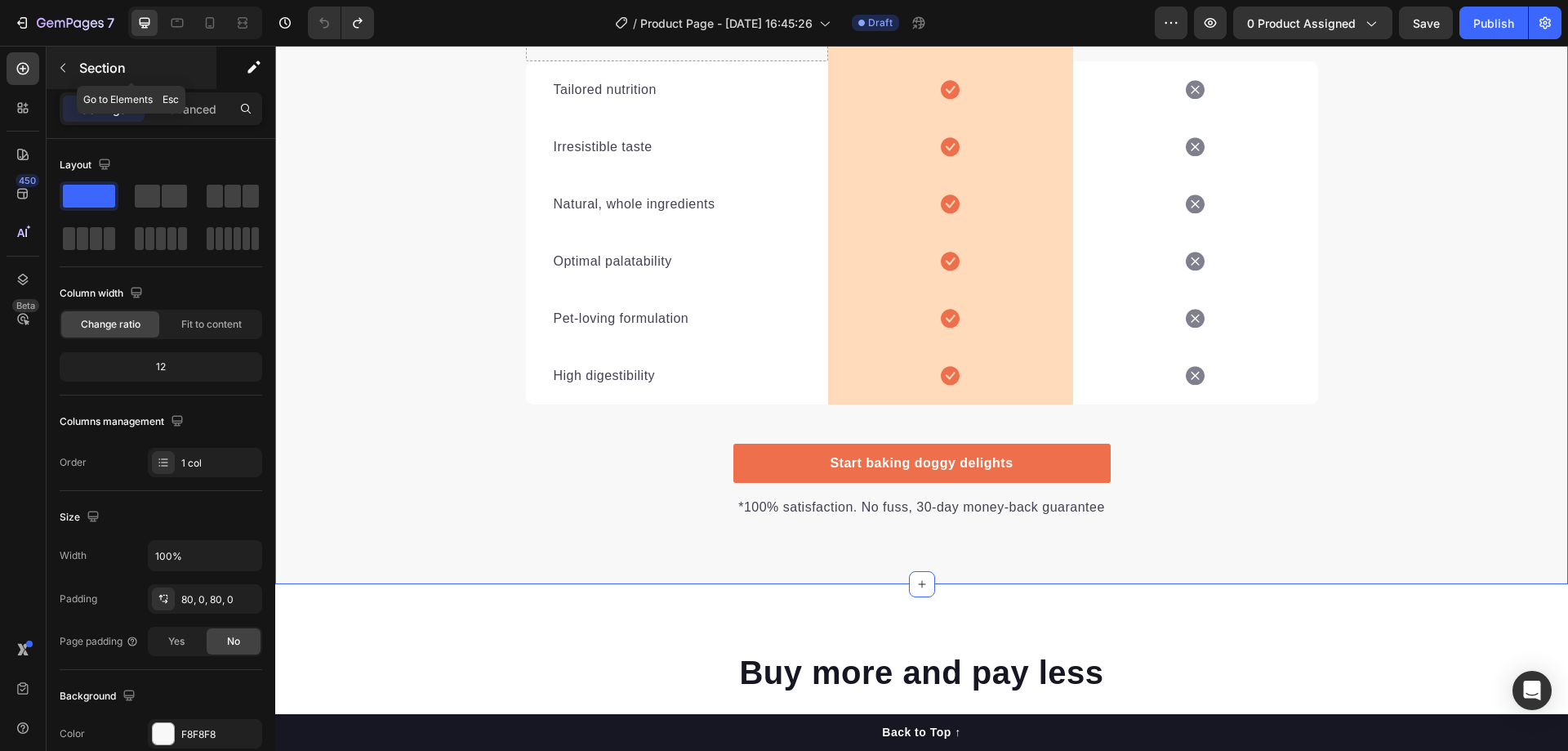
click at [73, 68] on button "button" at bounding box center [62, 67] width 26 height 26
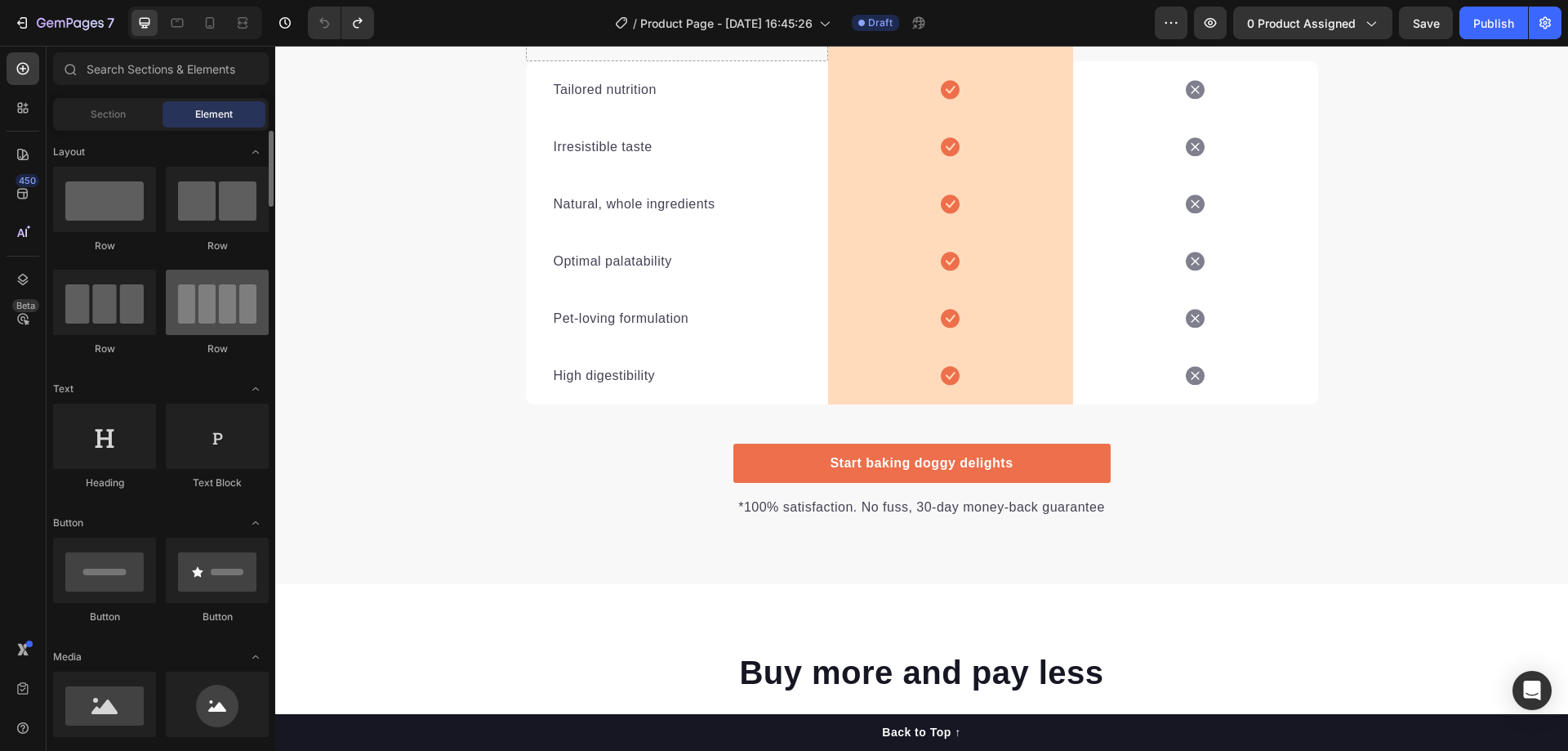
scroll to position [0, 0]
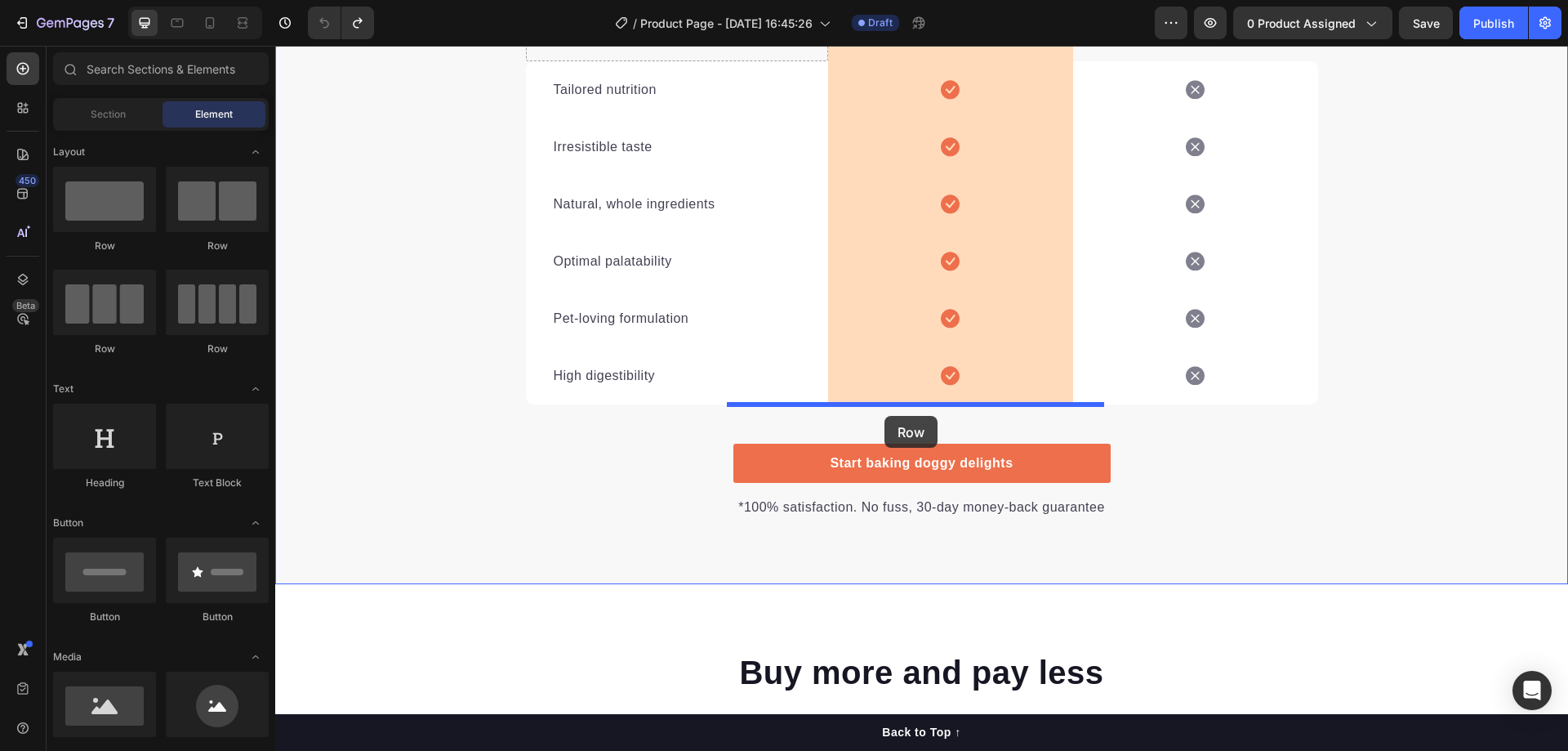
drag, startPoint x: 474, startPoint y: 257, endPoint x: 885, endPoint y: 416, distance: 440.7
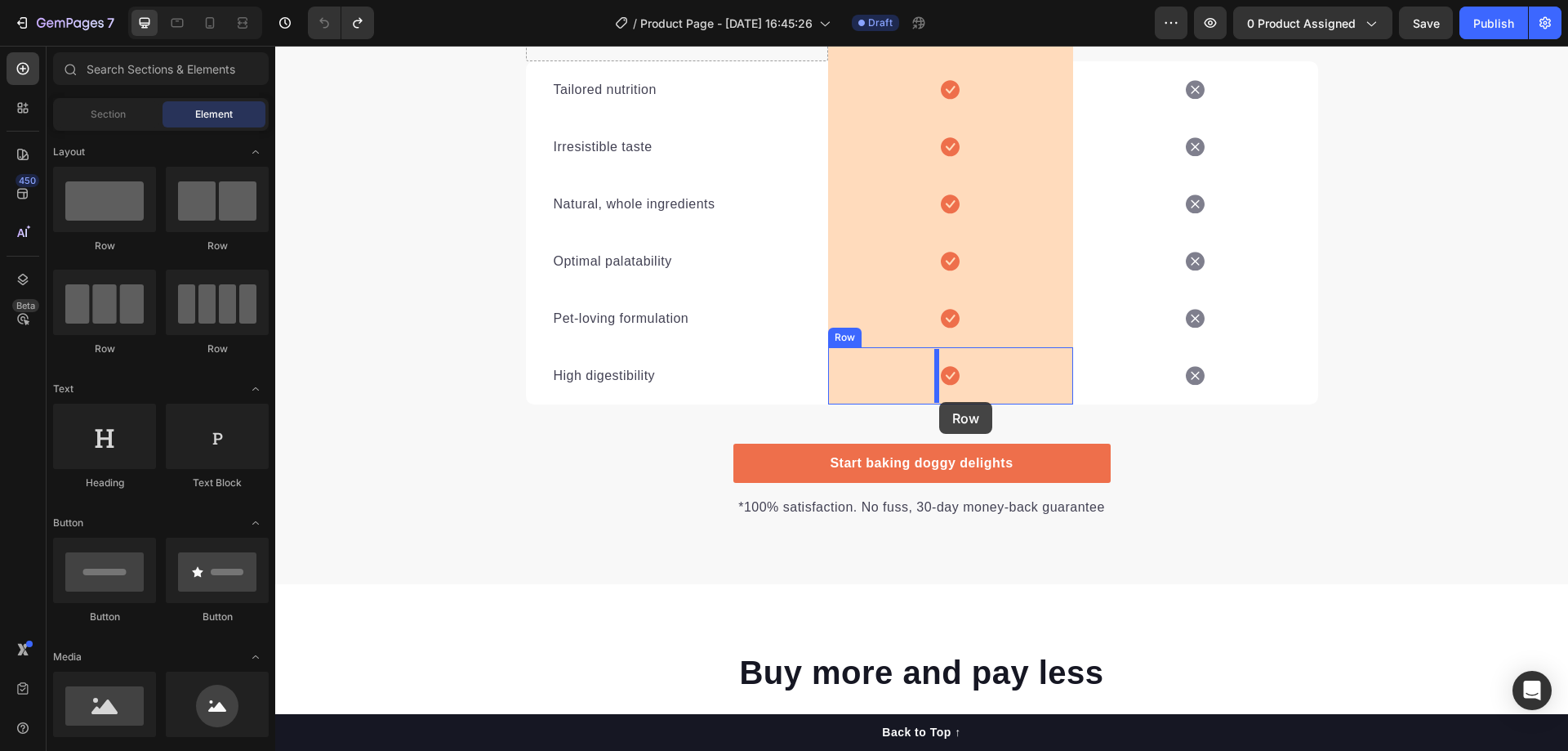
drag, startPoint x: 467, startPoint y: 253, endPoint x: 939, endPoint y: 402, distance: 495.0
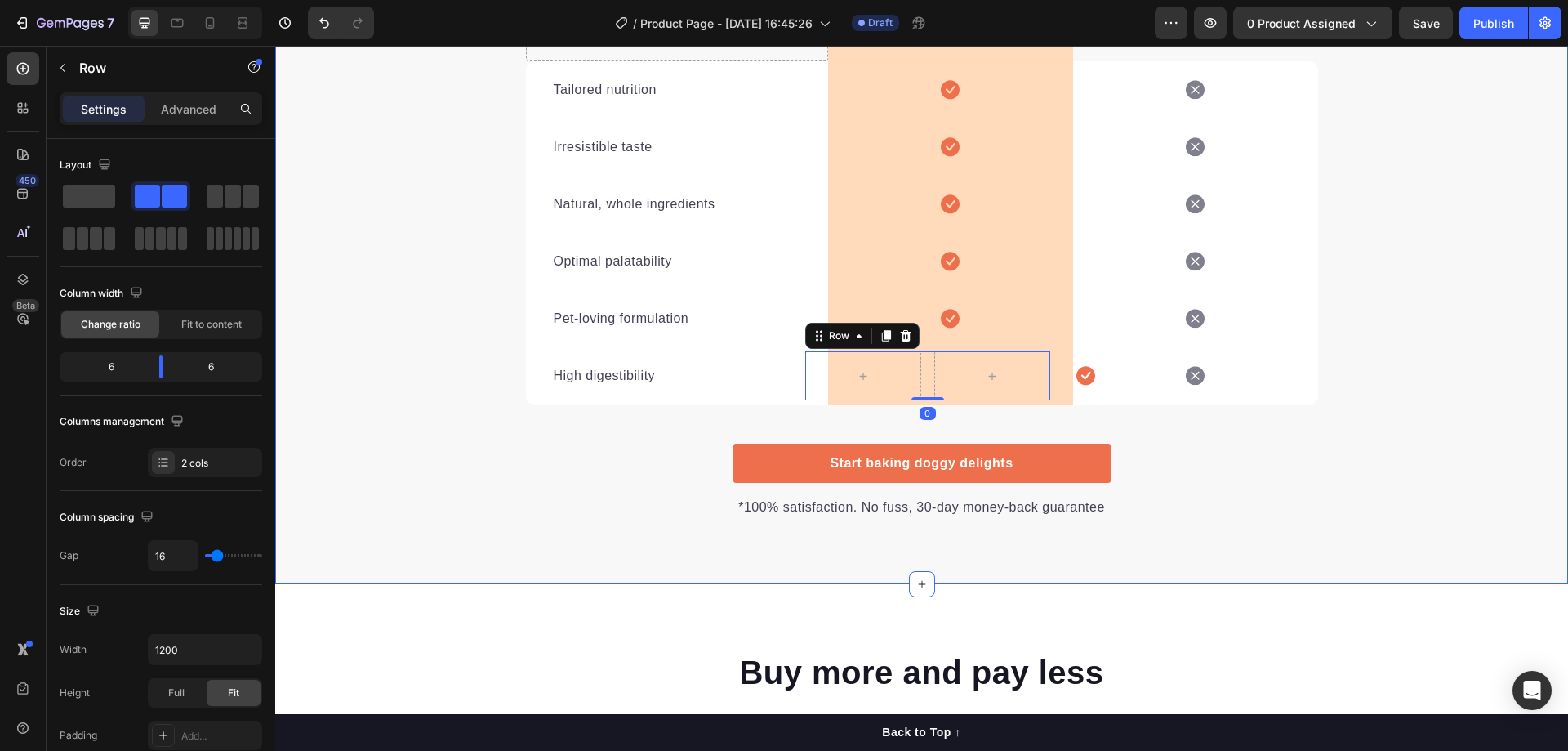
click at [1267, 493] on div "We’re a whole different breed. Heading It’s easy to see why Super Tummy Daily i…" at bounding box center [921, 134] width 1292 height 769
click at [913, 376] on div at bounding box center [863, 376] width 116 height 49
click at [912, 376] on div at bounding box center [863, 376] width 116 height 49
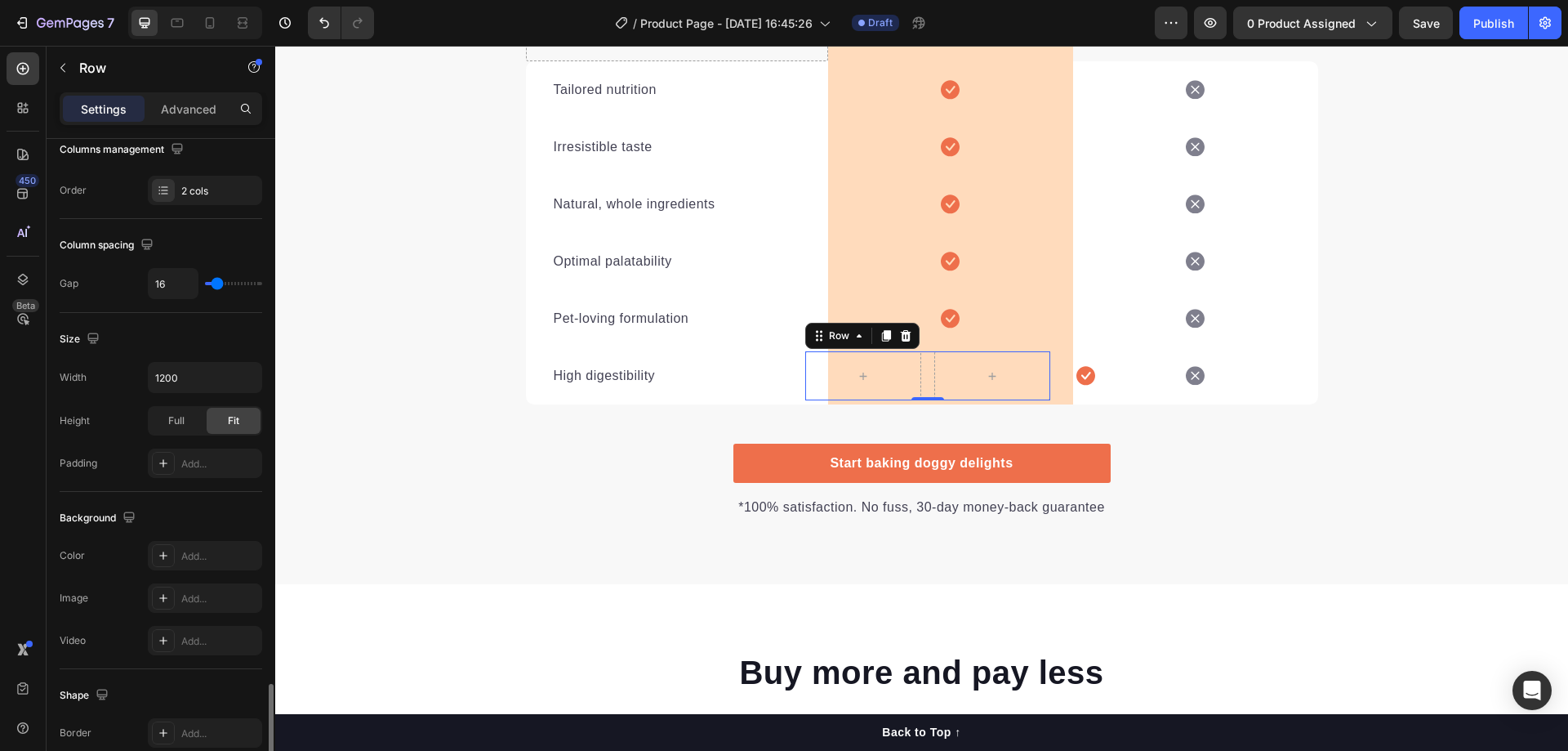
scroll to position [524, 0]
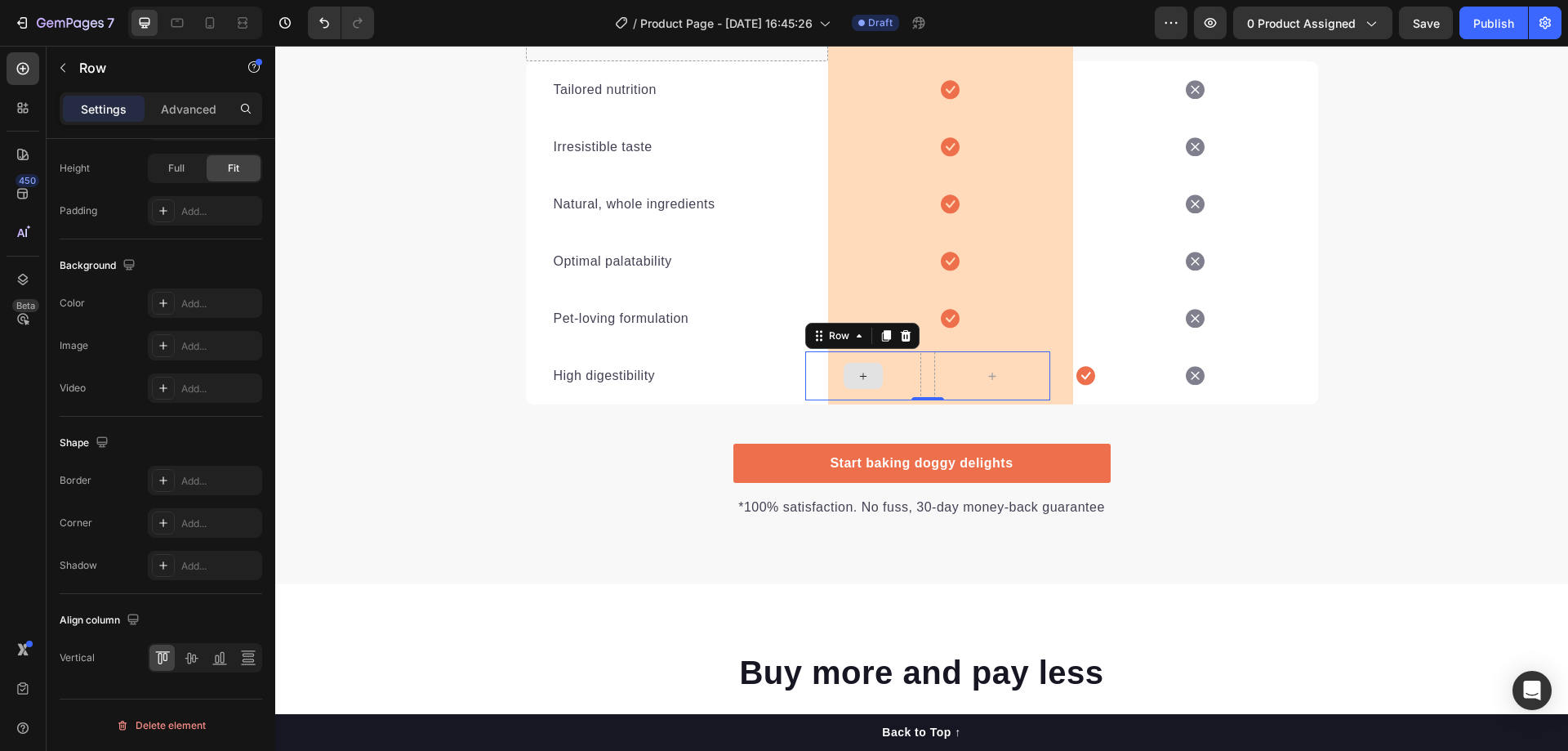
drag, startPoint x: 488, startPoint y: 393, endPoint x: 868, endPoint y: 372, distance: 380.6
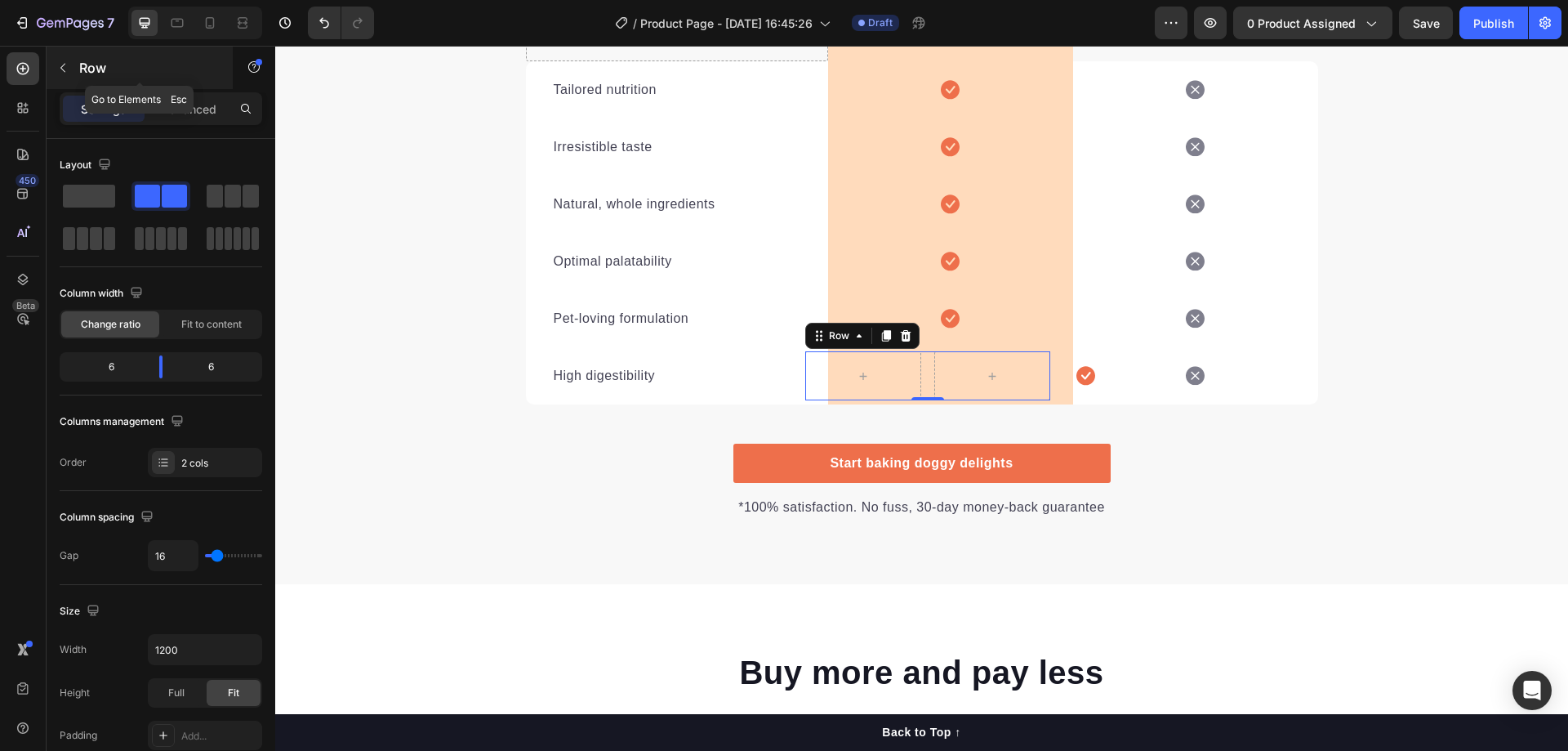
click at [55, 61] on button "button" at bounding box center [62, 67] width 26 height 26
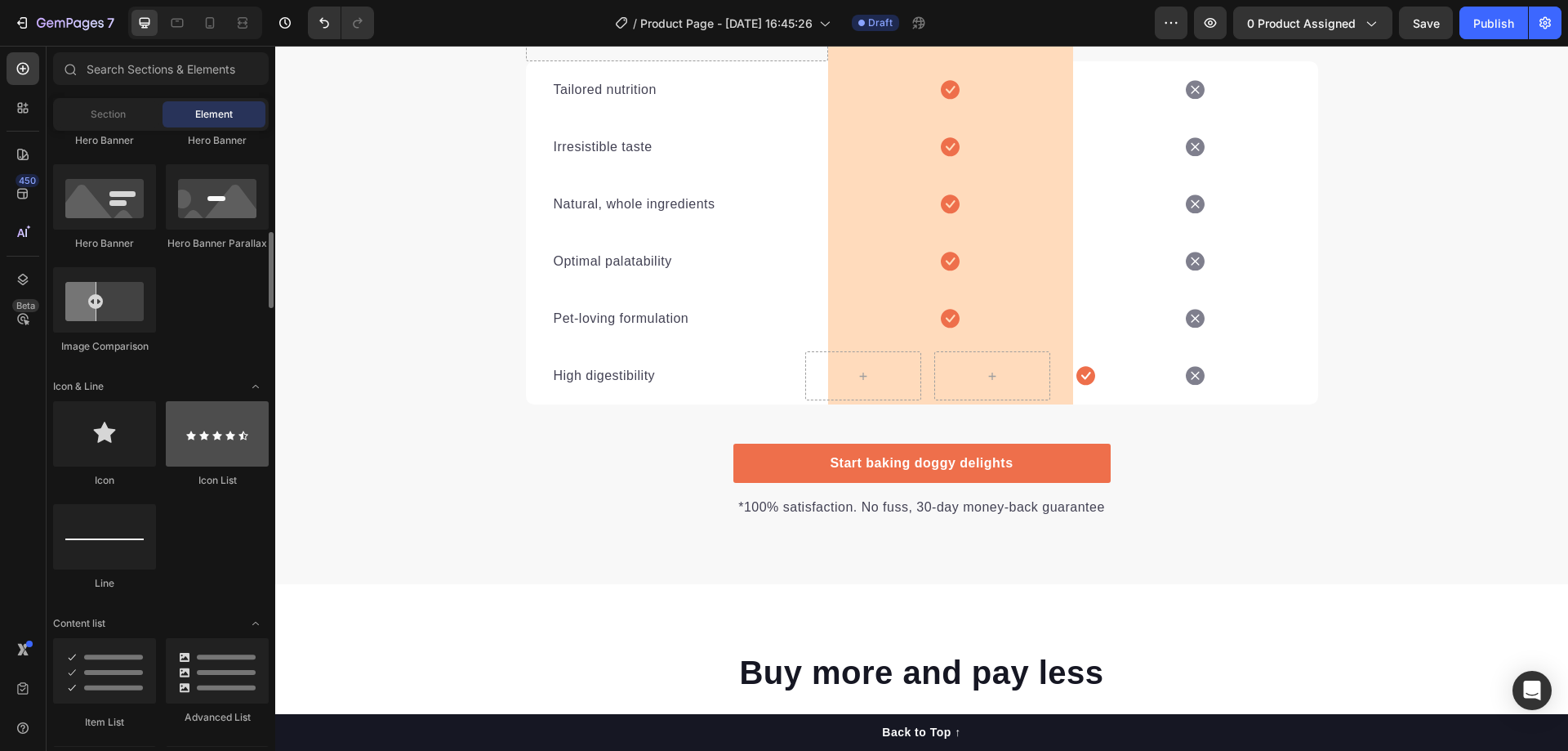
scroll to position [544, 0]
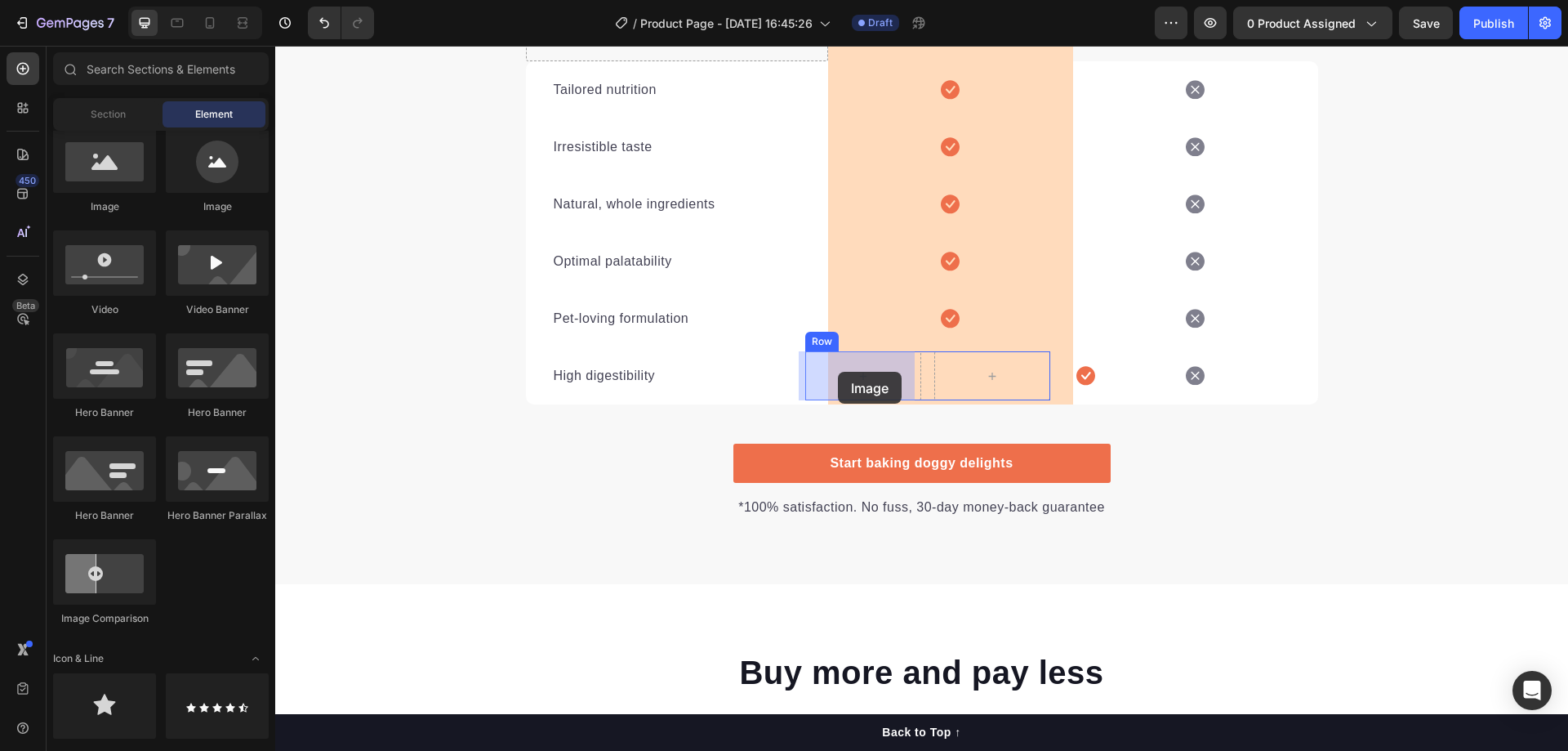
drag, startPoint x: 497, startPoint y: 226, endPoint x: 838, endPoint y: 371, distance: 370.5
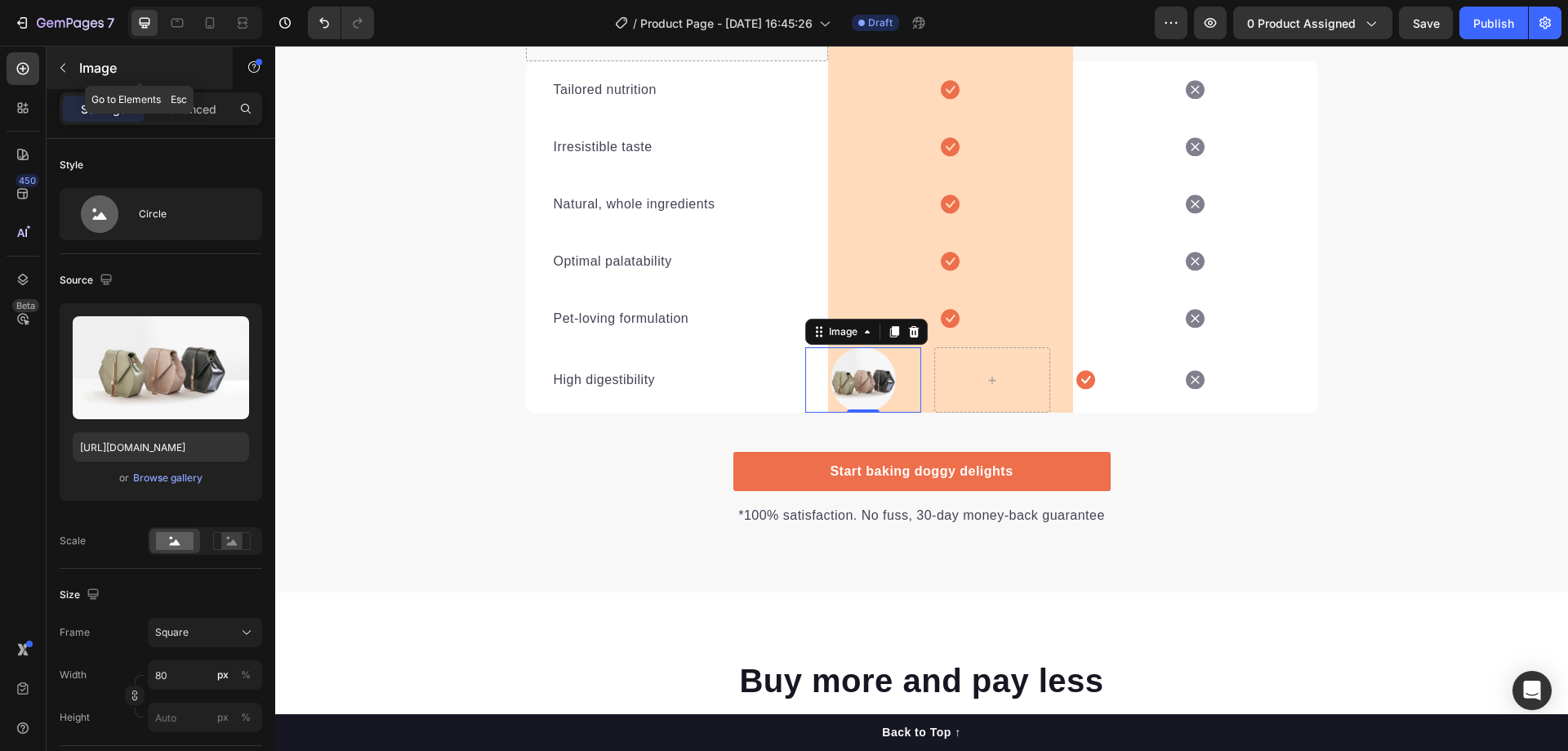
click at [64, 69] on icon "button" at bounding box center [62, 67] width 13 height 13
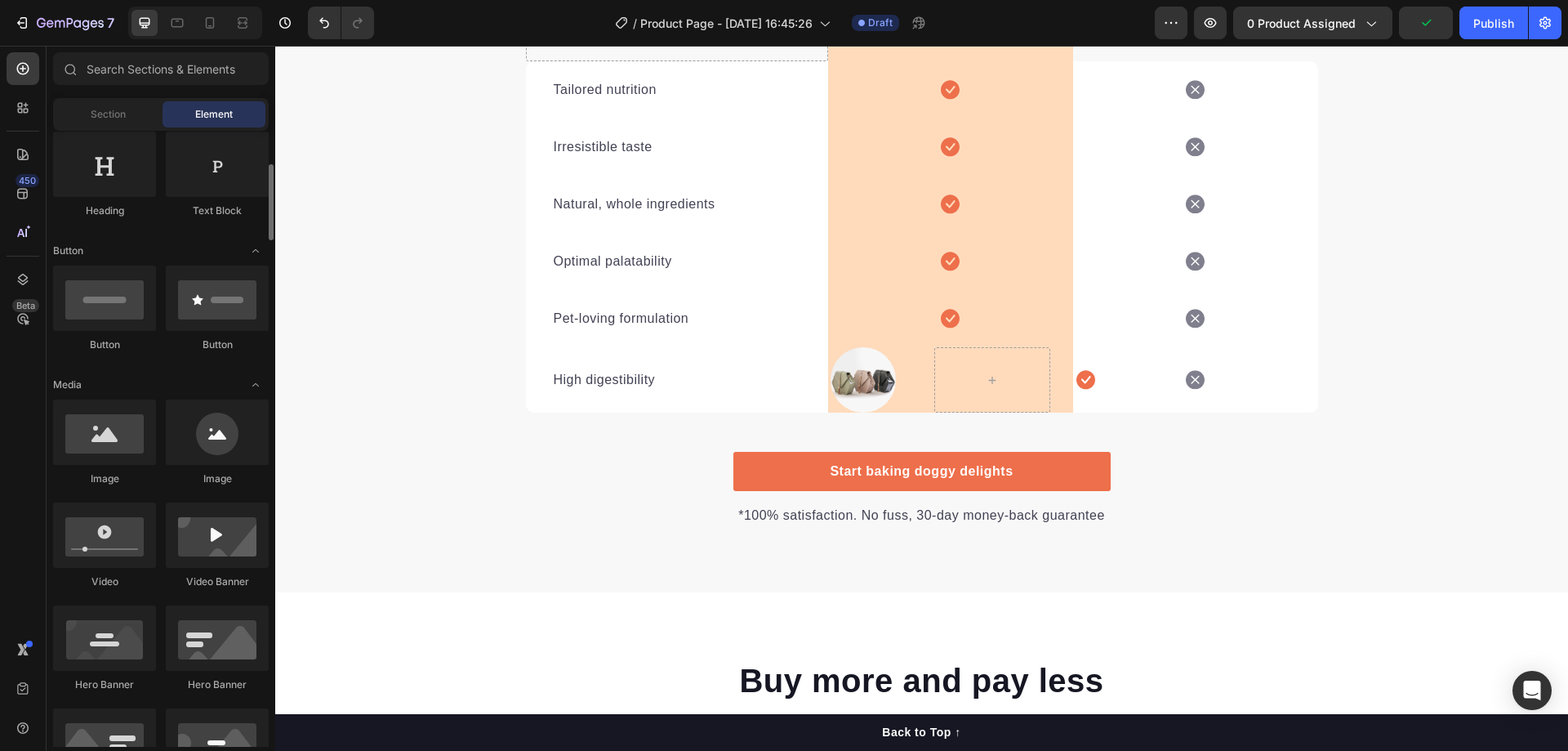
scroll to position [0, 0]
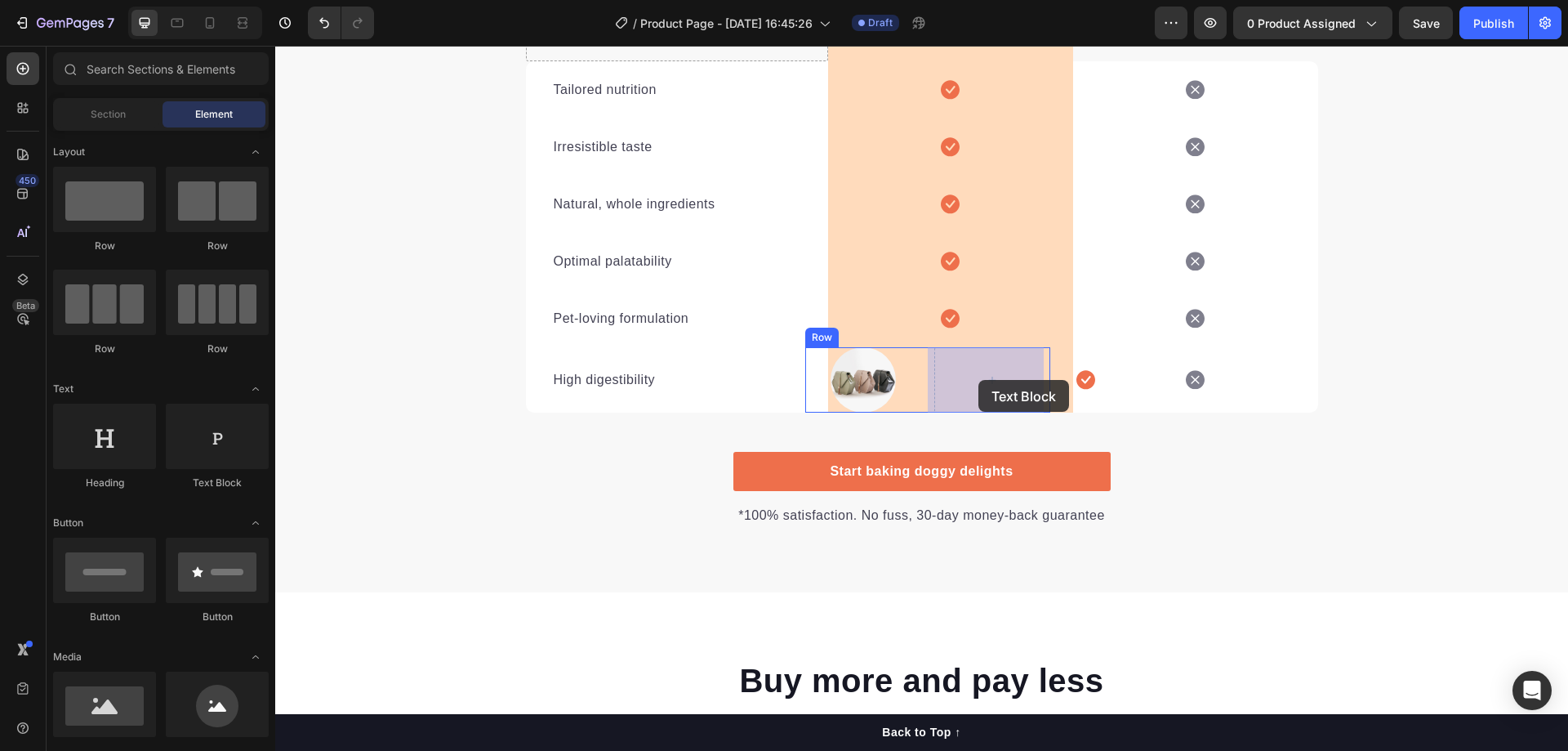
drag, startPoint x: 501, startPoint y: 479, endPoint x: 979, endPoint y: 380, distance: 488.1
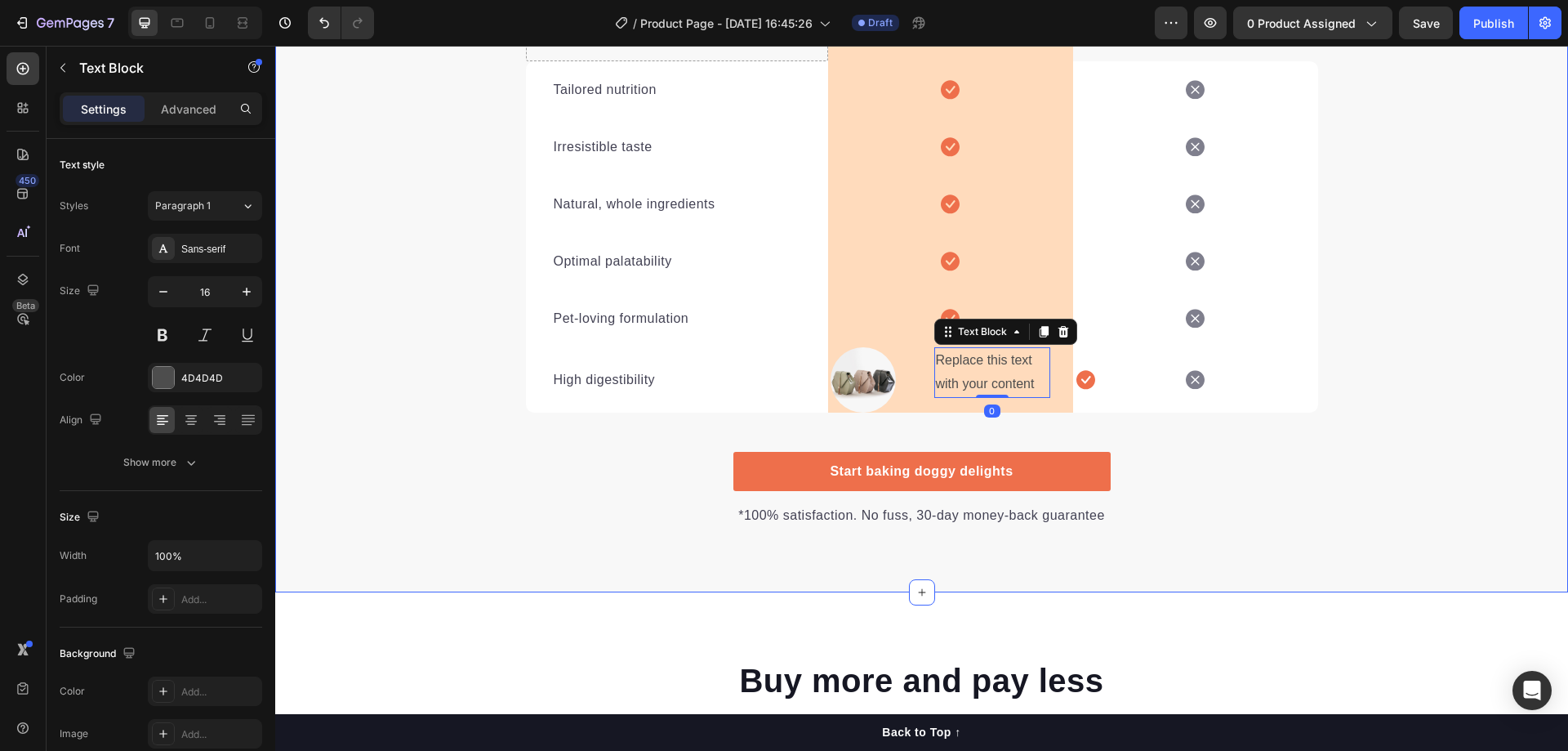
click at [1254, 505] on div "We’re a whole different breed. Heading It’s easy to see why Super Tummy Daily i…" at bounding box center [921, 138] width 1292 height 777
